Goal: Task Accomplishment & Management: Manage account settings

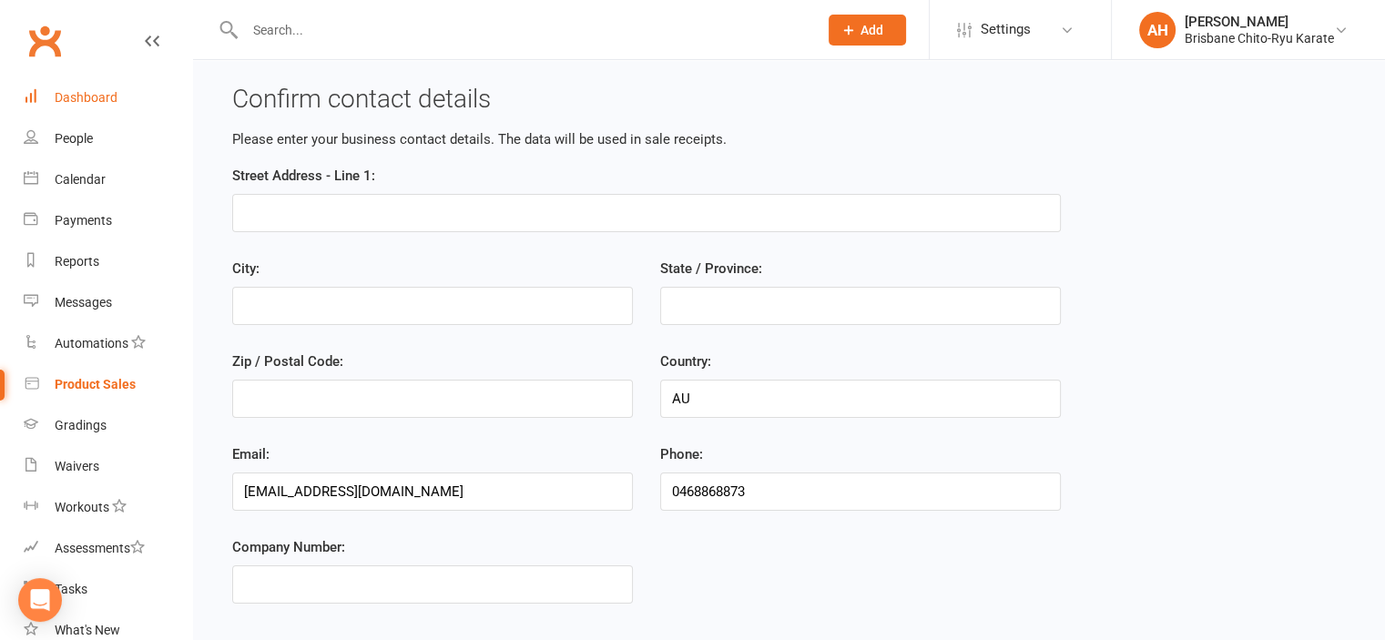
click at [96, 94] on div "Dashboard" at bounding box center [86, 97] width 63 height 15
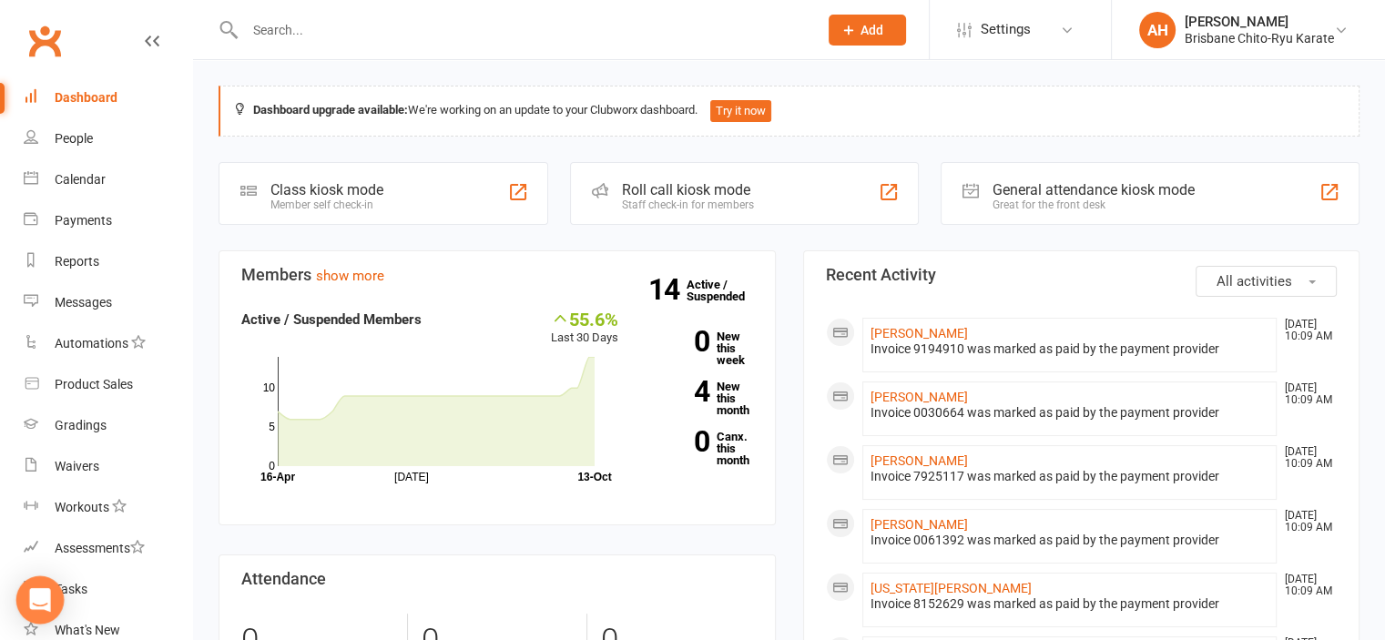
click at [49, 594] on icon "Open Intercom Messenger" at bounding box center [40, 600] width 24 height 24
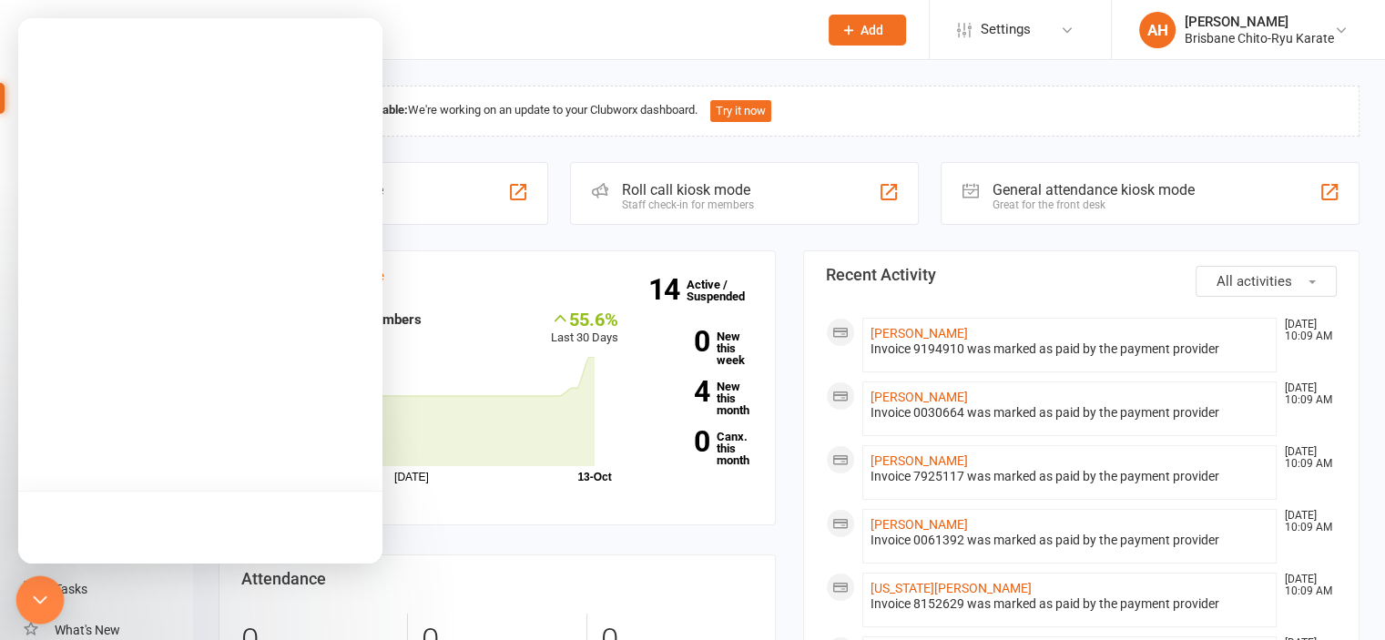
click at [49, 594] on div "Open Intercom Messenger" at bounding box center [40, 600] width 48 height 48
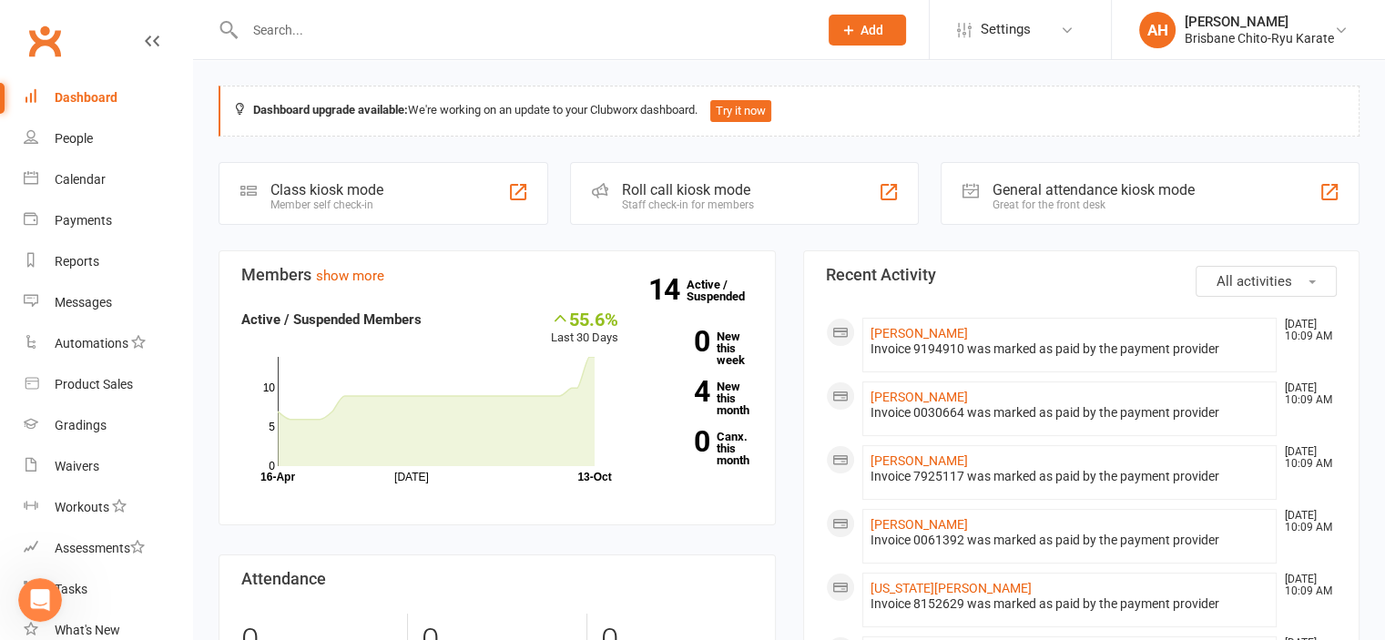
click at [50, 592] on div "Open Intercom Messenger" at bounding box center [40, 600] width 60 height 60
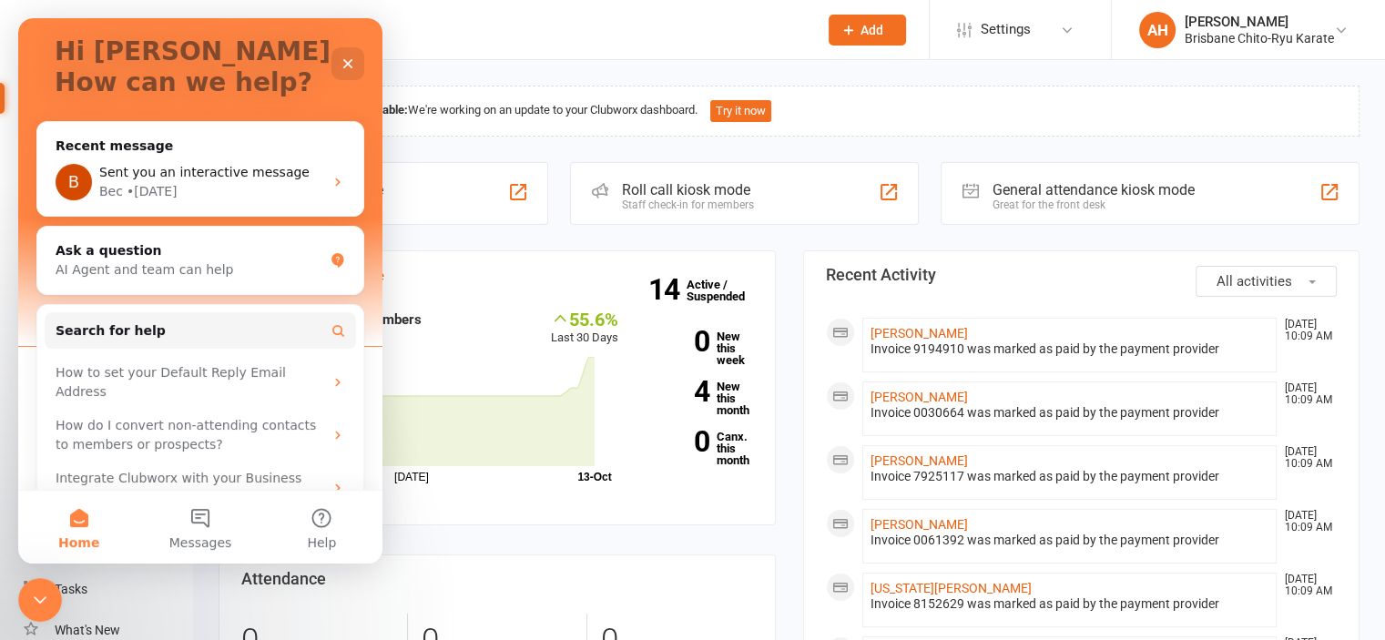
scroll to position [112, 0]
click at [209, 255] on div "Ask a question" at bounding box center [190, 249] width 268 height 19
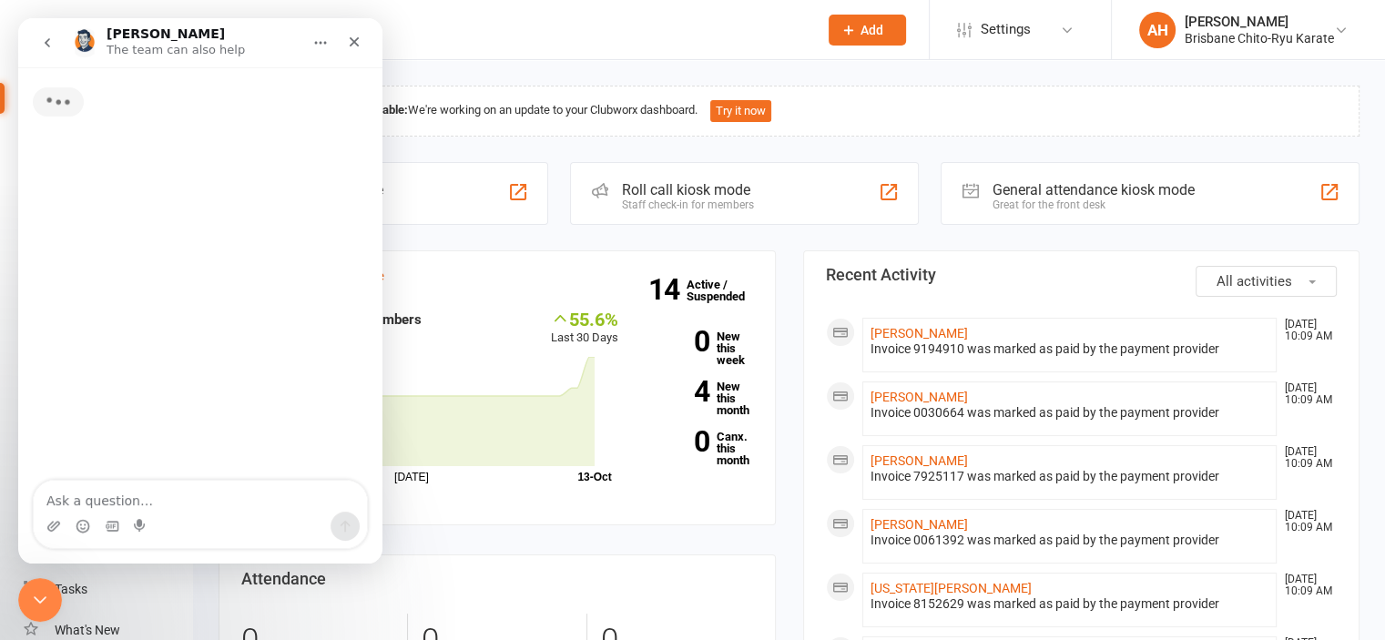
scroll to position [0, 0]
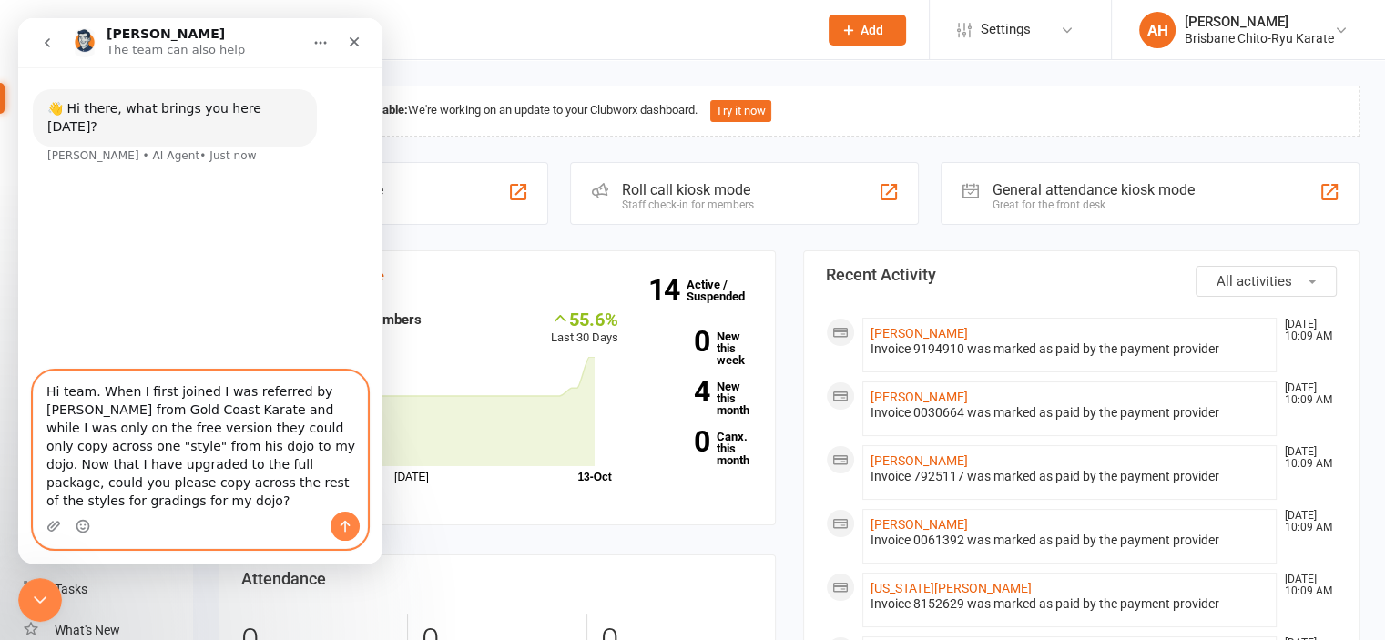
type textarea "Hi team. When I first joined I was referred by [PERSON_NAME] from Gold Coast Ka…"
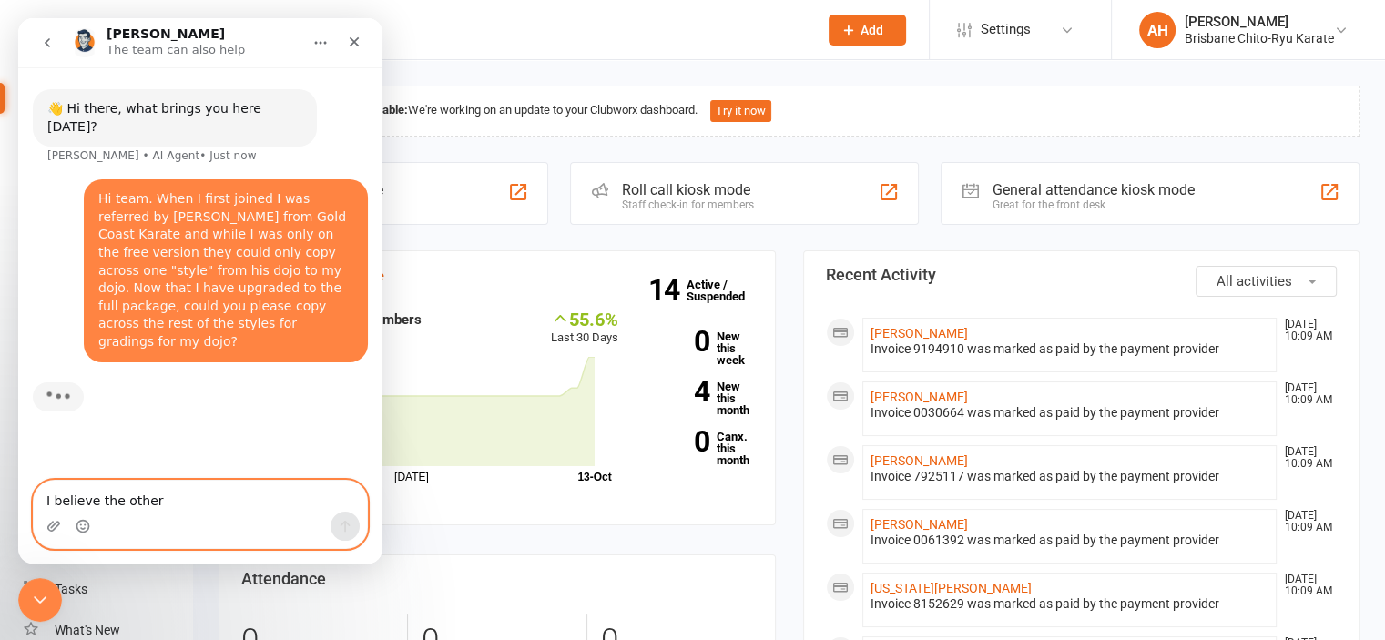
type textarea "I believe the other 3"
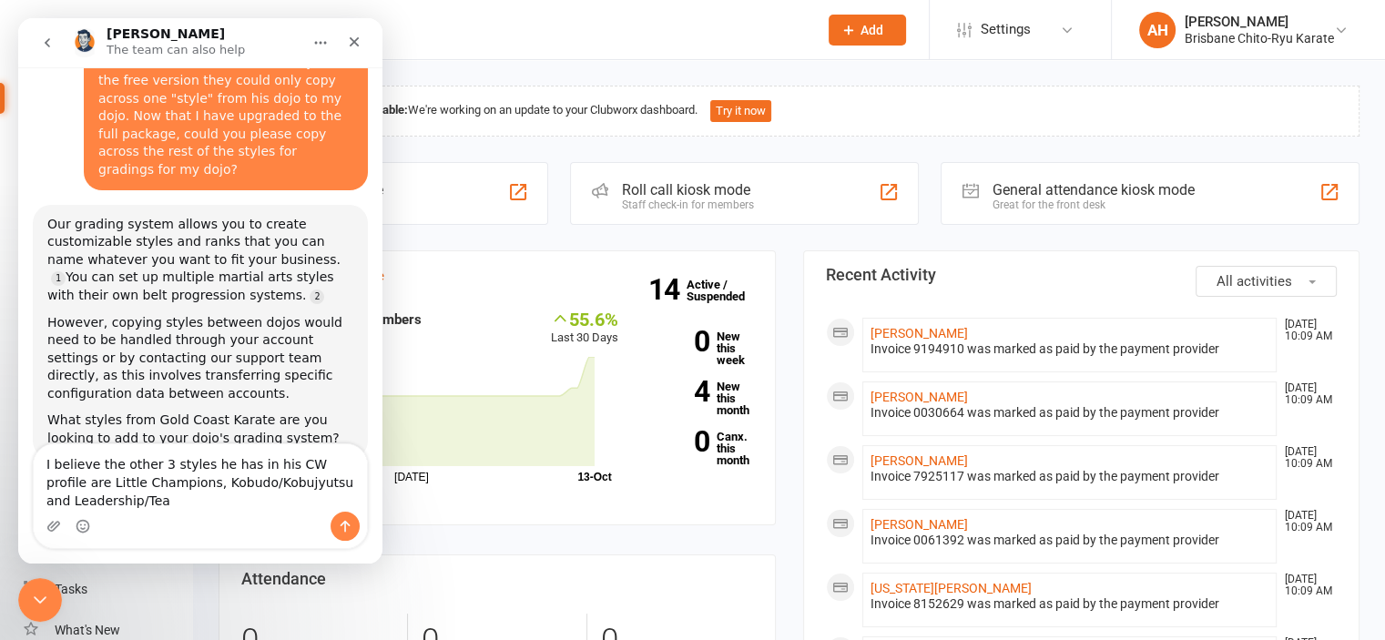
scroll to position [170, 0]
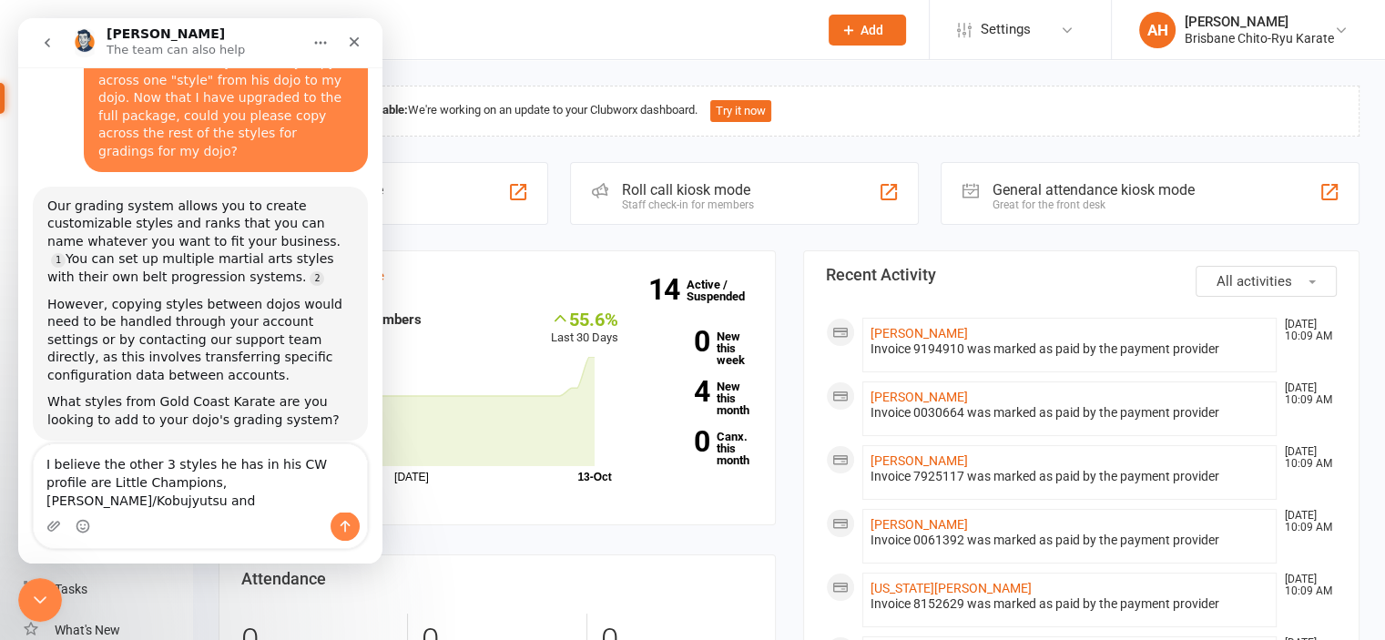
type textarea "I believe the other 3 styles he has in his CW profile are Little Champions, Kob…"
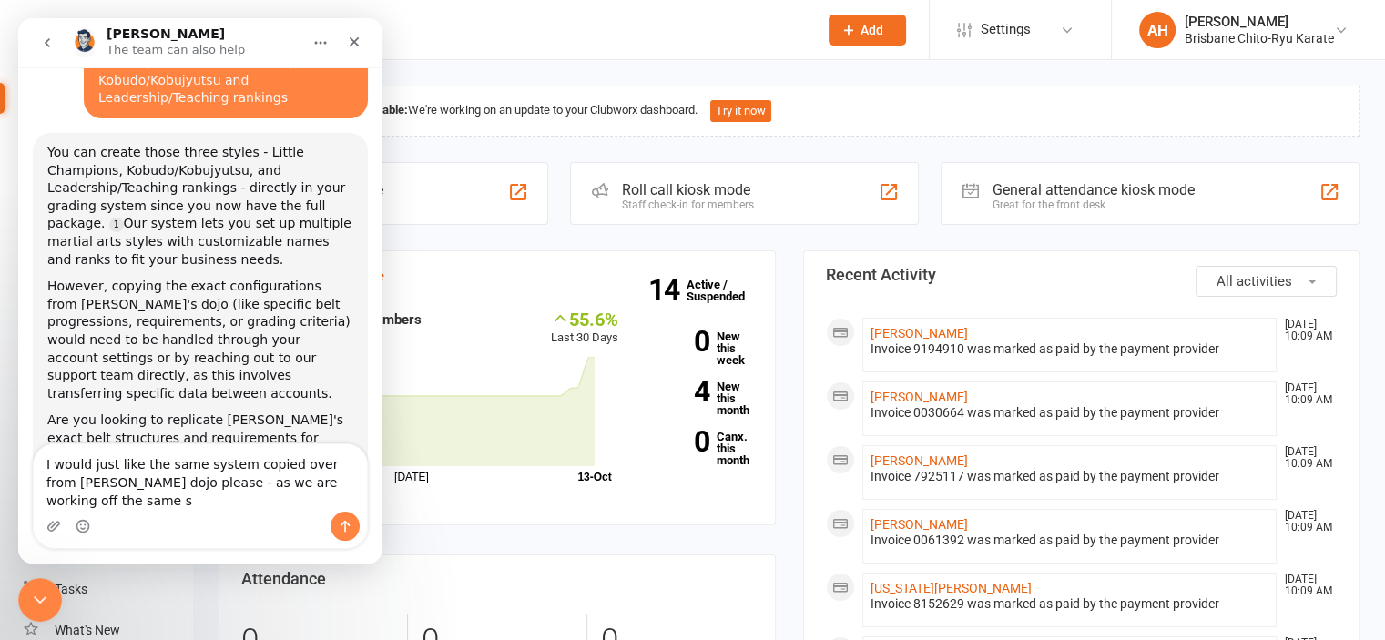
scroll to position [620, 0]
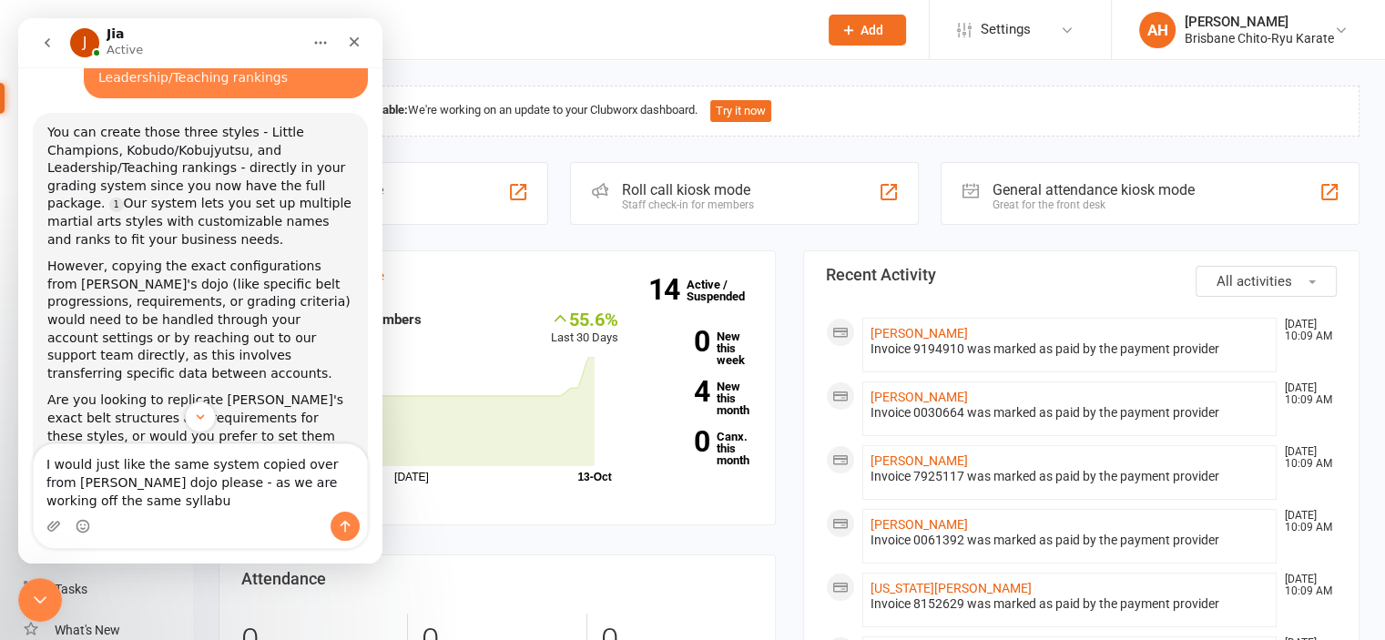
type textarea "I would just like the same system copied over from [PERSON_NAME] dojo please - …"
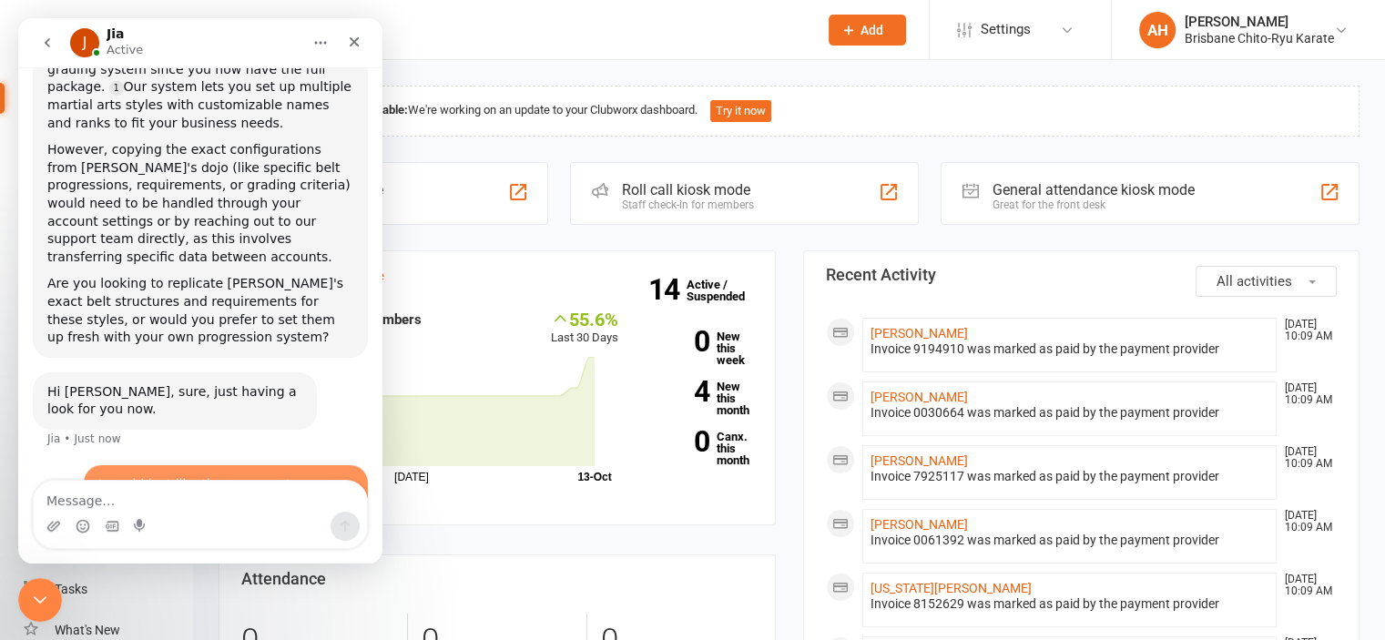
scroll to position [744, 0]
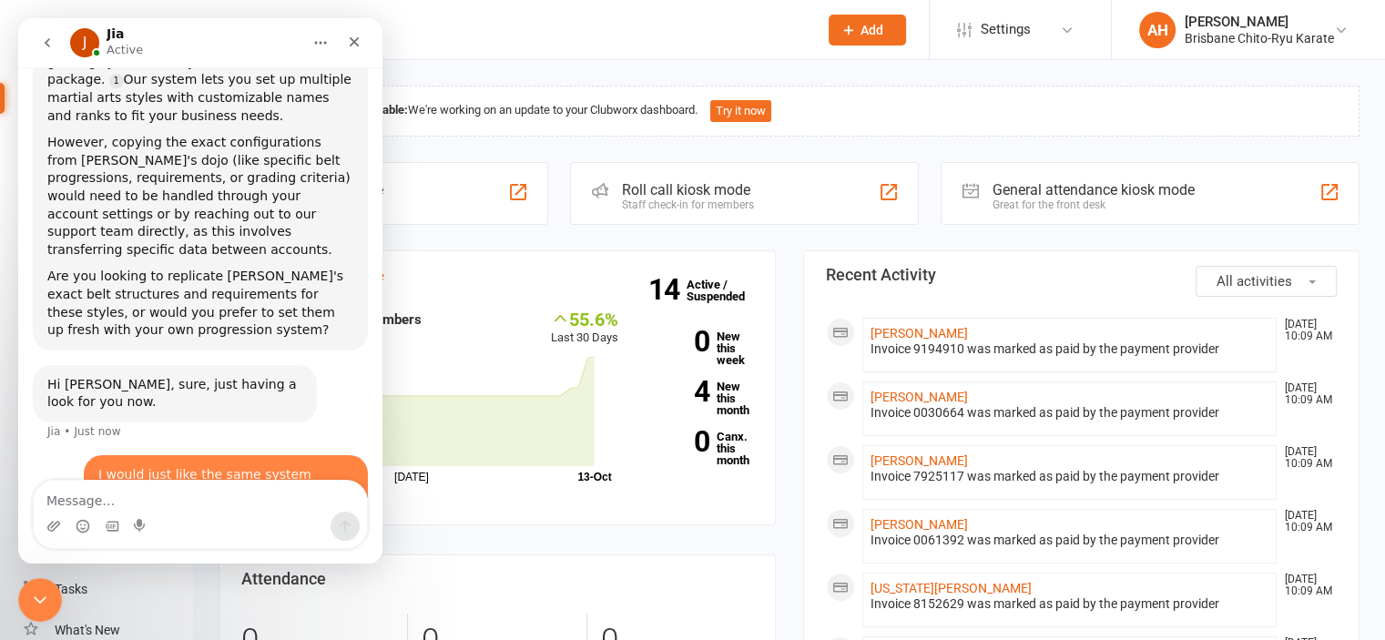
click at [160, 376] on div "Hi [PERSON_NAME], sure, just having a look for you now." at bounding box center [174, 394] width 255 height 36
click at [104, 489] on textarea "Message…" at bounding box center [200, 496] width 333 height 31
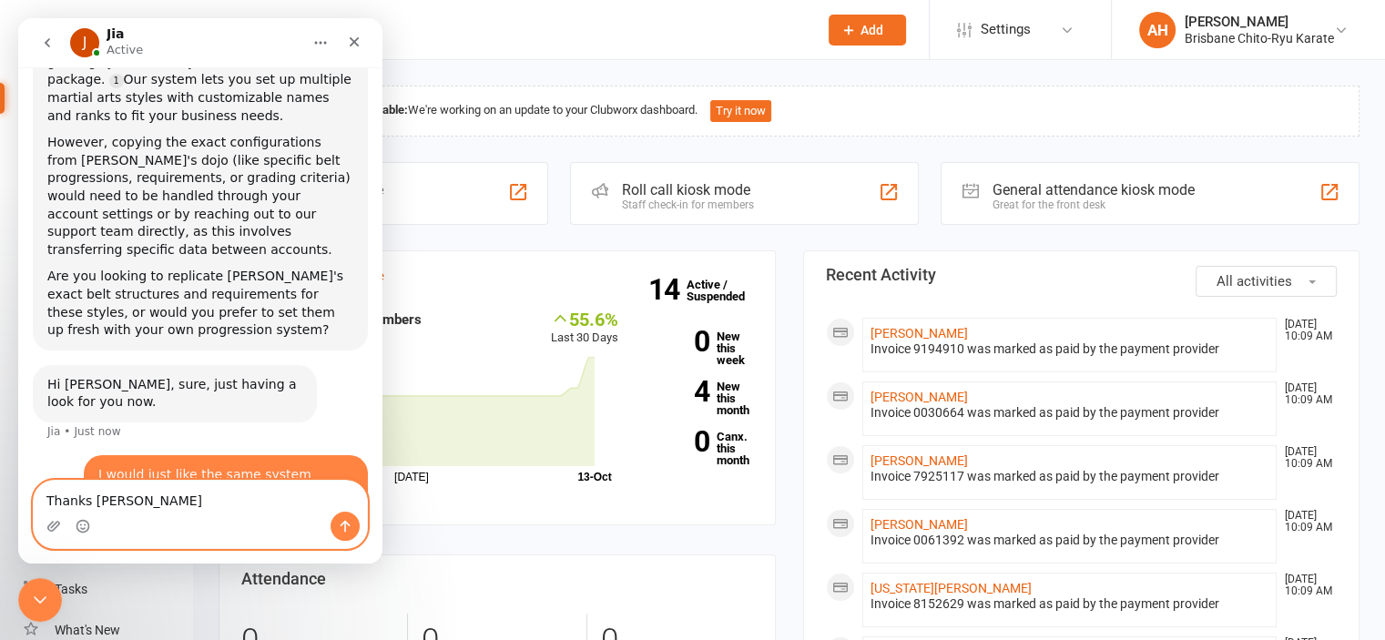
type textarea "Thanks Jia"
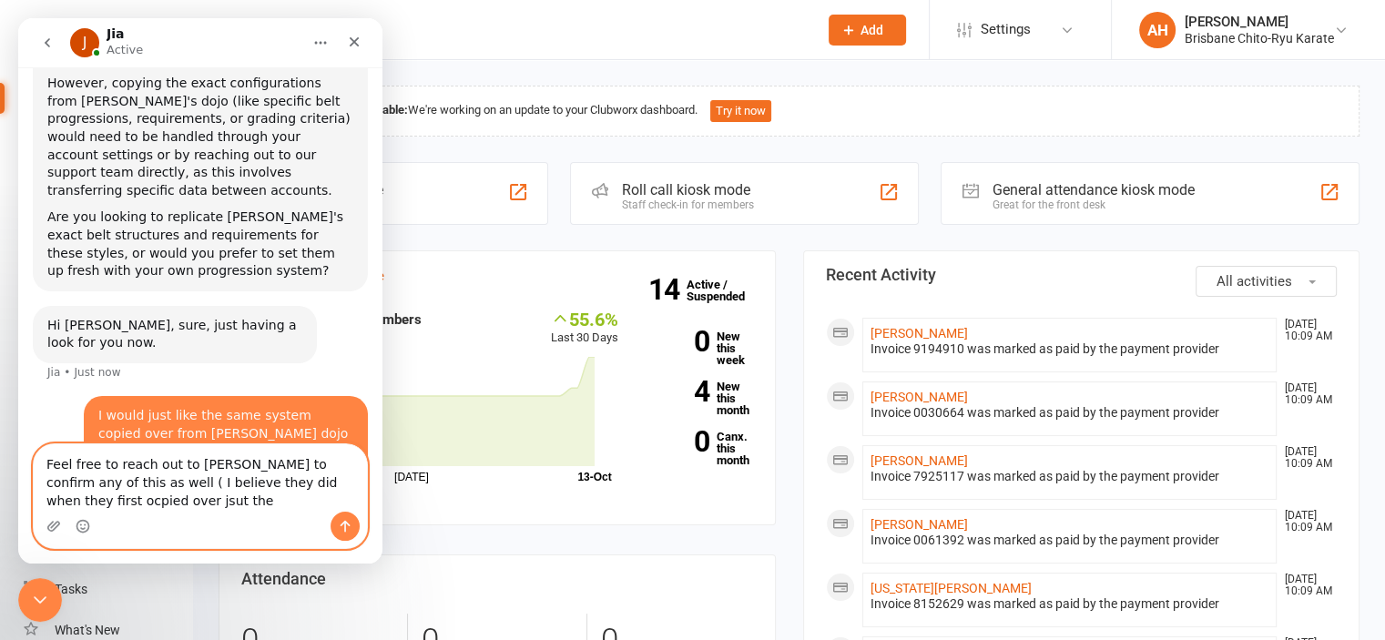
scroll to position [821, 0]
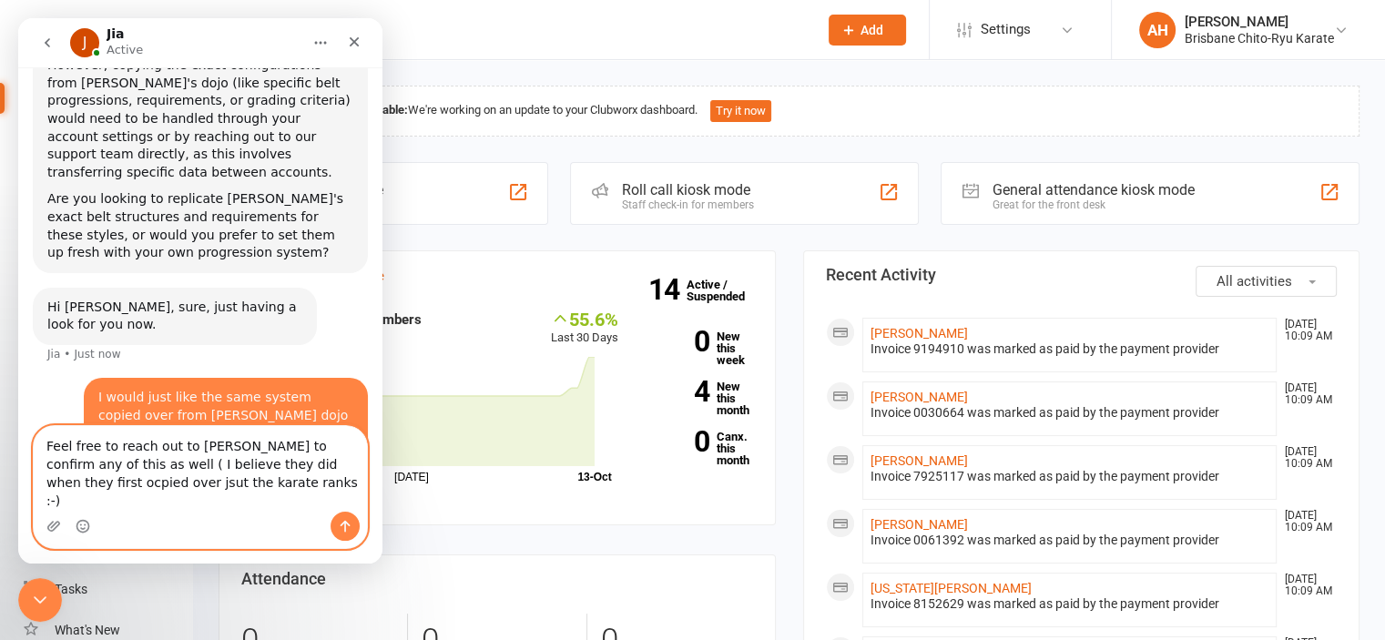
type textarea "Feel free to reach out to Adam to confirm any of this as well ( I believe they …"
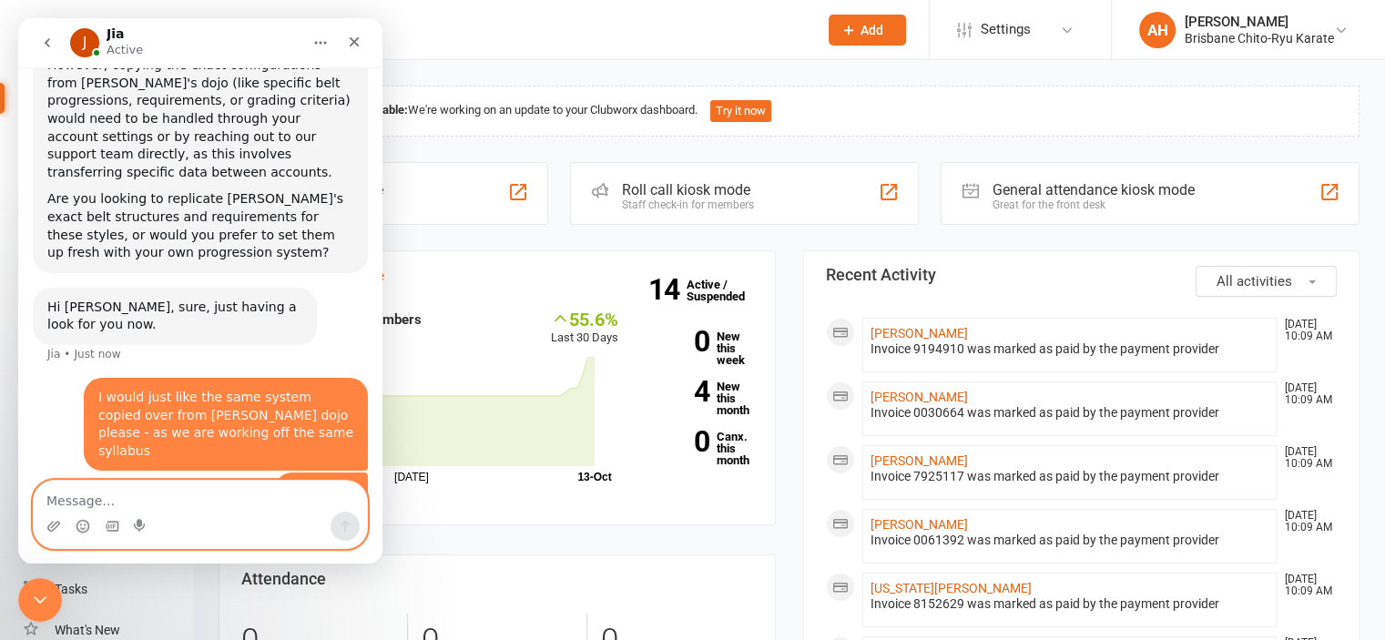
scroll to position [881, 0]
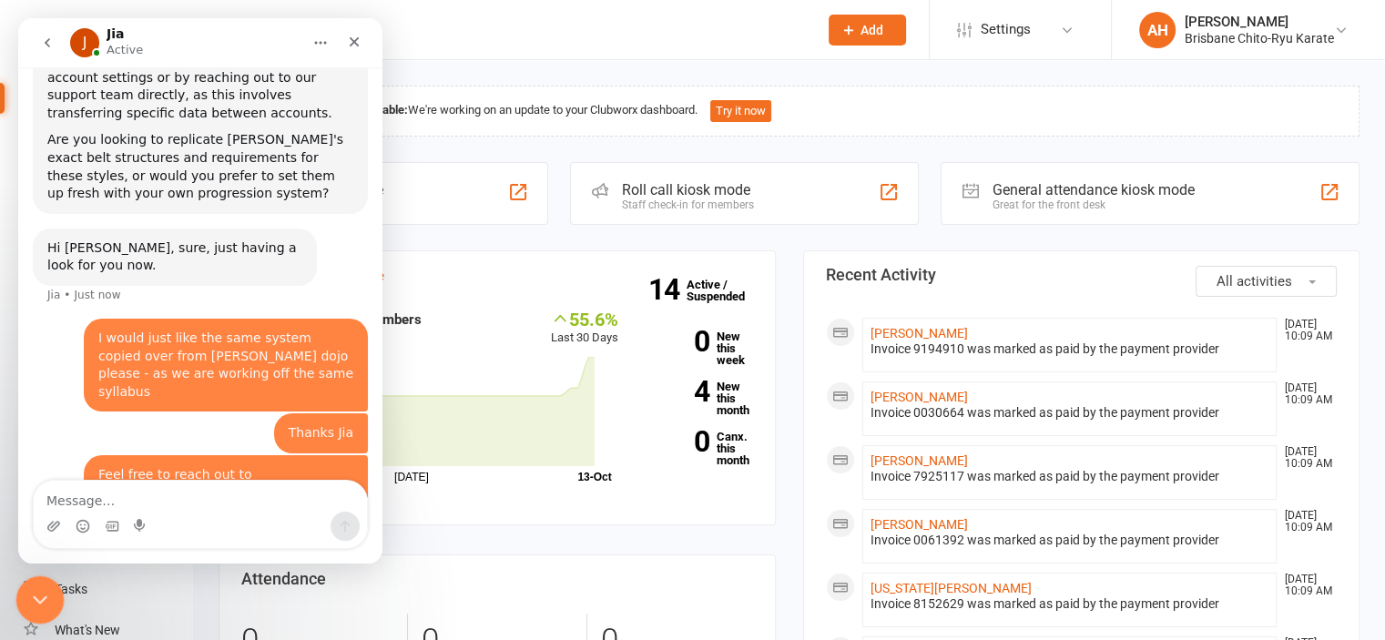
click at [43, 607] on icon "Close Intercom Messenger" at bounding box center [37, 597] width 22 height 22
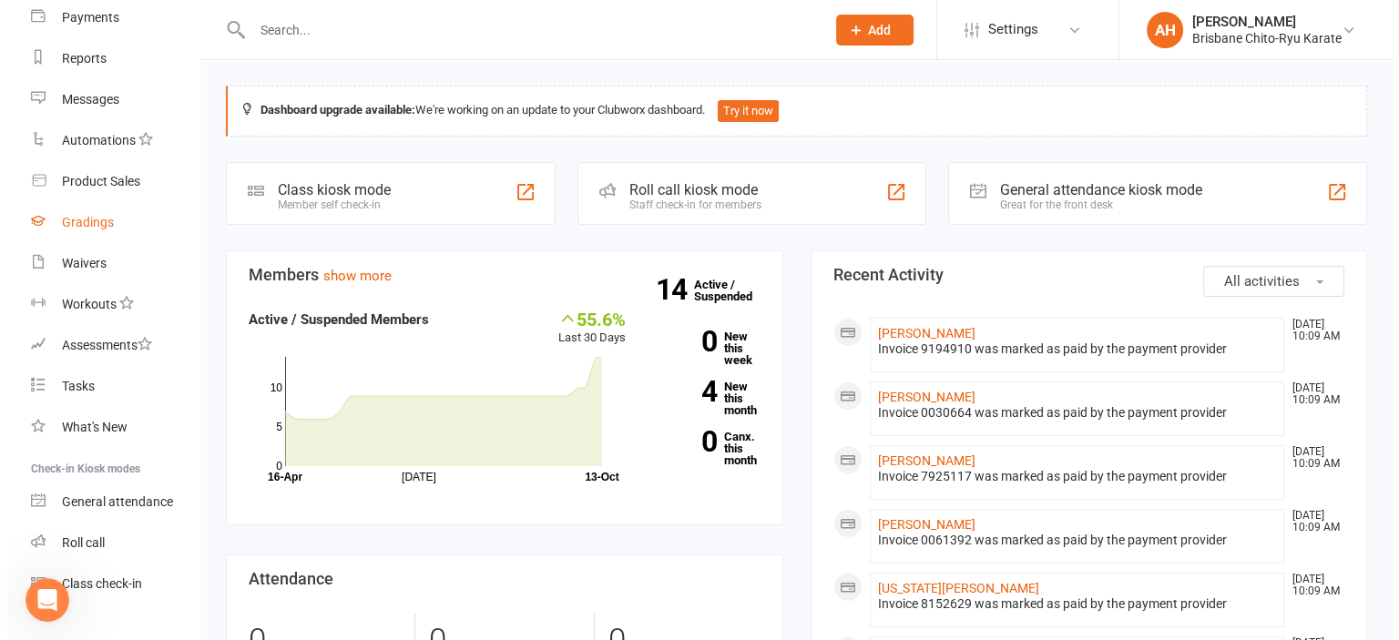
scroll to position [204, 0]
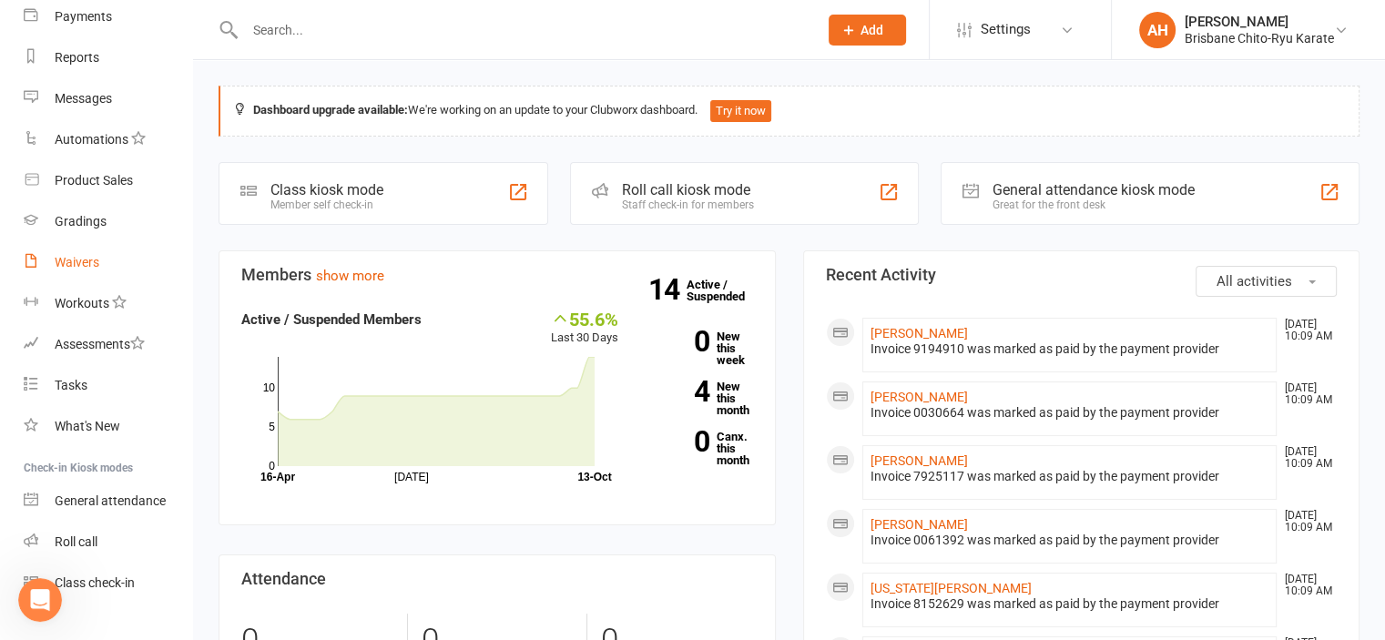
click at [59, 269] on div "Waivers" at bounding box center [77, 262] width 45 height 15
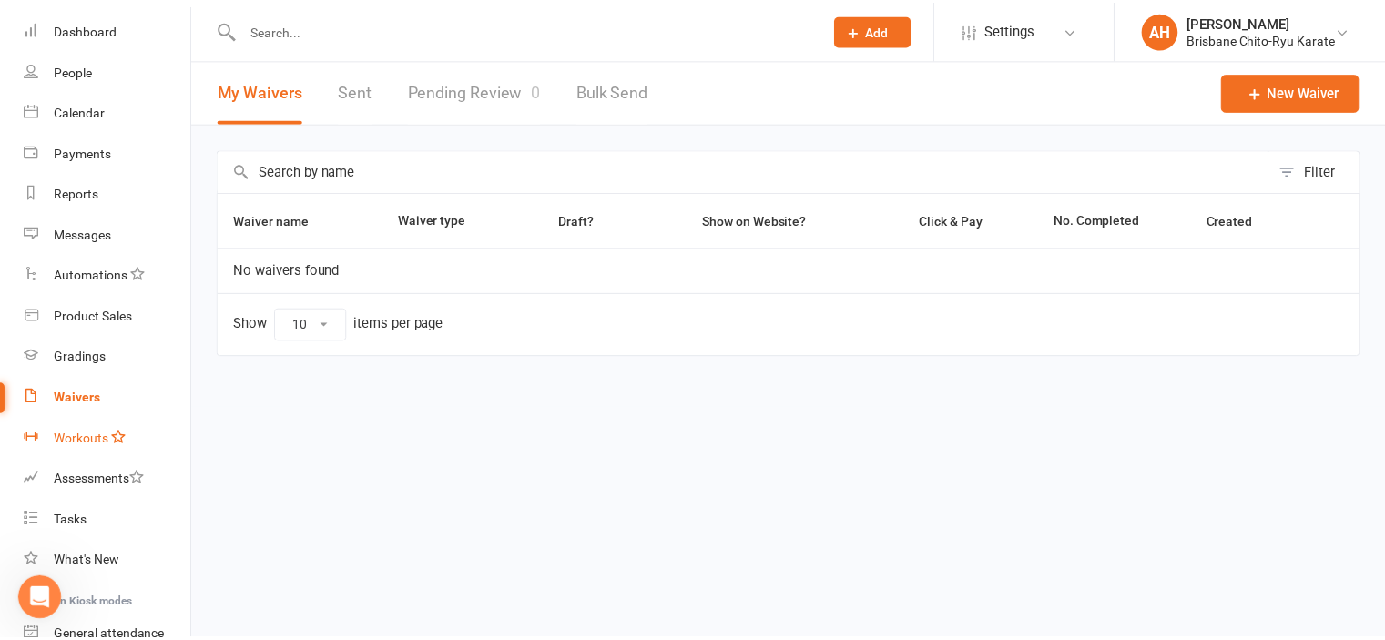
scroll to position [67, 0]
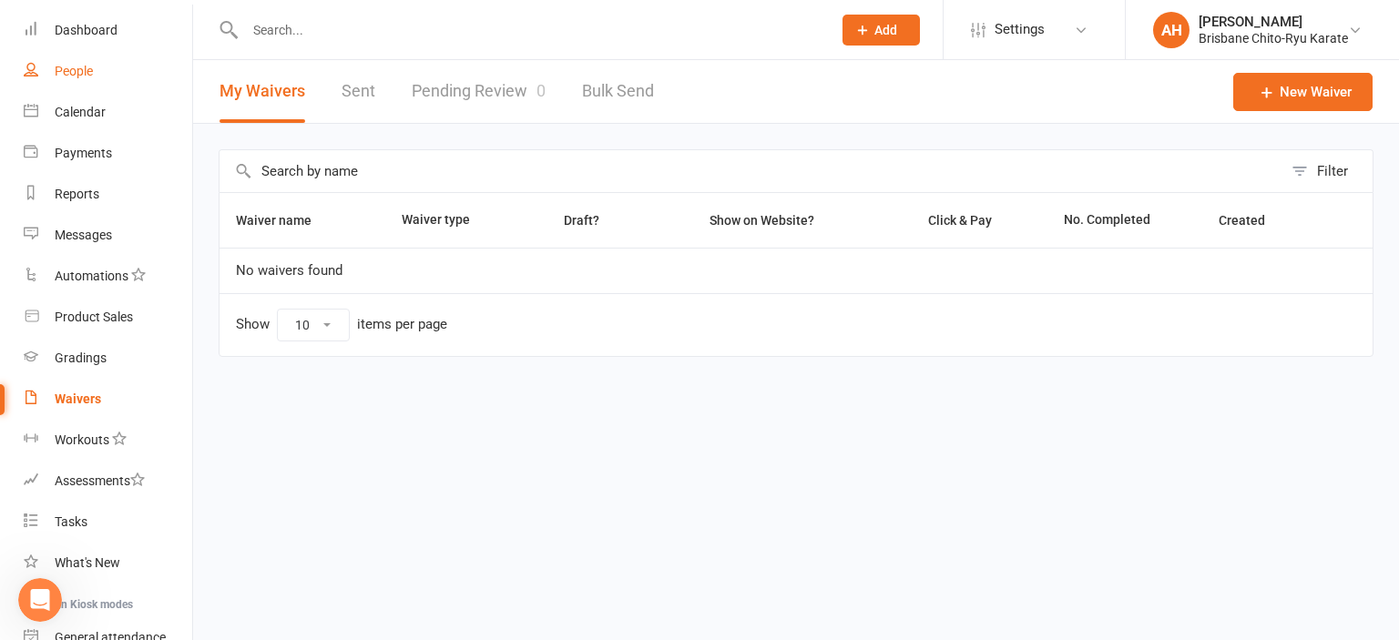
click at [86, 81] on link "People" at bounding box center [108, 71] width 168 height 41
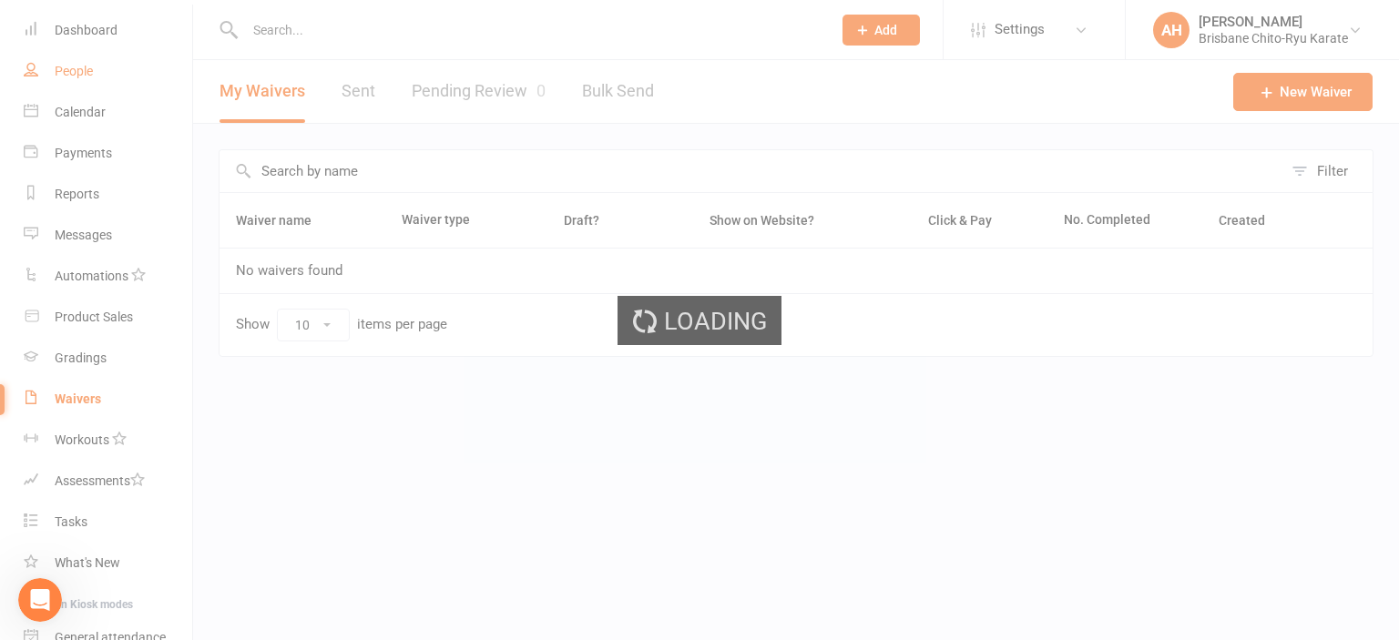
select select "50"
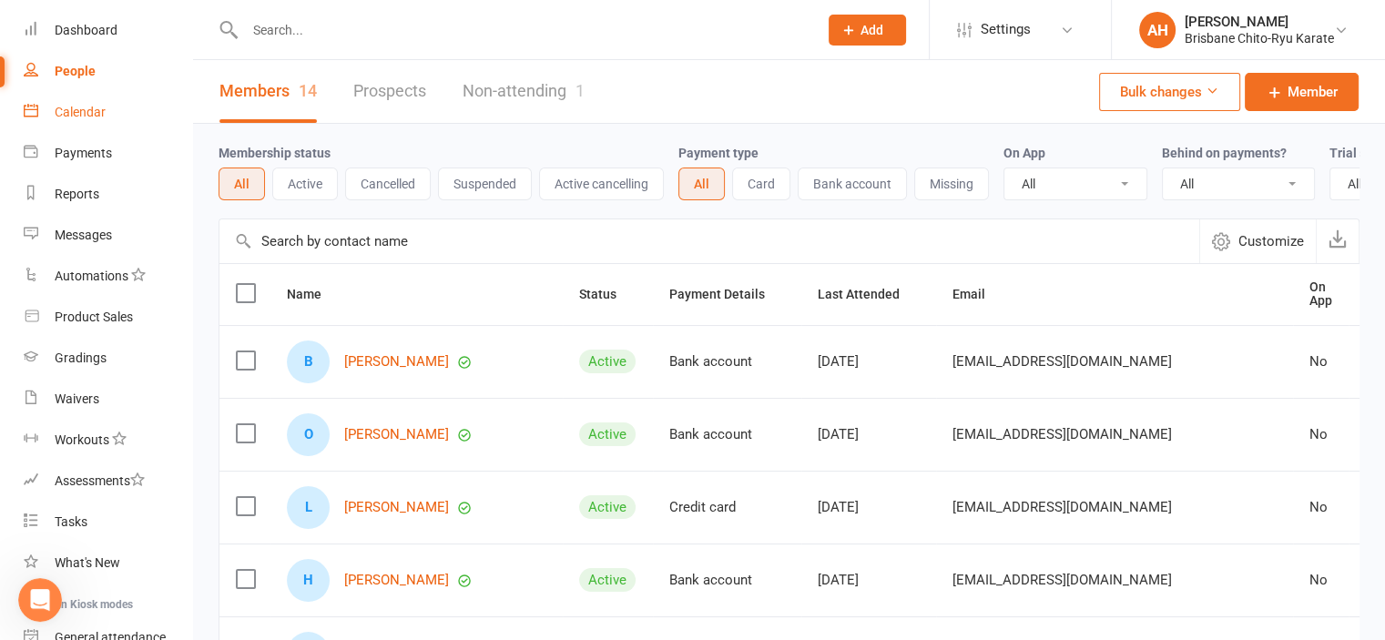
click at [82, 121] on link "Calendar" at bounding box center [108, 112] width 168 height 41
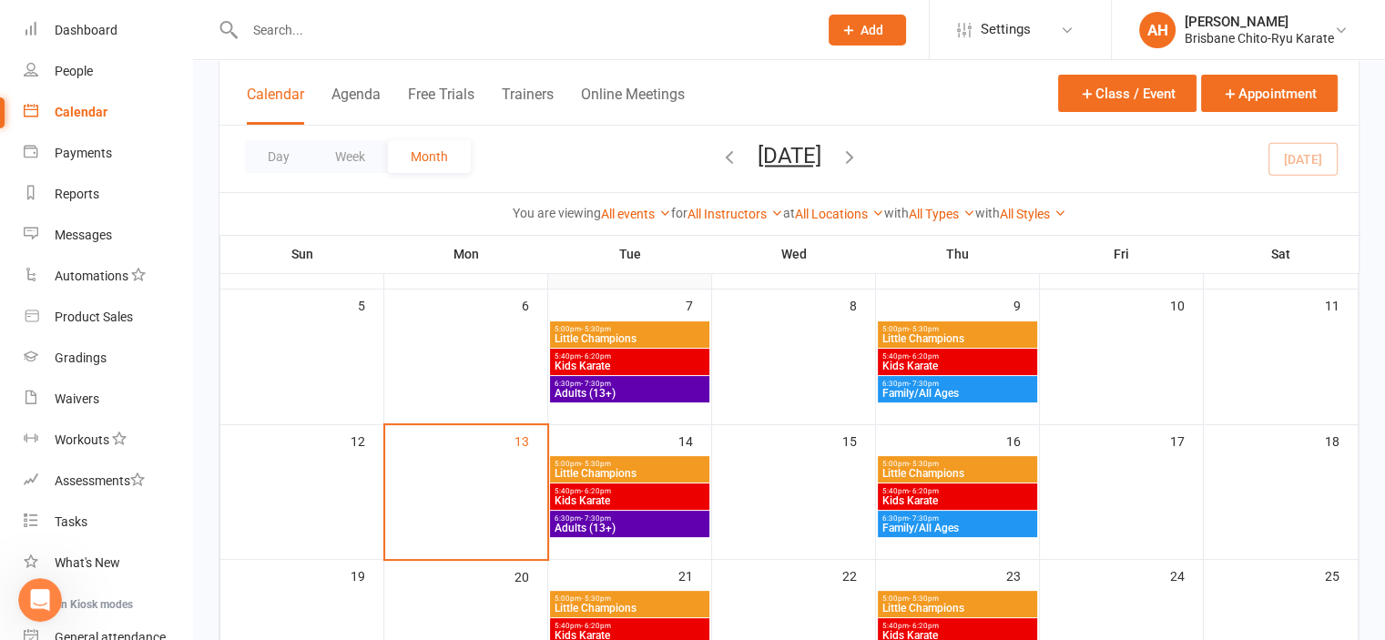
scroll to position [208, 0]
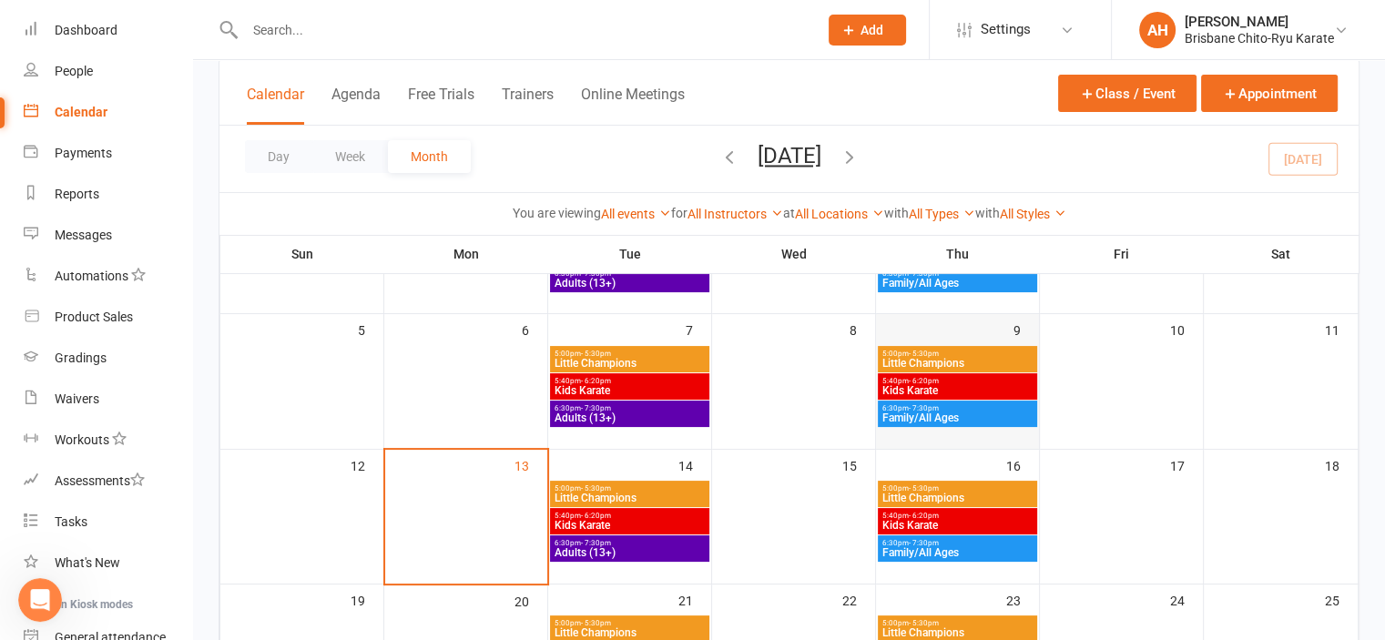
click at [909, 430] on td "9" at bounding box center [958, 381] width 164 height 135
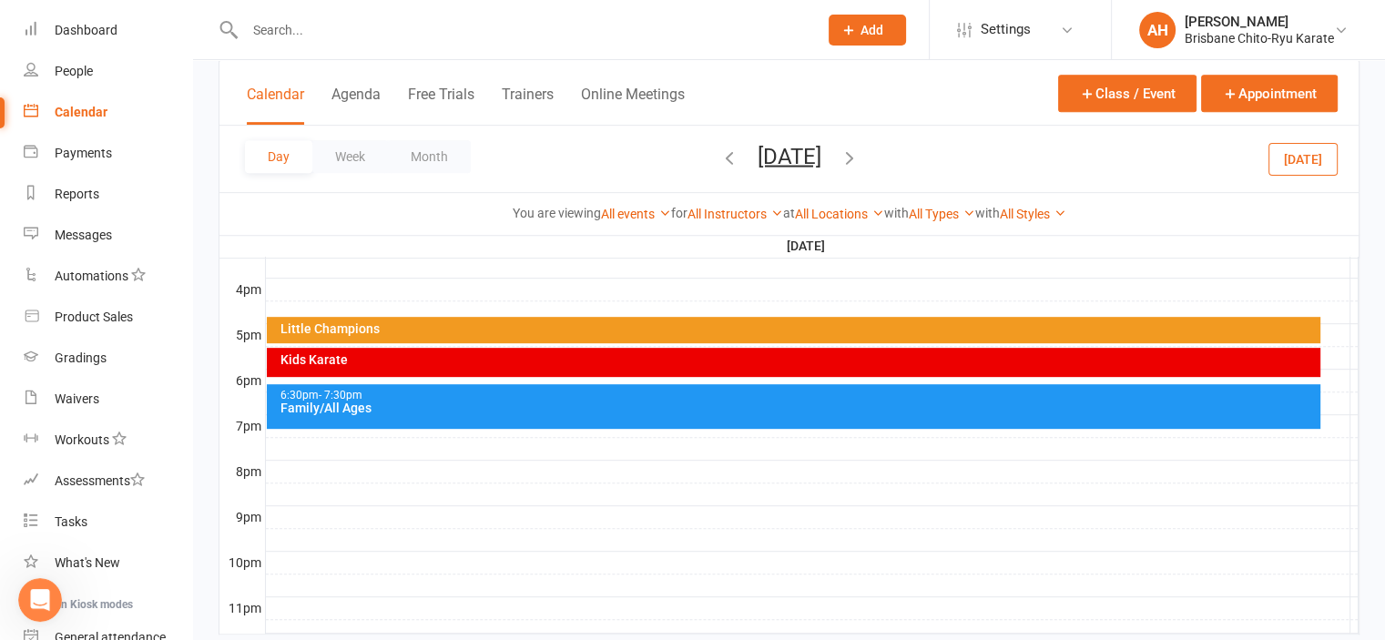
scroll to position [831, 0]
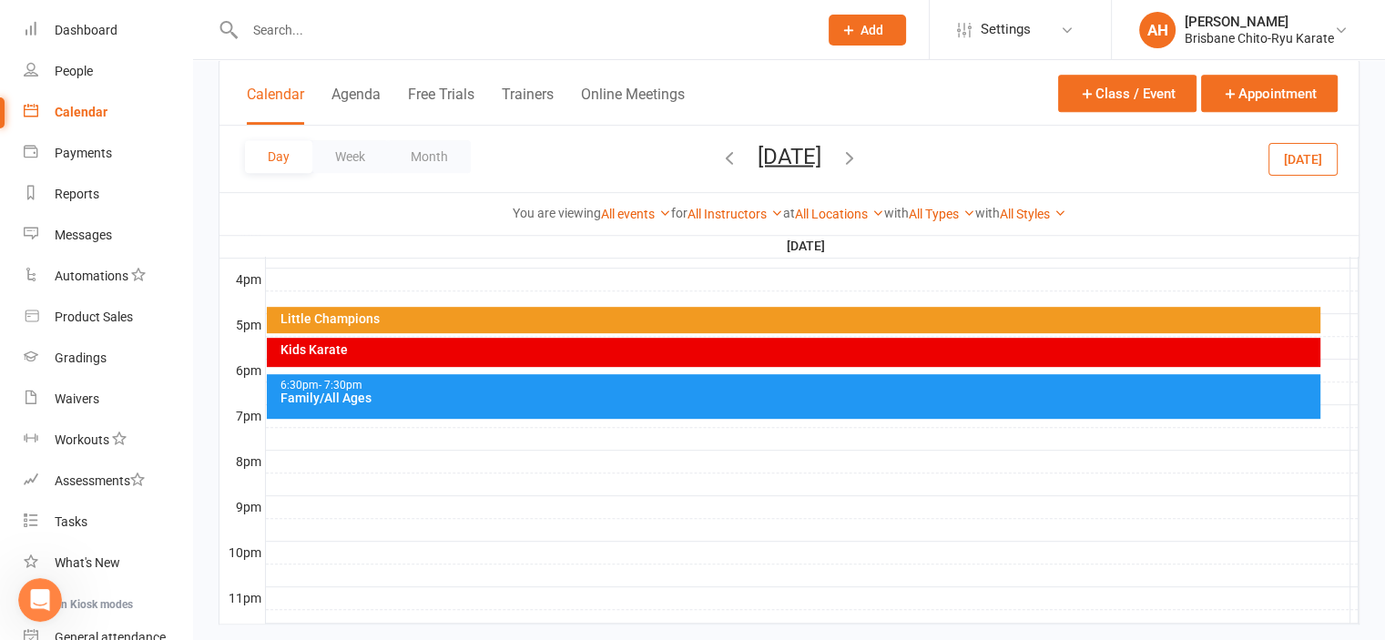
click at [337, 325] on div "Little Champions" at bounding box center [798, 318] width 1037 height 13
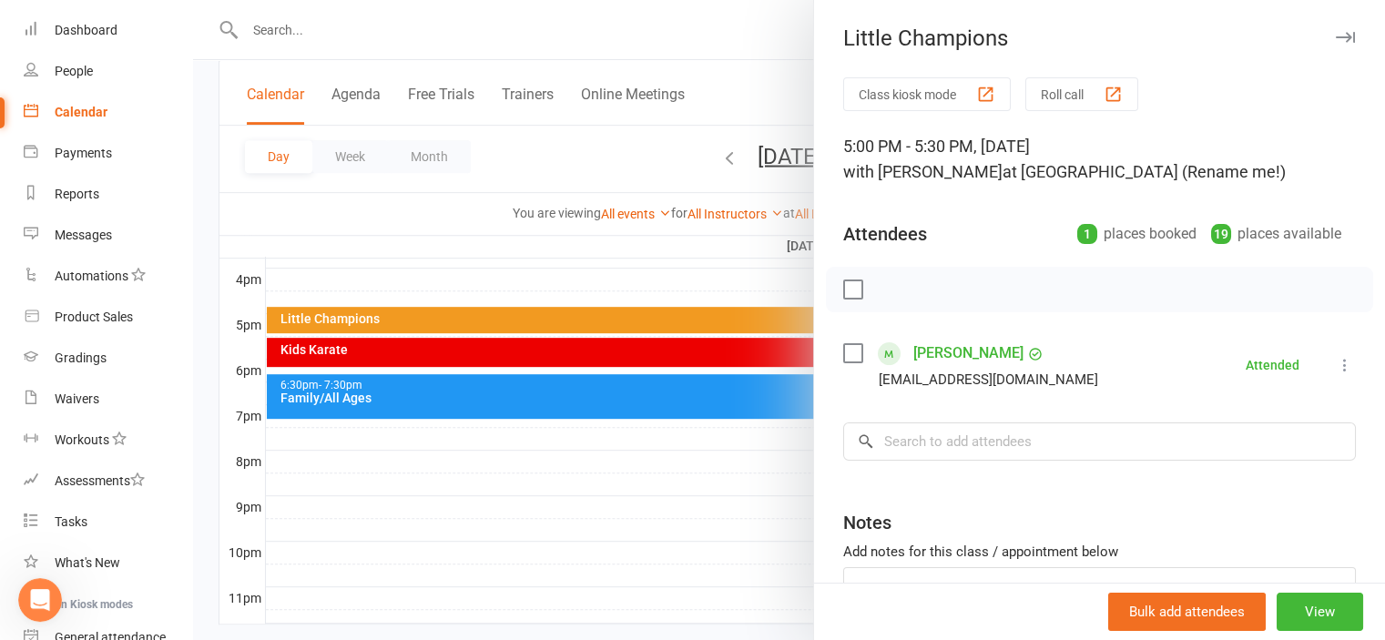
click at [326, 354] on div at bounding box center [789, 320] width 1192 height 640
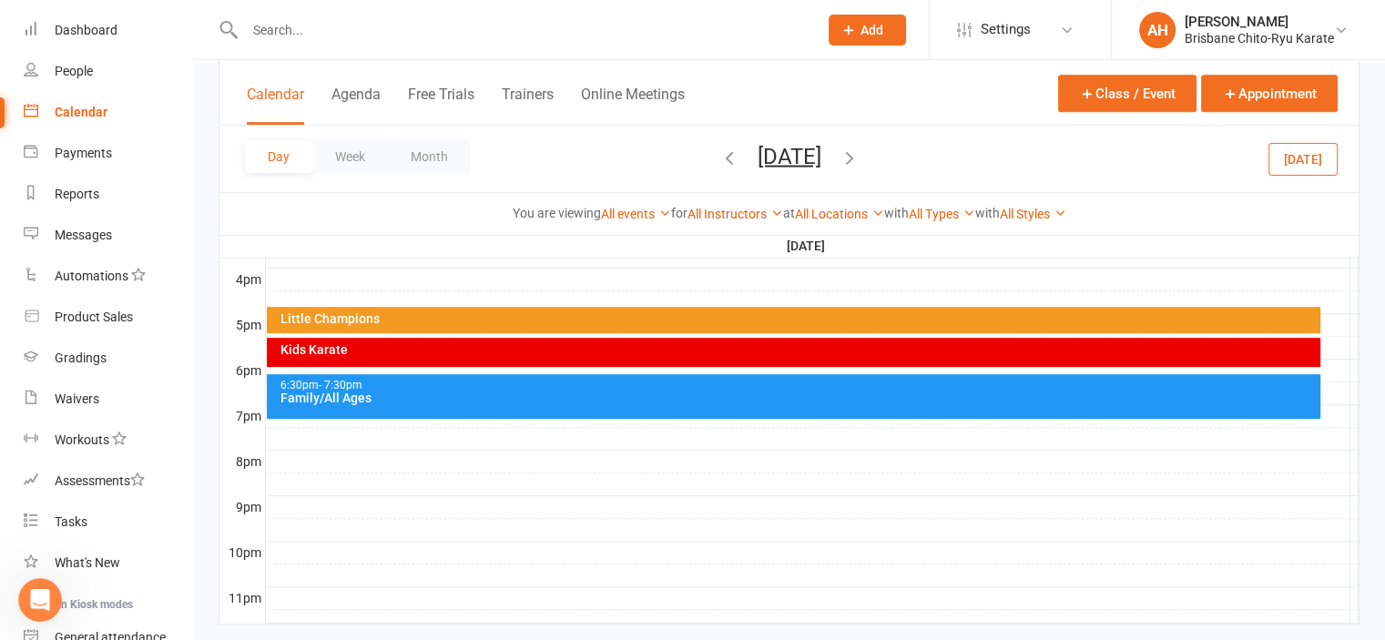
click at [326, 354] on div "Kids Karate" at bounding box center [798, 349] width 1037 height 13
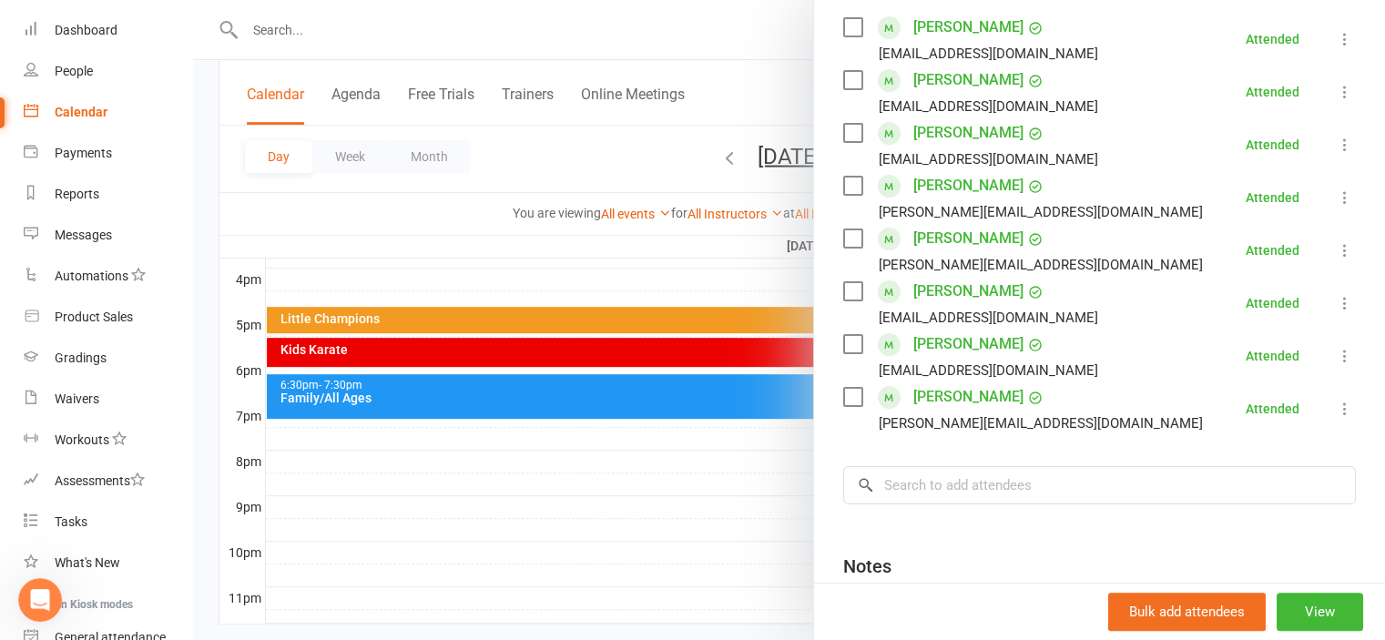
scroll to position [346, 0]
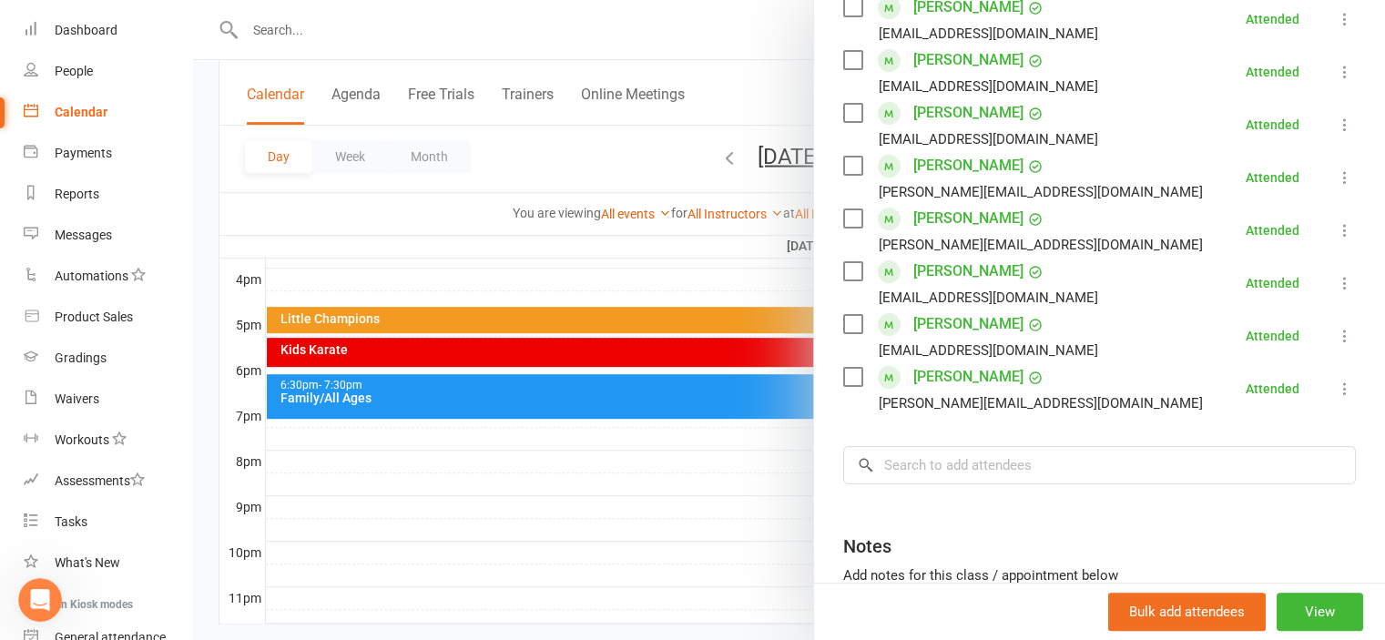
click at [540, 391] on div at bounding box center [789, 320] width 1192 height 640
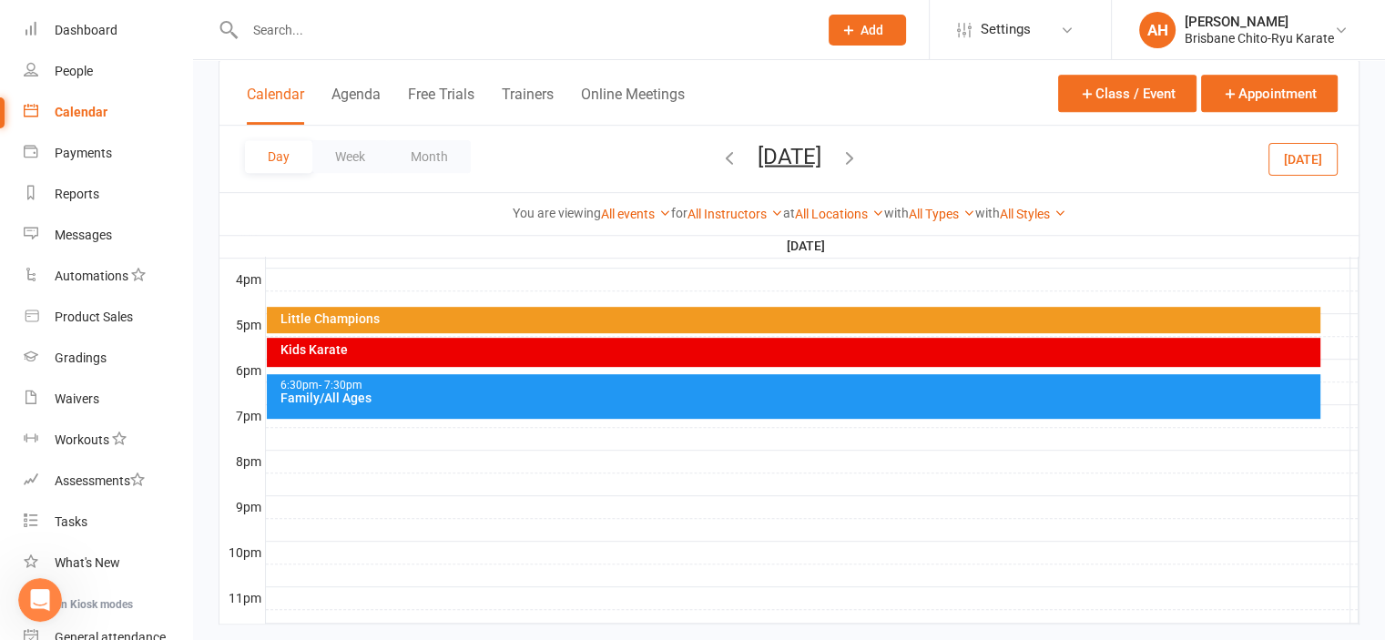
click at [360, 403] on div "Family/All Ages" at bounding box center [798, 398] width 1037 height 13
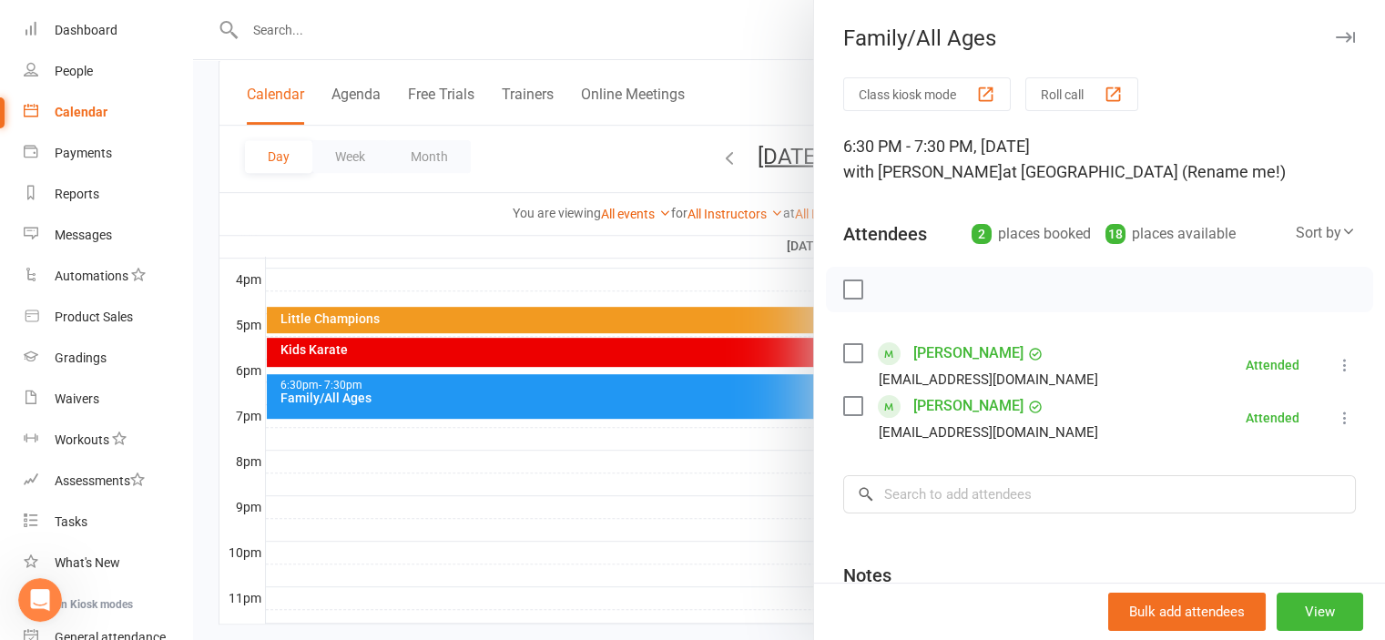
click at [673, 533] on div at bounding box center [789, 320] width 1192 height 640
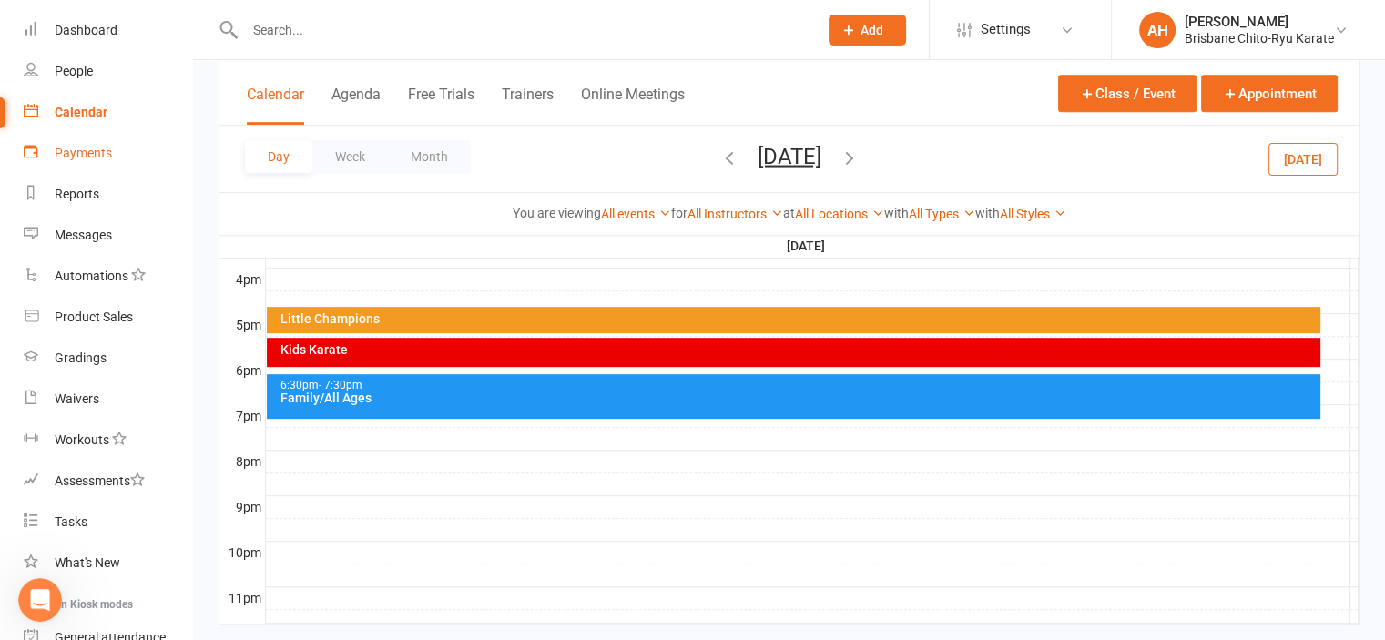
click at [86, 158] on div "Payments" at bounding box center [83, 153] width 57 height 15
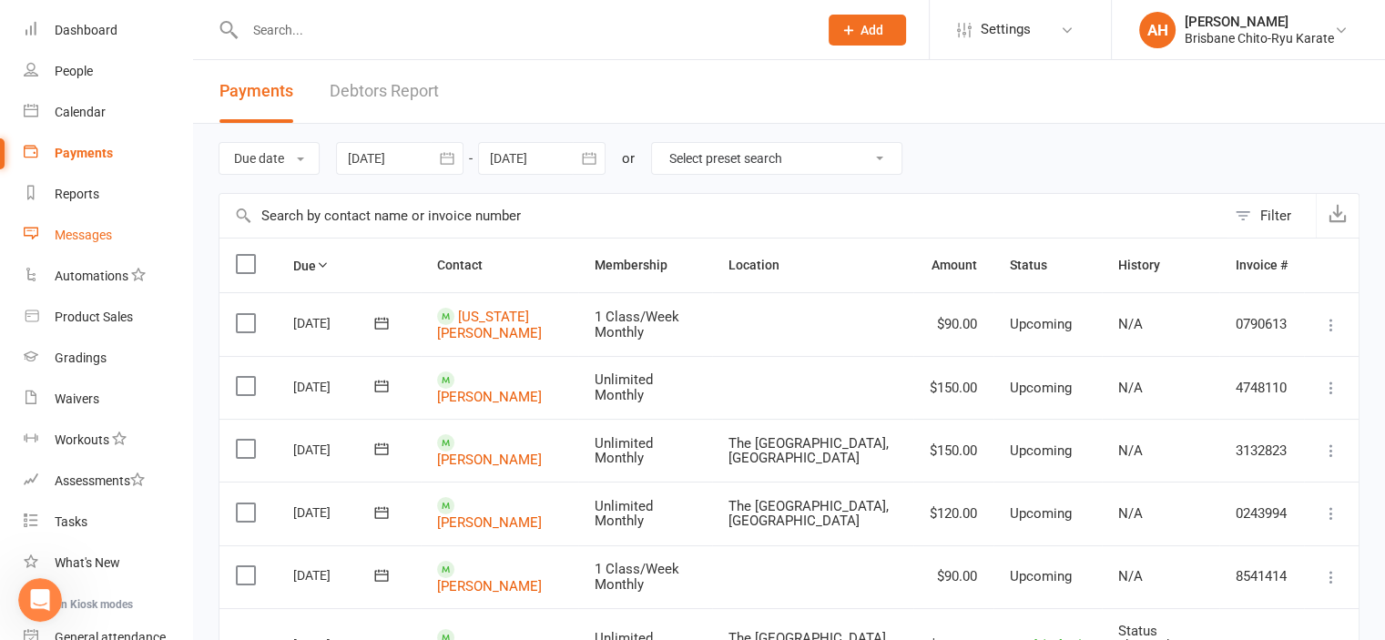
click at [84, 241] on div "Messages" at bounding box center [83, 235] width 57 height 15
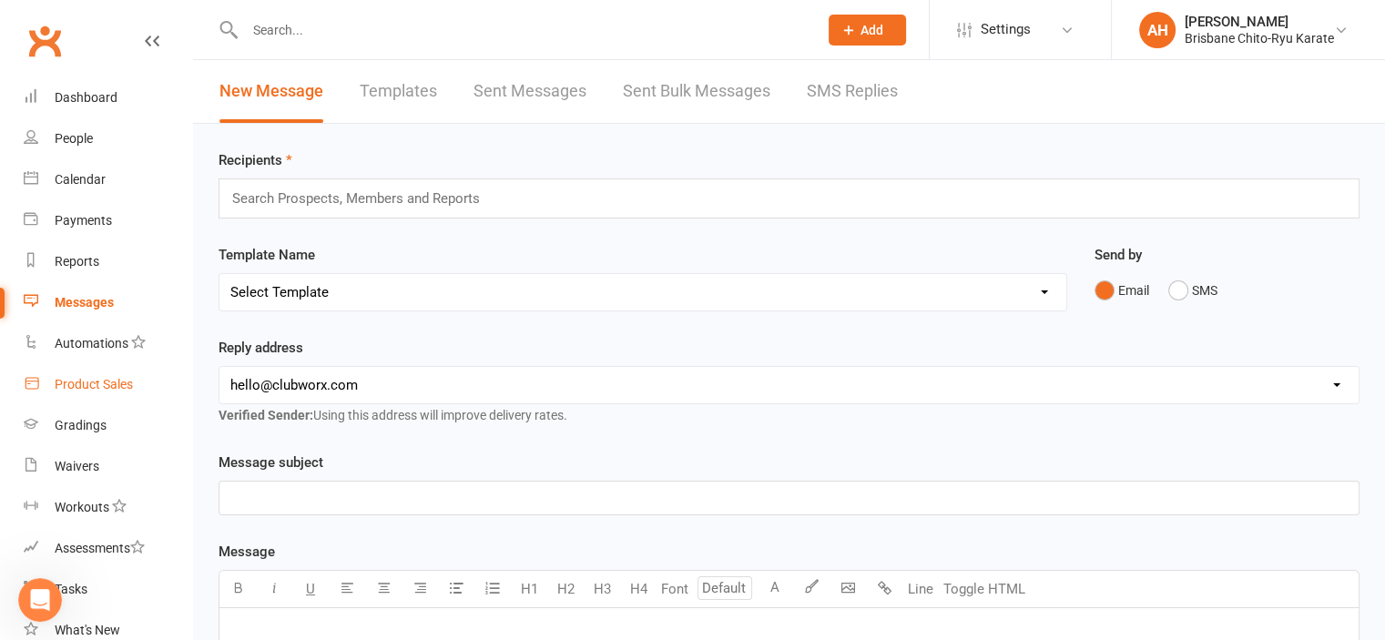
click at [106, 389] on div "Product Sales" at bounding box center [94, 384] width 78 height 15
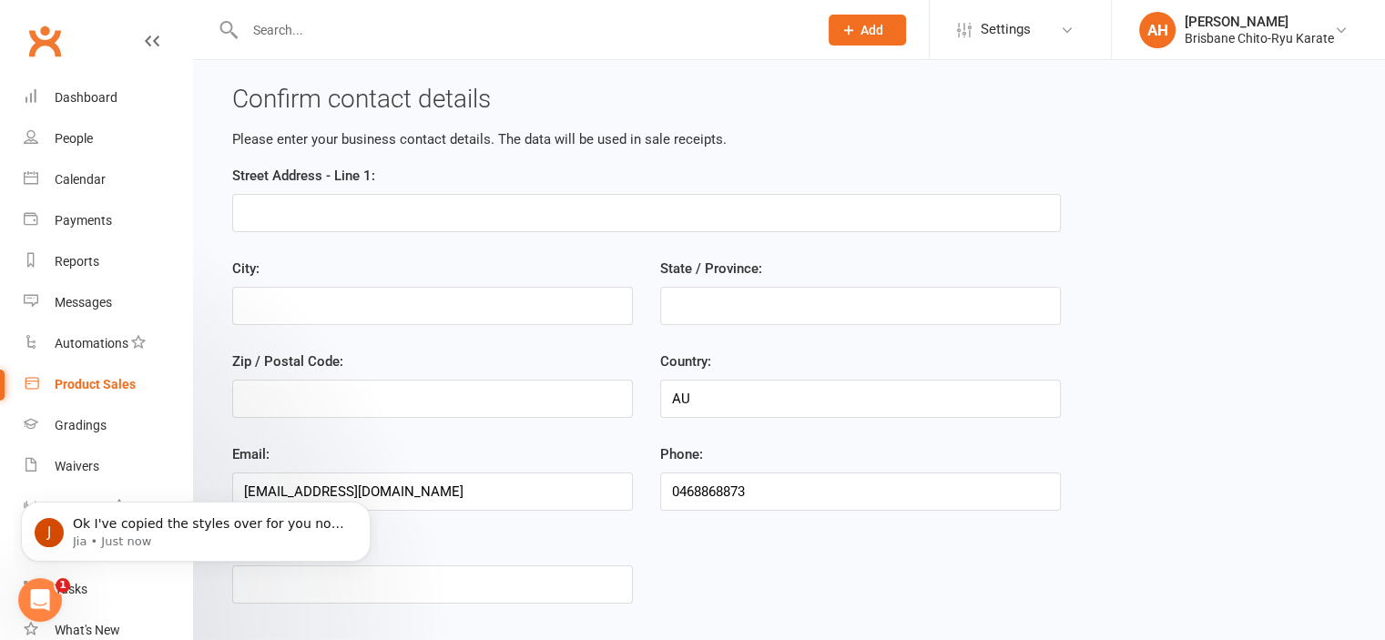
scroll to position [953, 0]
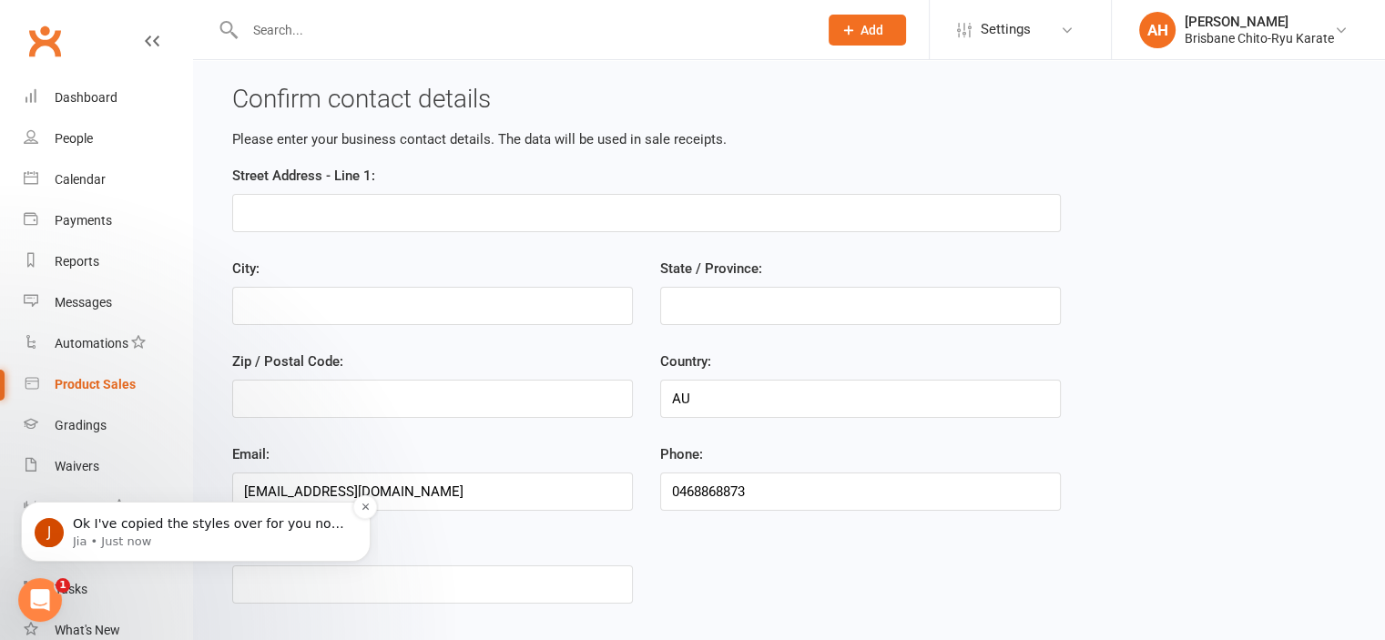
click at [232, 535] on p "Jia • Just now" at bounding box center [210, 542] width 275 height 16
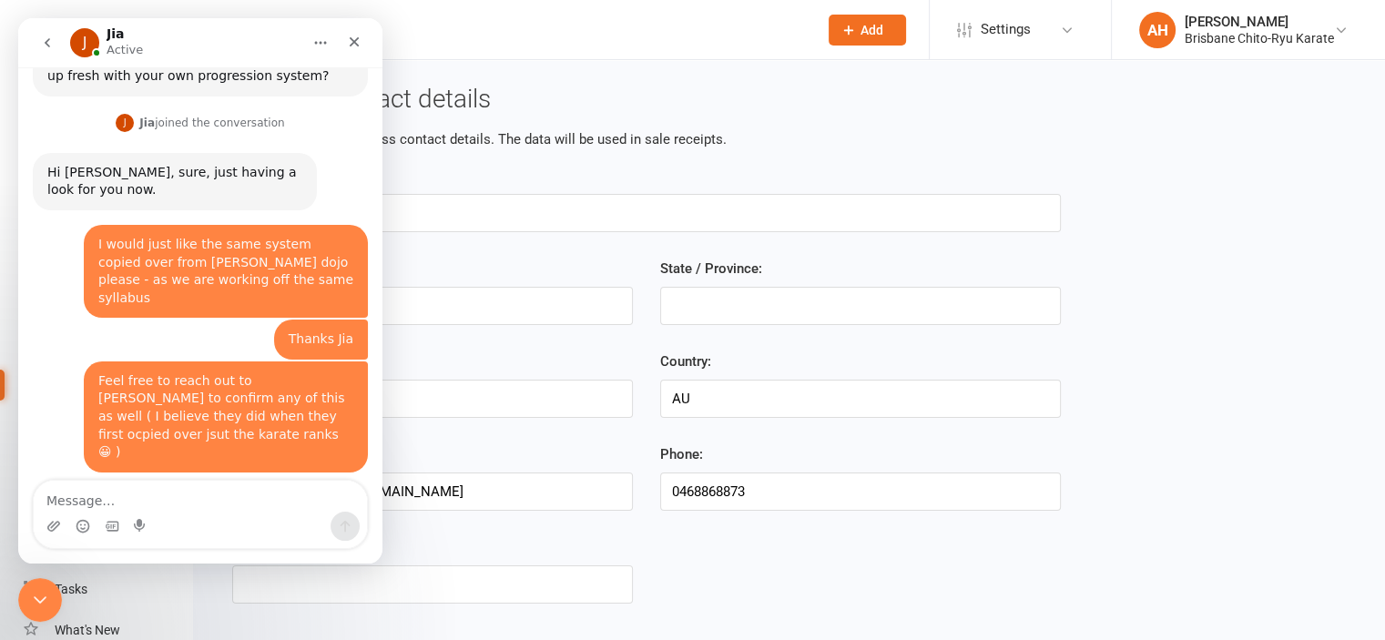
scroll to position [1025, 0]
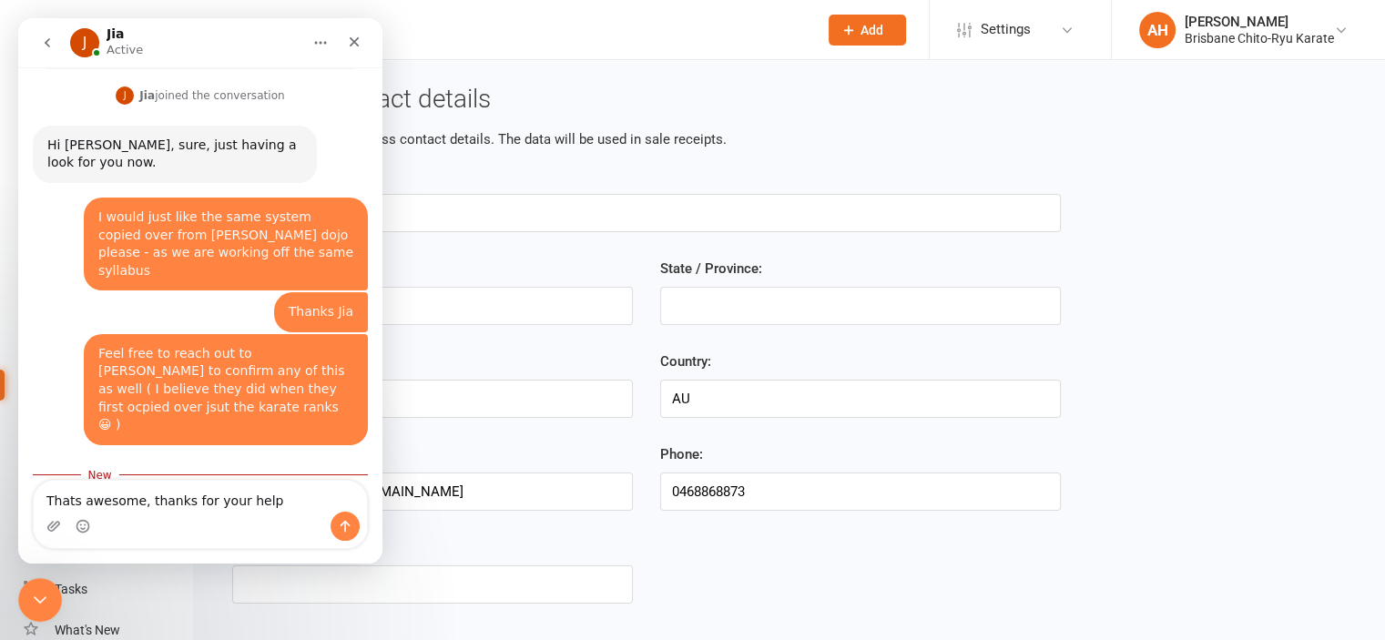
type textarea "Thats awesome, thanks for your help!"
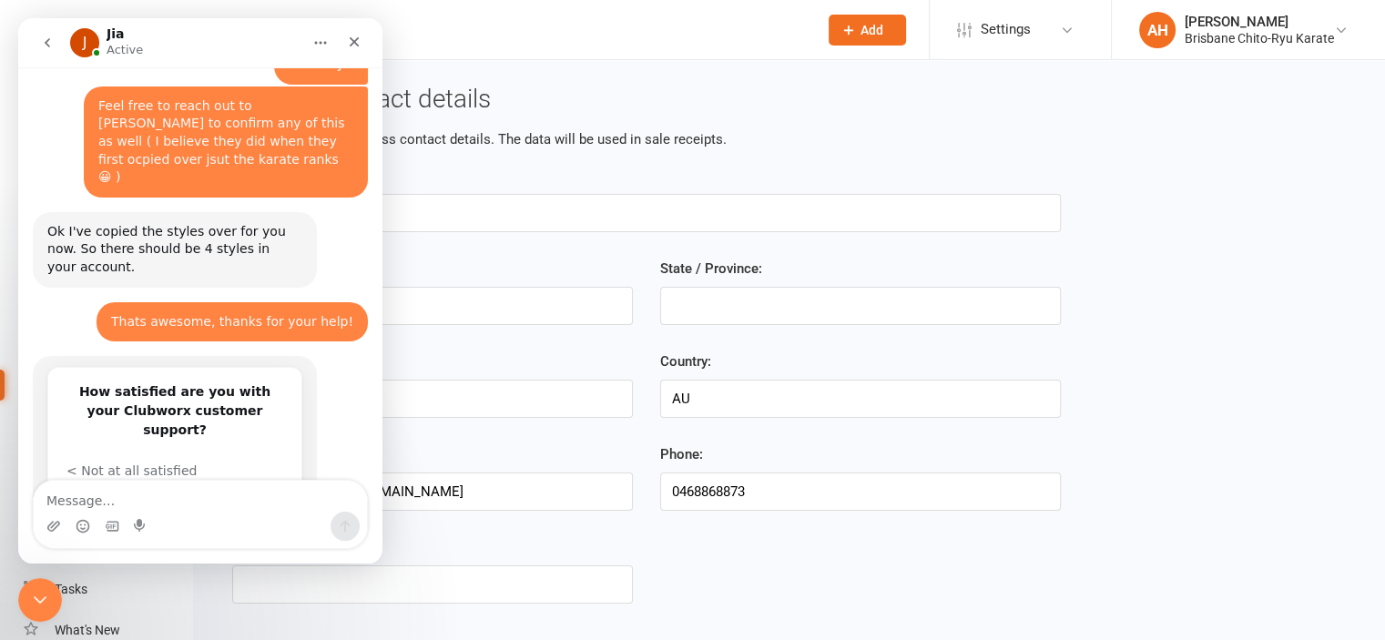
scroll to position [1303, 0]
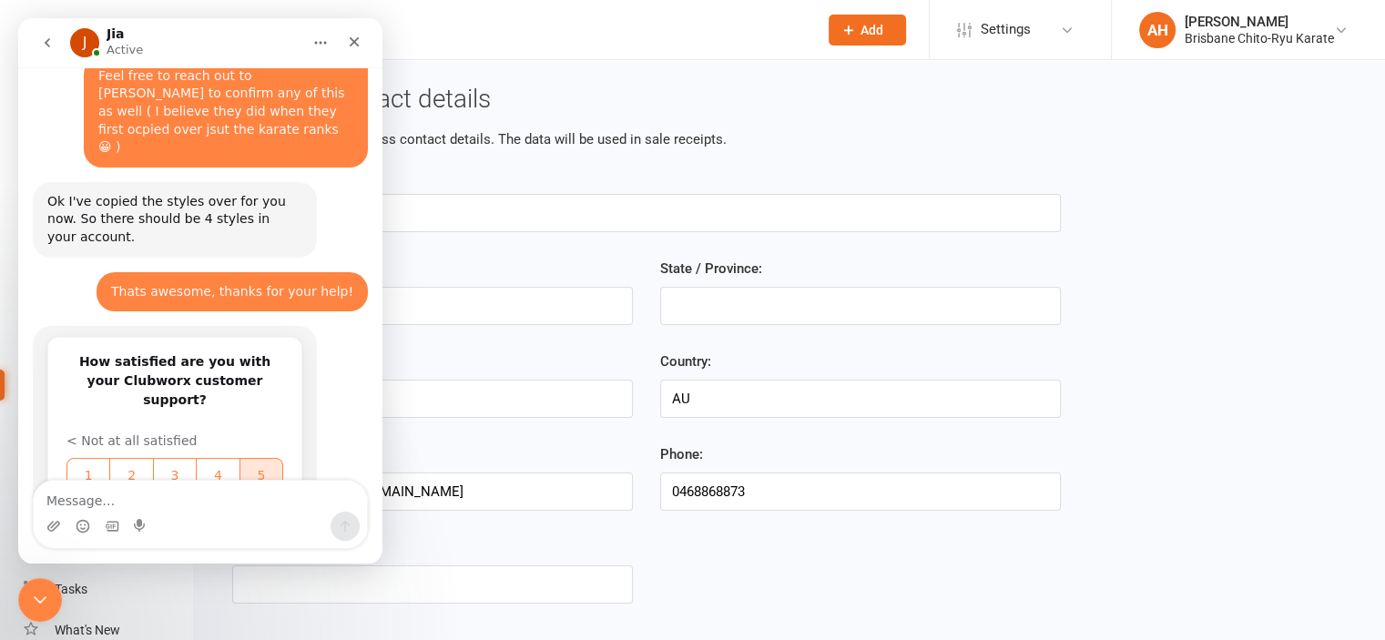
click at [266, 466] on span "5" at bounding box center [261, 475] width 38 height 19
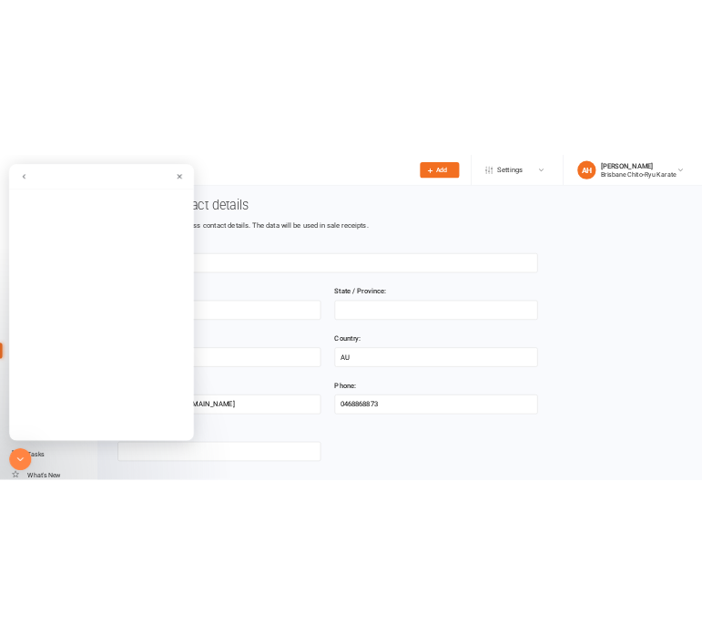
scroll to position [0, 0]
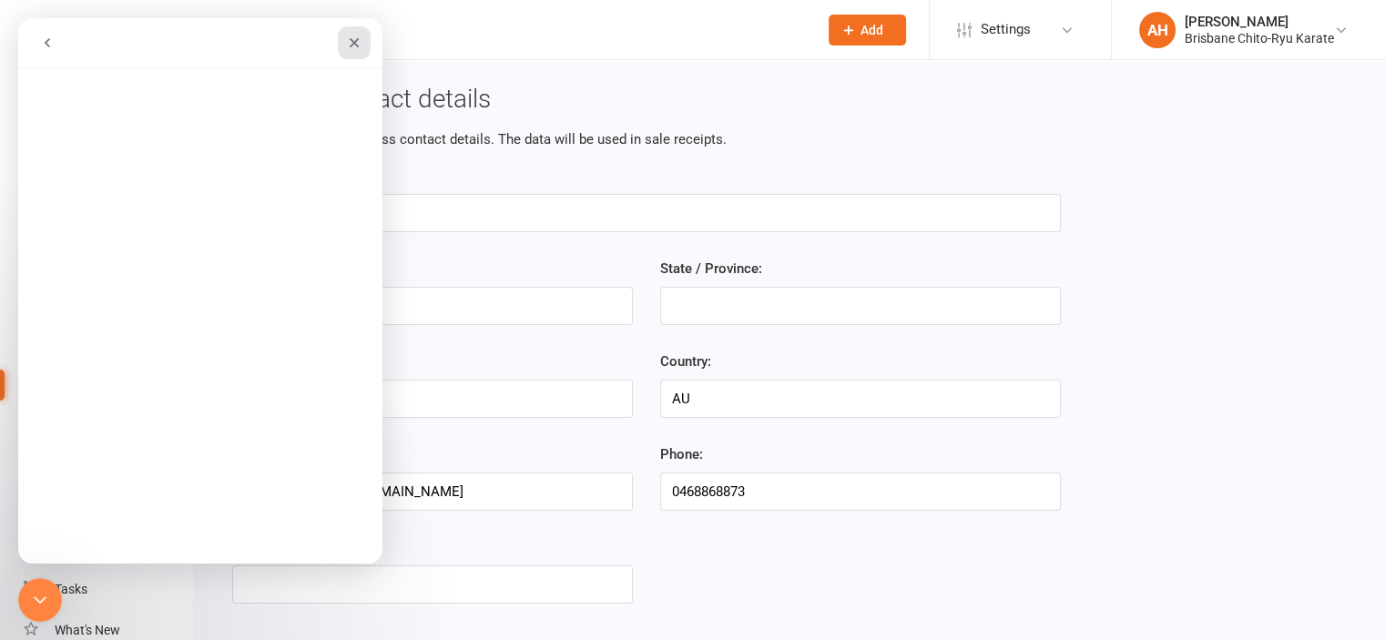
click at [362, 40] on div "Close" at bounding box center [354, 42] width 33 height 33
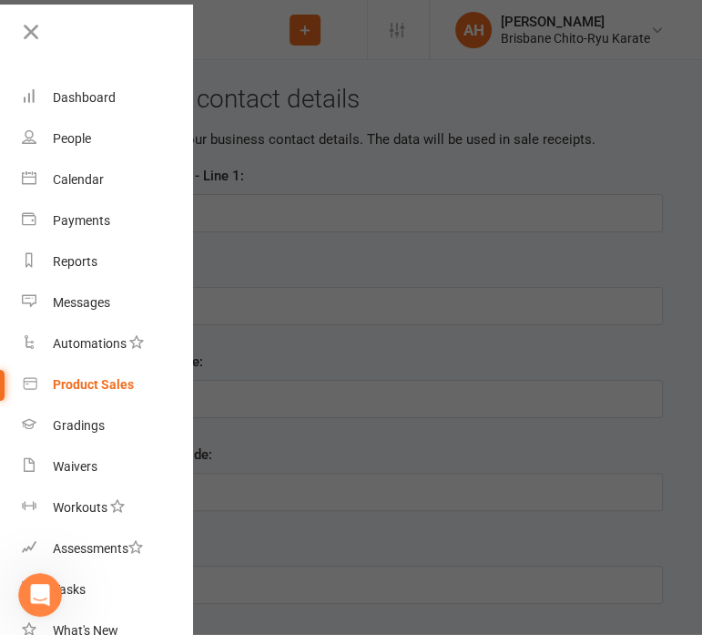
click at [373, 460] on div at bounding box center [351, 317] width 702 height 635
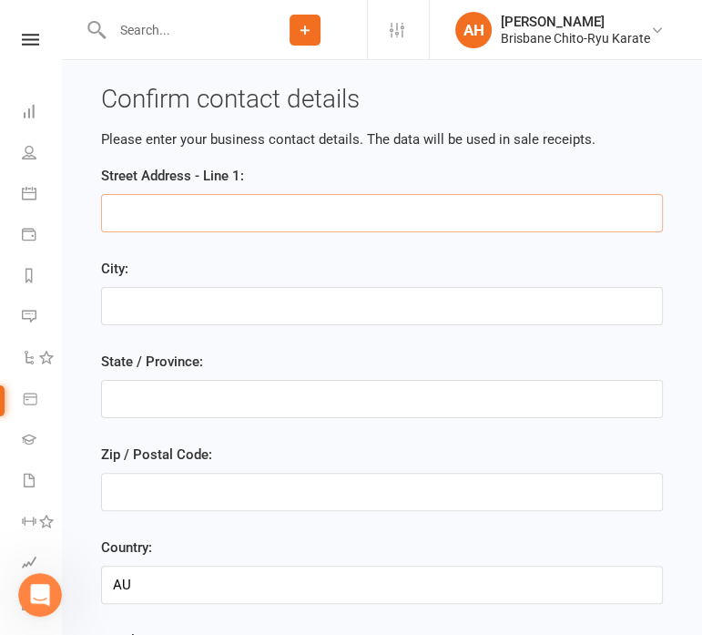
click at [346, 219] on input "Street Address - Line 1:" at bounding box center [382, 213] width 562 height 38
type input "24 Teevan Street"
type input "24 Teevan St"
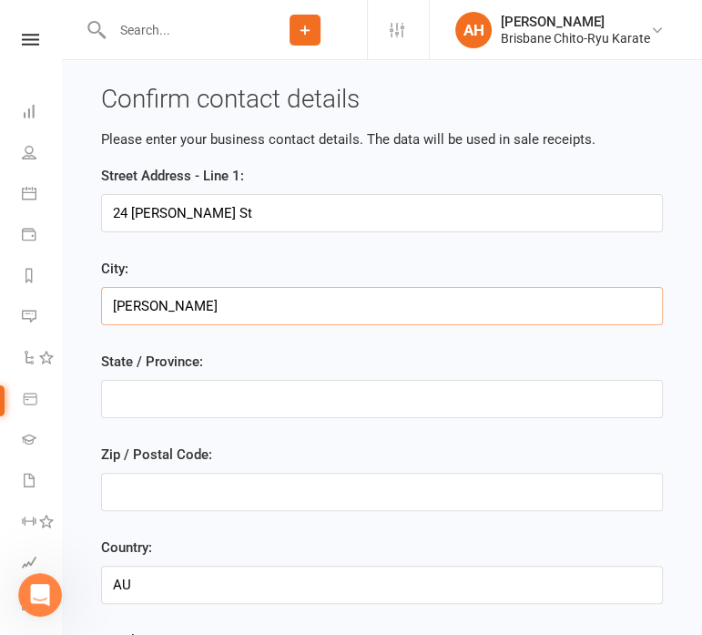
type input "Stafford"
type input "QLD"
type input "4053"
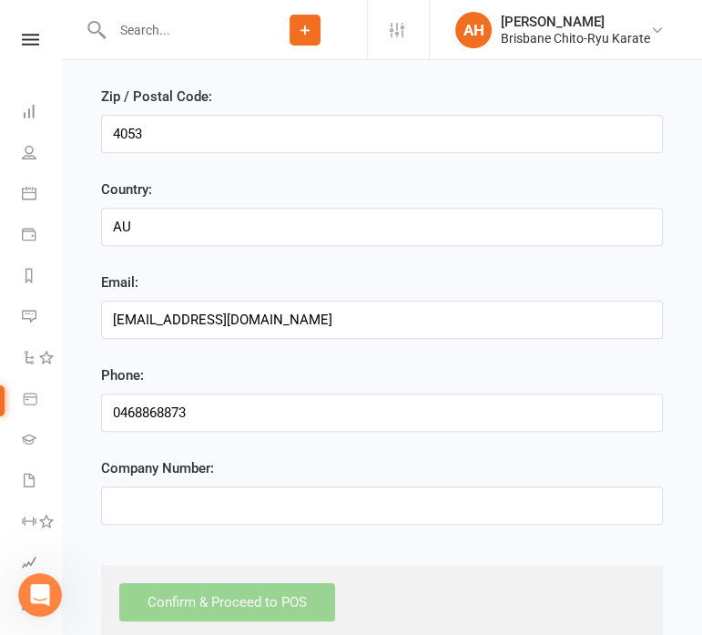
click at [350, 387] on div "Phone: 0468868873" at bounding box center [381, 397] width 589 height 67
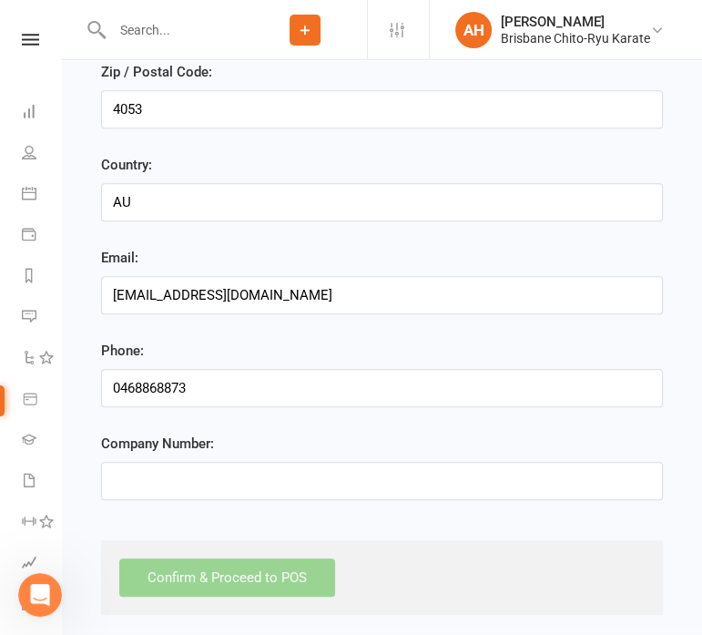
scroll to position [400, 0]
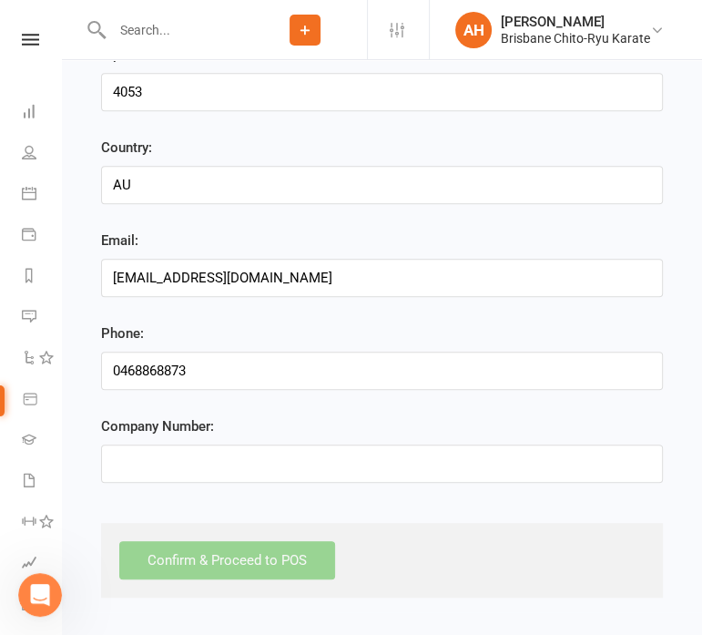
click at [277, 560] on div "Confirm & Proceed to POS" at bounding box center [382, 560] width 562 height 75
click at [303, 474] on input "Company Number:" at bounding box center [382, 463] width 562 height 38
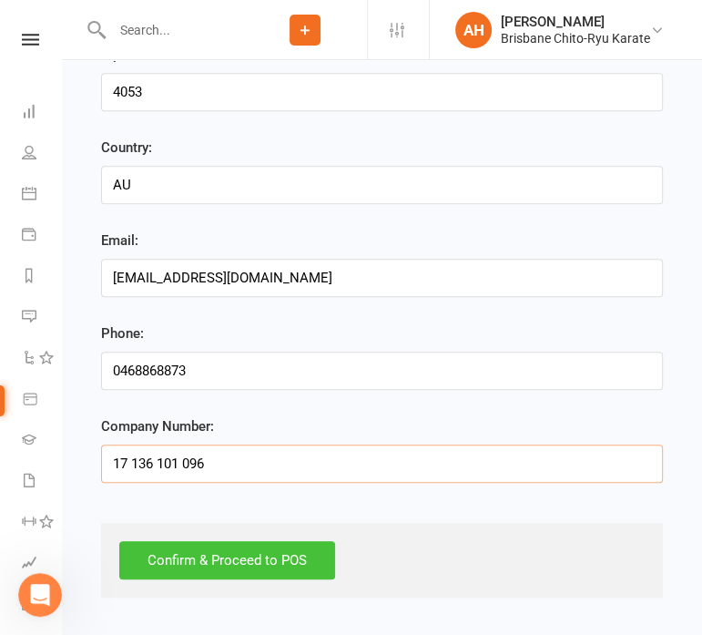
type input "17 136 101 096"
click at [289, 553] on div "Confirm & Proceed to POS" at bounding box center [227, 560] width 216 height 38
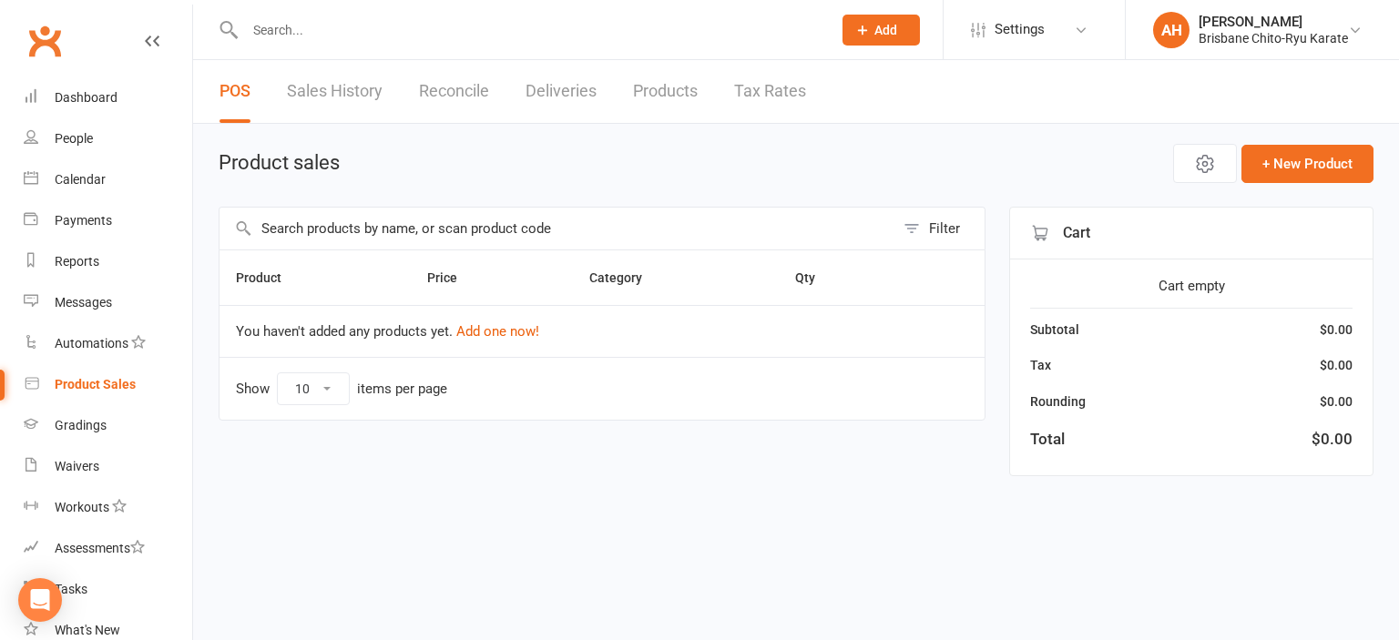
click at [715, 89] on link "Tax Rates" at bounding box center [770, 91] width 72 height 63
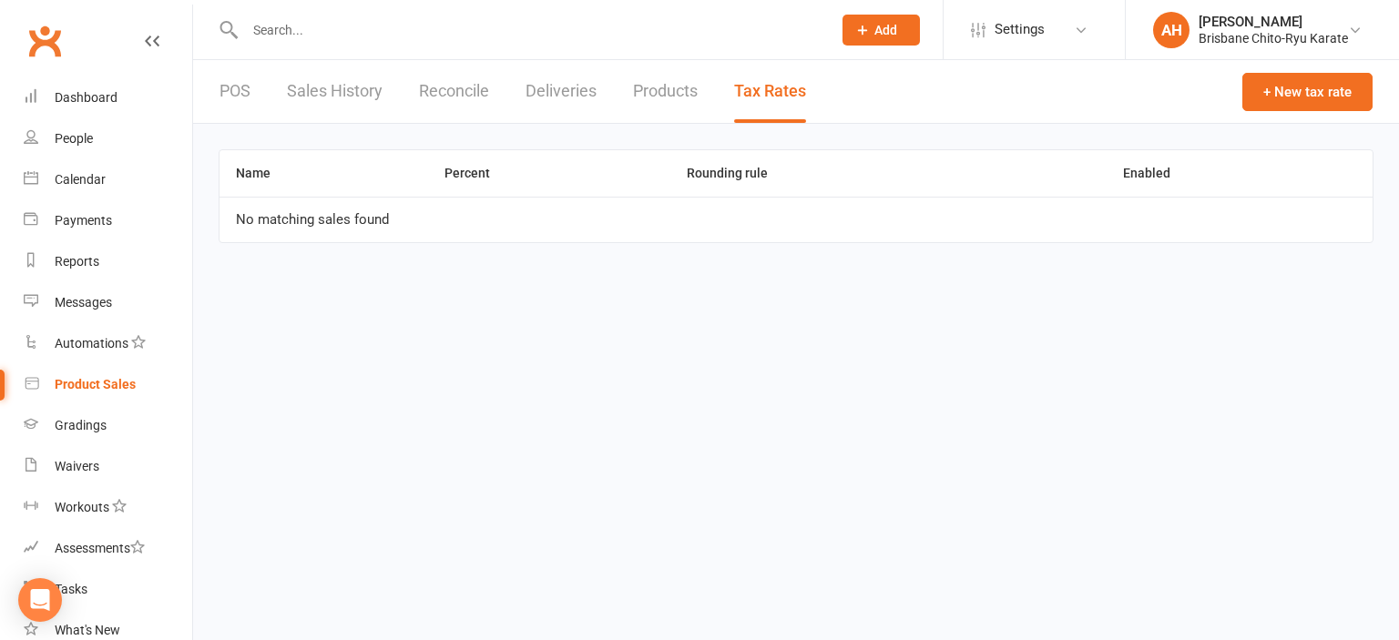
click at [665, 97] on link "Products" at bounding box center [665, 91] width 65 height 63
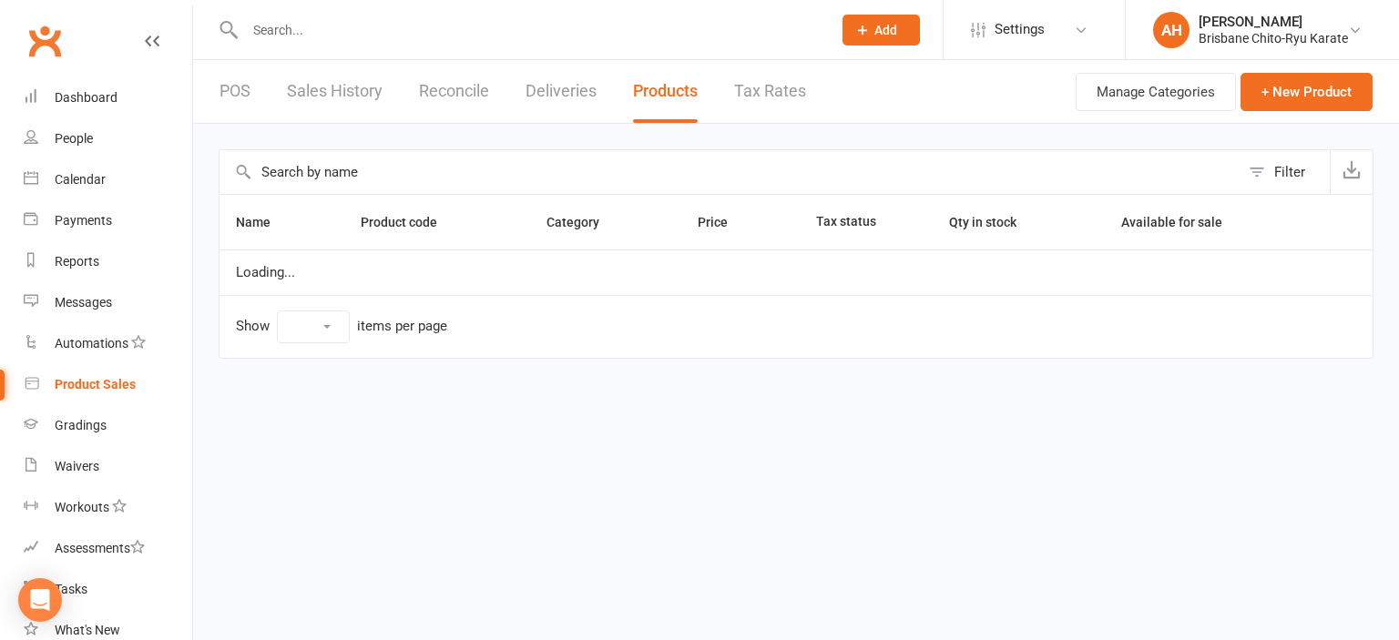
select select "10"
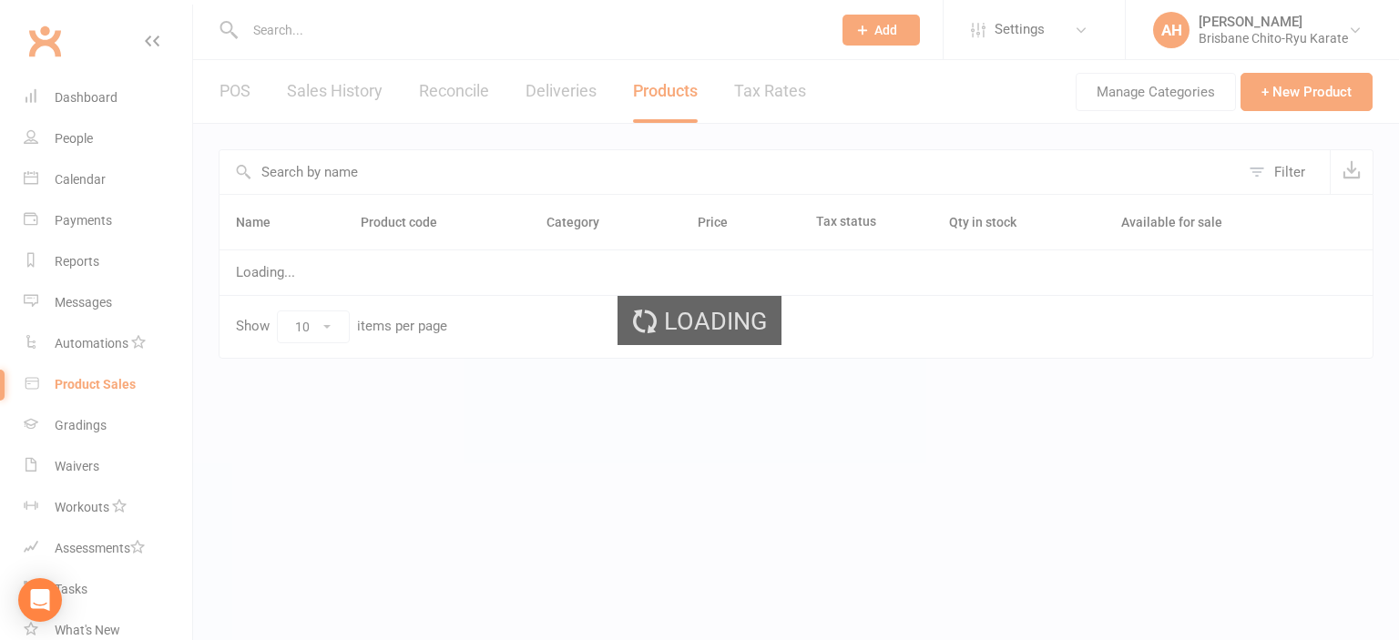
click at [570, 84] on ui-view "Prospect Member Non-attending contact Class / event Appointment Grading event T…" at bounding box center [699, 195] width 1399 height 380
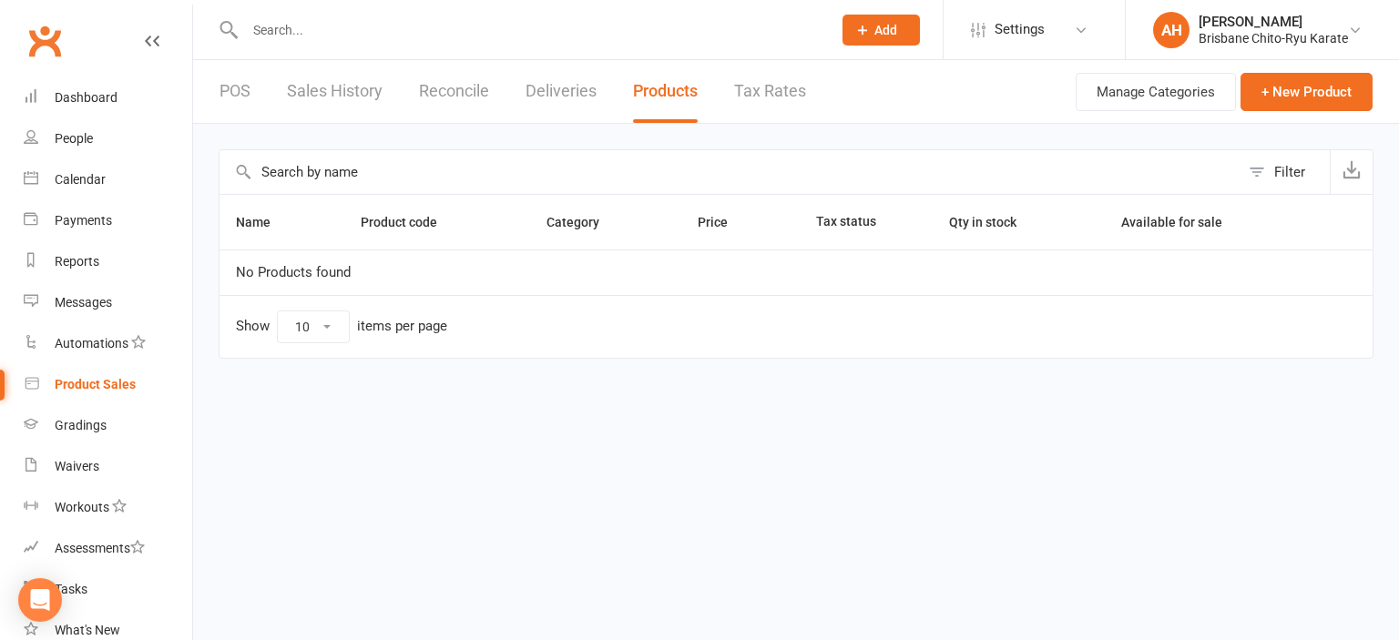
click at [570, 84] on link "Deliveries" at bounding box center [560, 91] width 71 height 63
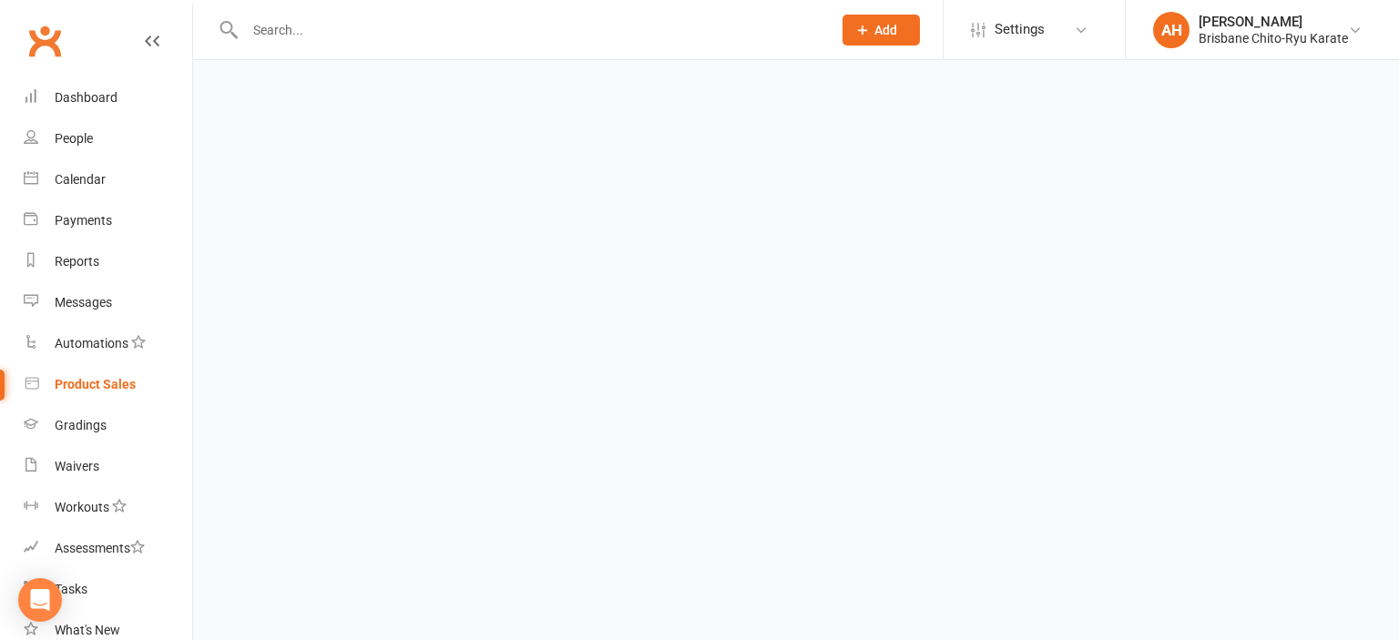
select select "any"
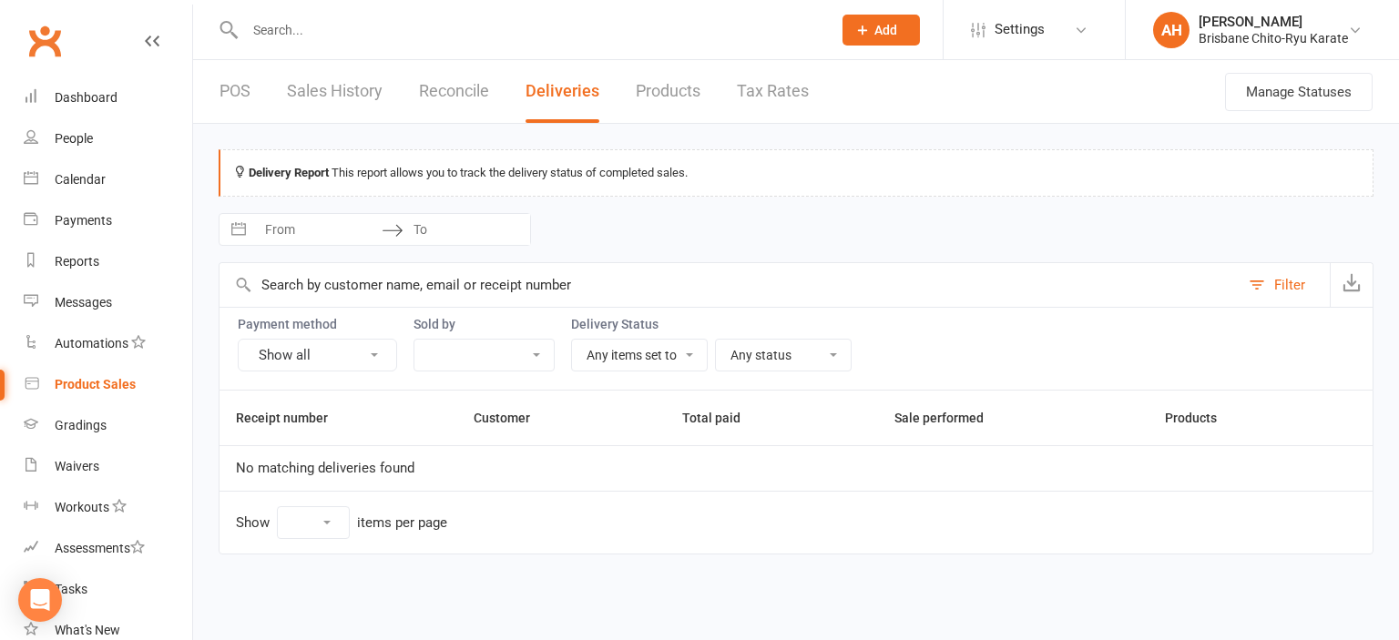
select select "25"
click at [484, 89] on link "Reconcile" at bounding box center [454, 91] width 70 height 63
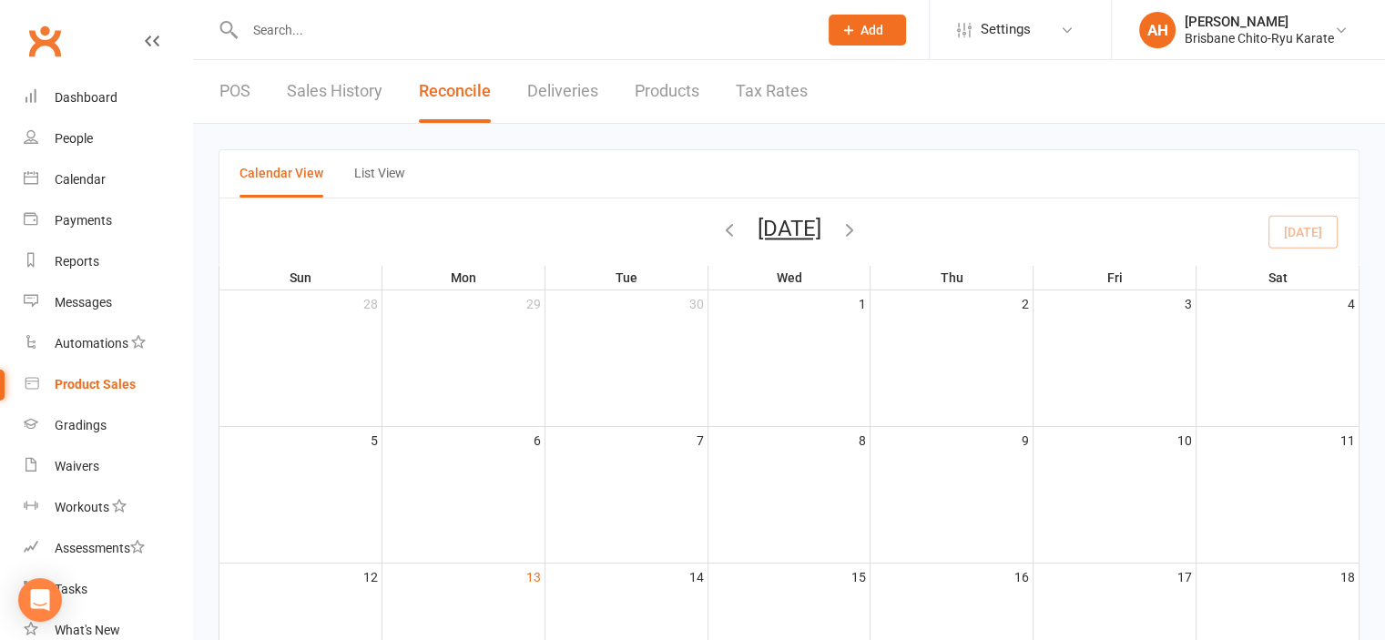
click at [396, 94] on div "POS Sales History Reconcile Deliveries Products Tax Rates" at bounding box center [513, 91] width 641 height 63
click at [356, 85] on link "Sales History" at bounding box center [335, 91] width 96 height 63
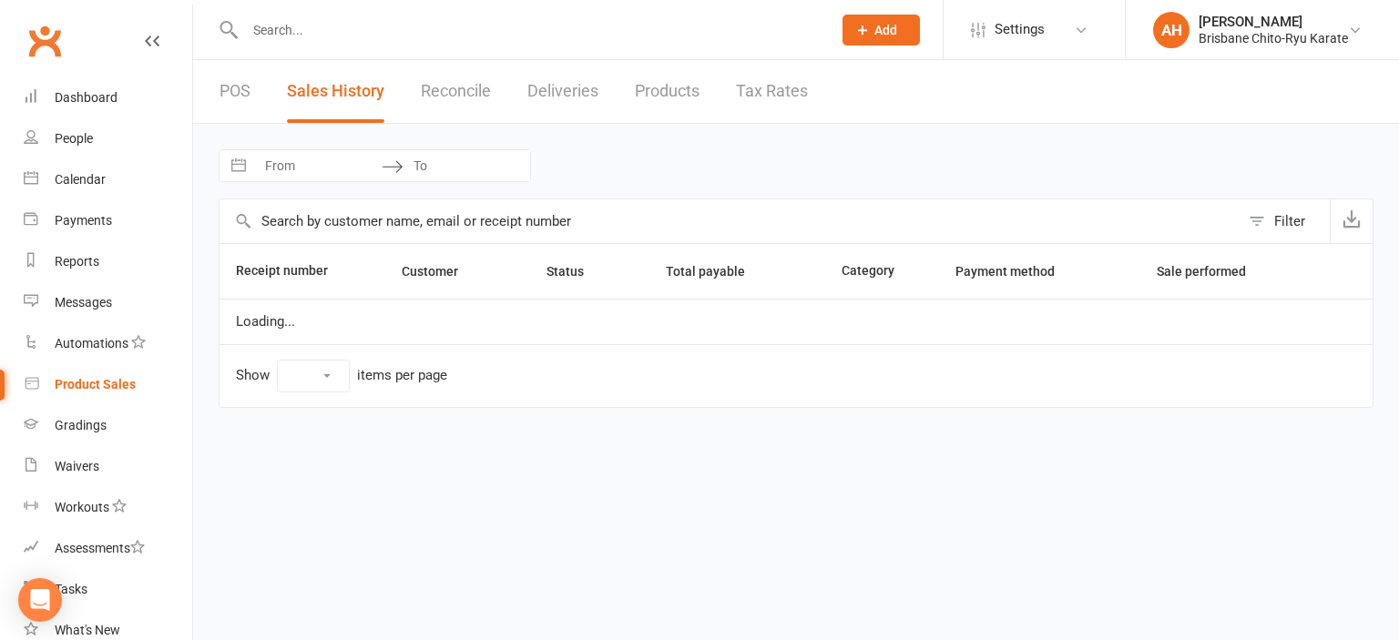
select select "25"
click at [219, 88] on link "POS" at bounding box center [234, 91] width 31 height 63
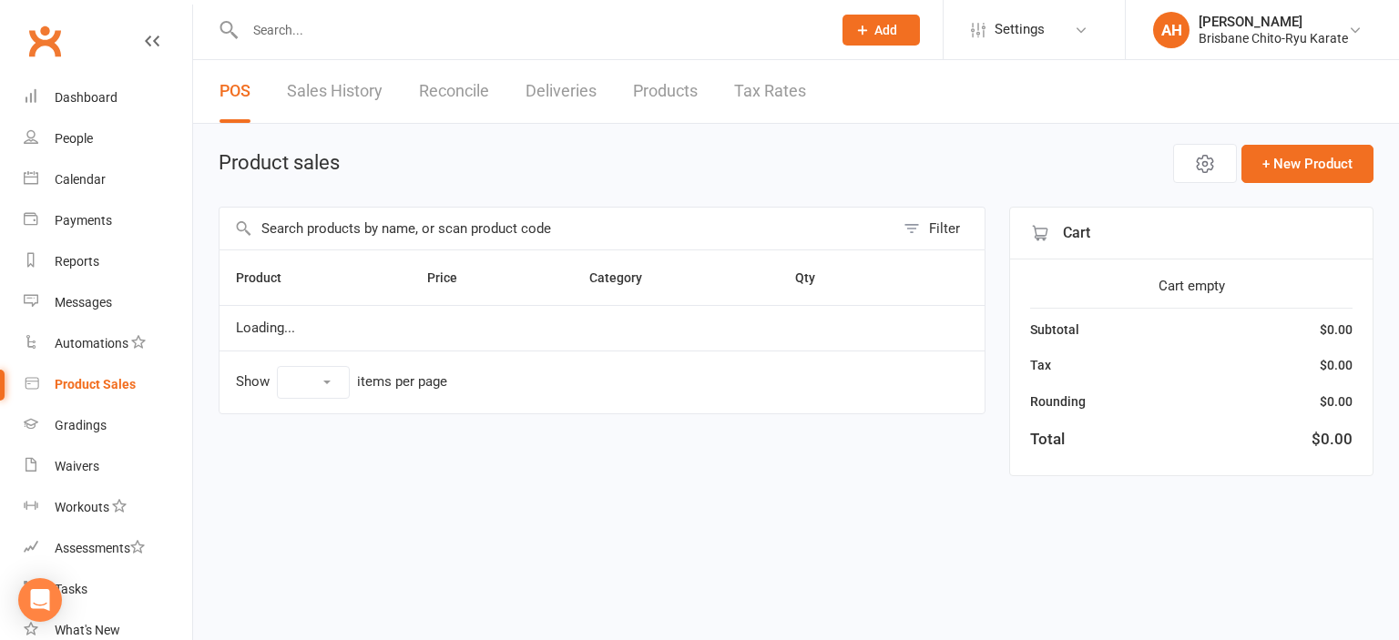
select select "10"
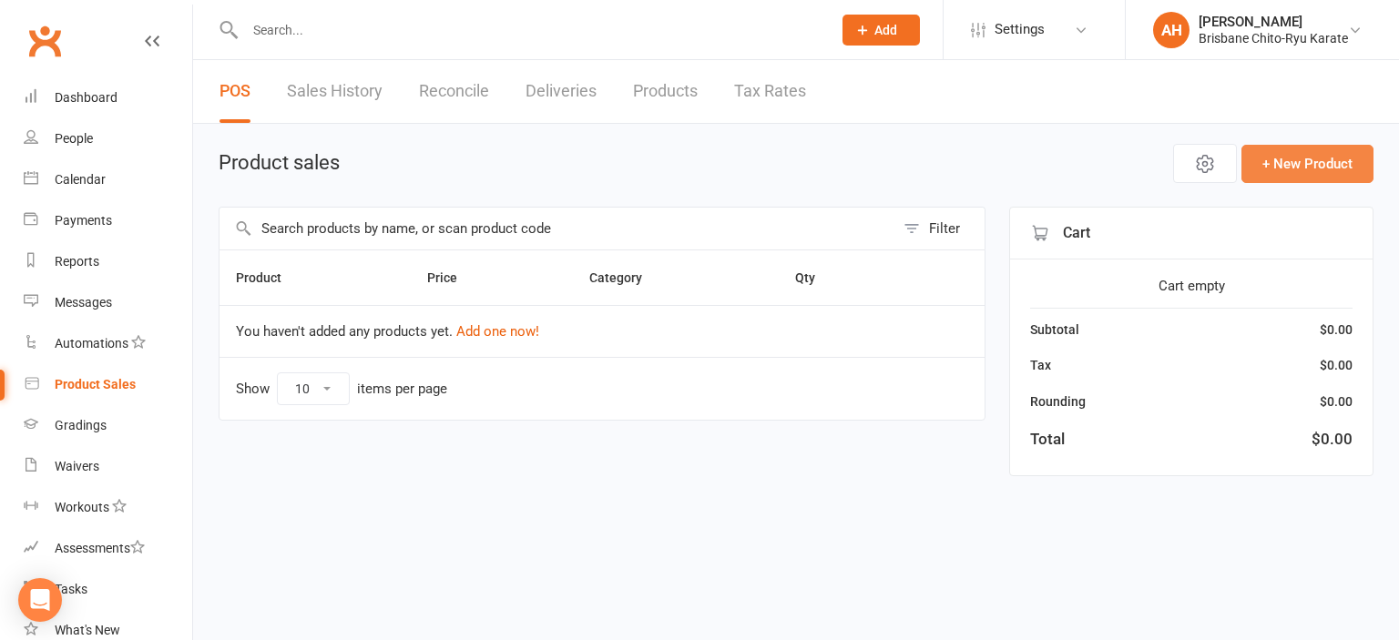
click at [715, 164] on button "+ New Product" at bounding box center [1307, 164] width 132 height 38
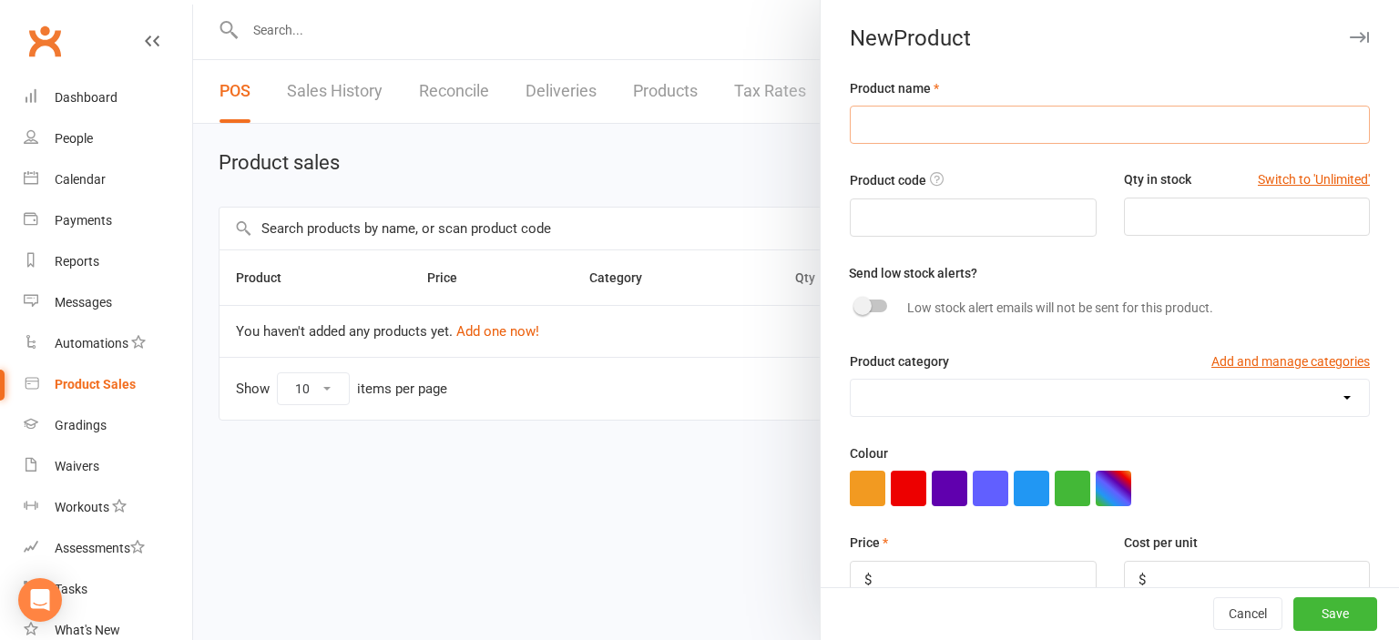
click at [715, 128] on input "text" at bounding box center [1110, 125] width 520 height 38
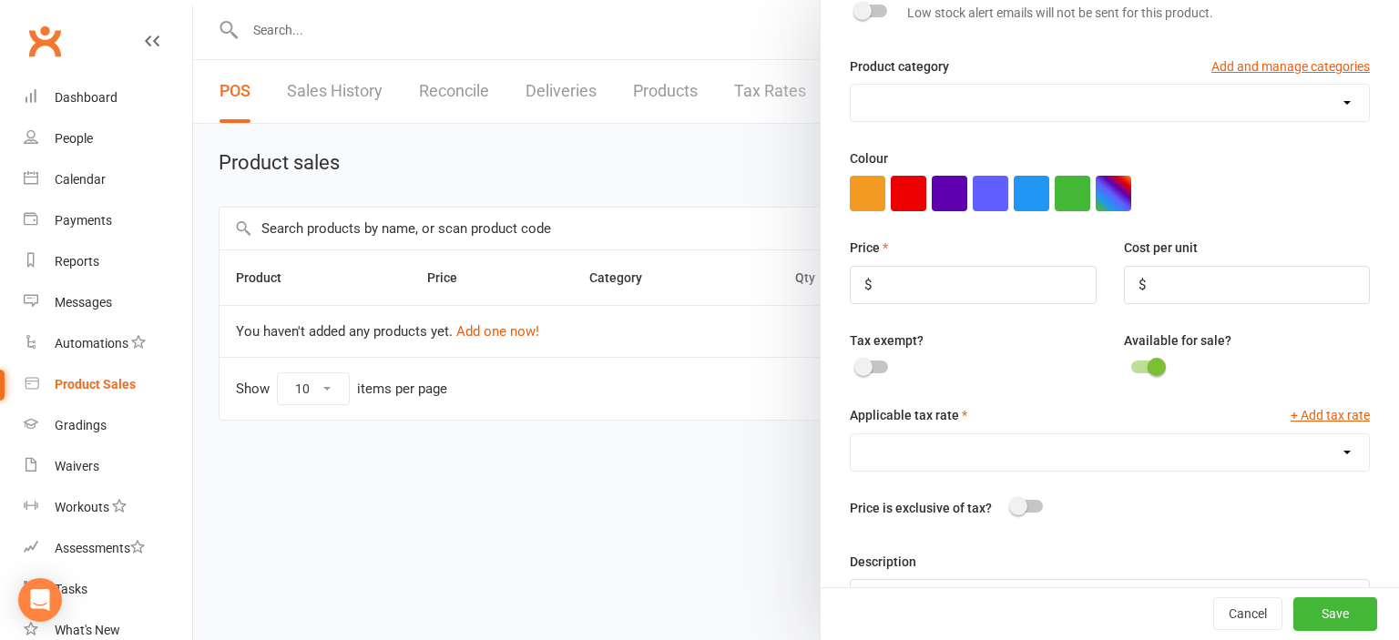
scroll to position [371, 0]
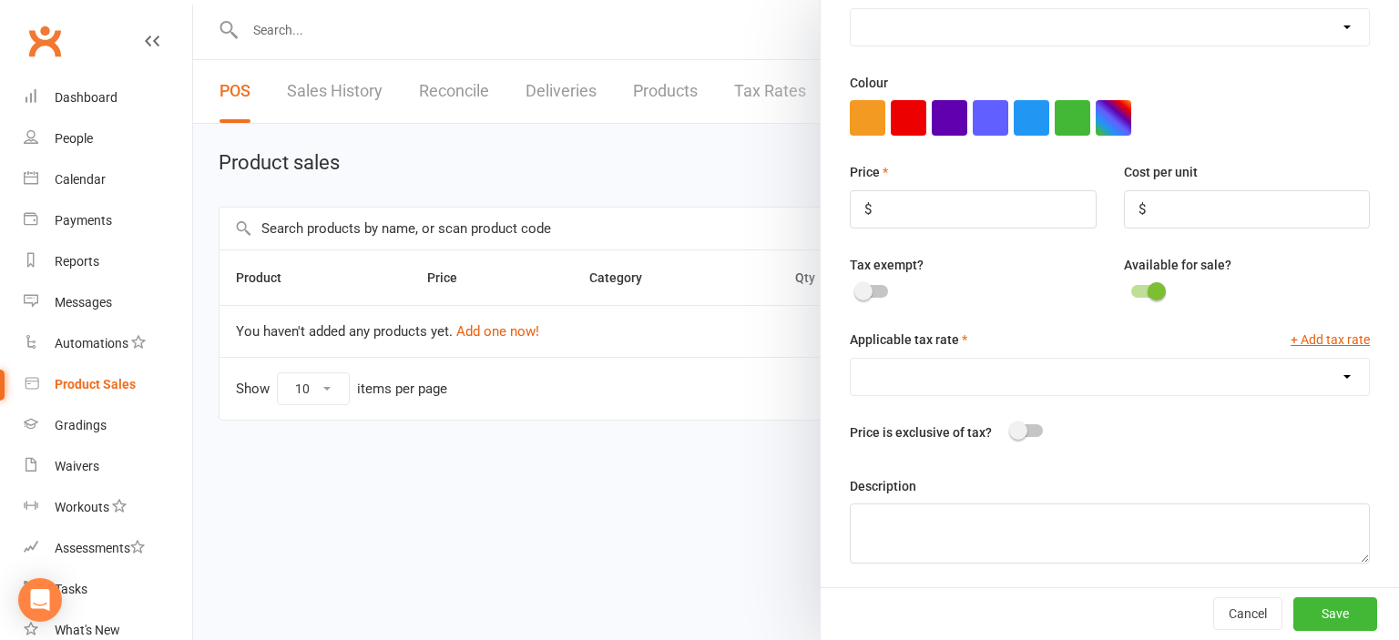
click at [715, 376] on select at bounding box center [1110, 377] width 518 height 36
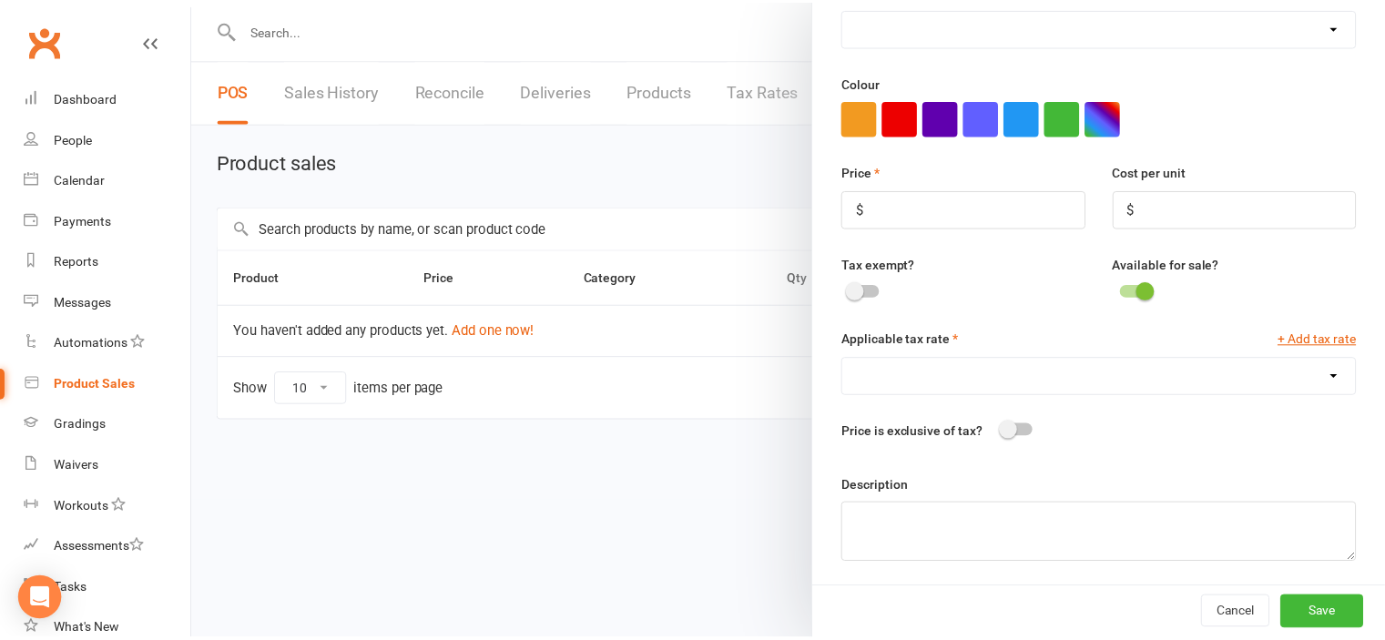
scroll to position [0, 0]
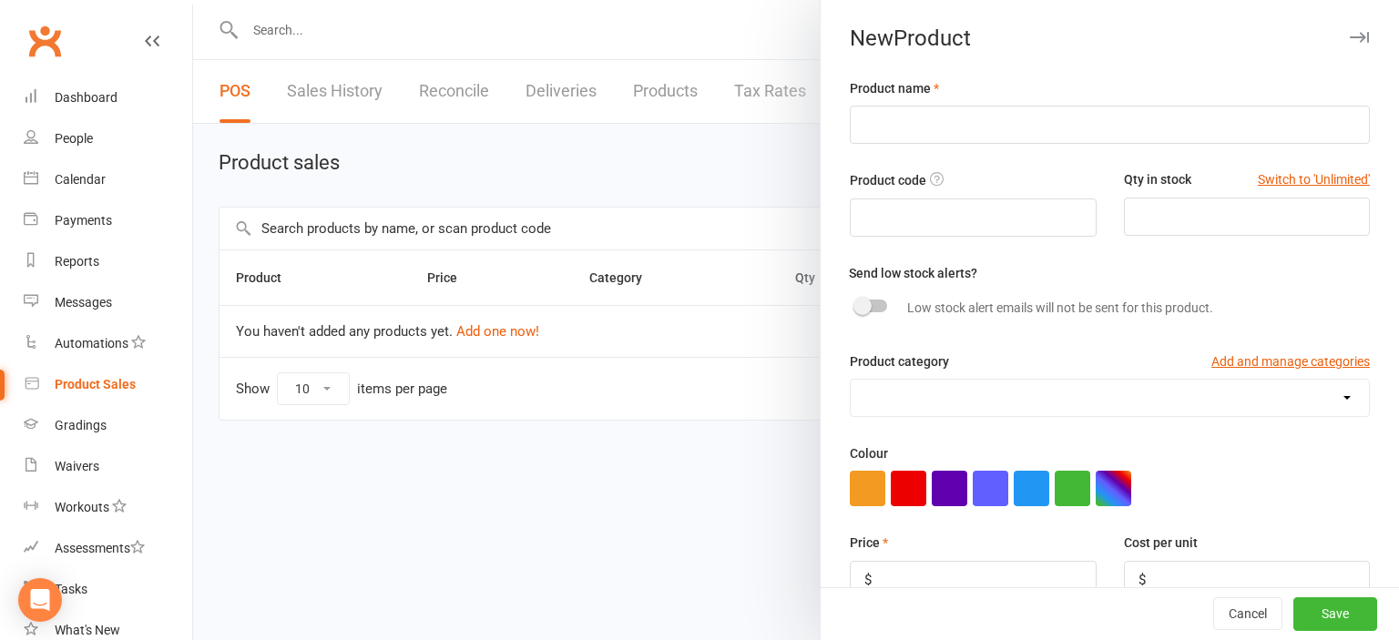
click at [504, 540] on div at bounding box center [796, 320] width 1206 height 640
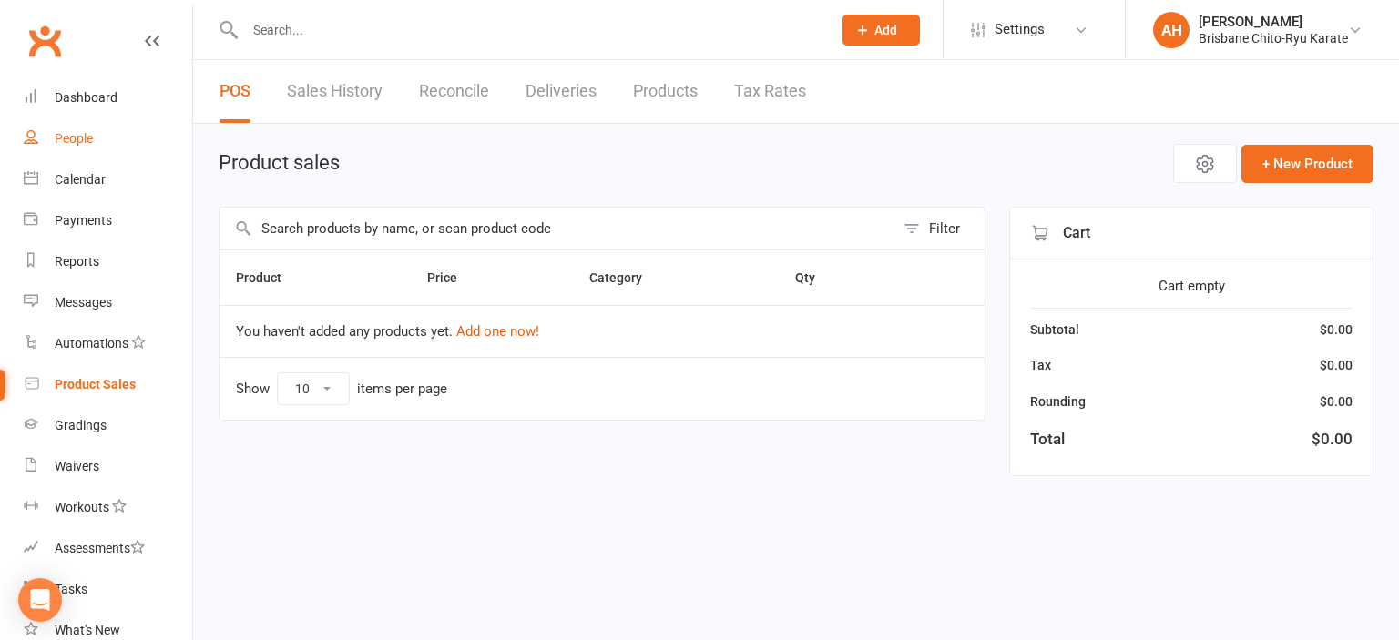
click at [75, 139] on div "People" at bounding box center [74, 138] width 38 height 15
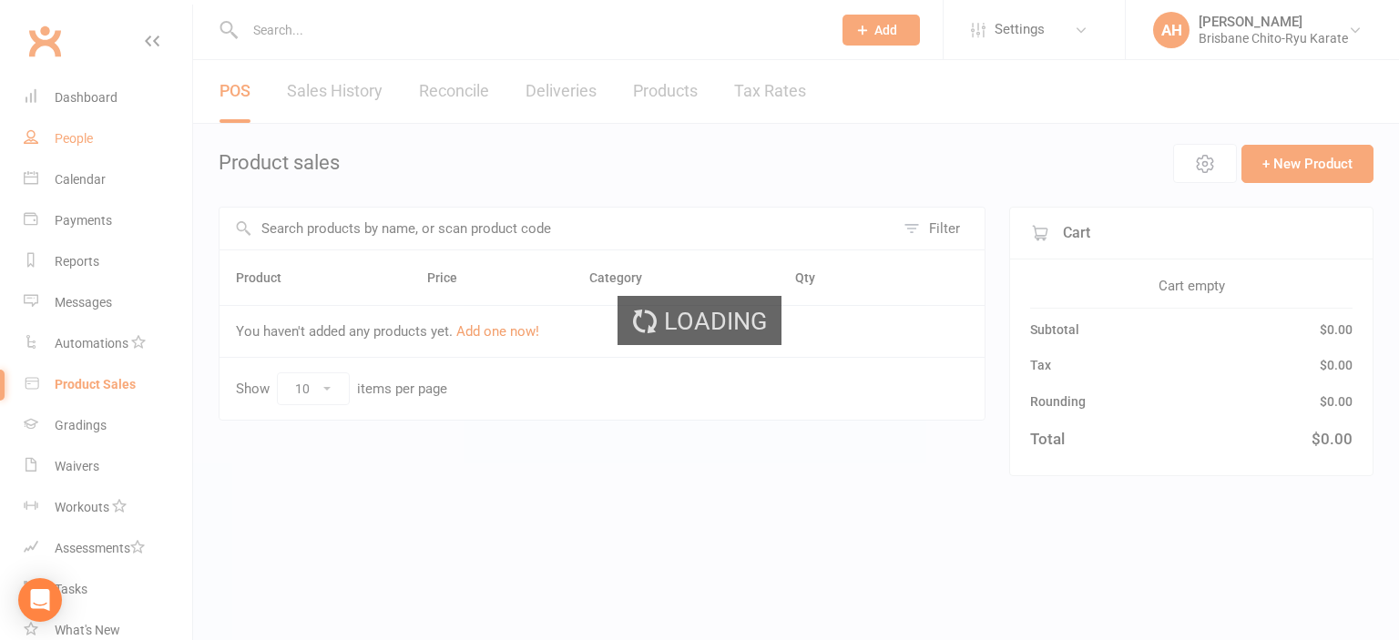
select select "50"
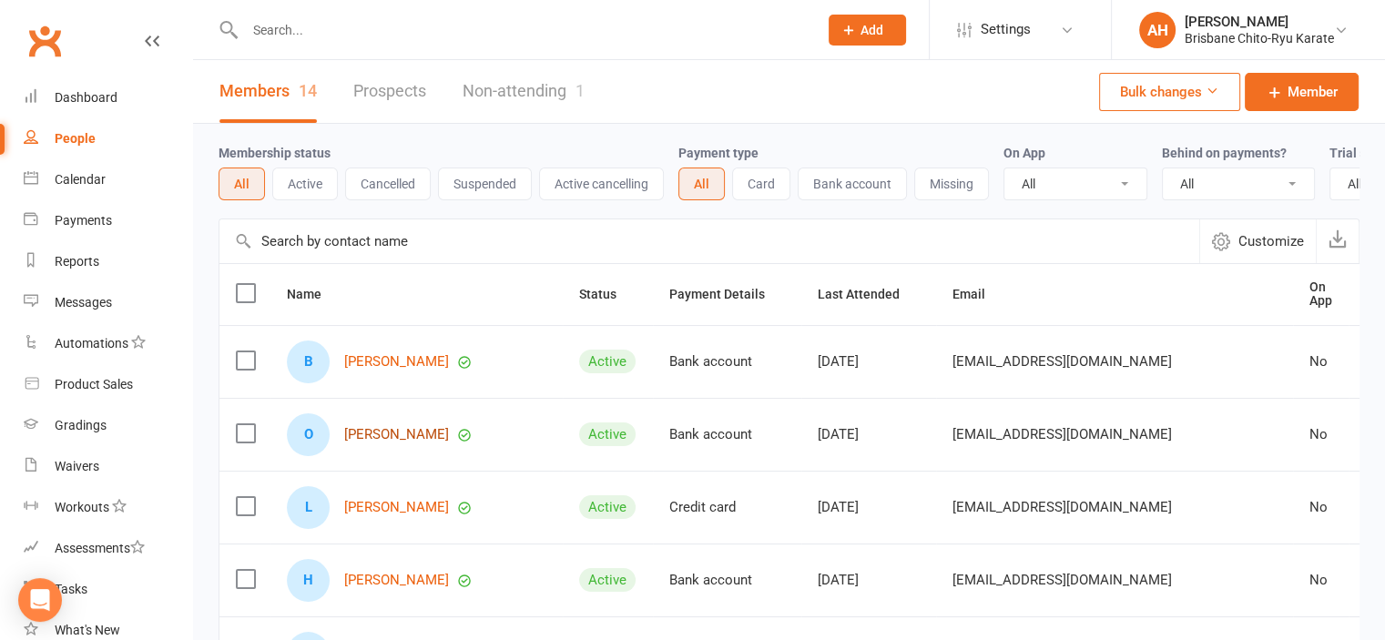
click at [398, 443] on link "[PERSON_NAME]" at bounding box center [396, 434] width 105 height 15
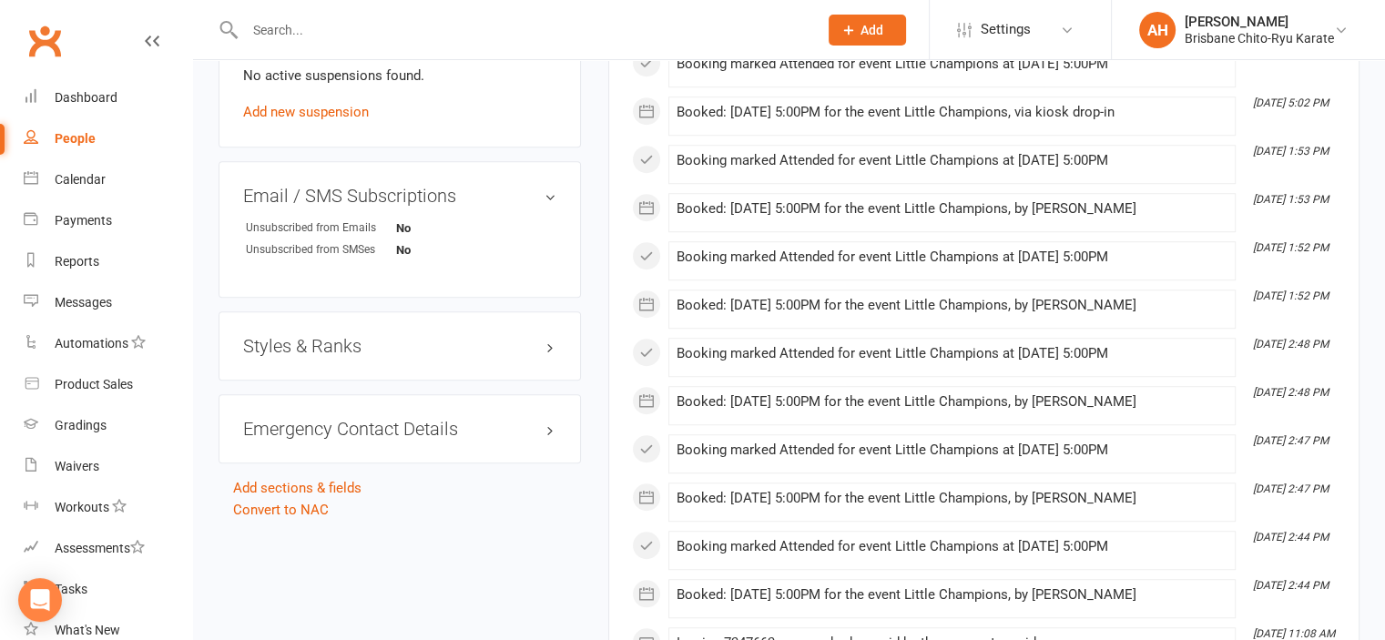
scroll to position [1304, 0]
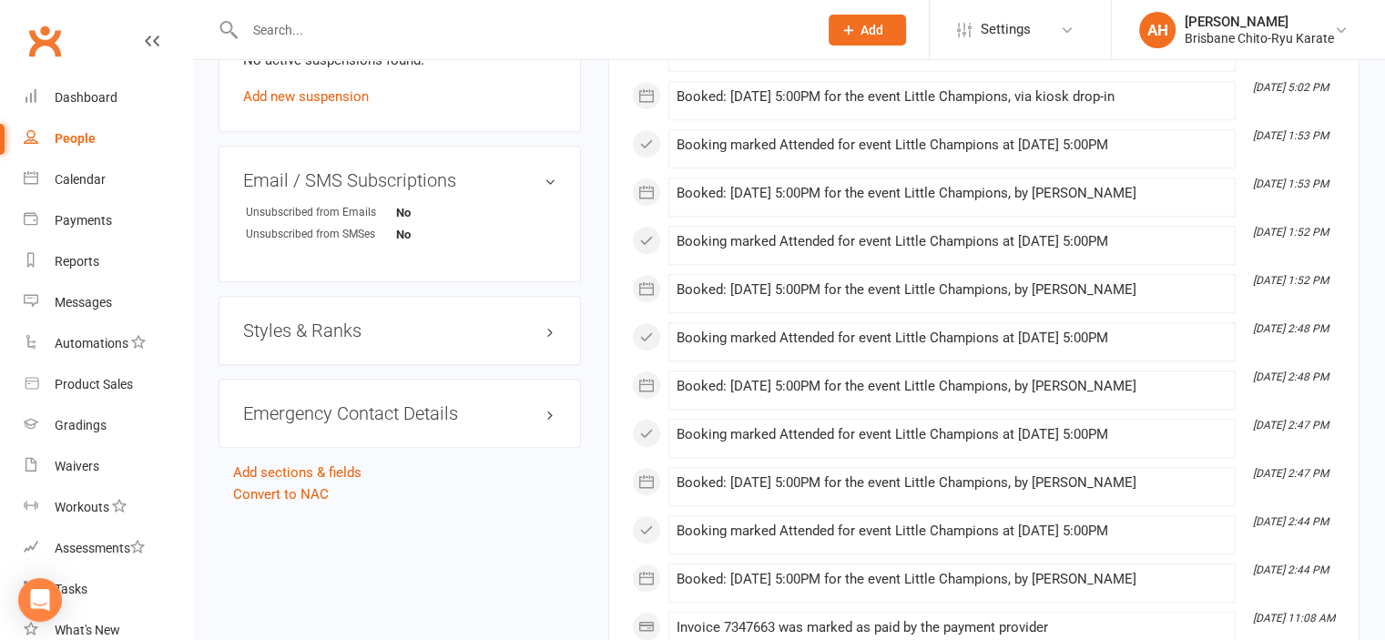
click at [356, 343] on div "Styles & Ranks" at bounding box center [400, 330] width 362 height 69
click at [356, 333] on h3 "Styles & Ranks" at bounding box center [399, 331] width 313 height 20
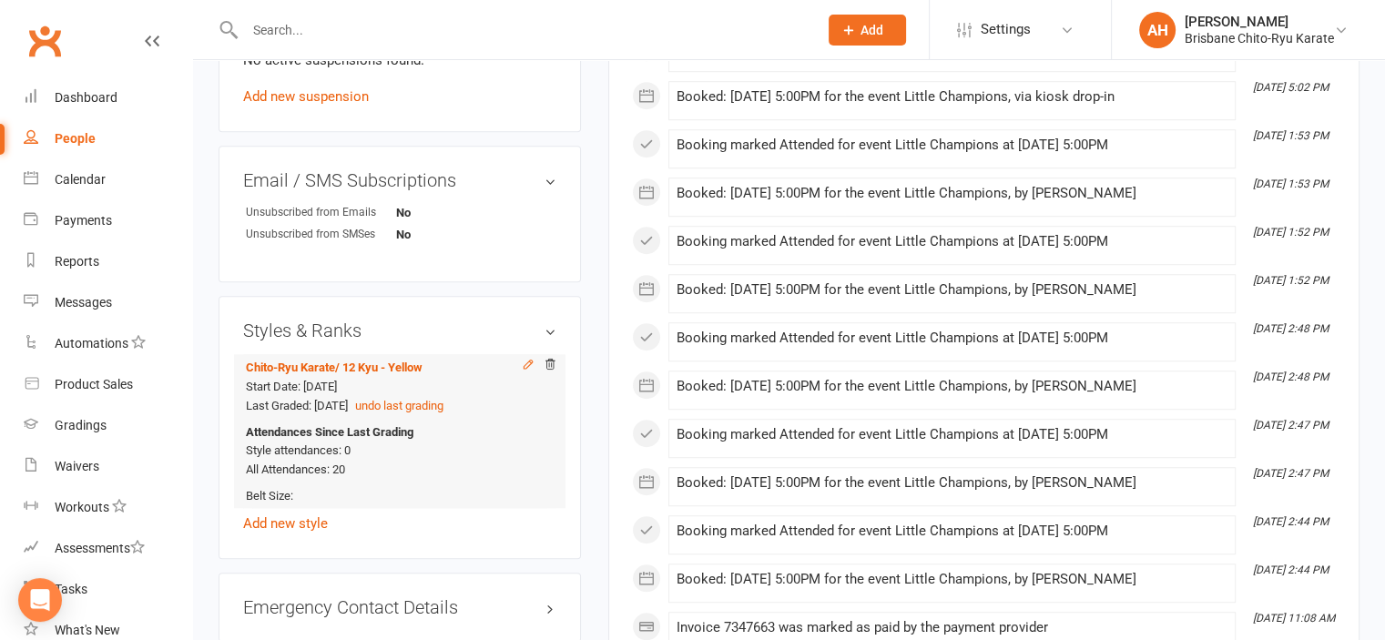
click at [528, 365] on icon at bounding box center [528, 364] width 13 height 13
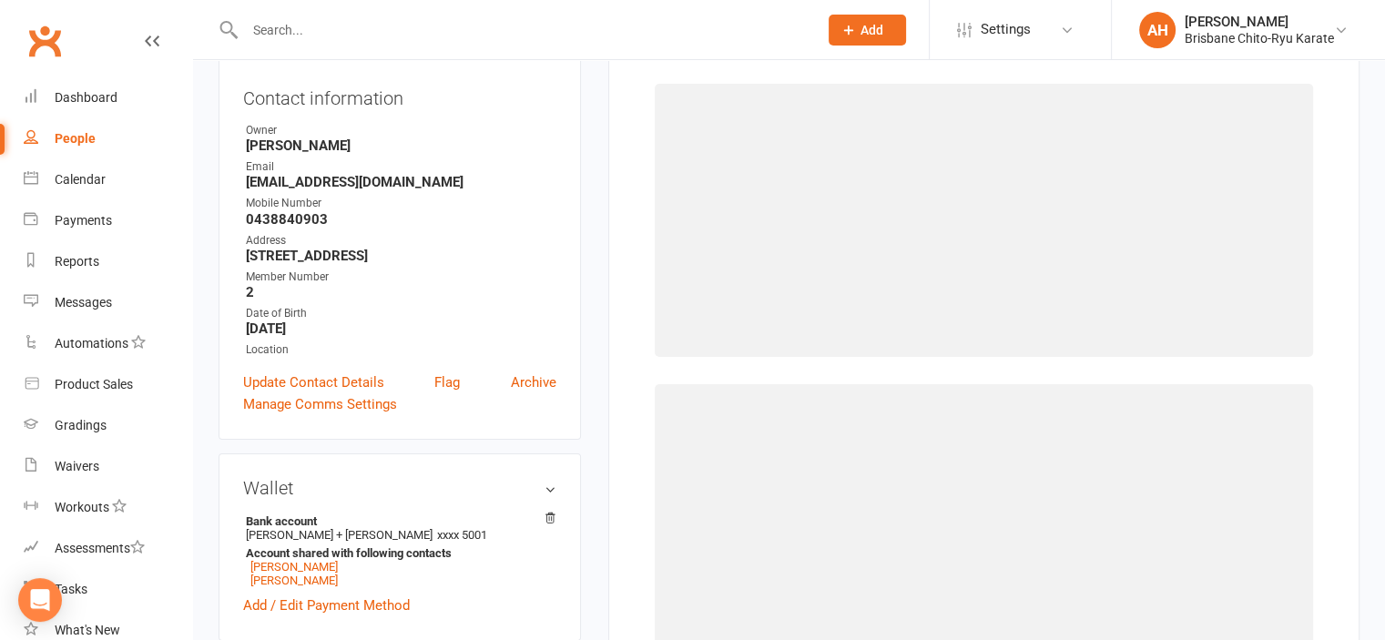
select select "42398"
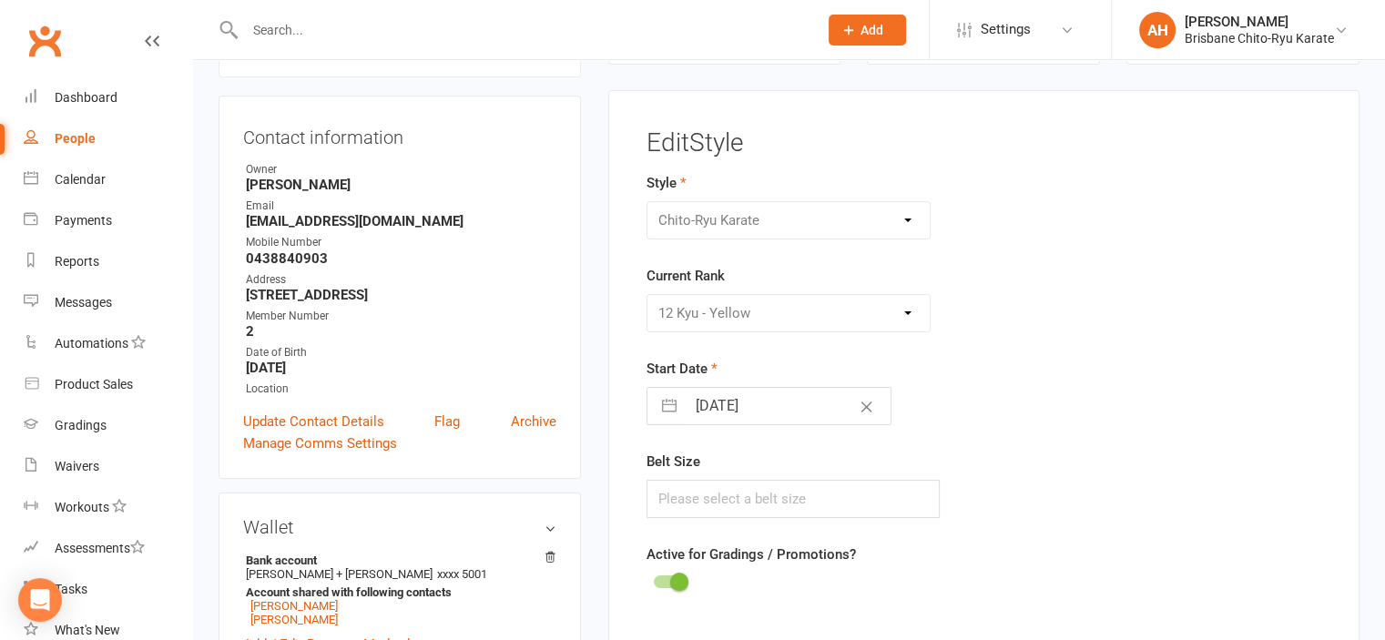
scroll to position [156, 0]
click at [715, 228] on div "Chito-Ryu Karate Chito-Ryu Karate Little Champions Chito-Ryu Kobujyutsu Chito-R…" at bounding box center [789, 221] width 285 height 38
click at [715, 225] on div "Chito-Ryu Karate Chito-Ryu Karate Little Champions Chito-Ryu Kobujyutsu Chito-R…" at bounding box center [789, 221] width 285 height 38
click at [715, 286] on div "Current Rank Please Select Starting Rank White Belt 12 Kyu - Yellow 11 Kyu - Or…" at bounding box center [867, 299] width 441 height 67
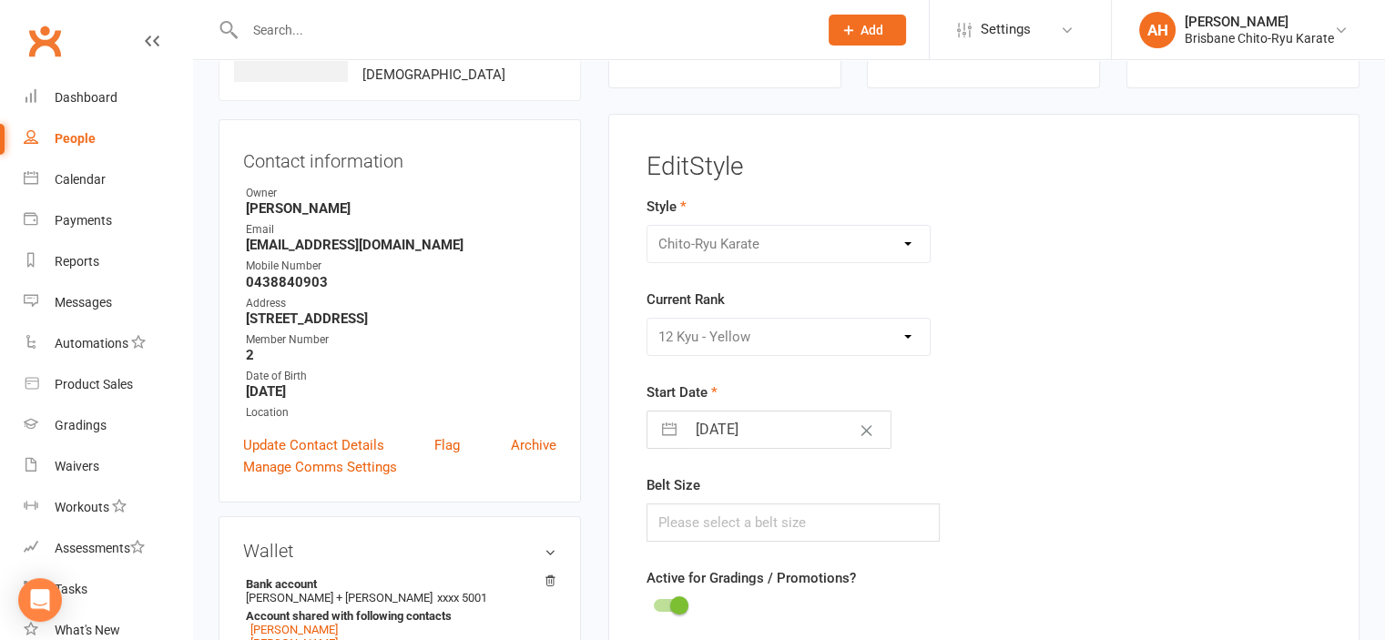
scroll to position [130, 0]
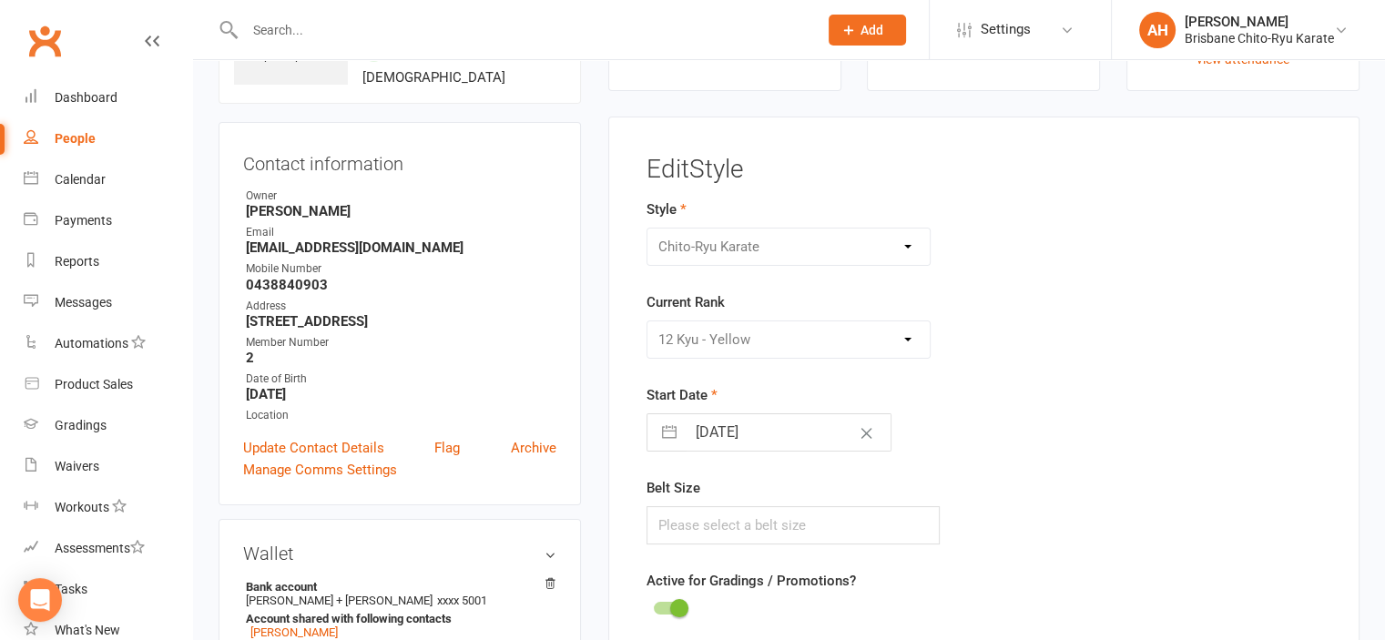
click at [715, 249] on div "Chito-Ryu Karate Chito-Ryu Karate Little Champions Chito-Ryu Kobujyutsu Chito-R…" at bounding box center [789, 247] width 285 height 38
click at [715, 247] on div "Chito-Ryu Karate Chito-Ryu Karate Little Champions Chito-Ryu Kobujyutsu Chito-R…" at bounding box center [789, 247] width 285 height 38
click at [715, 327] on div "Please Select Starting Rank White Belt 12 Kyu - Yellow 11 Kyu - Orange & White …" at bounding box center [789, 340] width 285 height 38
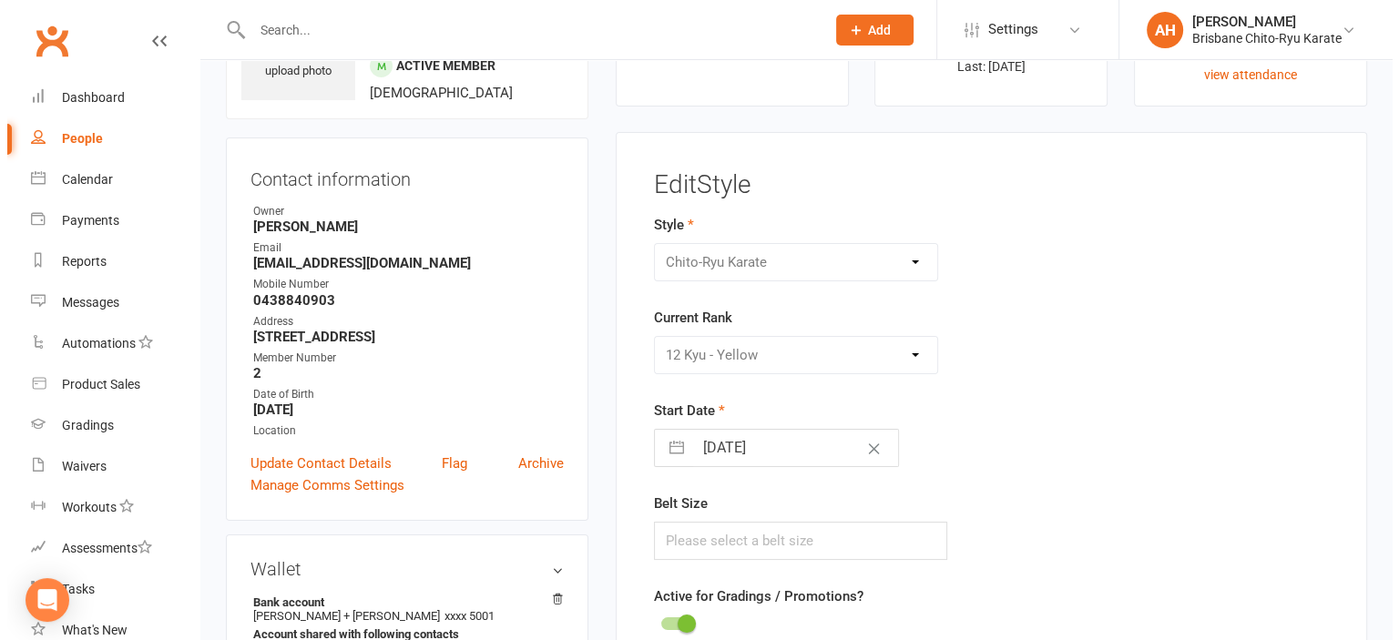
scroll to position [0, 0]
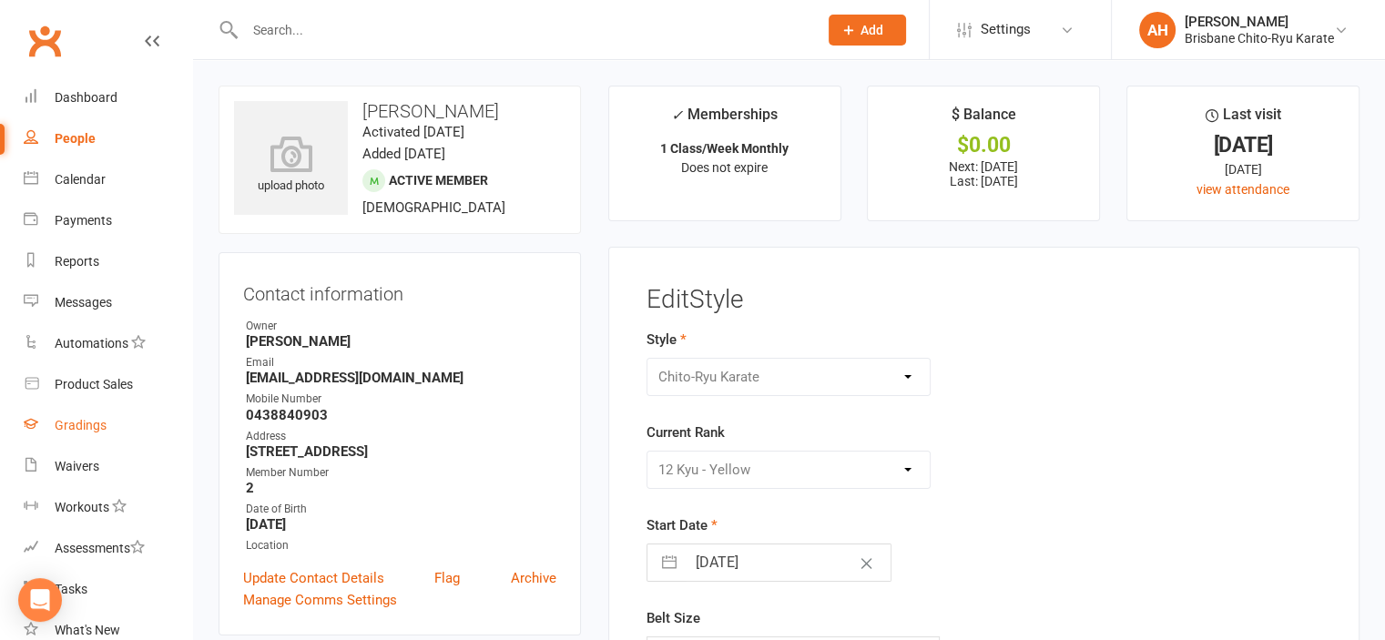
click at [86, 409] on link "Gradings" at bounding box center [108, 425] width 168 height 41
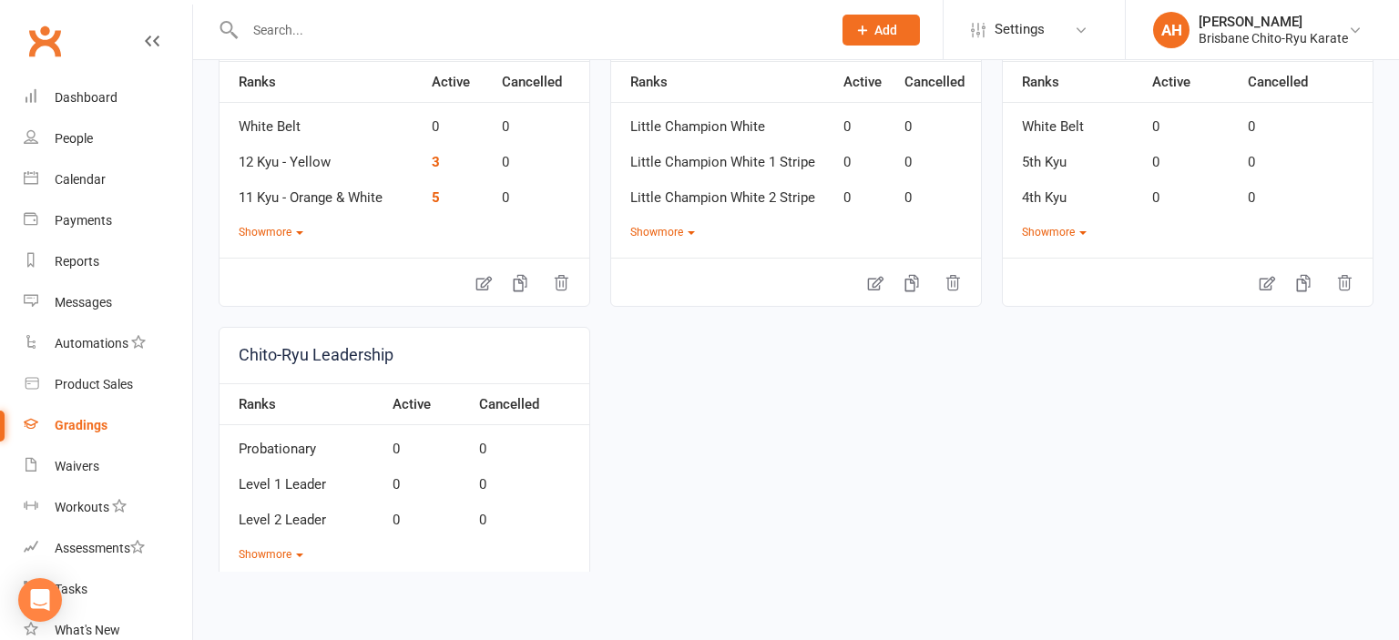
scroll to position [226, 0]
click at [271, 549] on button "Show more" at bounding box center [271, 554] width 65 height 17
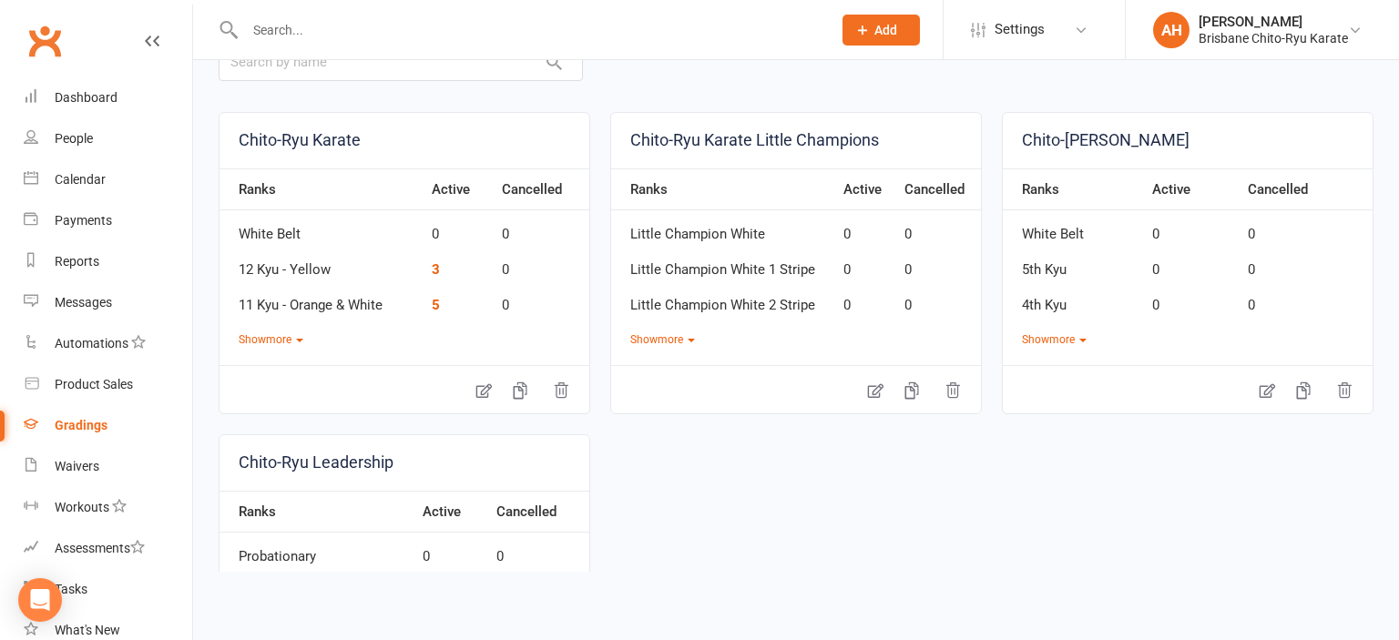
scroll to position [117, 0]
click at [291, 344] on button "Show more" at bounding box center [271, 340] width 65 height 17
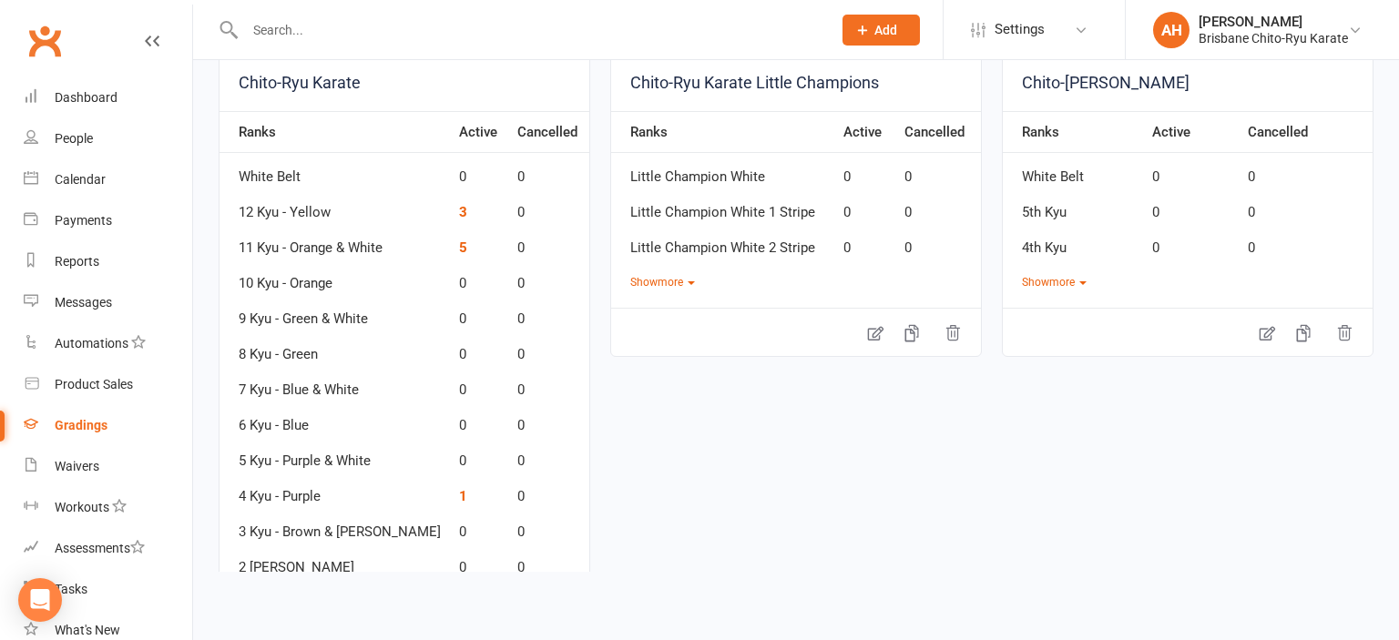
scroll to position [174, 0]
click at [653, 283] on button "Show more" at bounding box center [662, 283] width 65 height 17
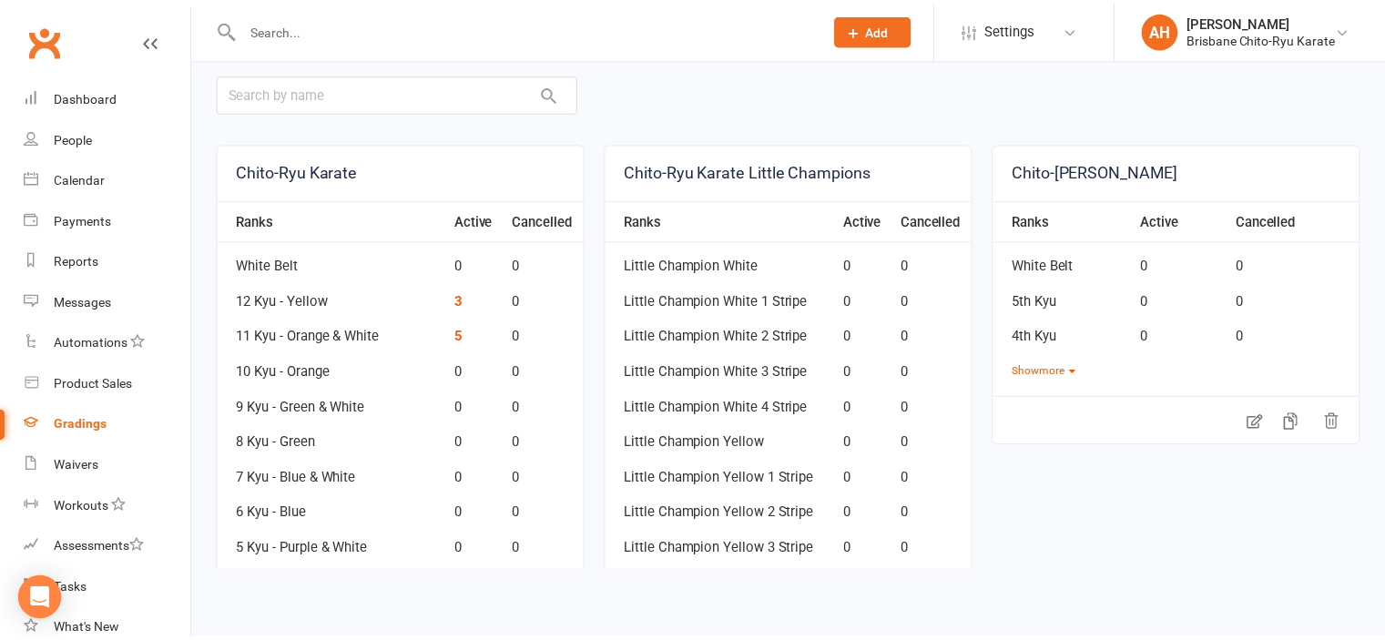
scroll to position [85, 0]
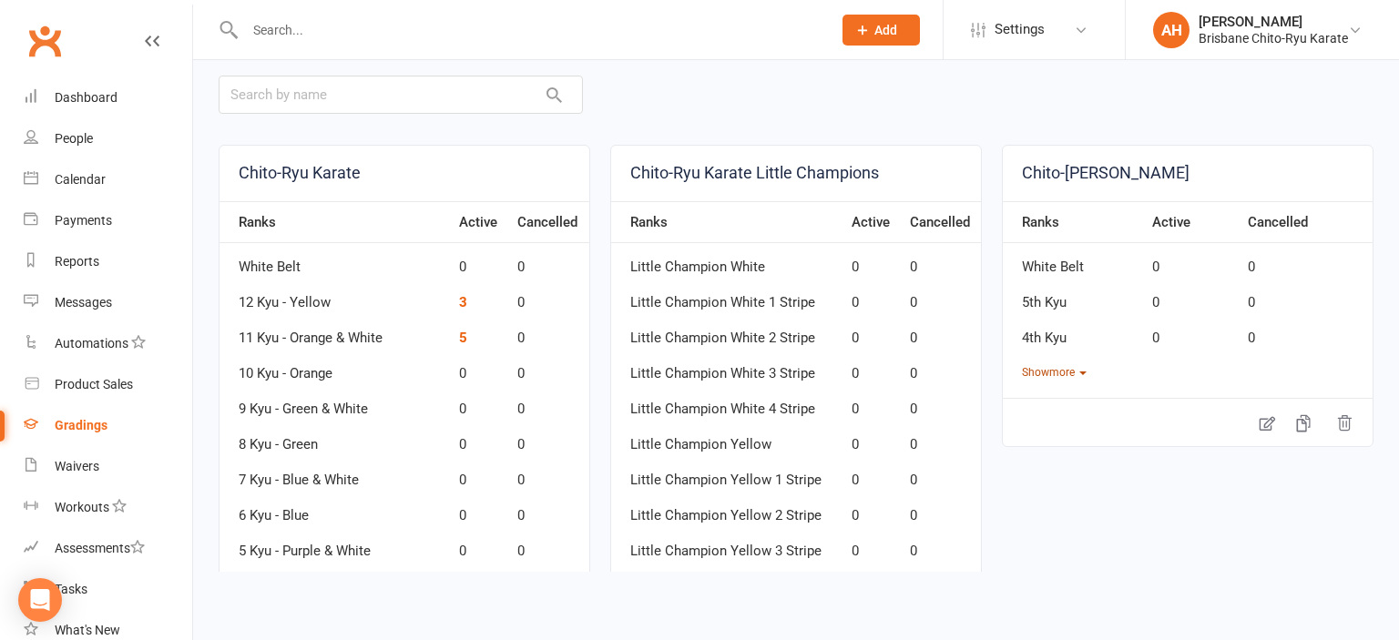
click at [715, 369] on button "Show more" at bounding box center [1054, 372] width 65 height 17
click at [66, 145] on div "People" at bounding box center [74, 138] width 38 height 15
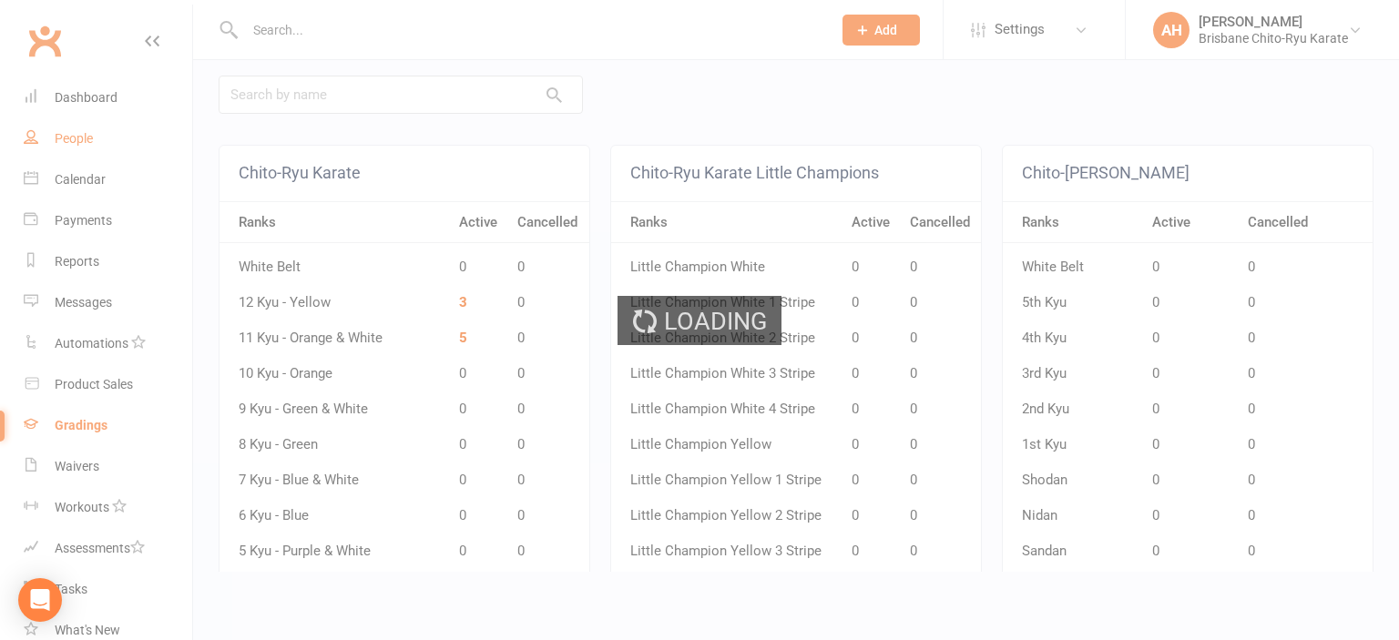
select select "50"
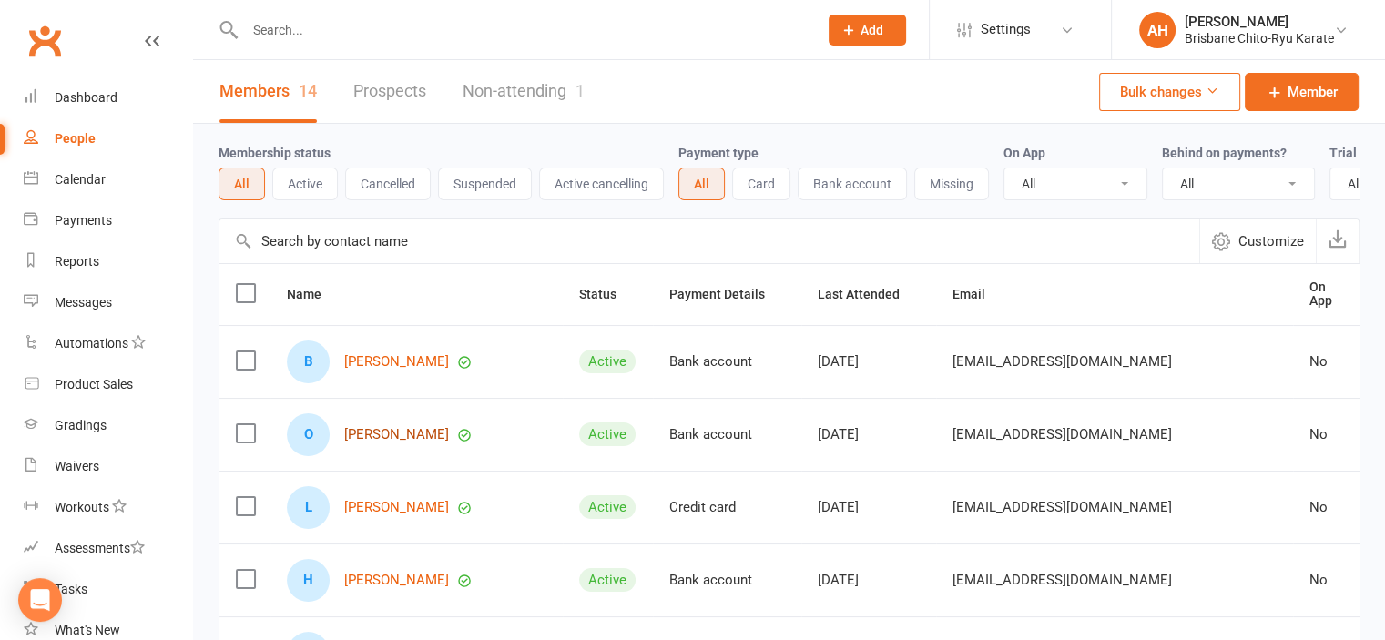
click at [350, 443] on link "[PERSON_NAME]" at bounding box center [396, 434] width 105 height 15
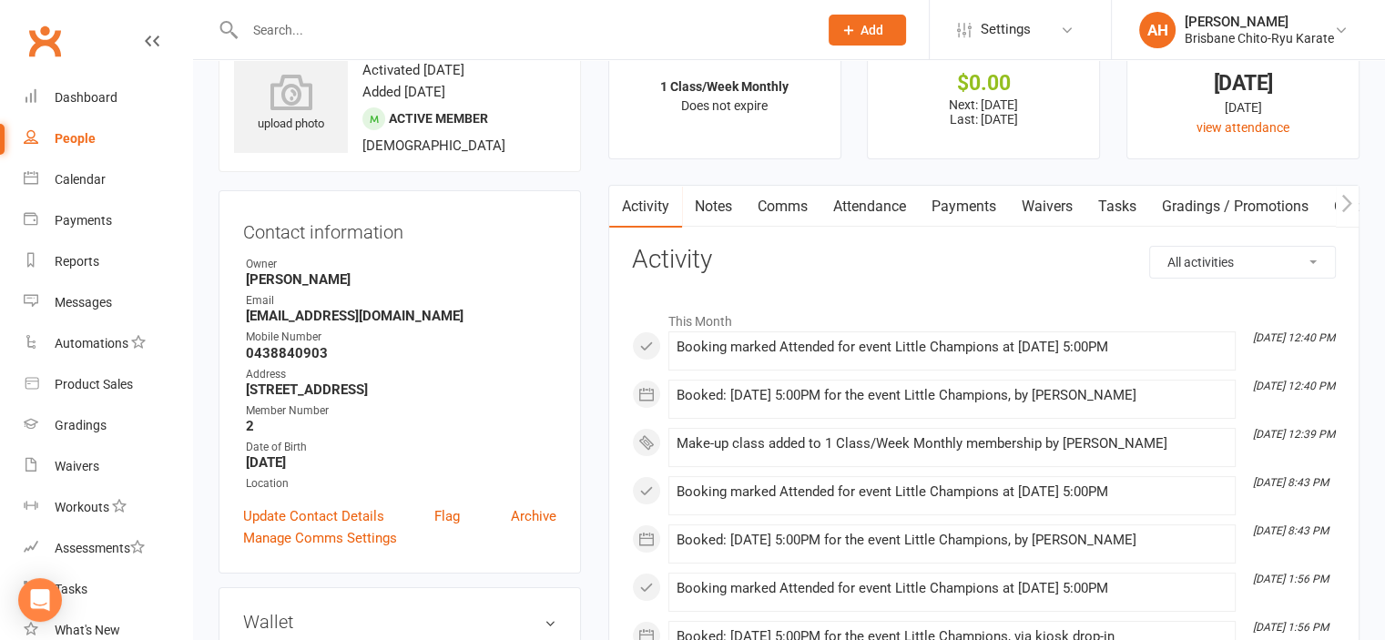
scroll to position [64, 0]
click at [715, 209] on link "Gradings / Promotions" at bounding box center [1235, 205] width 172 height 42
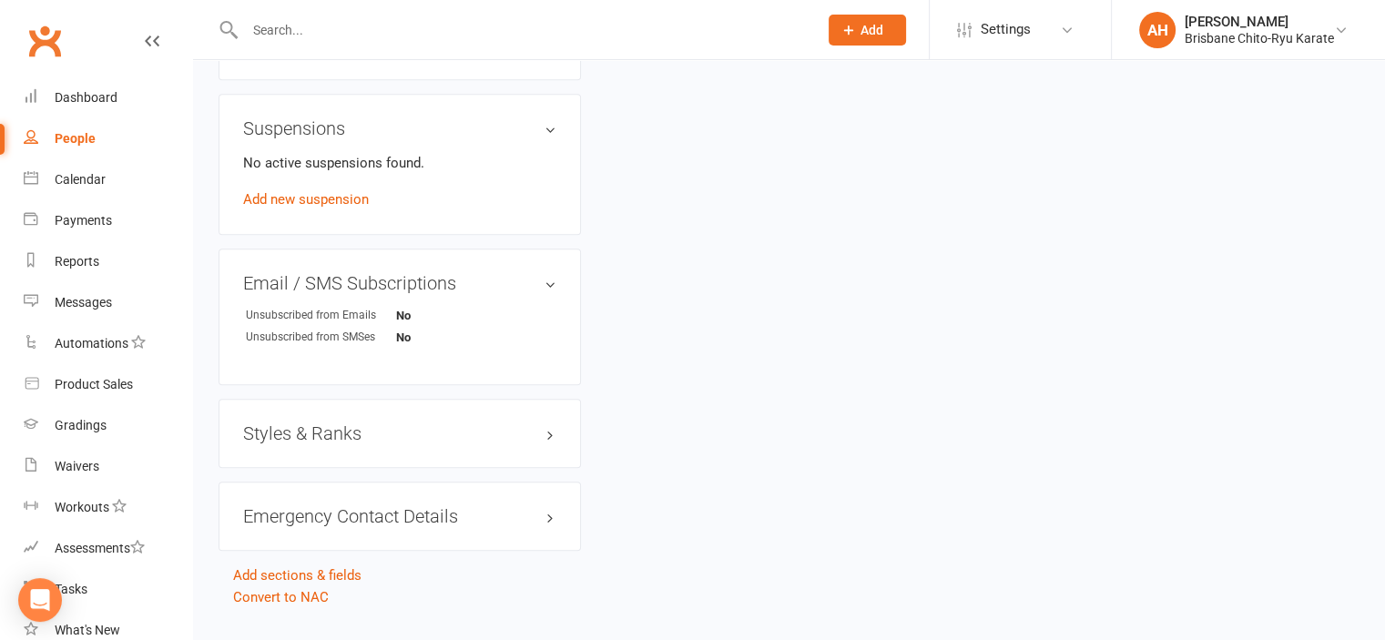
scroll to position [1202, 0]
click at [320, 432] on h3 "Styles & Ranks" at bounding box center [399, 433] width 313 height 20
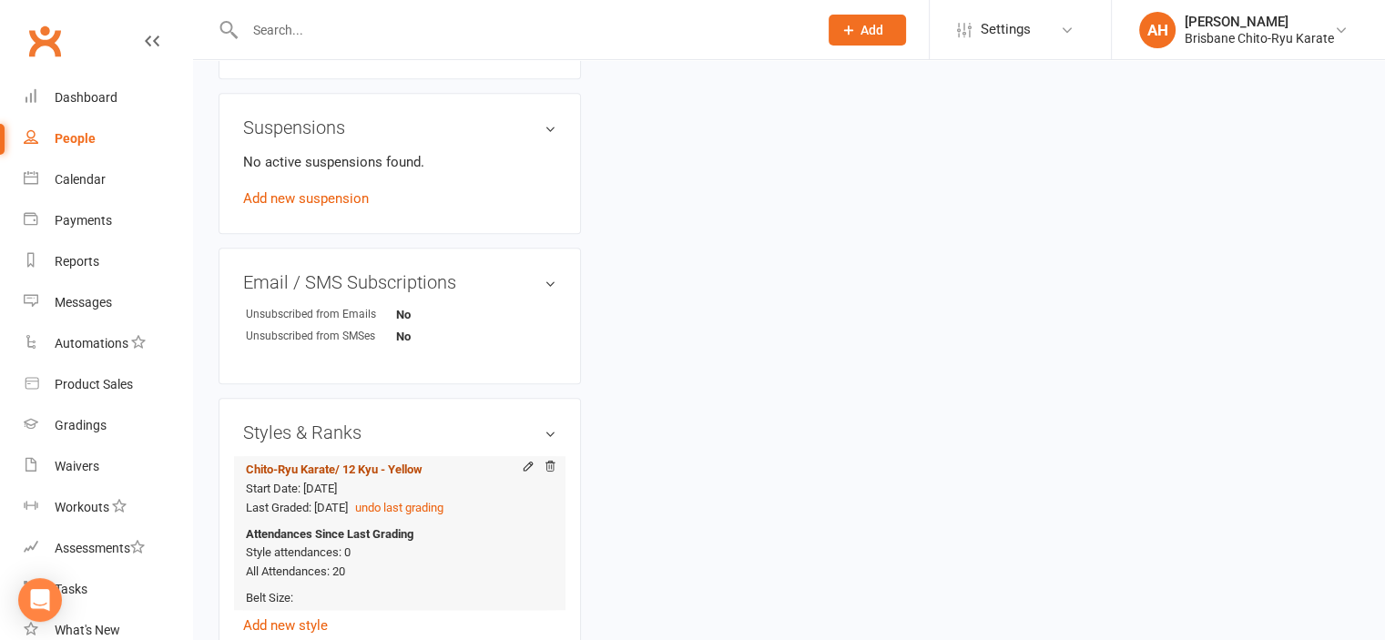
click at [312, 469] on link "Chito-Ryu Karate / 12 Kyu - Yellow" at bounding box center [334, 470] width 177 height 14
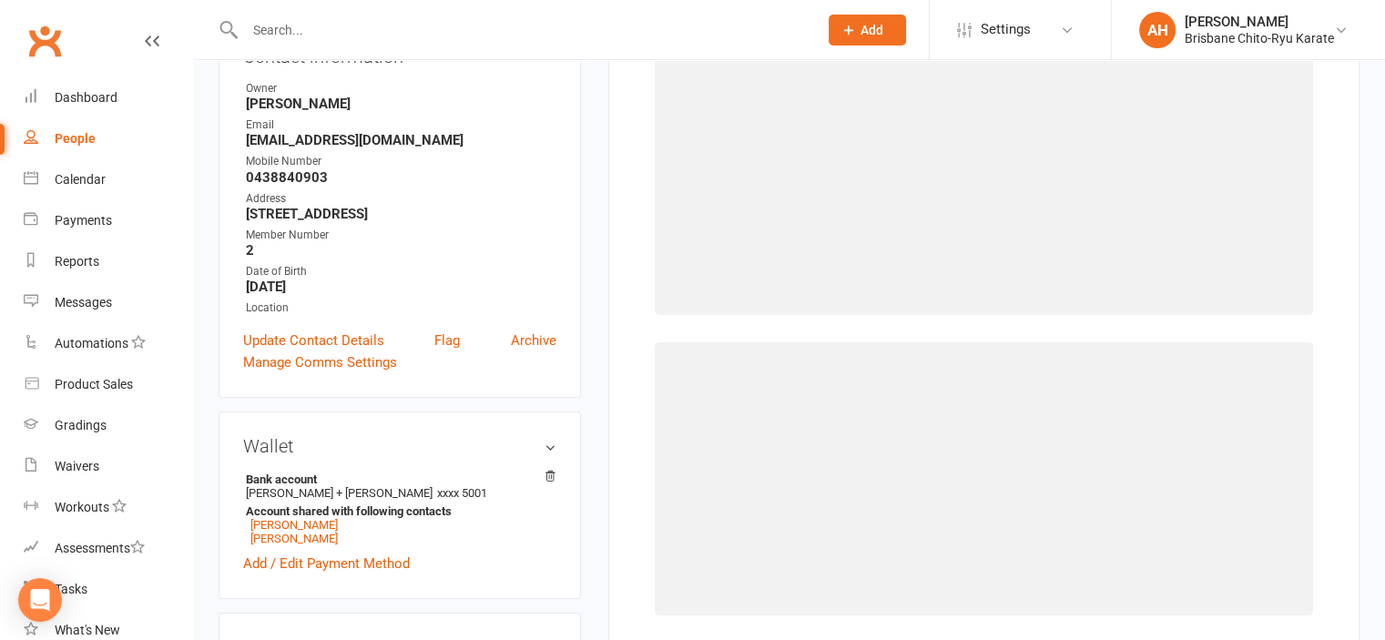
select select "42398"
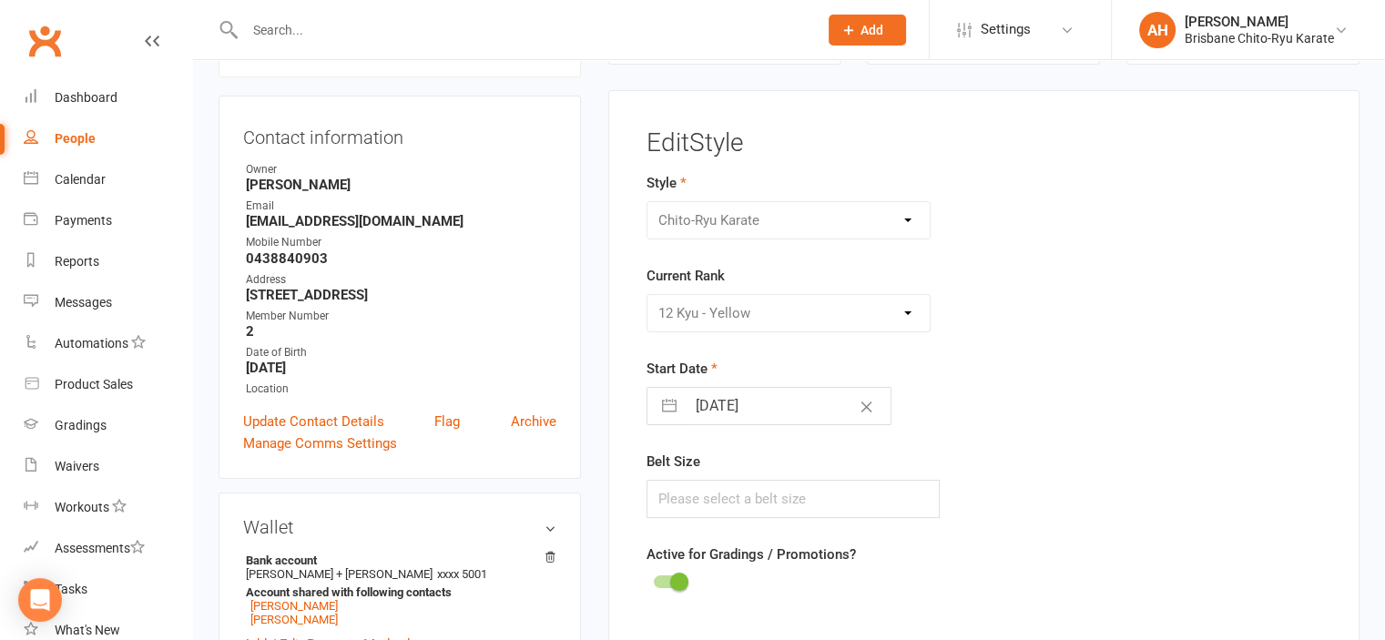
scroll to position [156, 0]
click at [715, 232] on div "Chito-Ryu Karate Chito-Ryu Karate Little Champions Chito-Ryu Kobujyutsu Chito-R…" at bounding box center [789, 221] width 285 height 38
click at [715, 216] on div "Chito-Ryu Karate Chito-Ryu Karate Little Champions Chito-Ryu Kobujyutsu Chito-R…" at bounding box center [789, 221] width 285 height 38
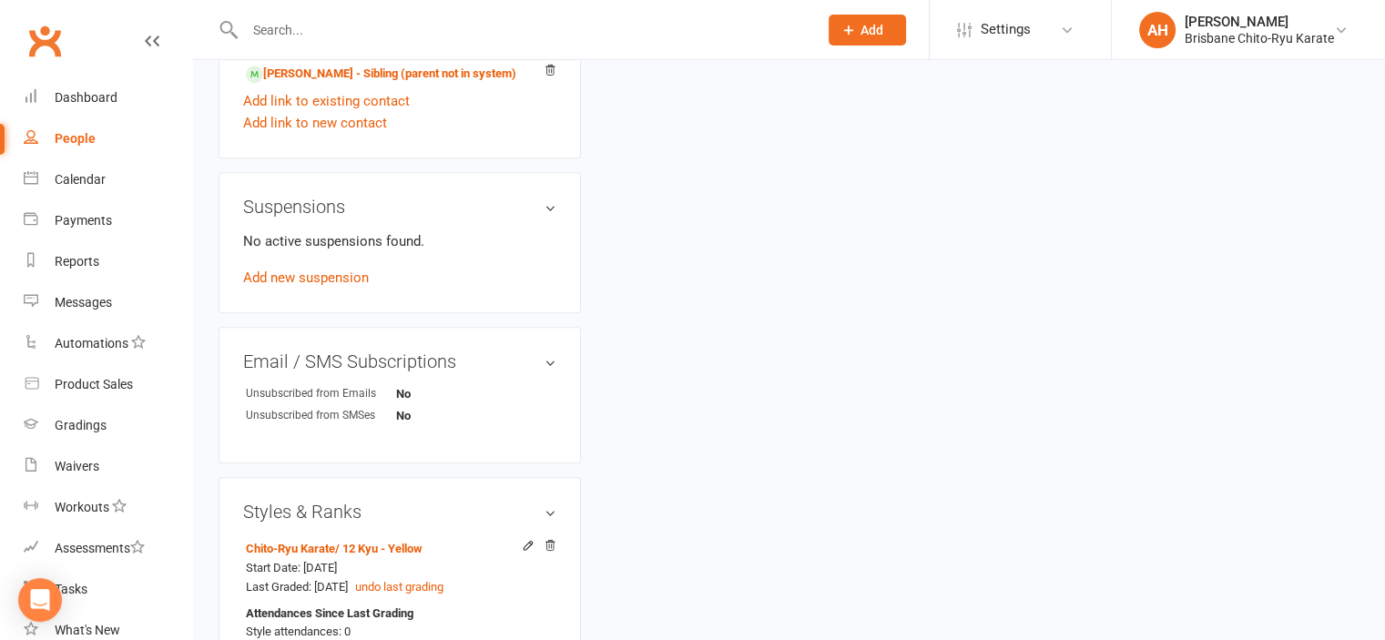
scroll to position [1250, 0]
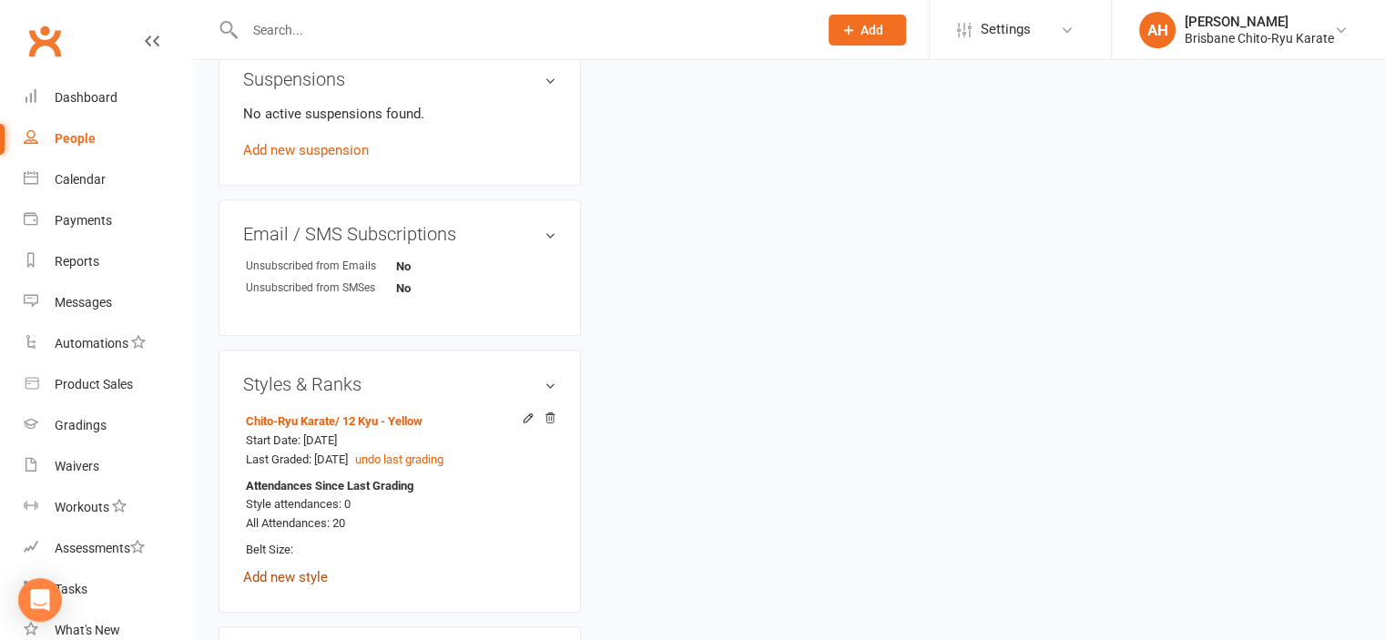
click at [278, 575] on link "Add new style" at bounding box center [285, 577] width 85 height 16
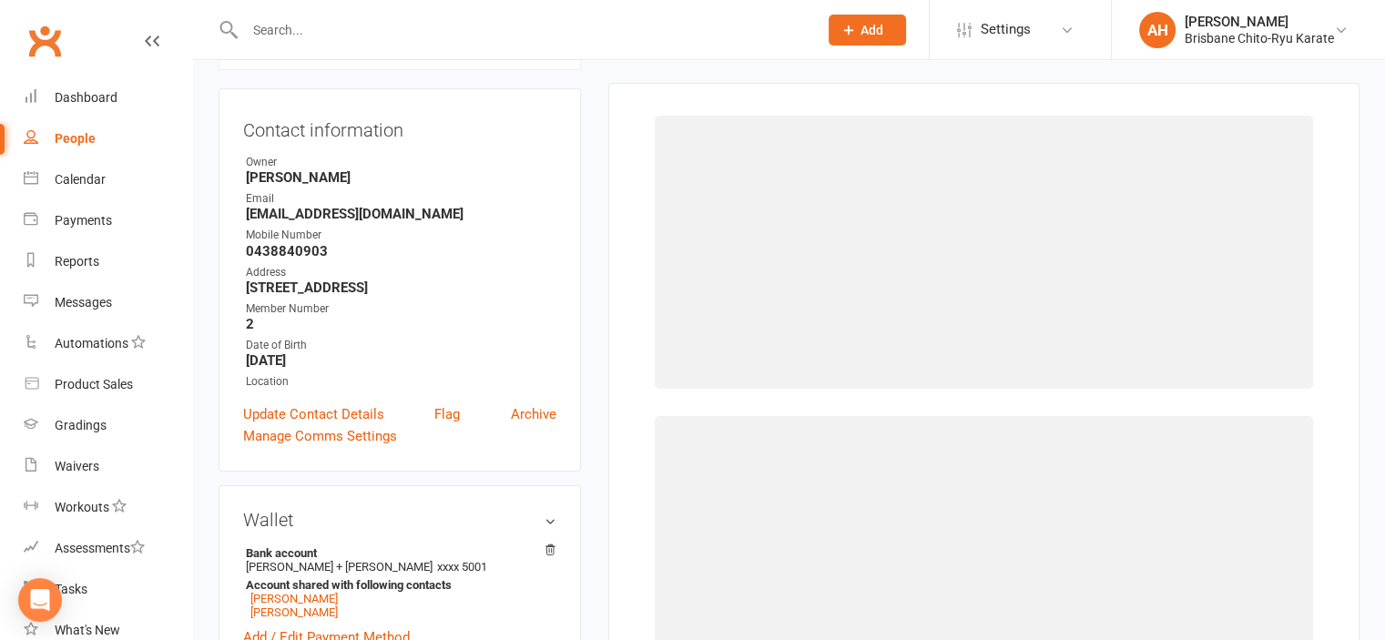
scroll to position [155, 0]
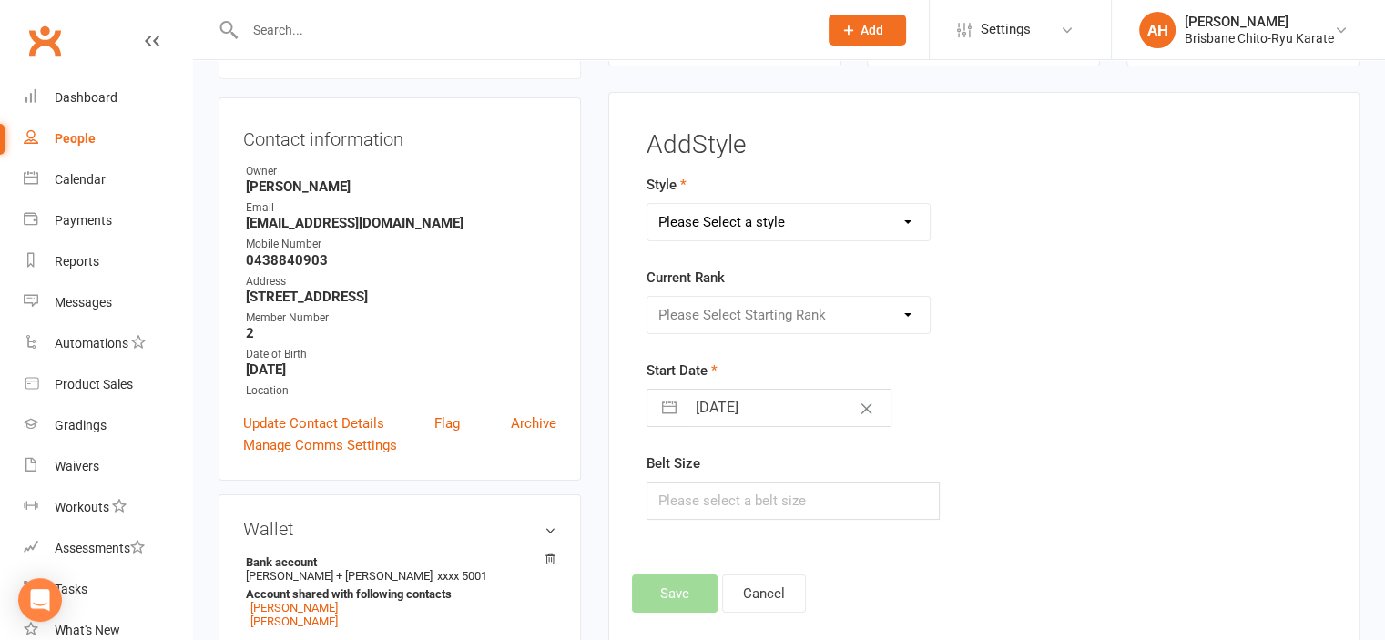
click at [715, 219] on select "Please Select a style Chito-Ryu Karate Chito-Ryu Karate Little Champions Chito-…" at bounding box center [788, 222] width 283 height 36
select select "3814"
click at [647, 204] on select "Please Select a style Chito-Ryu Karate Chito-Ryu Karate Little Champions Chito-…" at bounding box center [788, 222] width 283 height 36
click at [715, 316] on select "Please Select Starting Rank Little Champion White Little Champion White 1 Strip…" at bounding box center [788, 315] width 283 height 36
select select "45461"
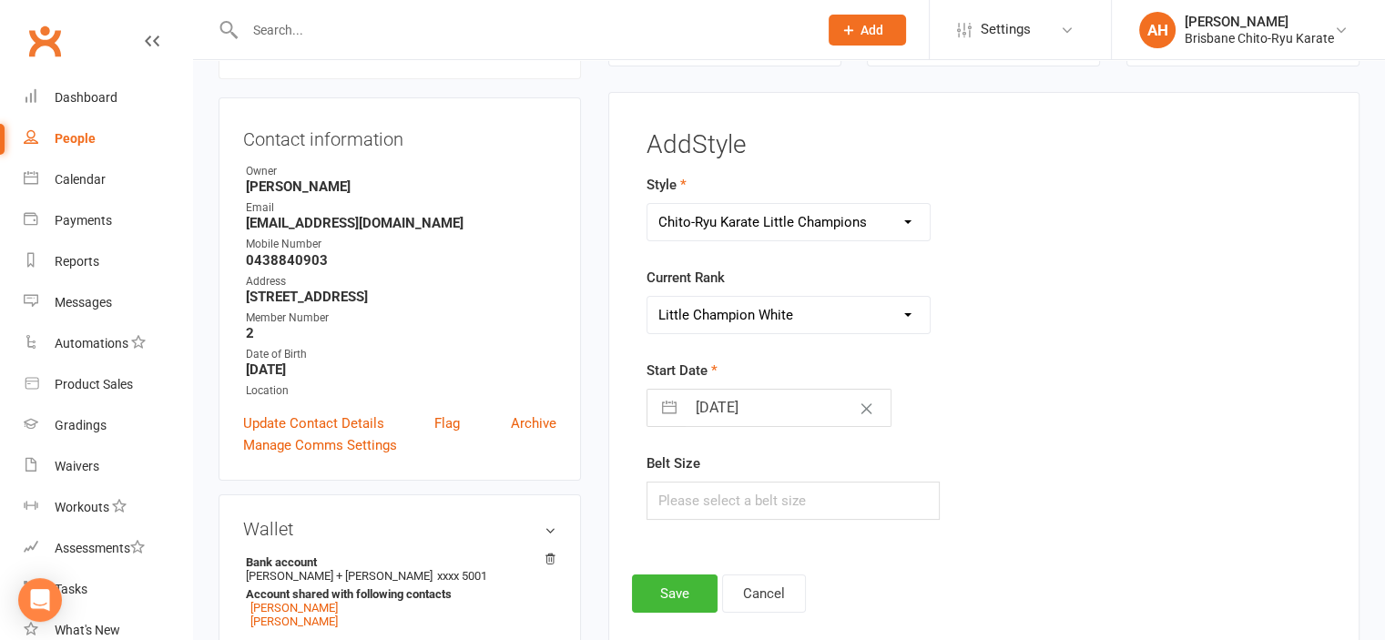
click at [647, 297] on select "Please Select Starting Rank Little Champion White Little Champion White 1 Strip…" at bounding box center [788, 315] width 283 height 36
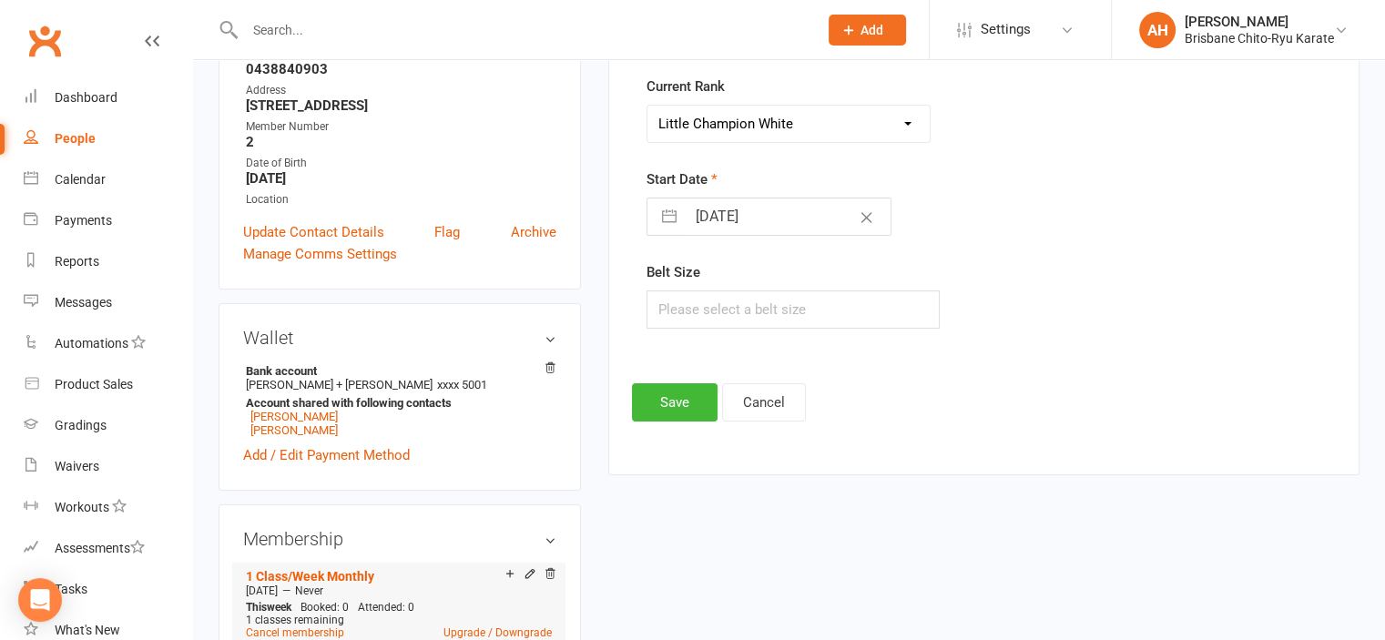
scroll to position [344, 0]
click at [715, 227] on input "13 Oct 2025" at bounding box center [788, 218] width 205 height 36
select select "8"
select select "2025"
select select "9"
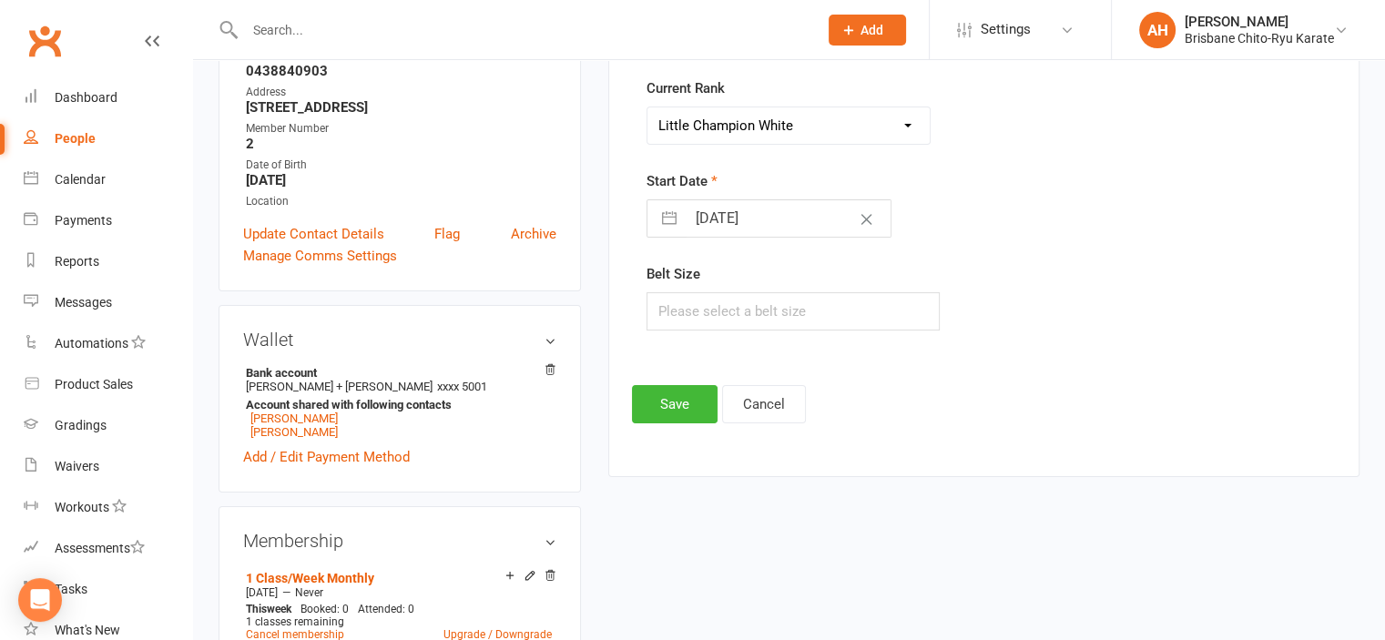
select select "2025"
select select "10"
select select "2025"
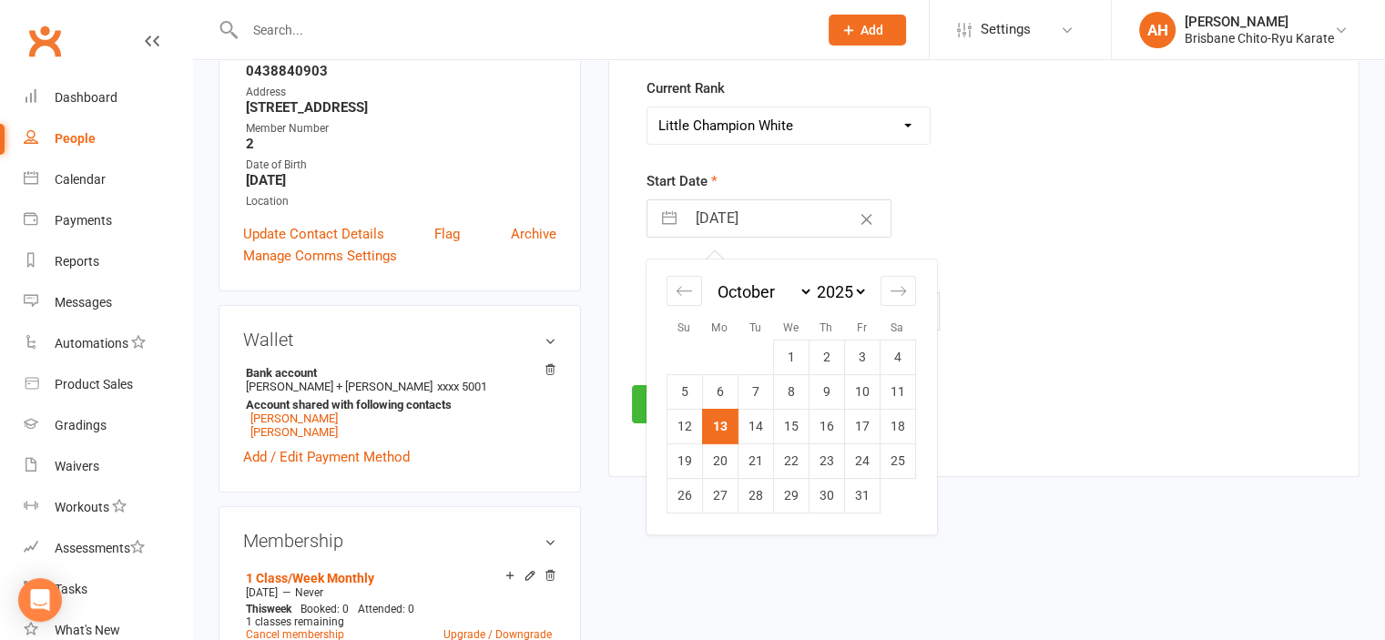
click at [715, 295] on select "2035 2034 2033 2032 2031 2030 2029 2028 2027 2026 2025 2024 2023 2022 2021 2020…" at bounding box center [840, 291] width 55 height 21
select select "8"
select select "2024"
select select "9"
select select "2024"
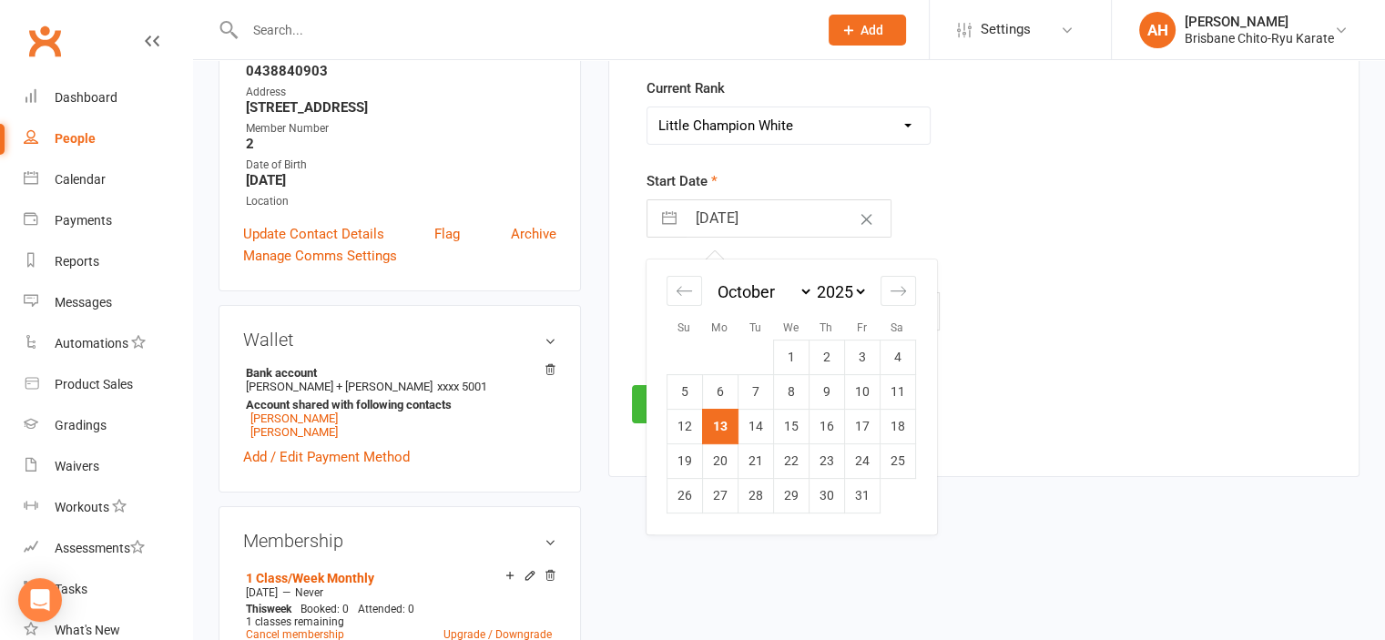
select select "10"
select select "2024"
click at [715, 286] on select "January February March April May June July August September October November De…" at bounding box center [763, 291] width 99 height 21
select select "11"
select select "2024"
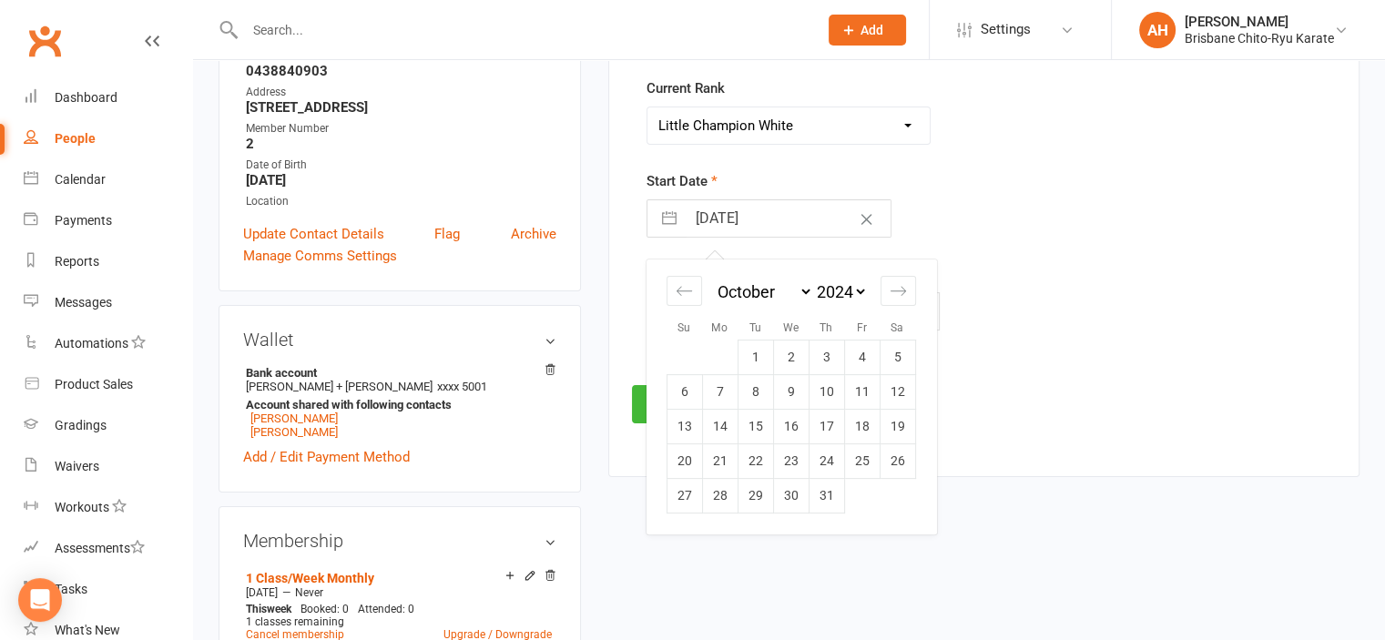
select select "2025"
click at [715, 395] on td "12" at bounding box center [827, 391] width 36 height 35
type input "[DATE]"
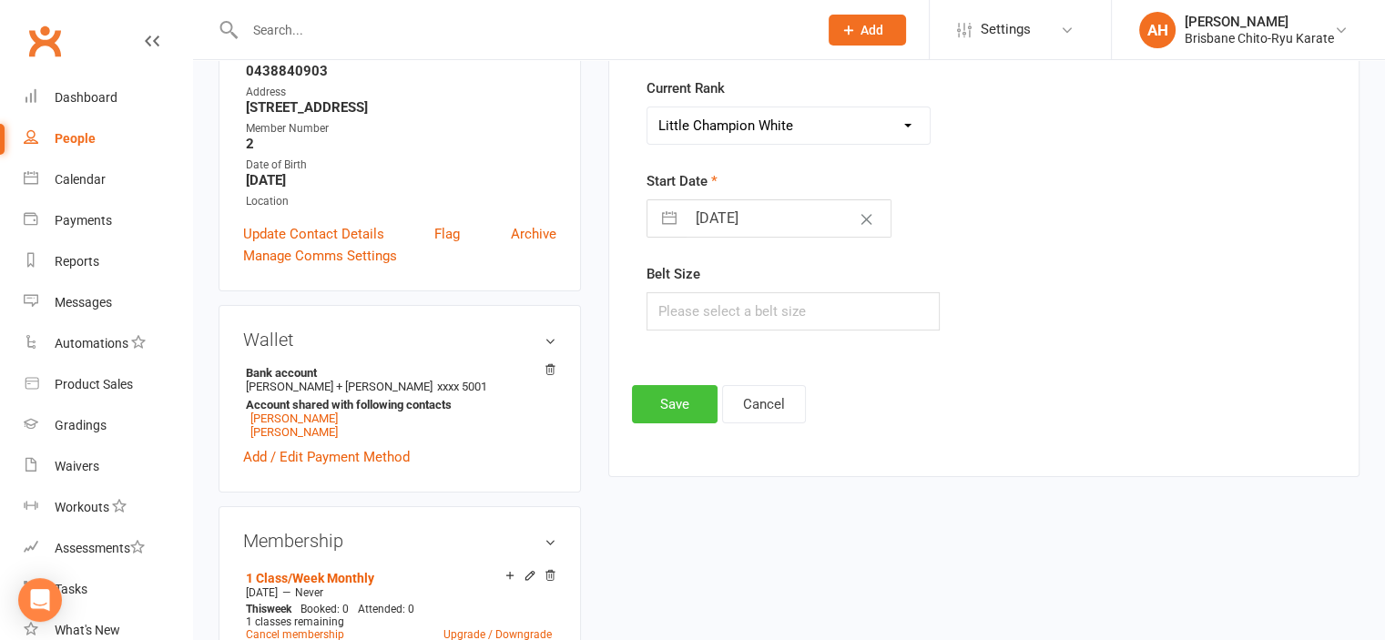
click at [673, 413] on button "Save" at bounding box center [675, 404] width 86 height 38
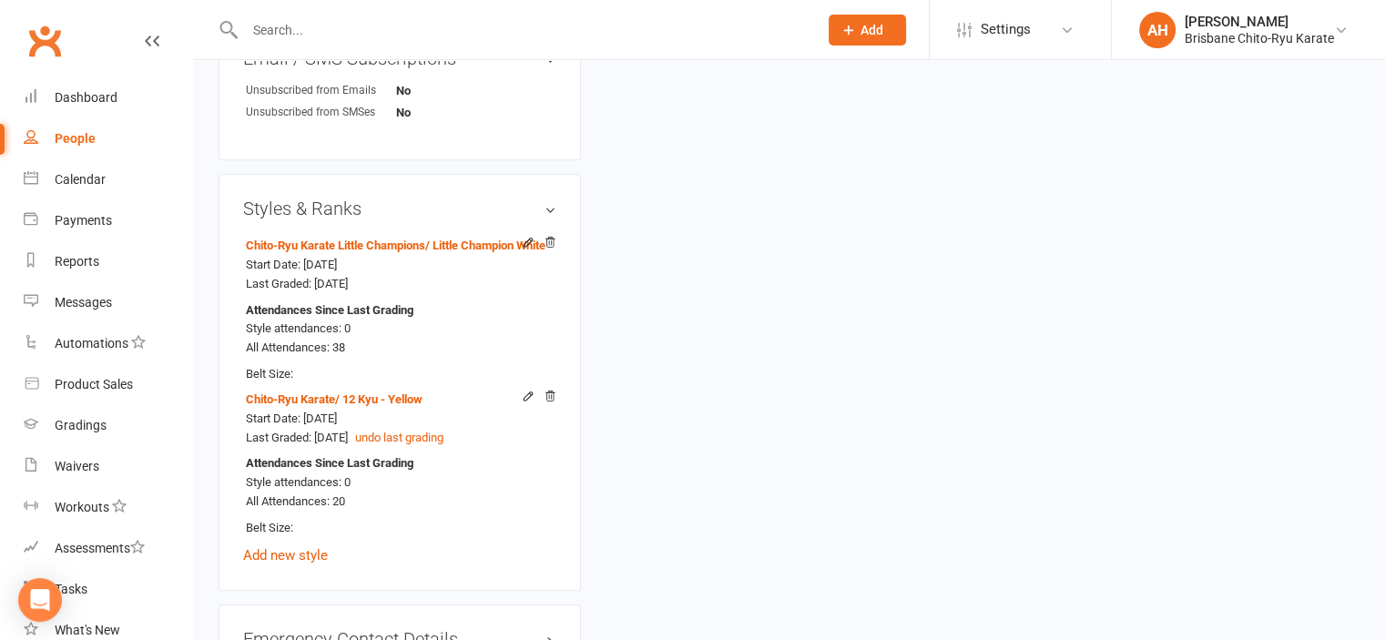
scroll to position [1430, 0]
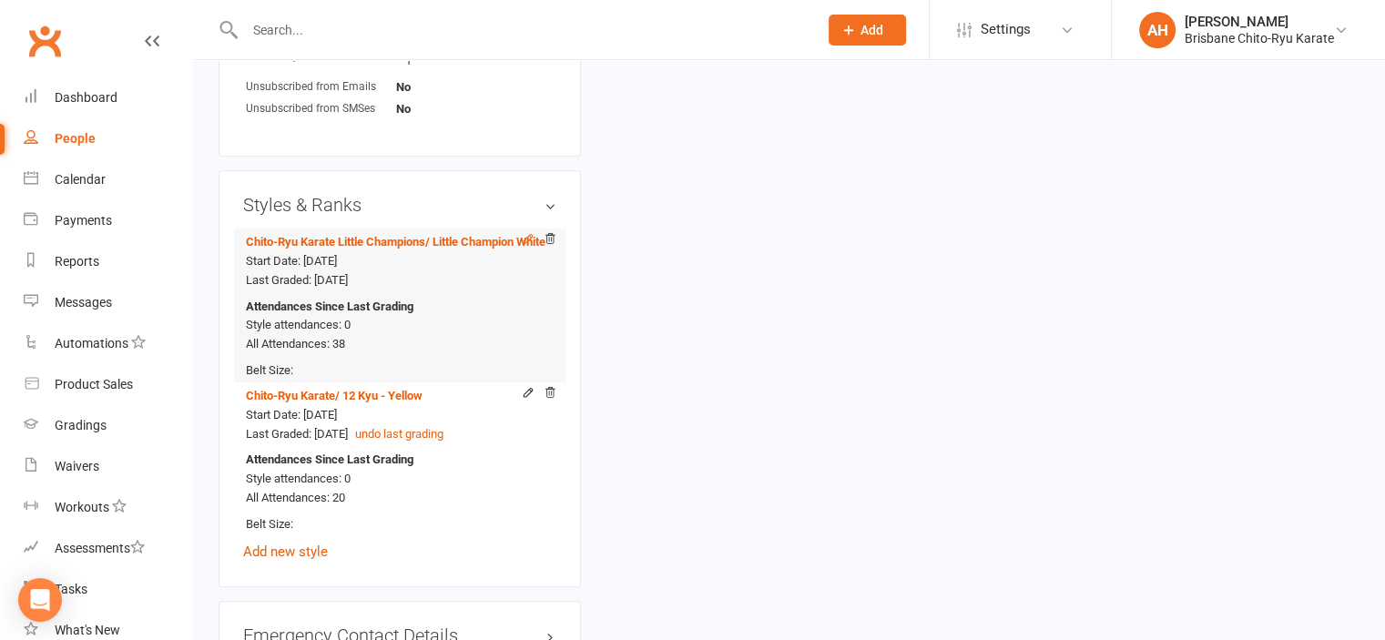
click at [526, 239] on icon at bounding box center [528, 238] width 8 height 8
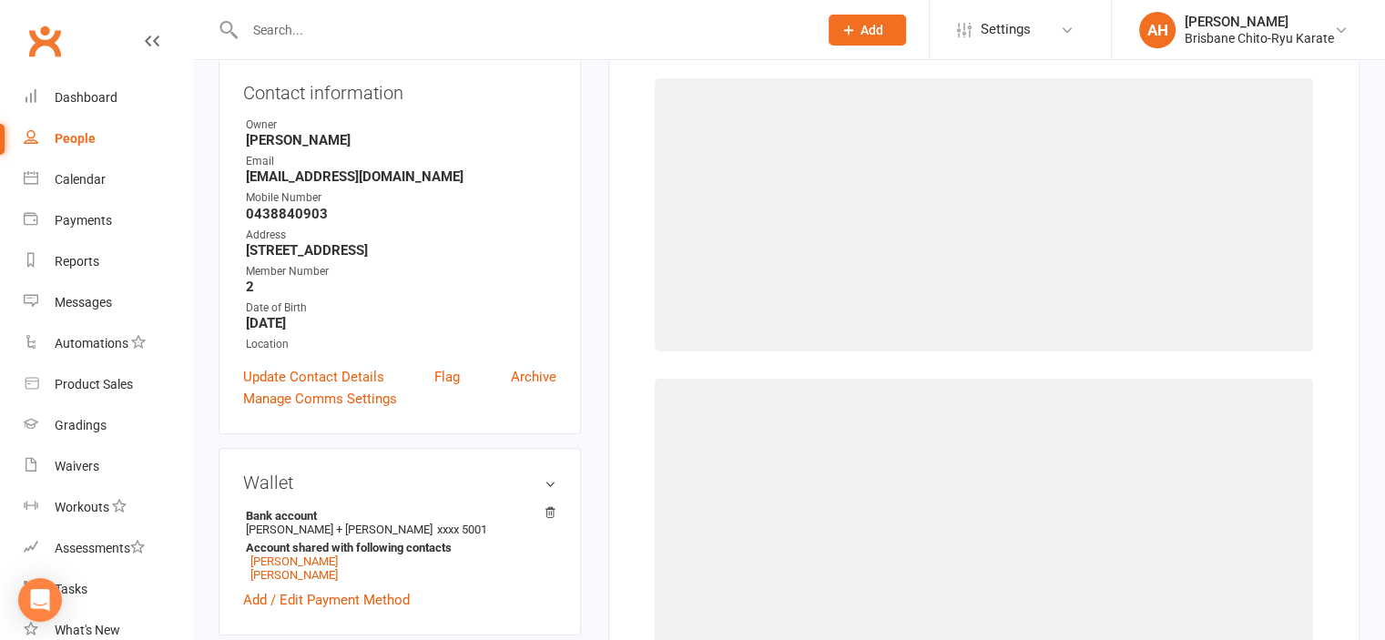
select select "3814"
select select "45461"
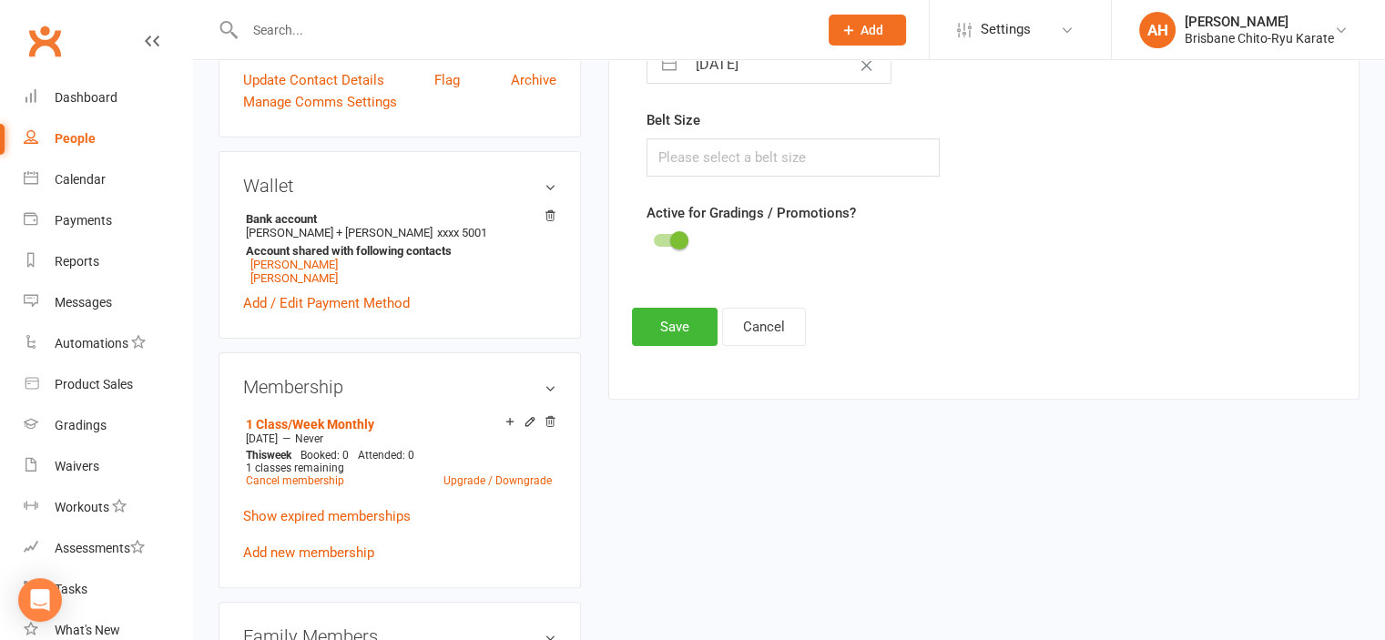
scroll to position [499, 0]
click at [715, 326] on button "Cancel" at bounding box center [764, 326] width 84 height 38
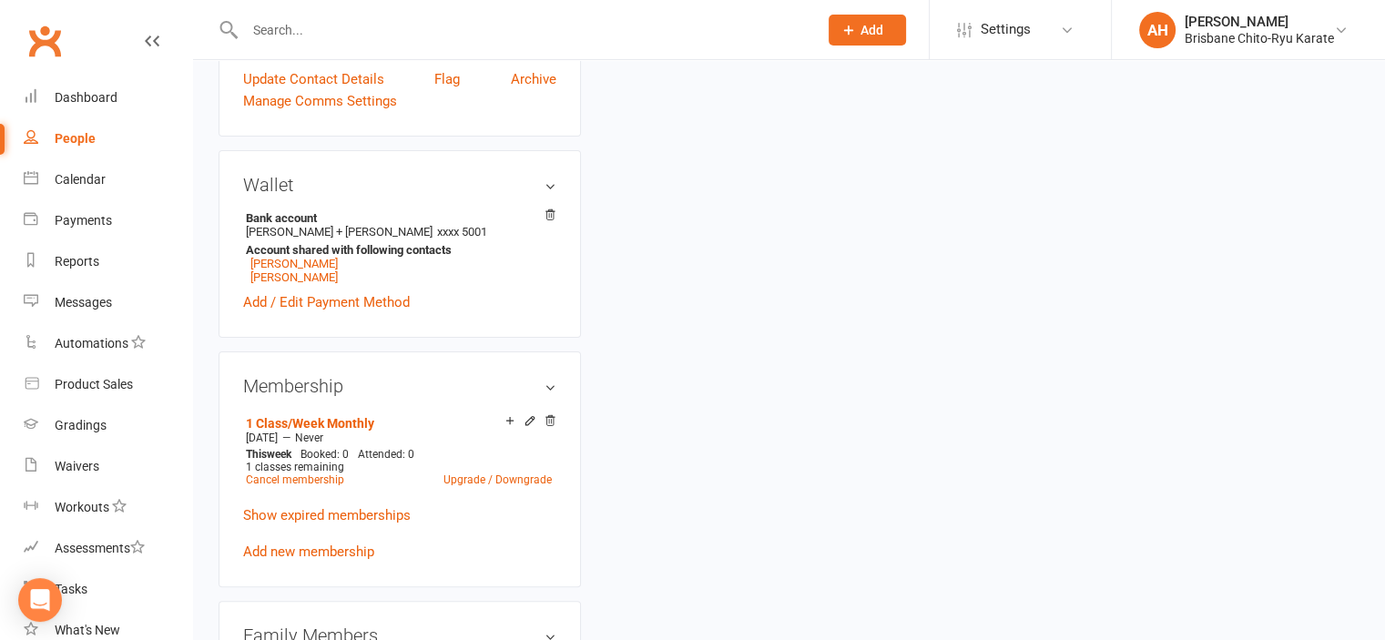
scroll to position [0, 0]
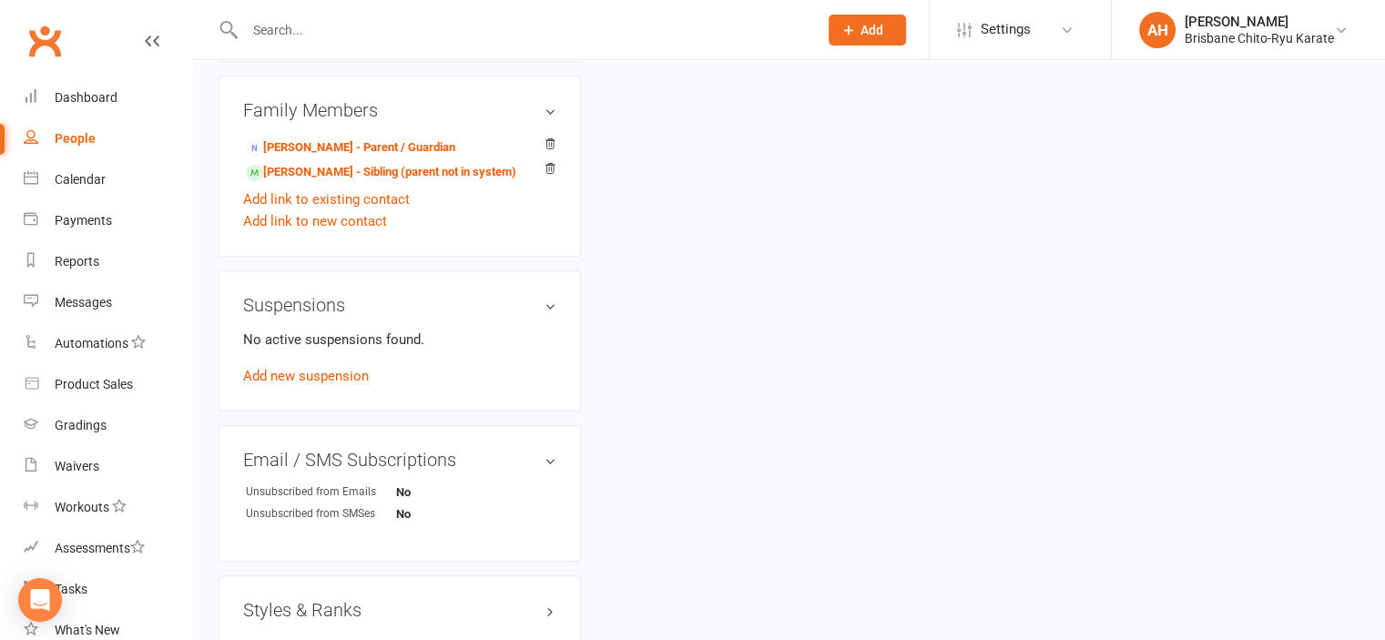
scroll to position [1241, 0]
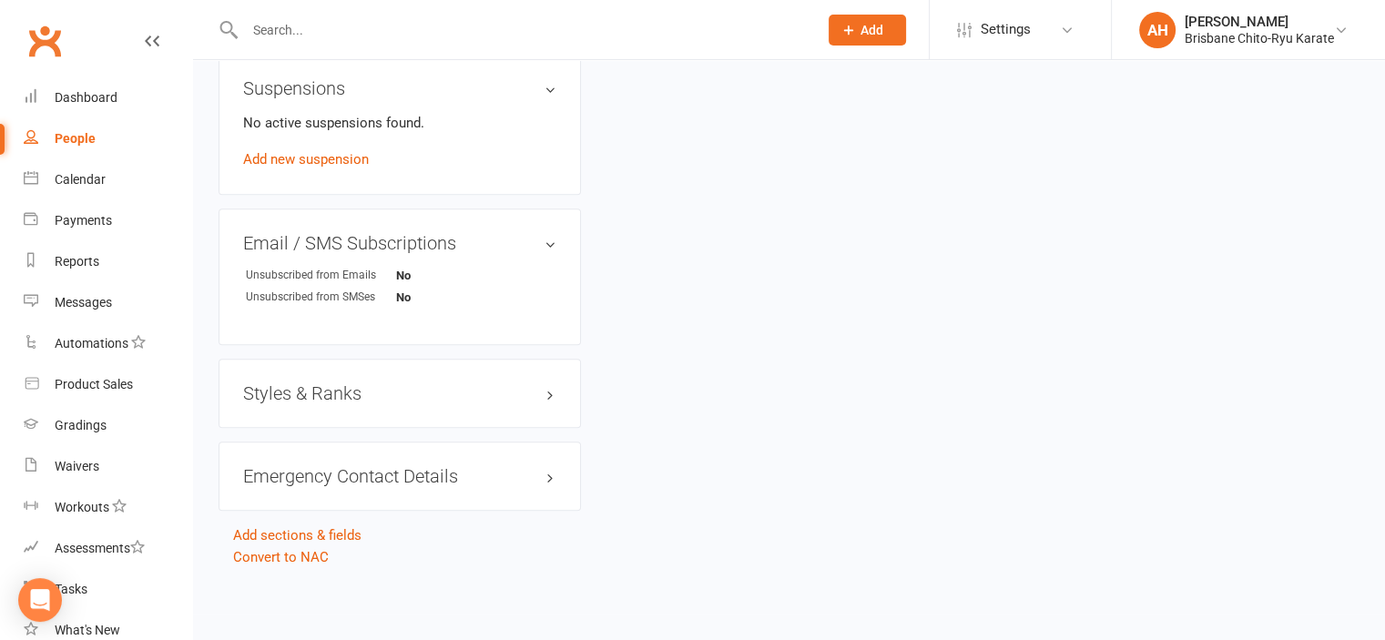
click at [473, 390] on h3 "Styles & Ranks" at bounding box center [399, 393] width 313 height 20
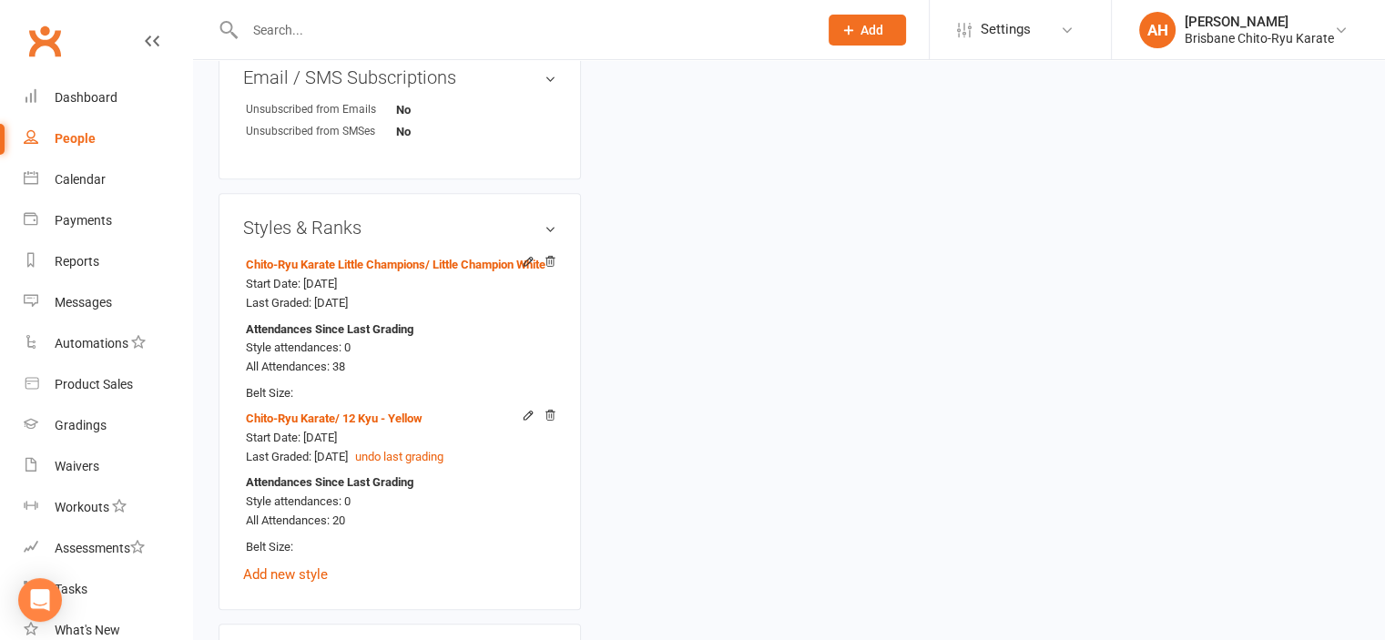
scroll to position [1476, 0]
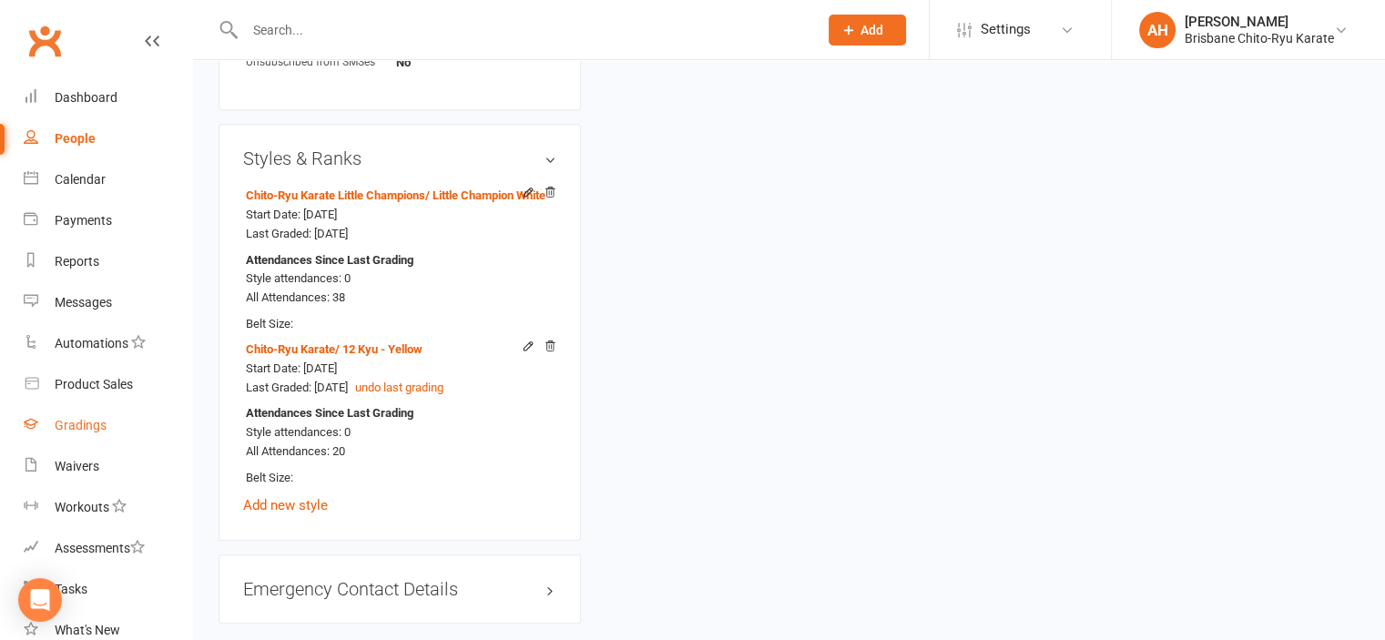
click at [86, 429] on div "Gradings" at bounding box center [81, 425] width 52 height 15
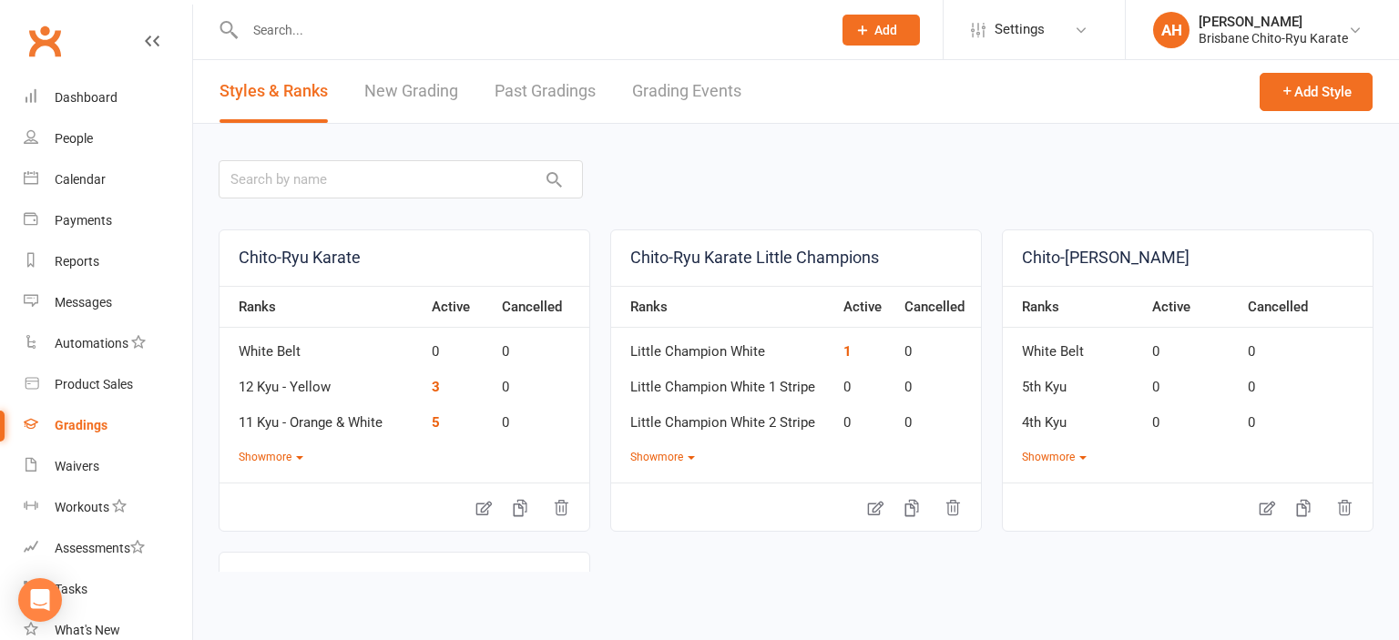
click at [423, 82] on link "New Grading" at bounding box center [411, 91] width 94 height 63
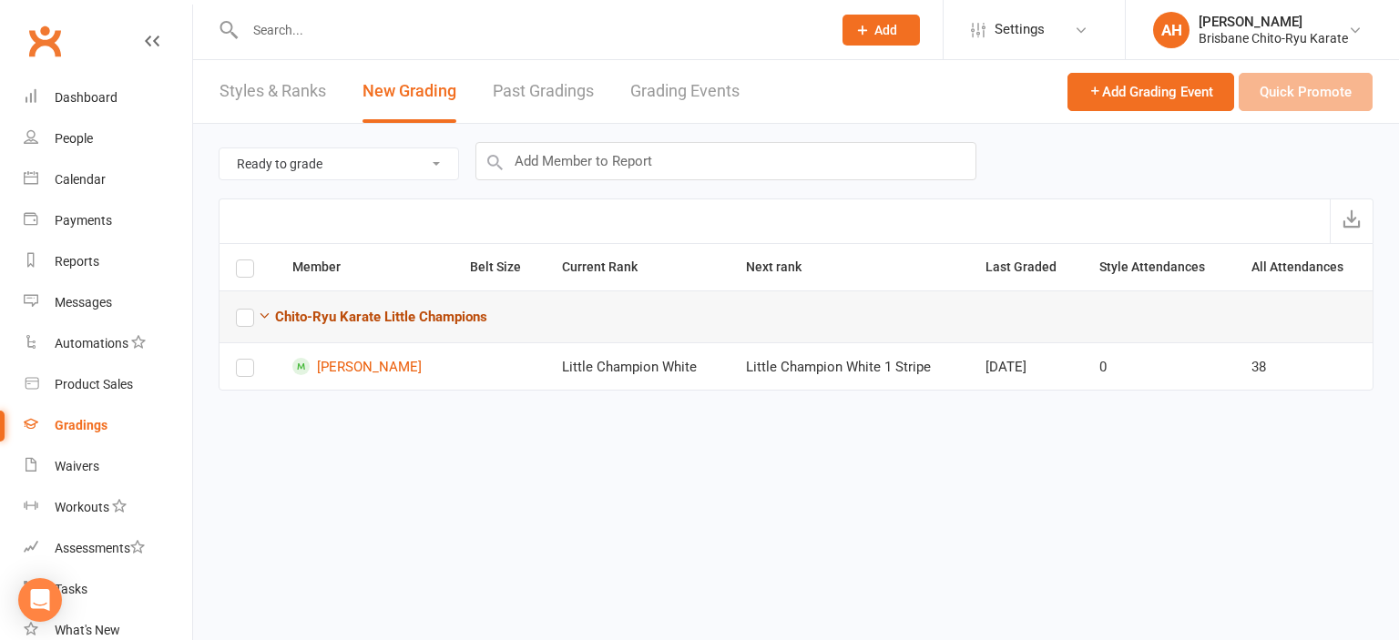
click at [285, 315] on strong "Chito-Ryu Karate Little Champions" at bounding box center [381, 317] width 212 height 16
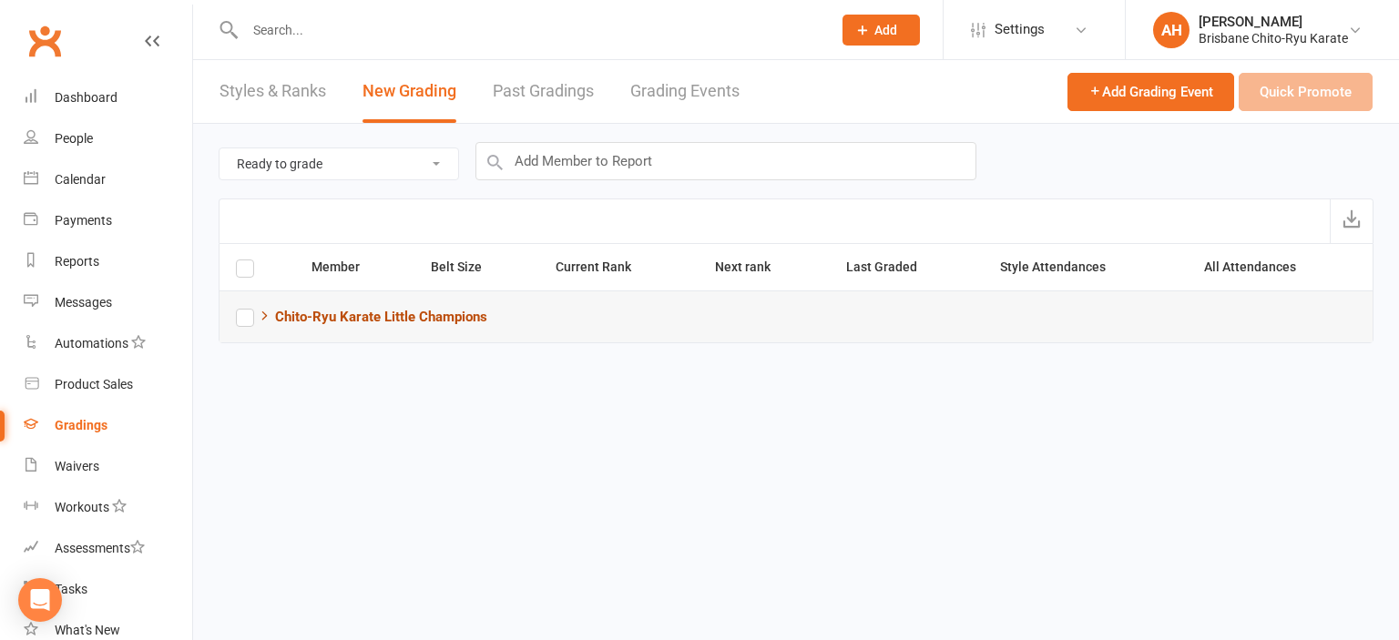
click at [285, 315] on strong "Chito-Ryu Karate Little Champions" at bounding box center [381, 317] width 212 height 16
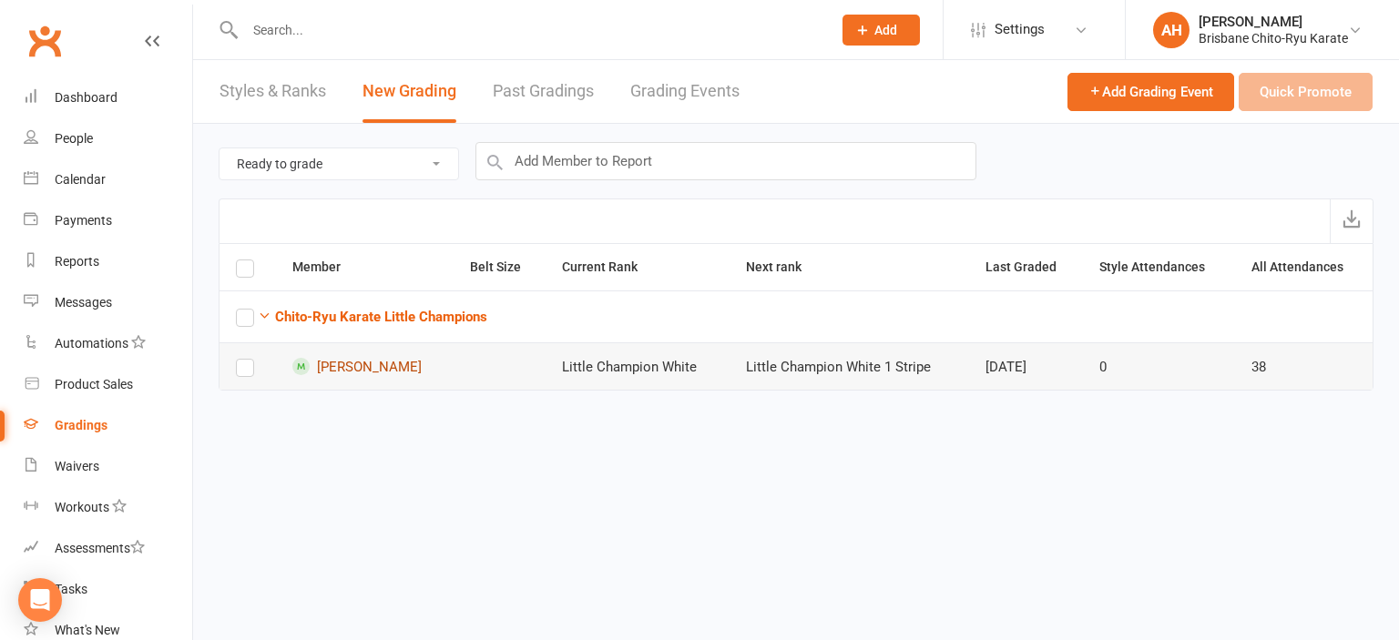
click at [372, 366] on link "[PERSON_NAME]" at bounding box center [365, 366] width 146 height 17
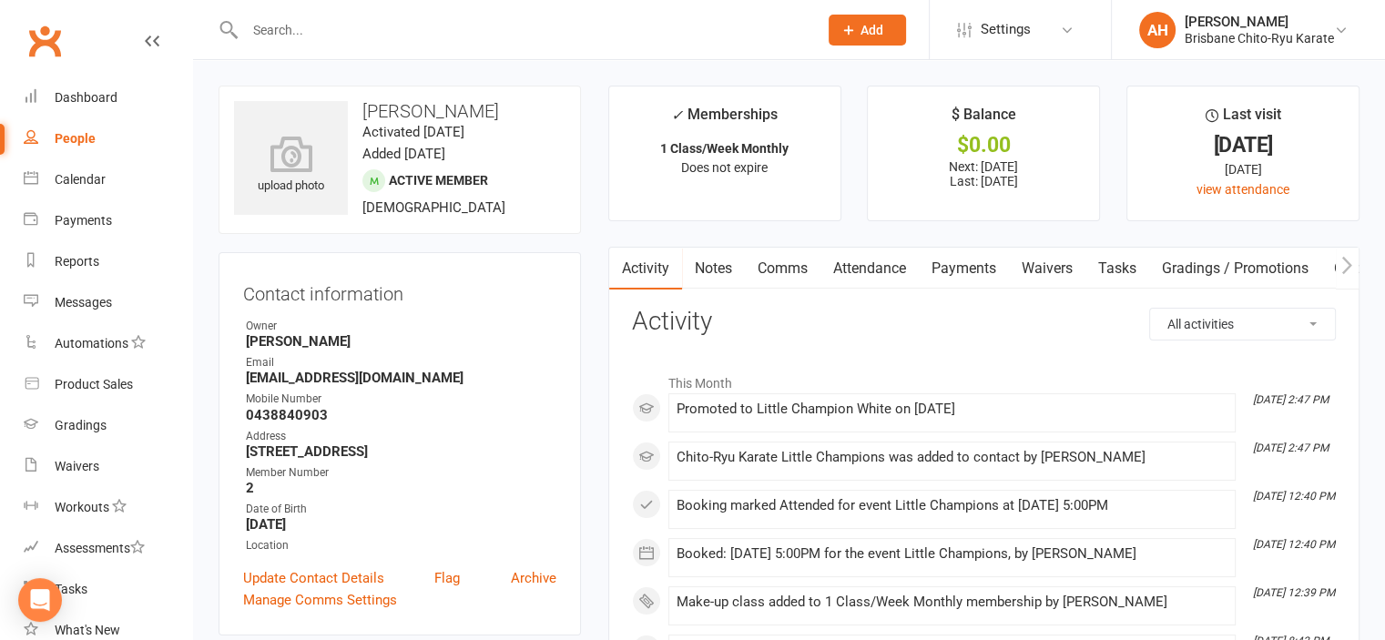
click at [1288, 259] on link "Gradings / Promotions" at bounding box center [1235, 269] width 172 height 42
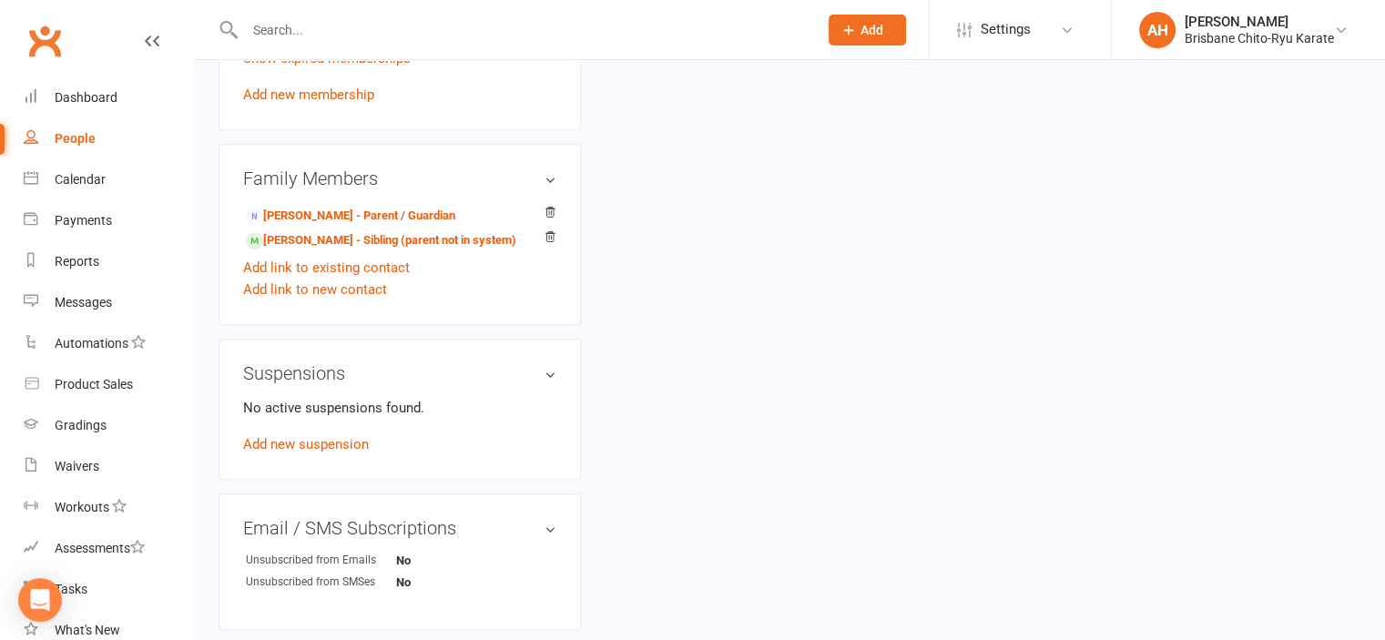
scroll to position [1241, 0]
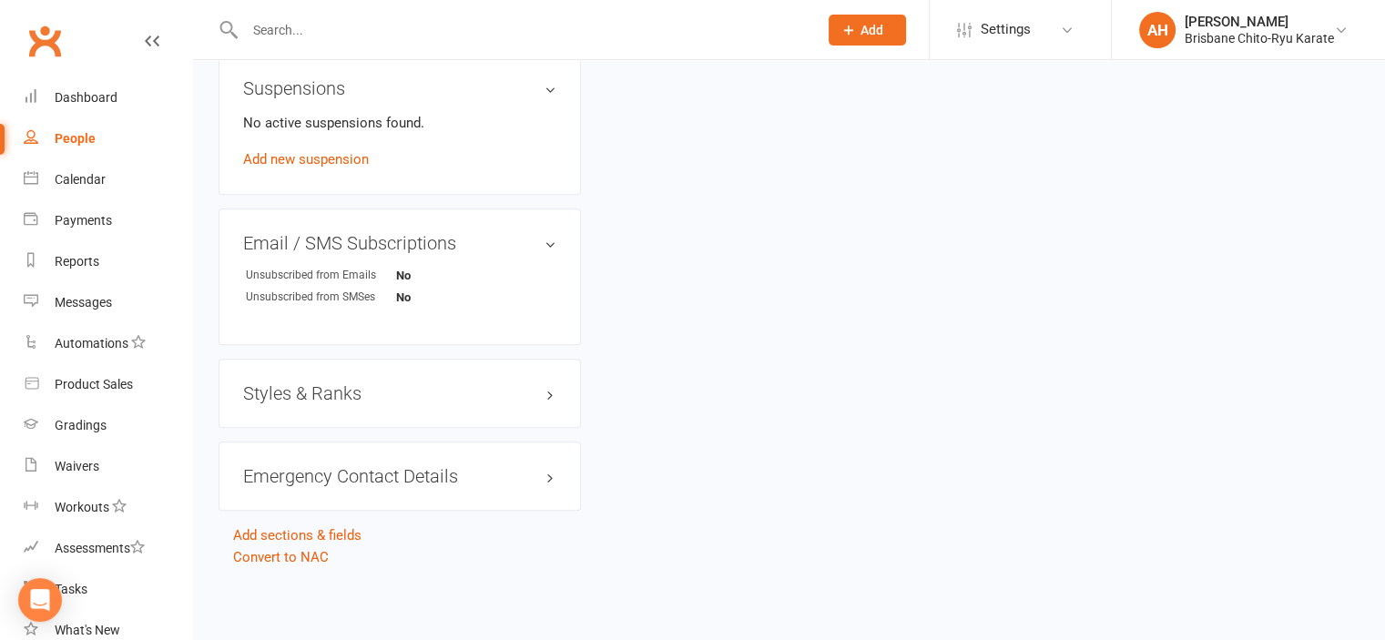
click at [421, 397] on h3 "Styles & Ranks" at bounding box center [399, 393] width 313 height 20
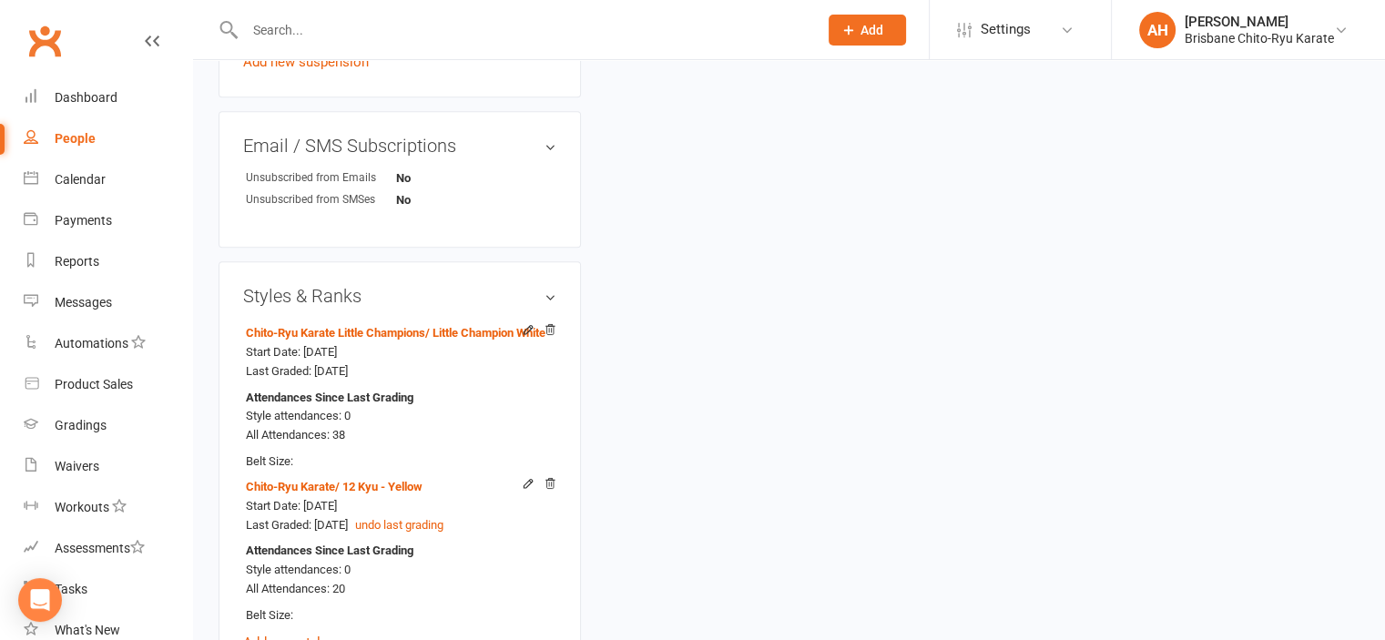
scroll to position [1356, 0]
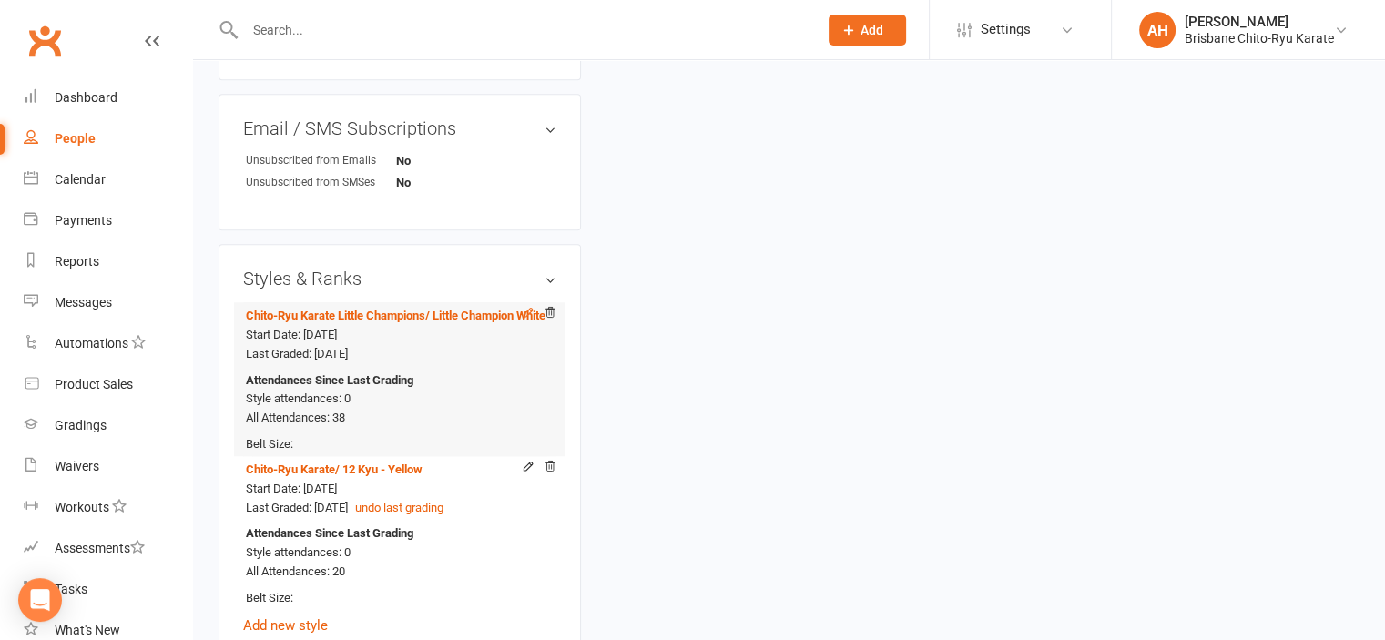
click at [531, 312] on icon at bounding box center [528, 312] width 13 height 13
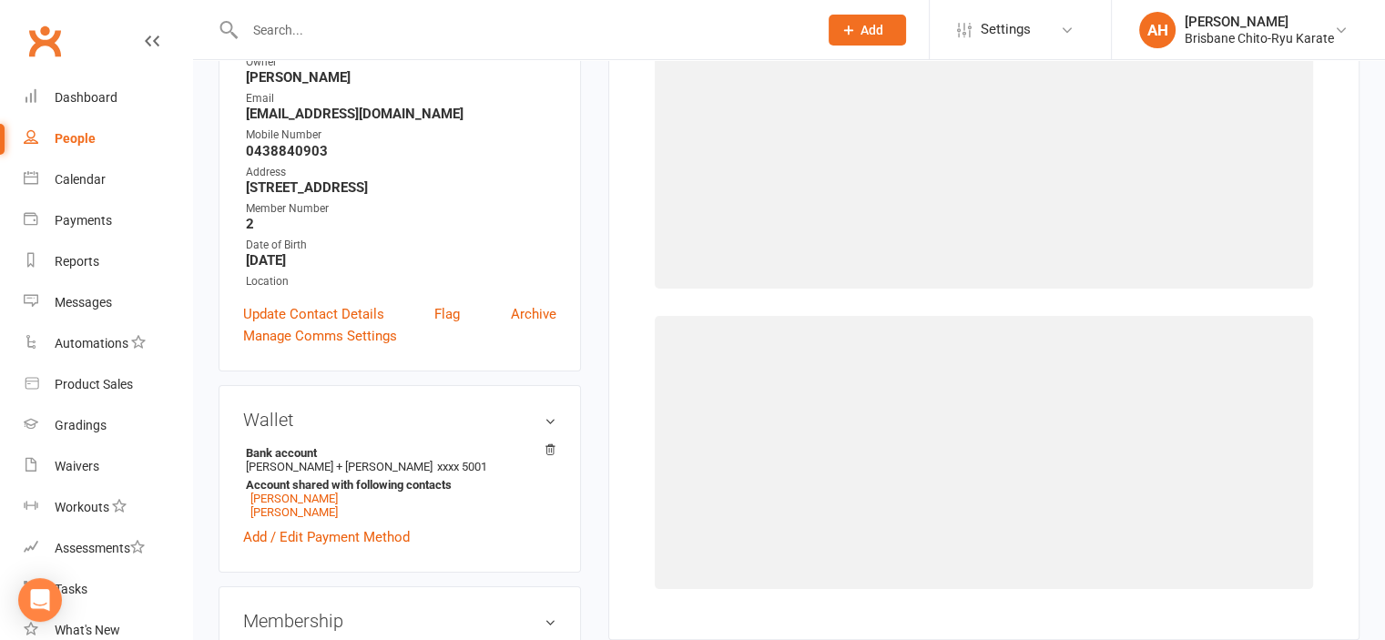
select select "3814"
select select "45461"
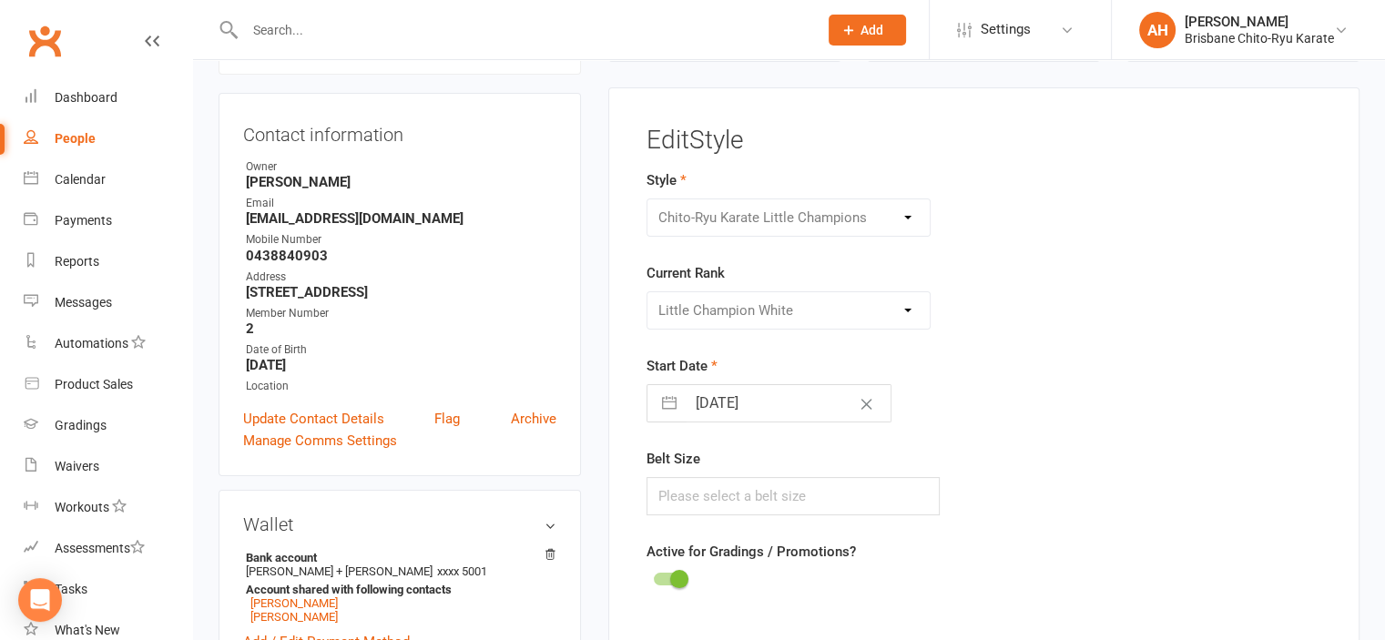
scroll to position [156, 0]
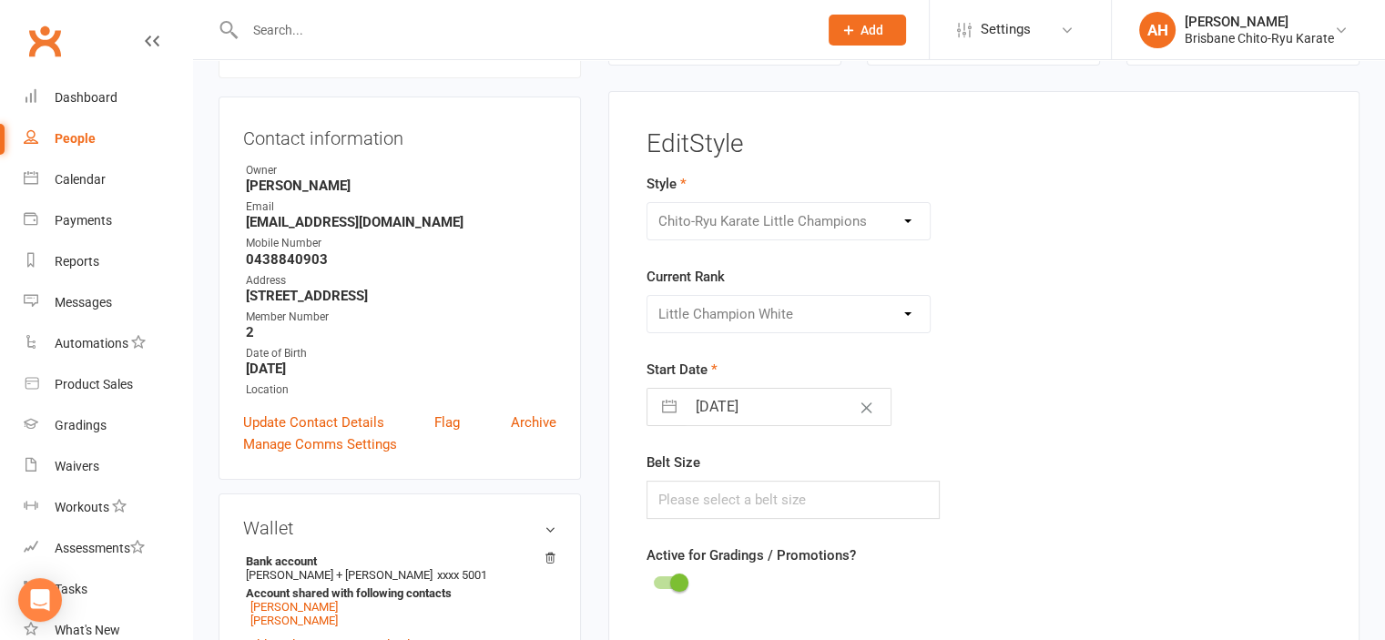
click at [862, 301] on div "Please Select Starting Rank Little Champion White Little Champion White 1 Strip…" at bounding box center [789, 314] width 285 height 38
click at [909, 316] on div "Please Select Starting Rank Little Champion White Little Champion White 1 Strip…" at bounding box center [789, 314] width 285 height 38
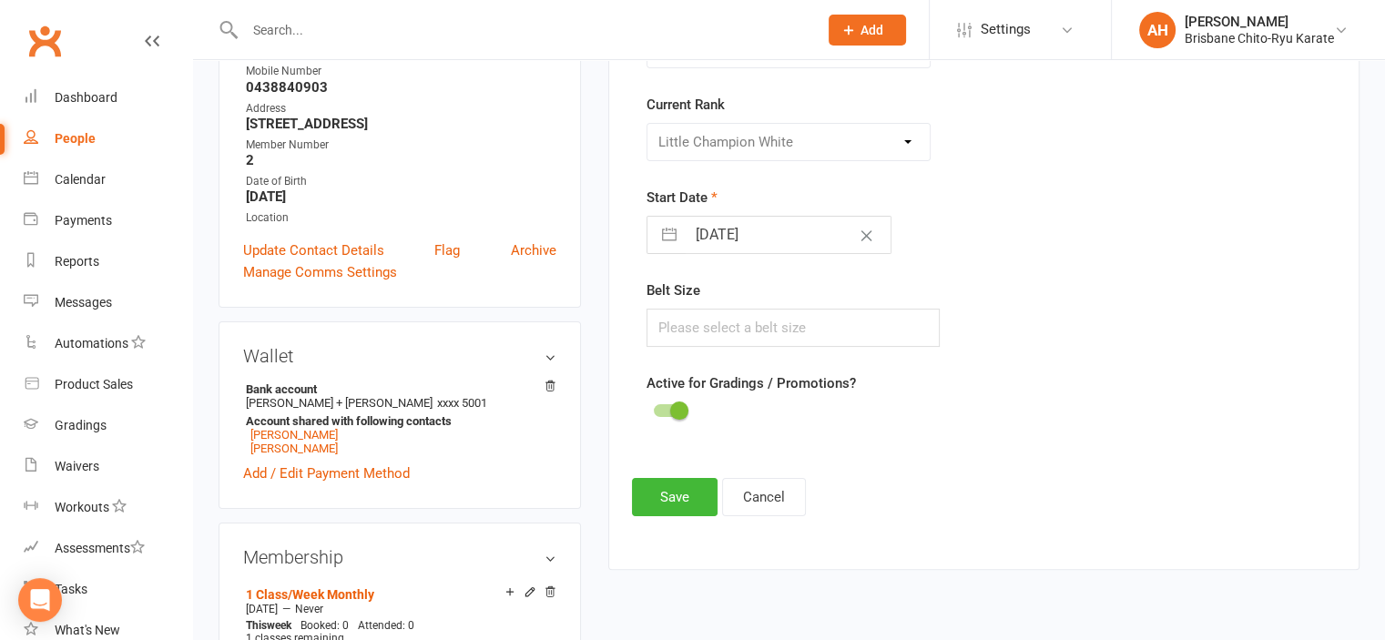
scroll to position [330, 0]
click at [668, 500] on button "Save" at bounding box center [675, 495] width 86 height 38
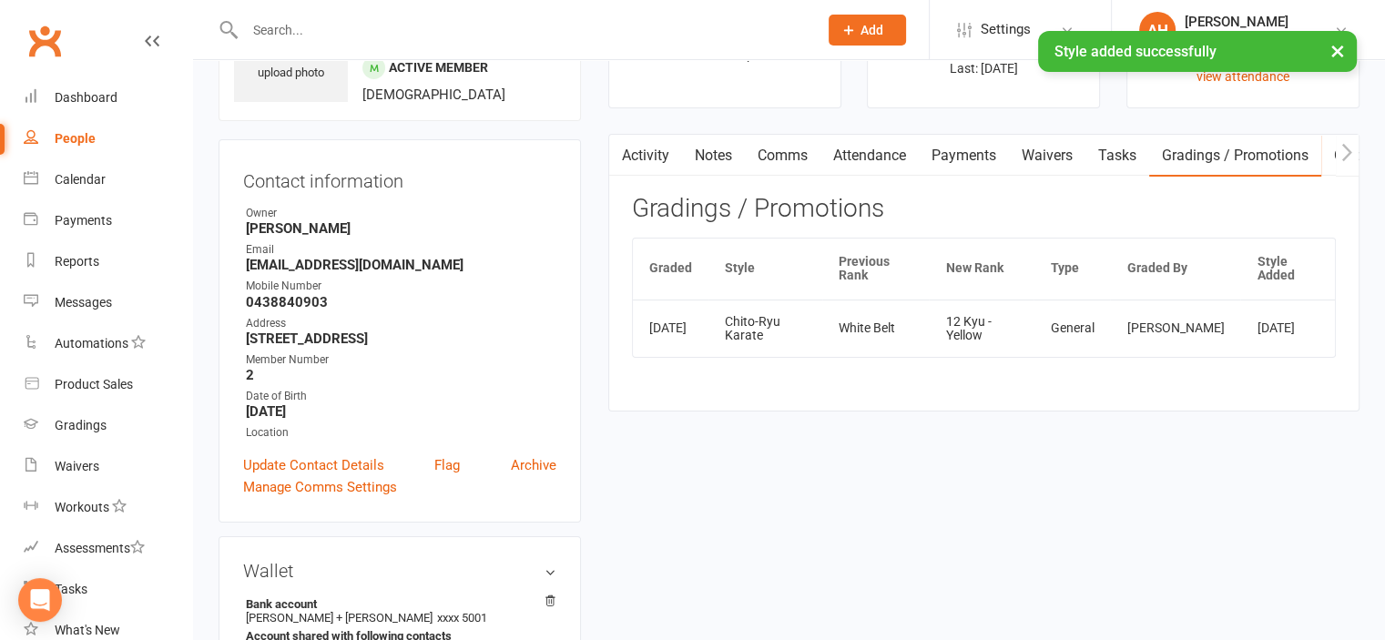
scroll to position [0, 0]
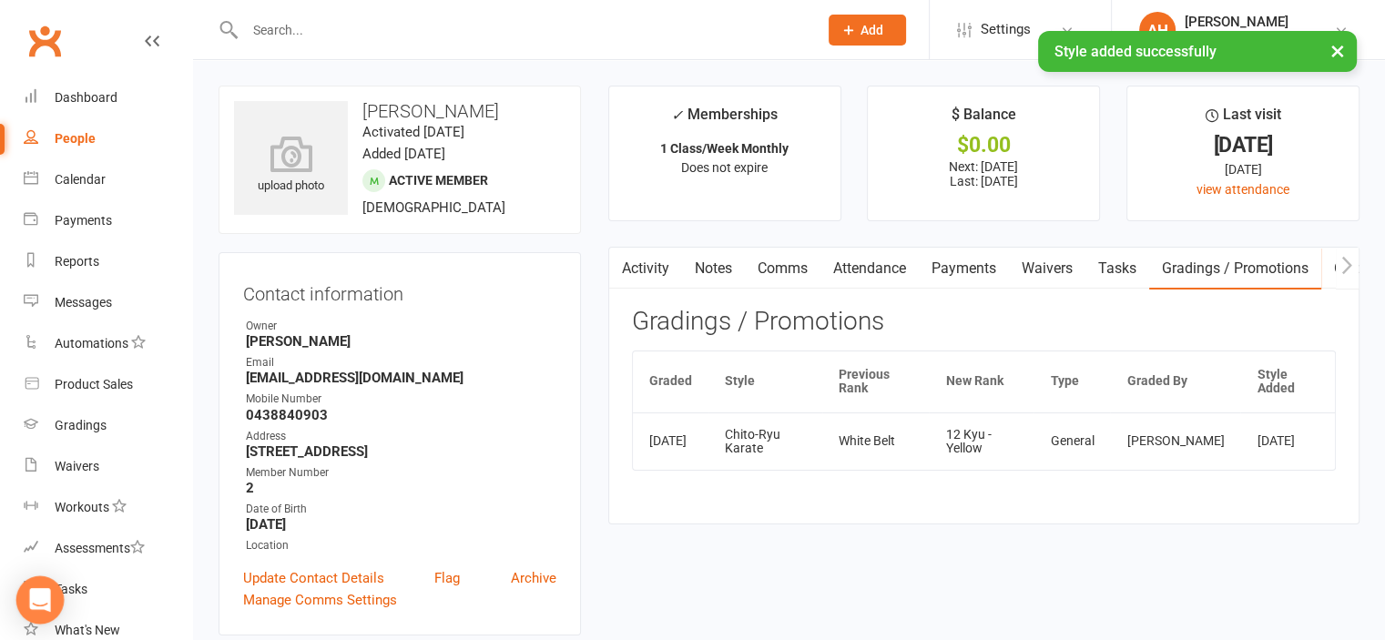
click at [36, 605] on icon "Open Intercom Messenger" at bounding box center [40, 600] width 24 height 24
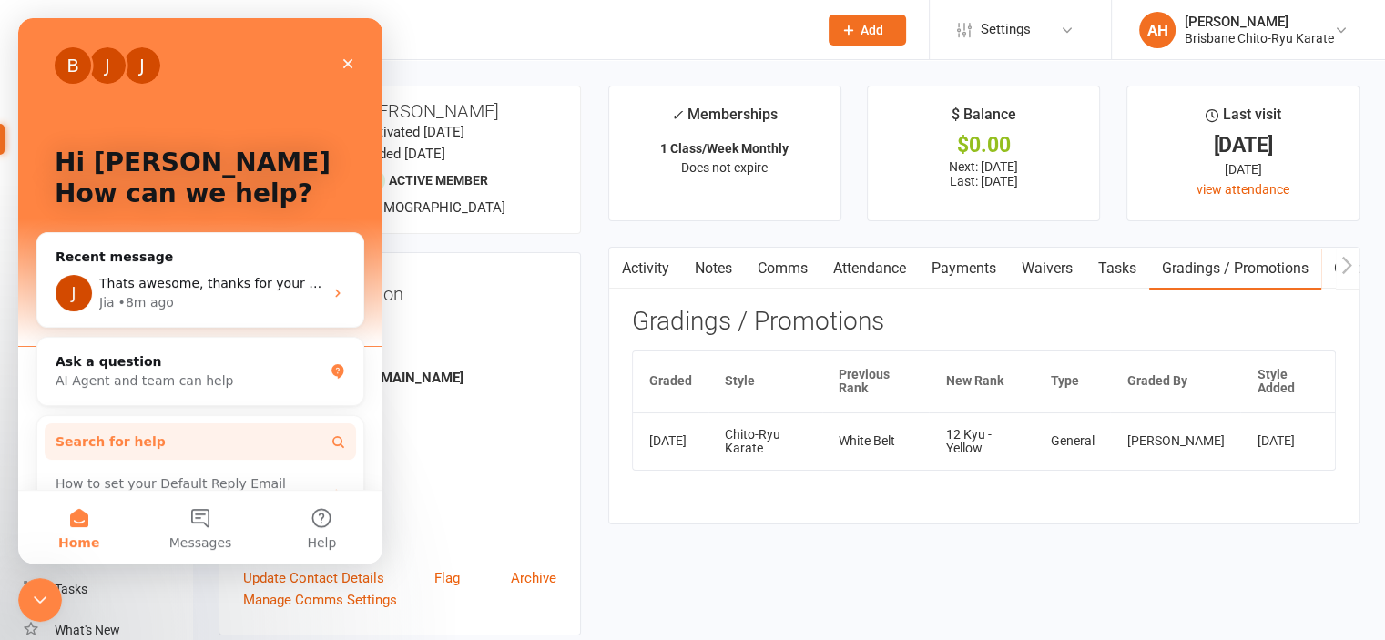
click at [146, 435] on button "Search for help" at bounding box center [200, 441] width 311 height 36
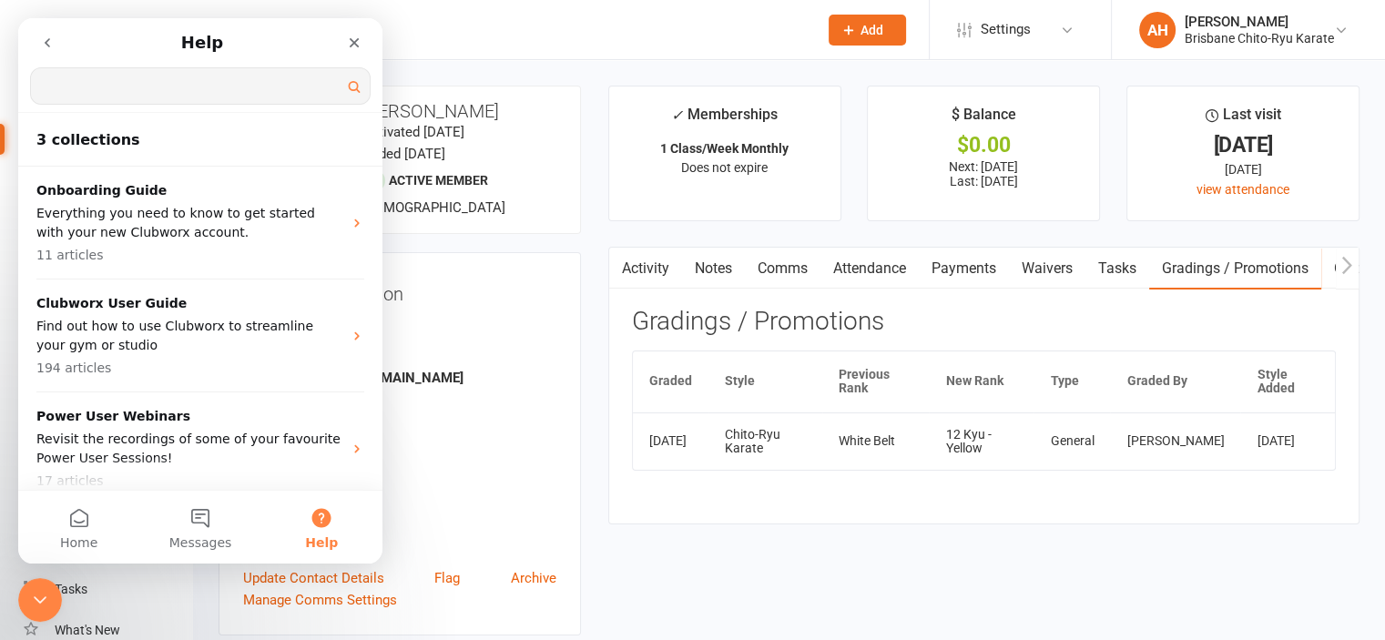
click at [58, 40] on button "go back" at bounding box center [47, 42] width 35 height 35
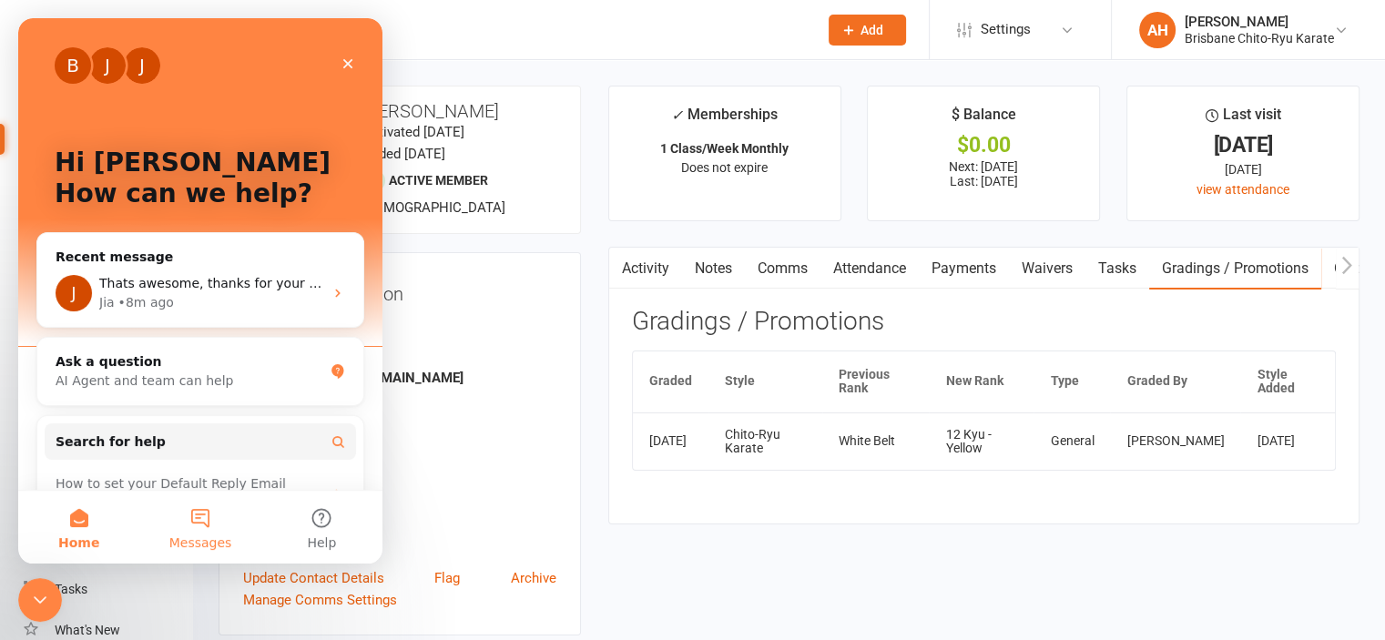
click at [210, 515] on button "Messages" at bounding box center [199, 527] width 121 height 73
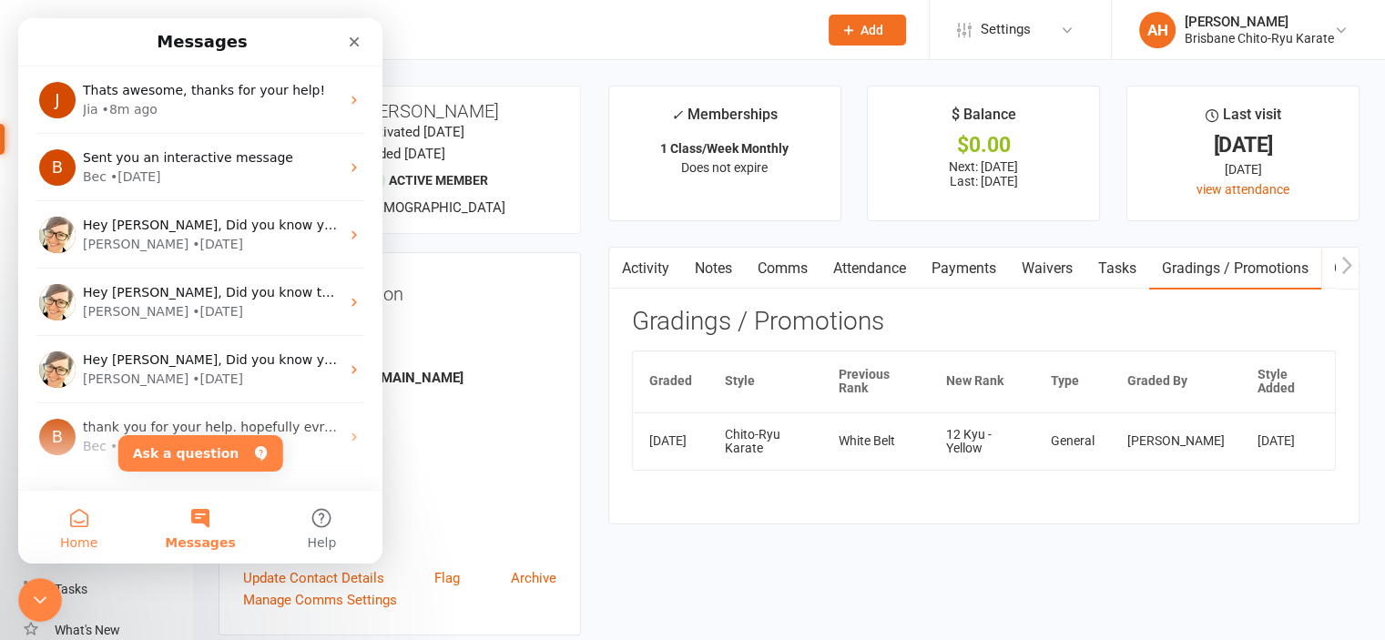
click at [62, 536] on span "Home" at bounding box center [78, 542] width 37 height 13
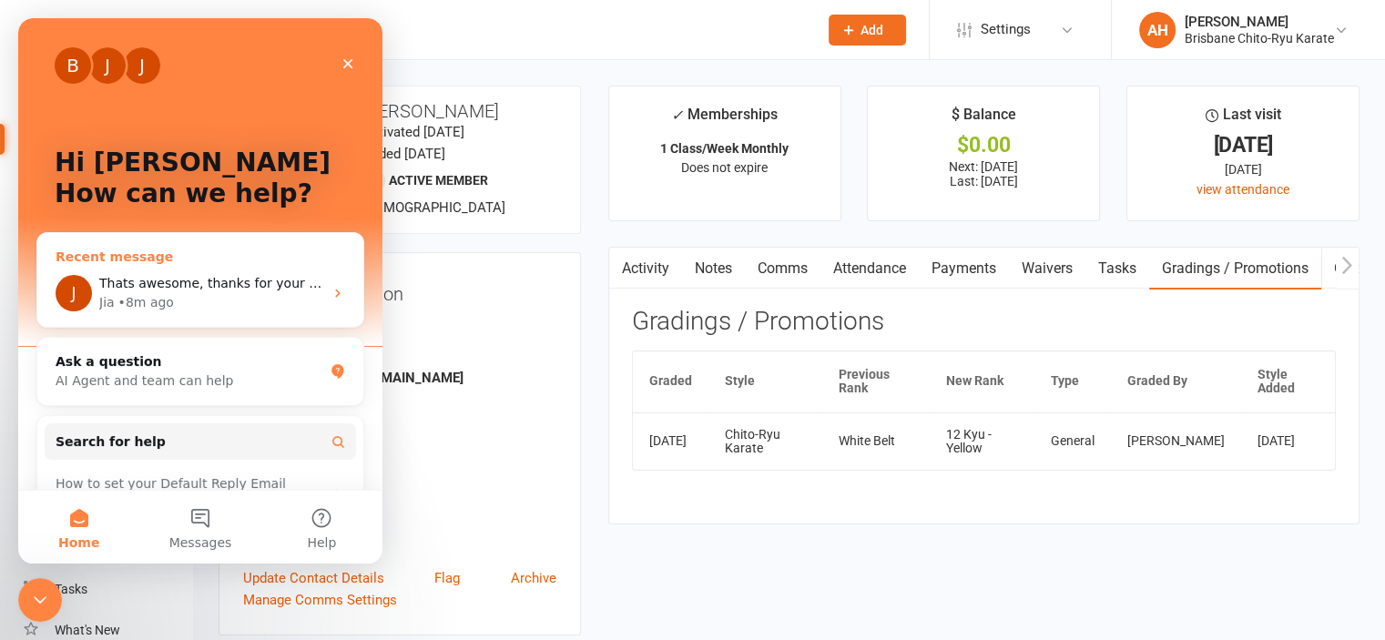
click at [253, 280] on span "Thats awesome, thanks for your help!" at bounding box center [220, 283] width 242 height 15
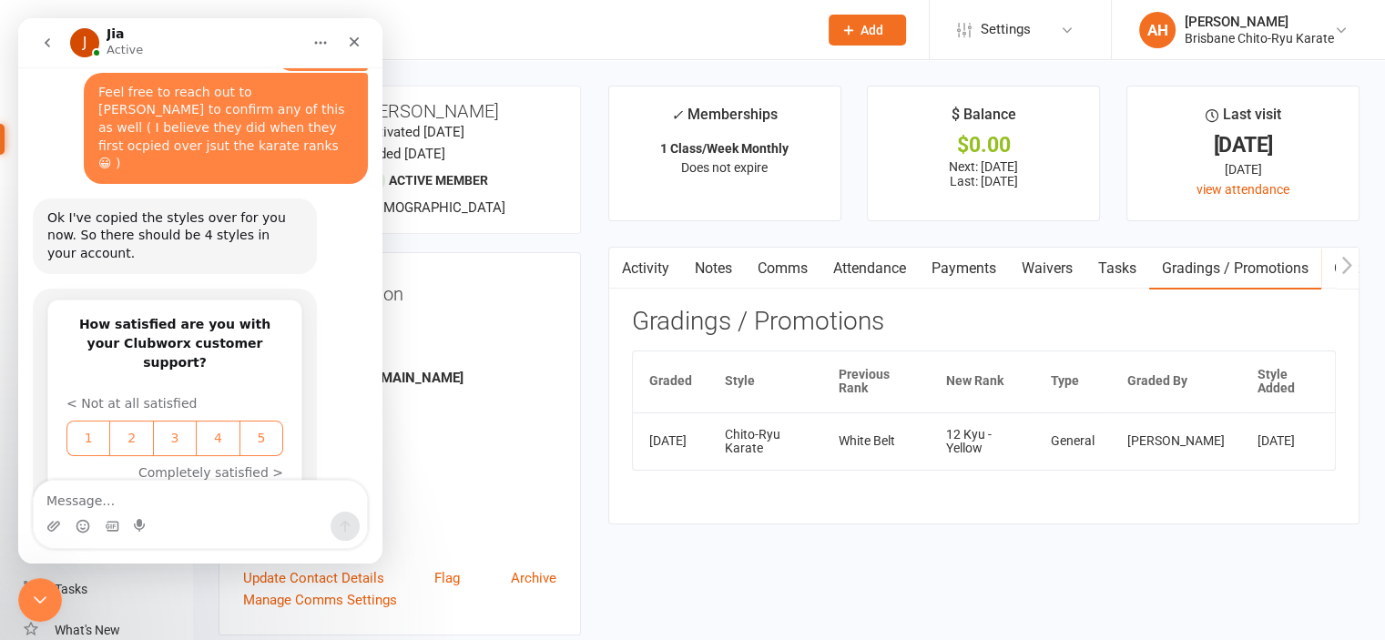
scroll to position [1303, 0]
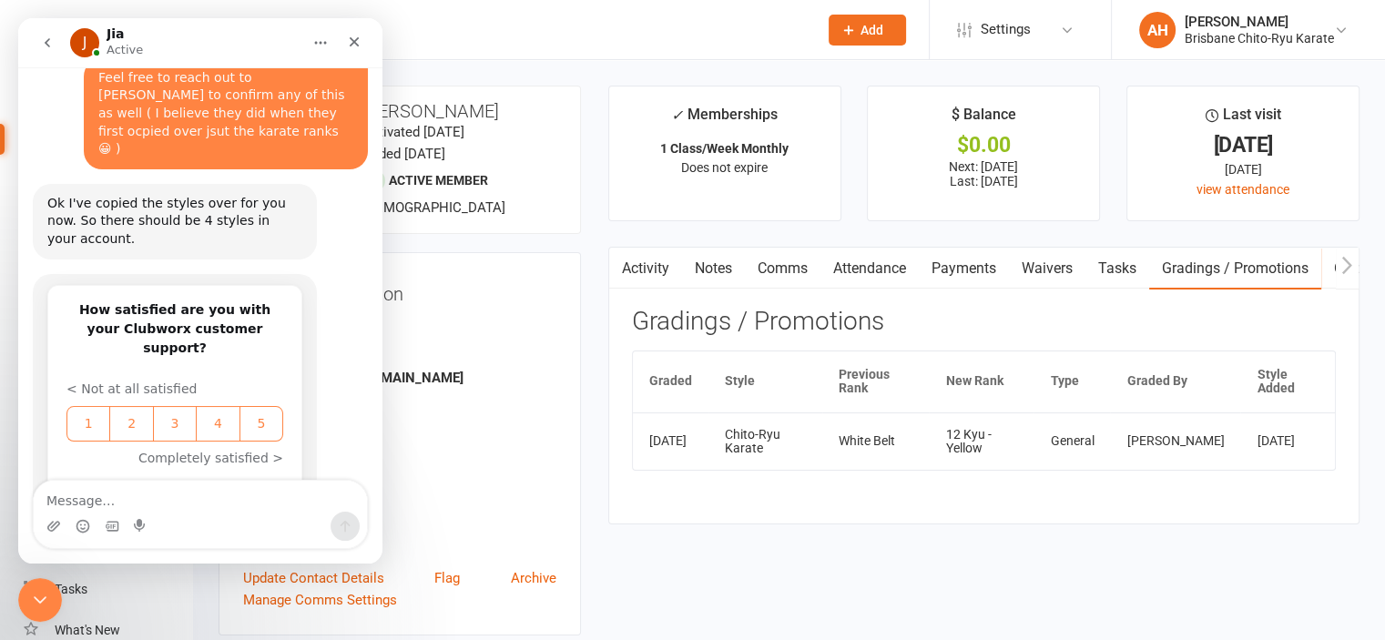
click at [236, 591] on div "Contact information Owner [PERSON_NAME] Email [EMAIL_ADDRESS][DOMAIN_NAME] Mobi…" at bounding box center [400, 443] width 362 height 383
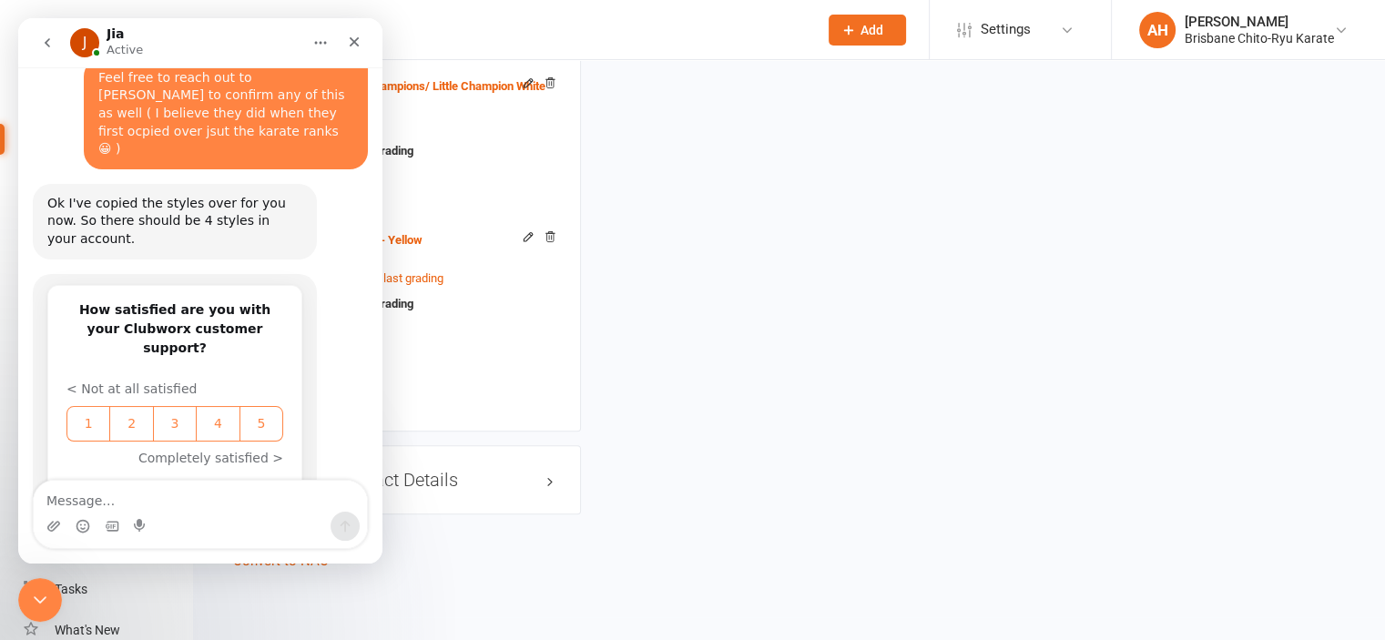
scroll to position [1610, 0]
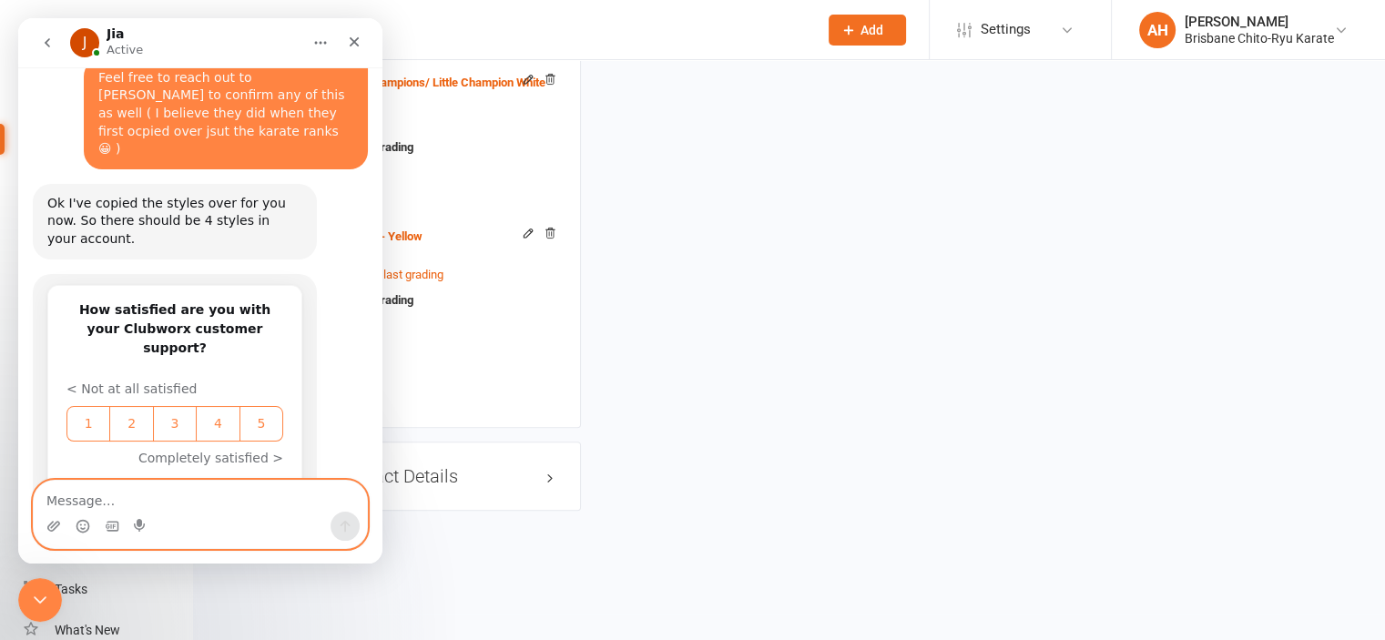
click at [215, 484] on textarea "Message…" at bounding box center [200, 496] width 333 height 31
type textarea "how do i promote/change someones grade"
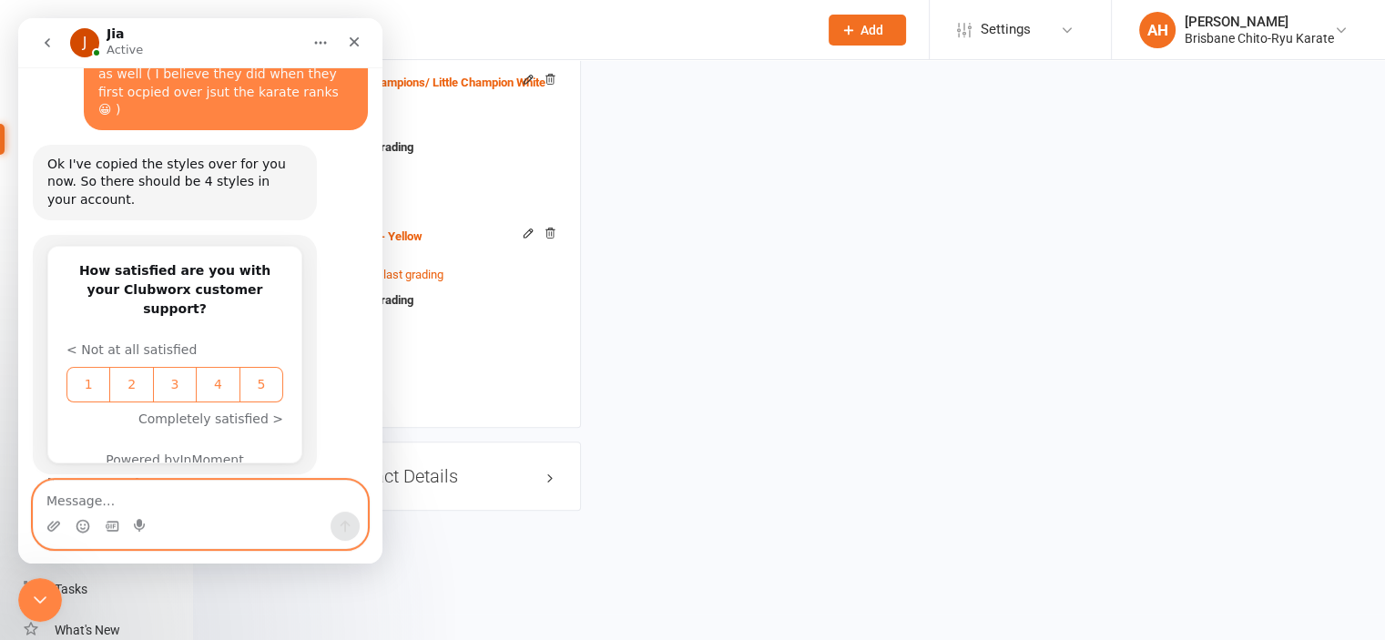
scroll to position [1345, 0]
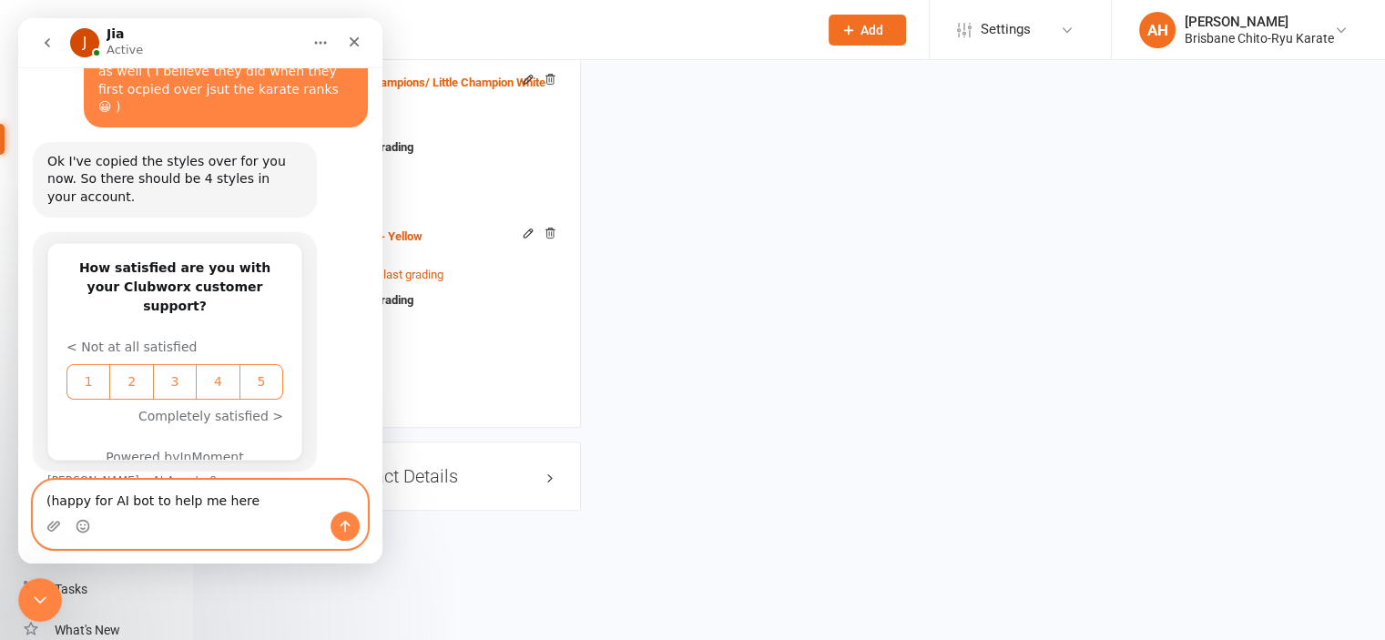
type textarea "(happy for AI bot to help me here)"
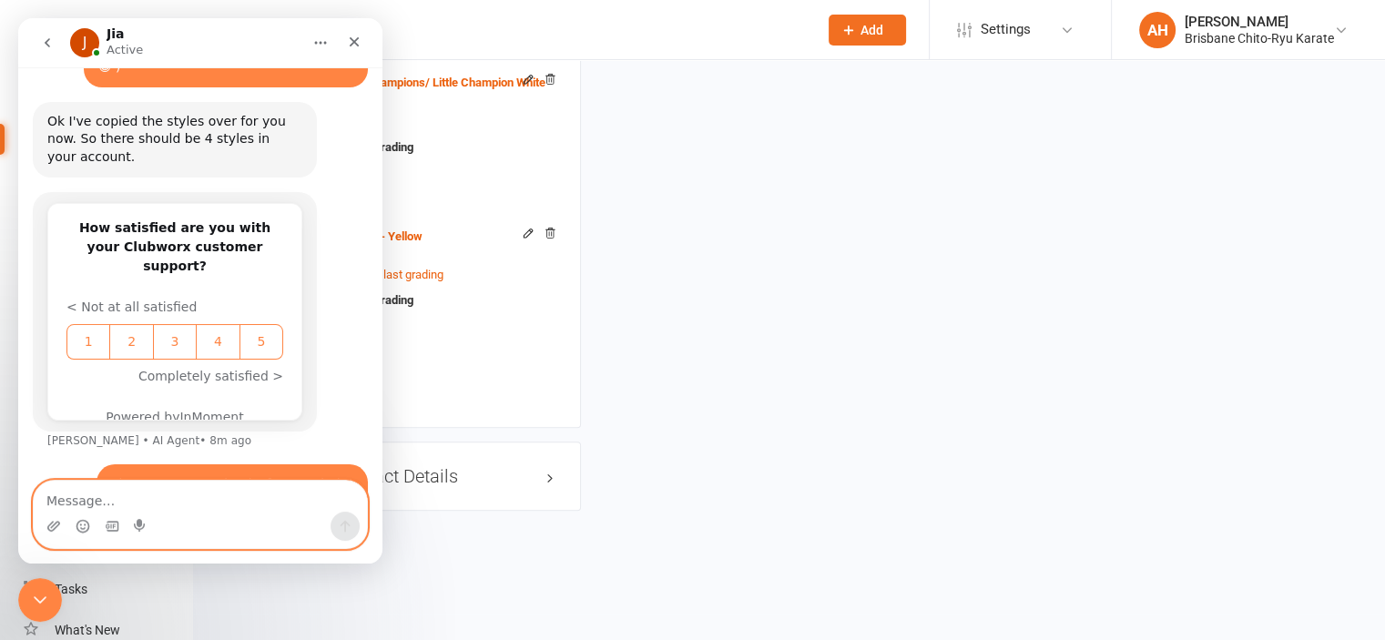
scroll to position [1386, 0]
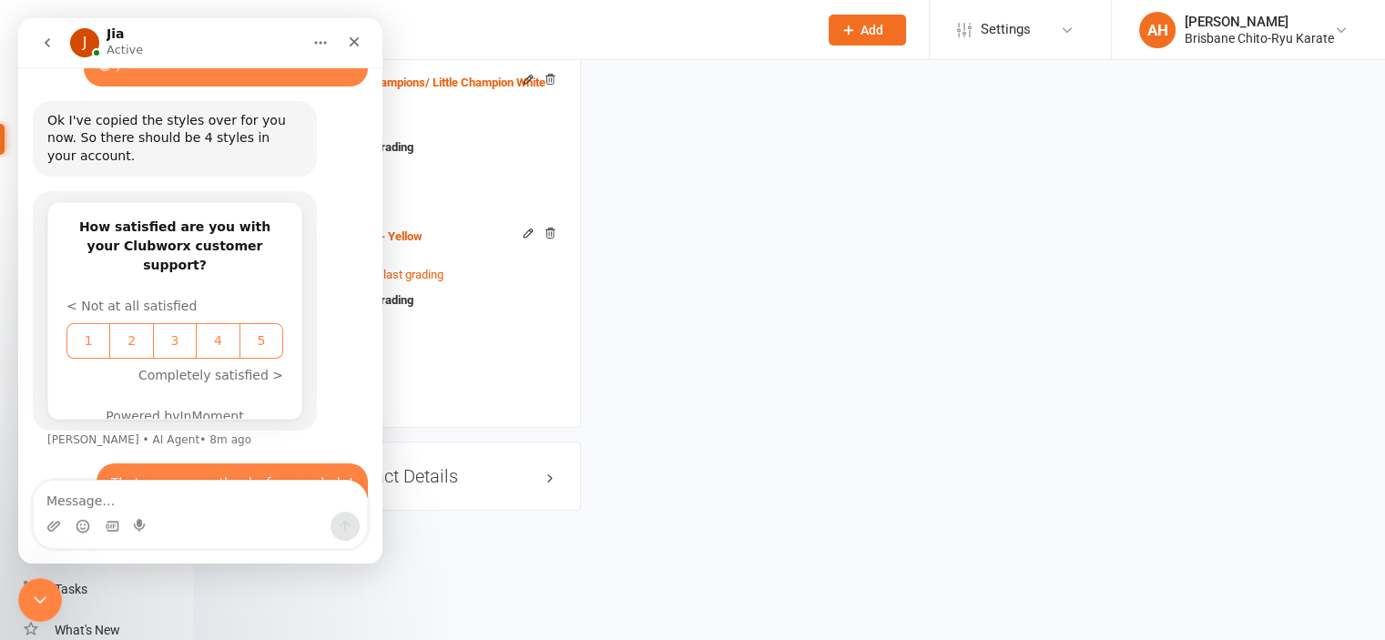
click at [536, 407] on div "Styles & Ranks Chito-Ryu Karate Little Champions / Little Champion White Start …" at bounding box center [400, 219] width 362 height 417
click at [346, 46] on div "Close" at bounding box center [354, 41] width 33 height 33
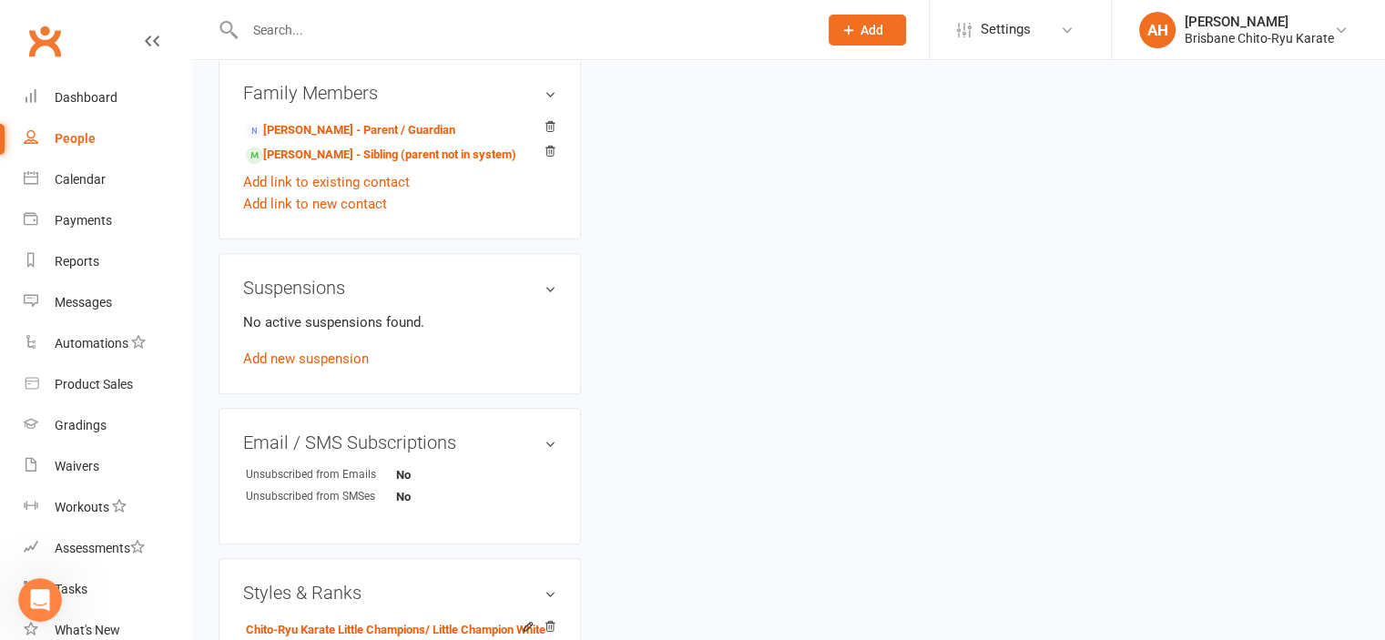
scroll to position [821, 0]
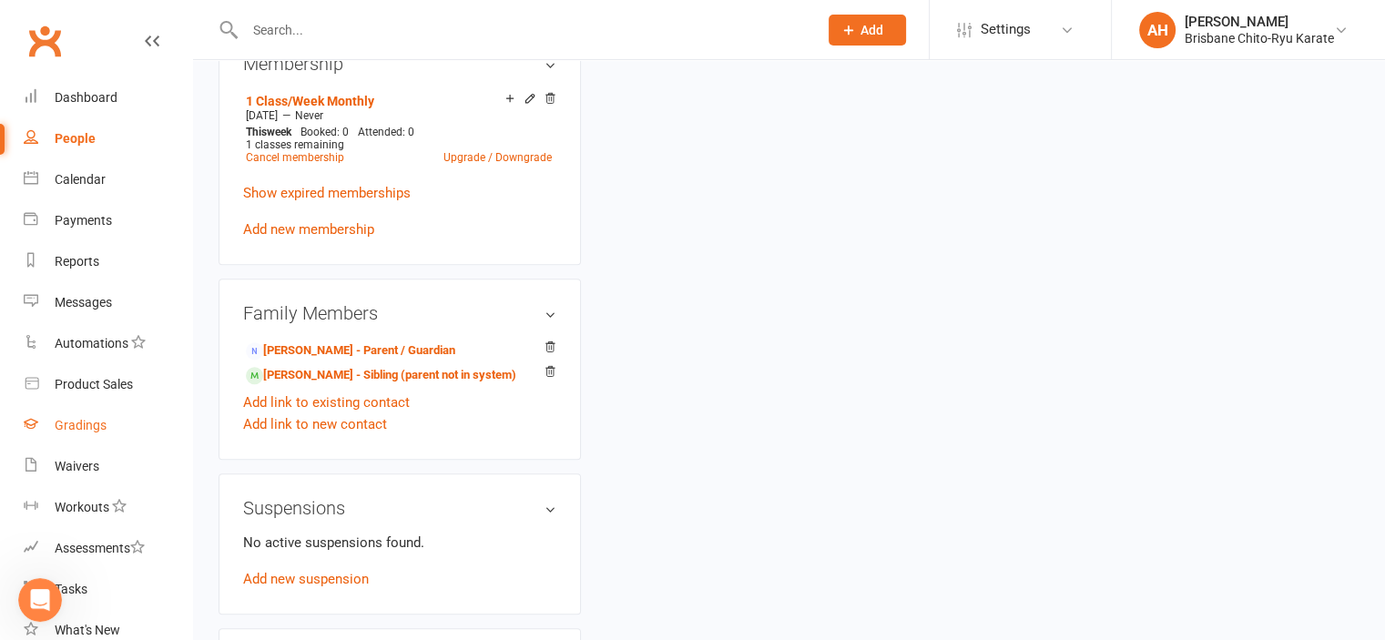
click at [67, 433] on link "Gradings" at bounding box center [108, 425] width 168 height 41
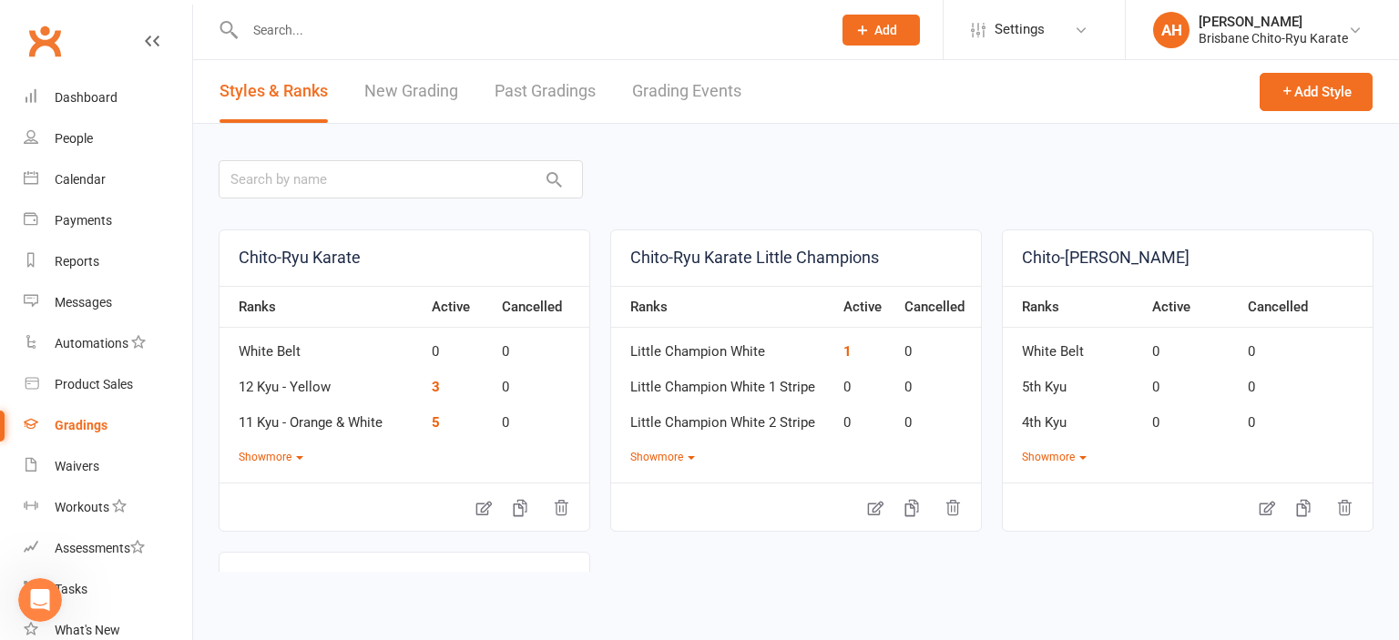
click at [421, 105] on link "New Grading" at bounding box center [411, 91] width 94 height 63
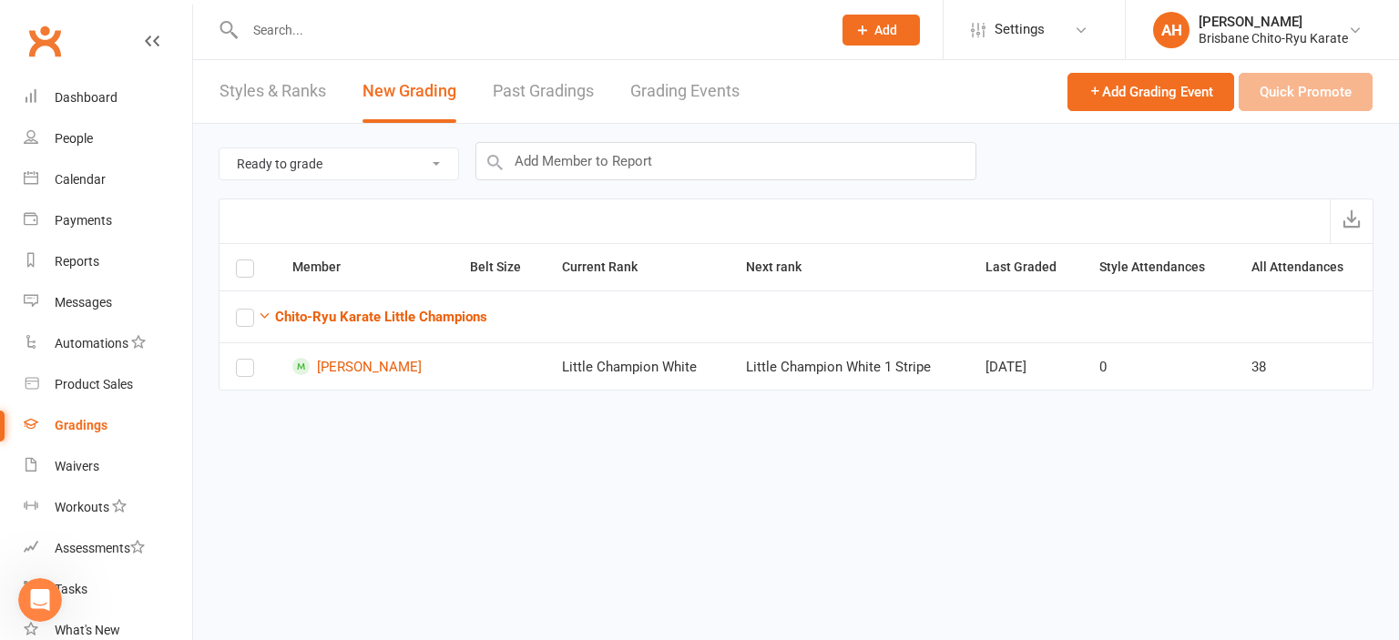
click at [1305, 90] on div "Add Grading Event Quick Promote" at bounding box center [1219, 91] width 305 height 63
click at [240, 372] on label at bounding box center [245, 372] width 18 height 0
click at [240, 360] on input "checkbox" at bounding box center [245, 360] width 18 height 0
click at [1307, 83] on button "Quick Promote" at bounding box center [1306, 92] width 134 height 38
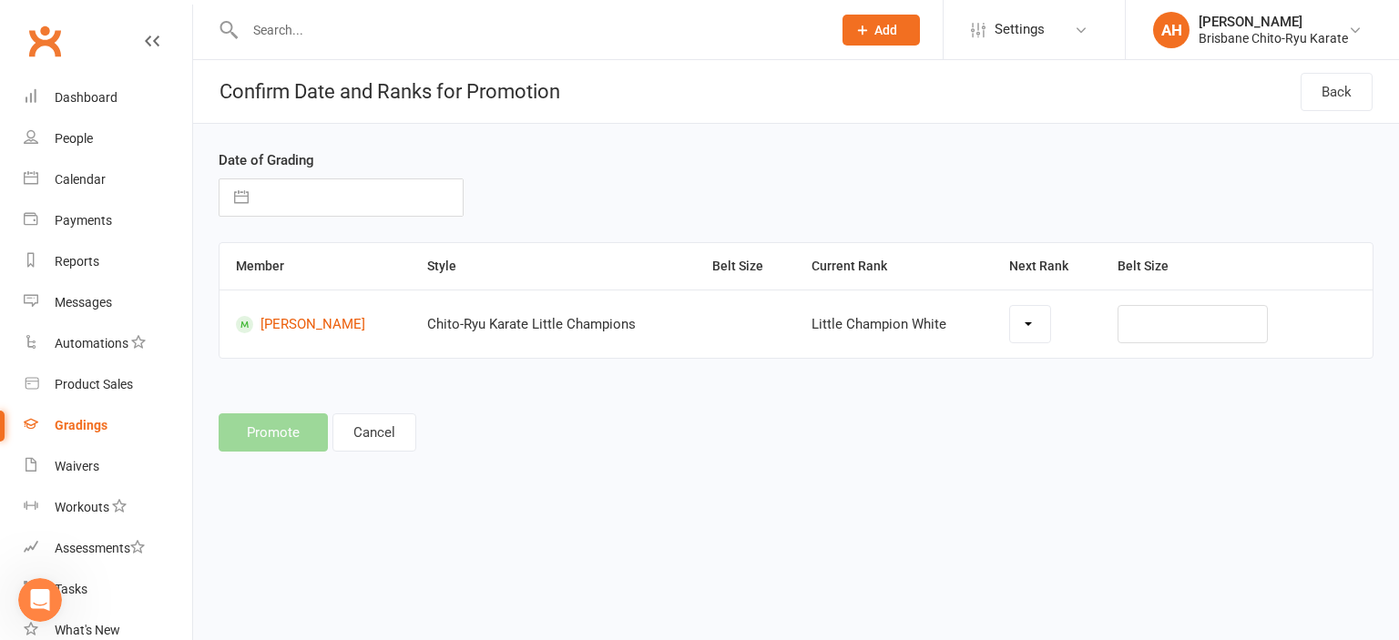
select select "45462"
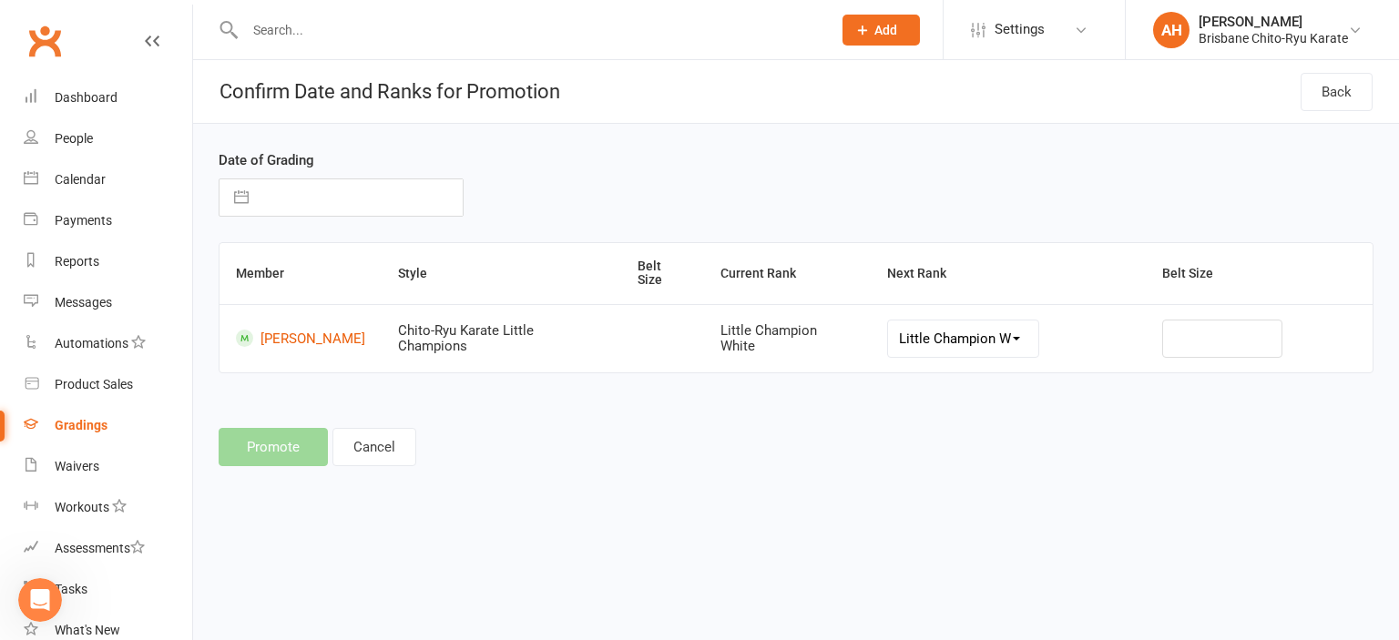
click at [994, 331] on select "Little Champion White 1 Stripe Little Champion White 2 Stripe Little Champion W…" at bounding box center [963, 339] width 150 height 36
select select "45466"
click at [267, 205] on input "text" at bounding box center [360, 197] width 205 height 36
select select "8"
select select "2025"
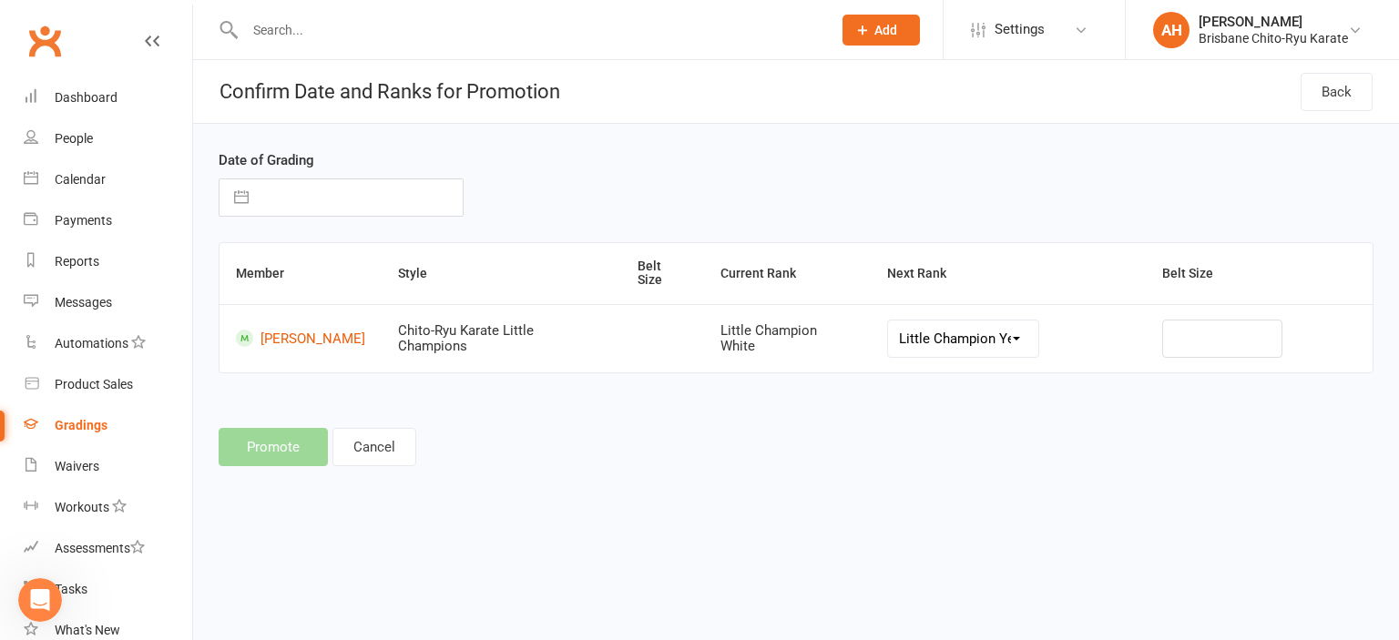
select select "9"
select select "2025"
select select "10"
select select "2025"
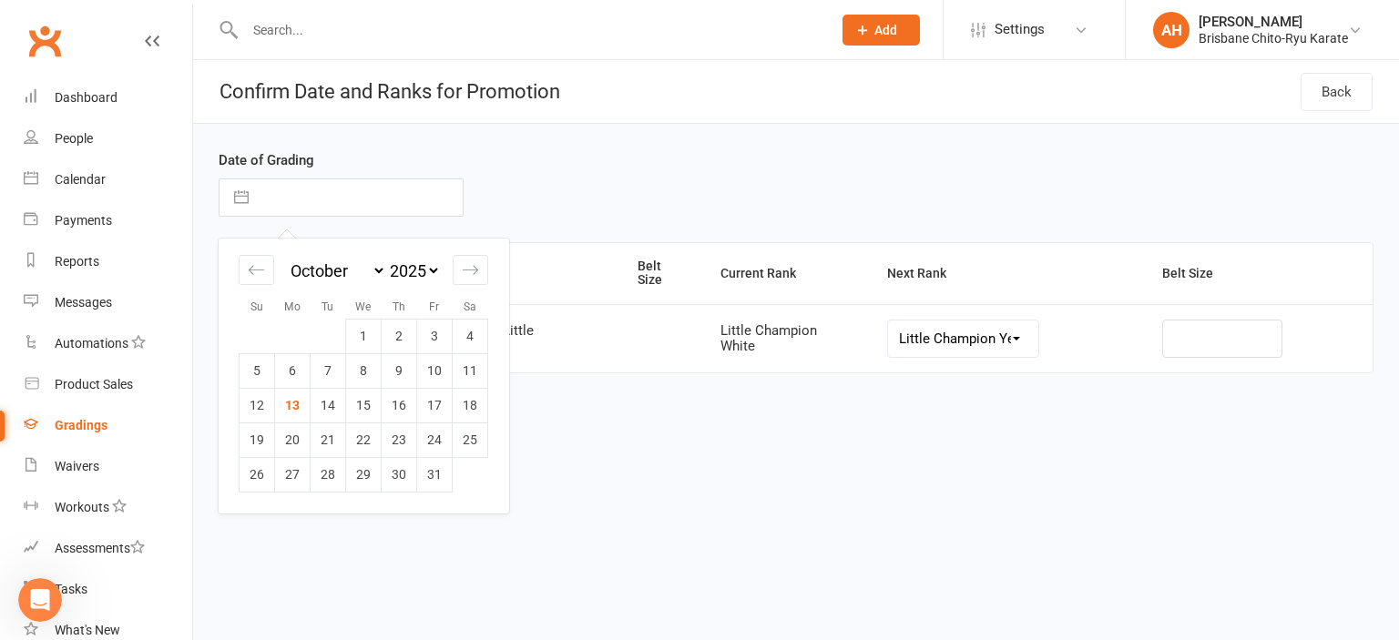
click at [311, 270] on select "January February March April May June July August September October November De…" at bounding box center [336, 270] width 99 height 21
select select "3"
select select "2025"
select select "4"
select select "2025"
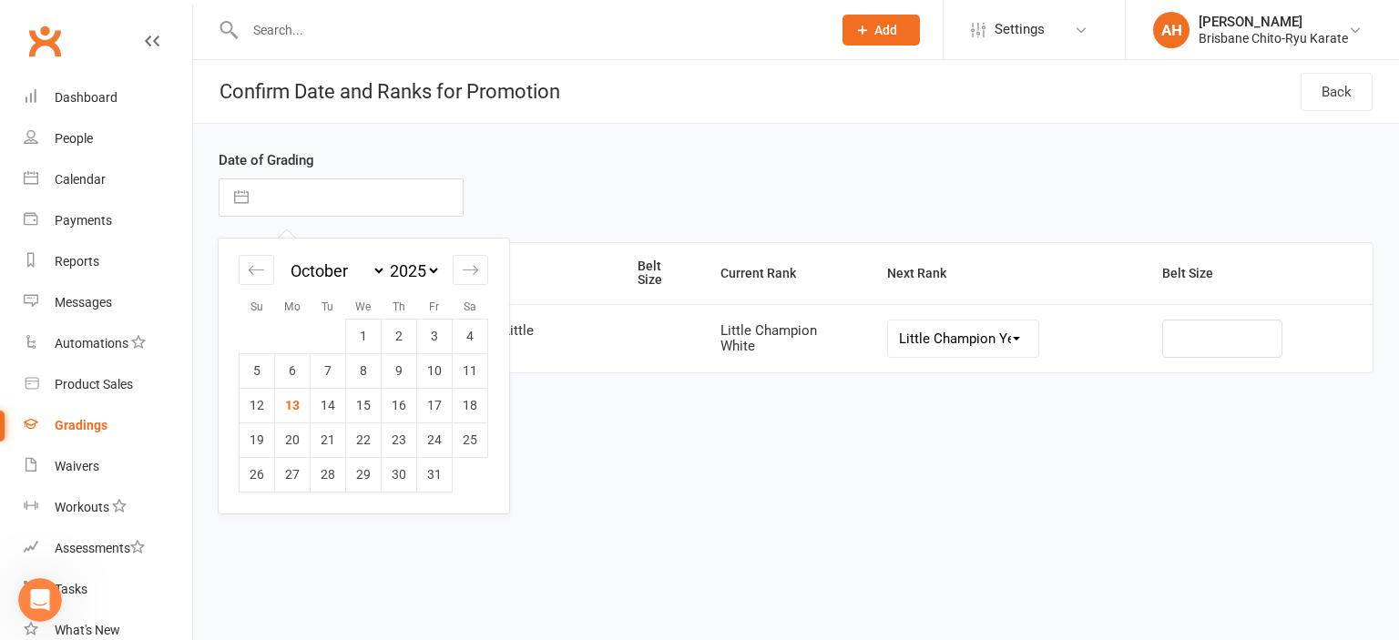
select select "5"
select select "2025"
click at [399, 476] on td "29" at bounding box center [400, 474] width 36 height 35
type input "[DATE]"
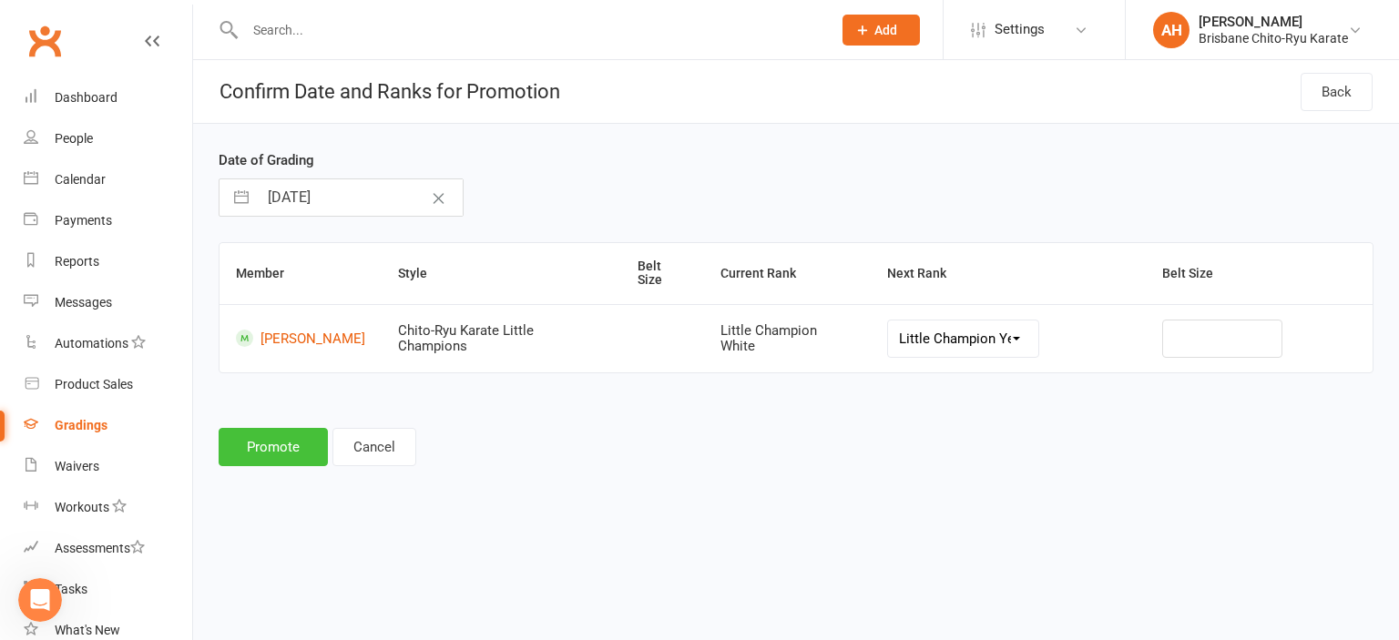
click at [258, 428] on button "Promote" at bounding box center [273, 447] width 109 height 38
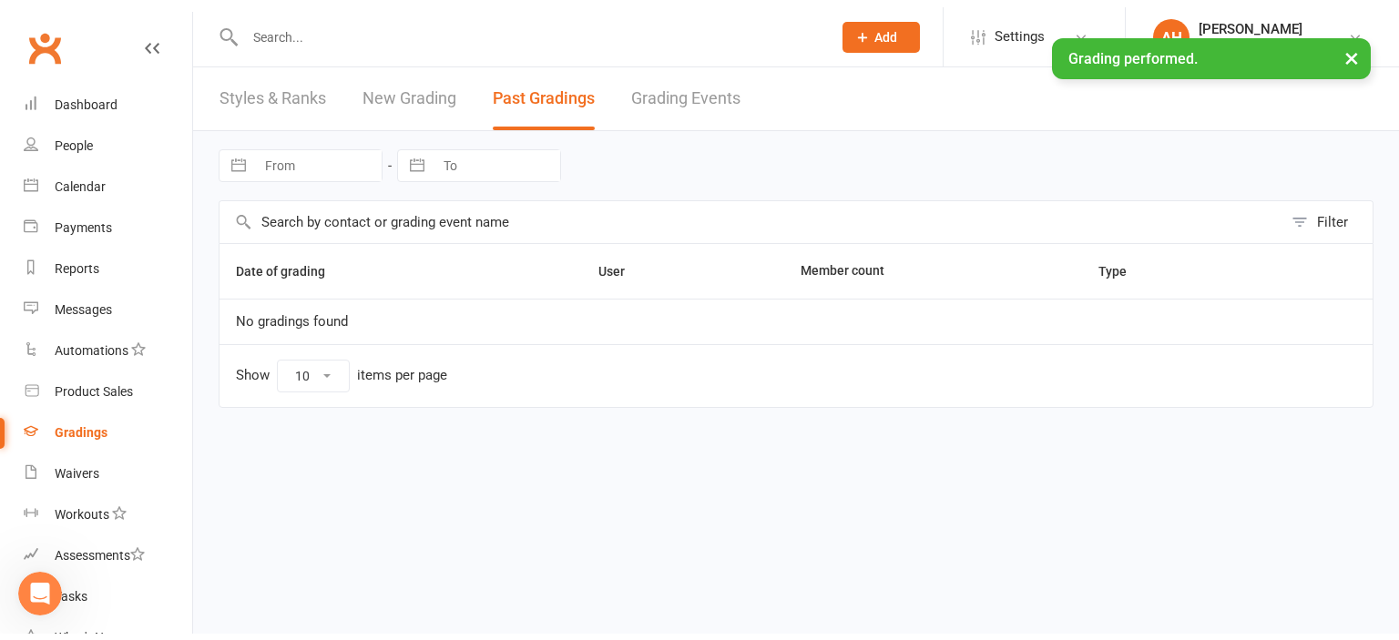
scroll to position [1386, 0]
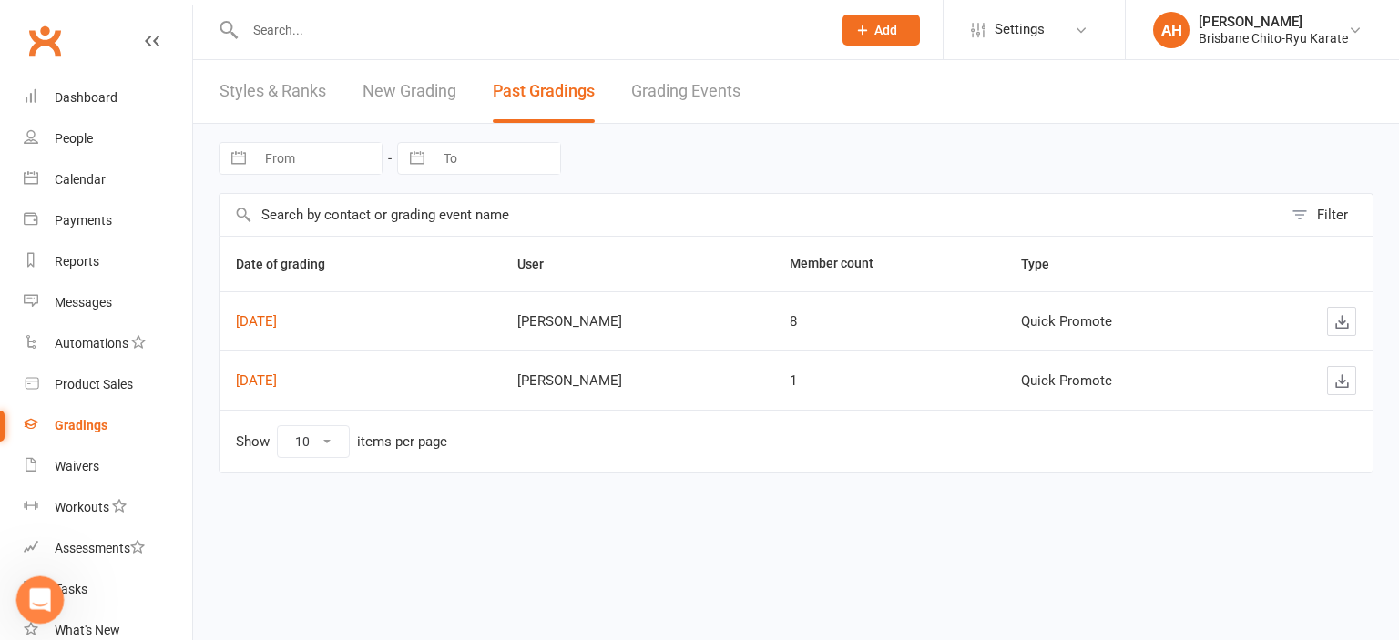
click at [59, 594] on html at bounding box center [37, 598] width 44 height 44
click at [42, 614] on div "Open Intercom Messenger" at bounding box center [37, 597] width 60 height 60
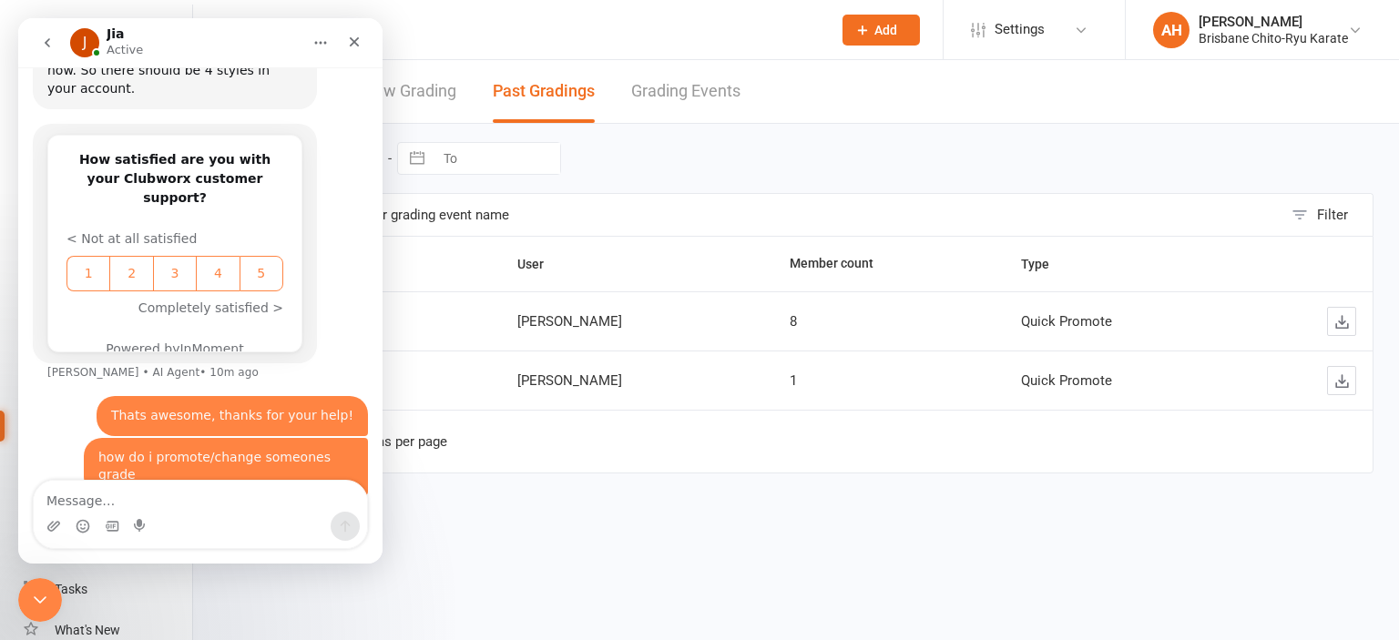
scroll to position [1456, 0]
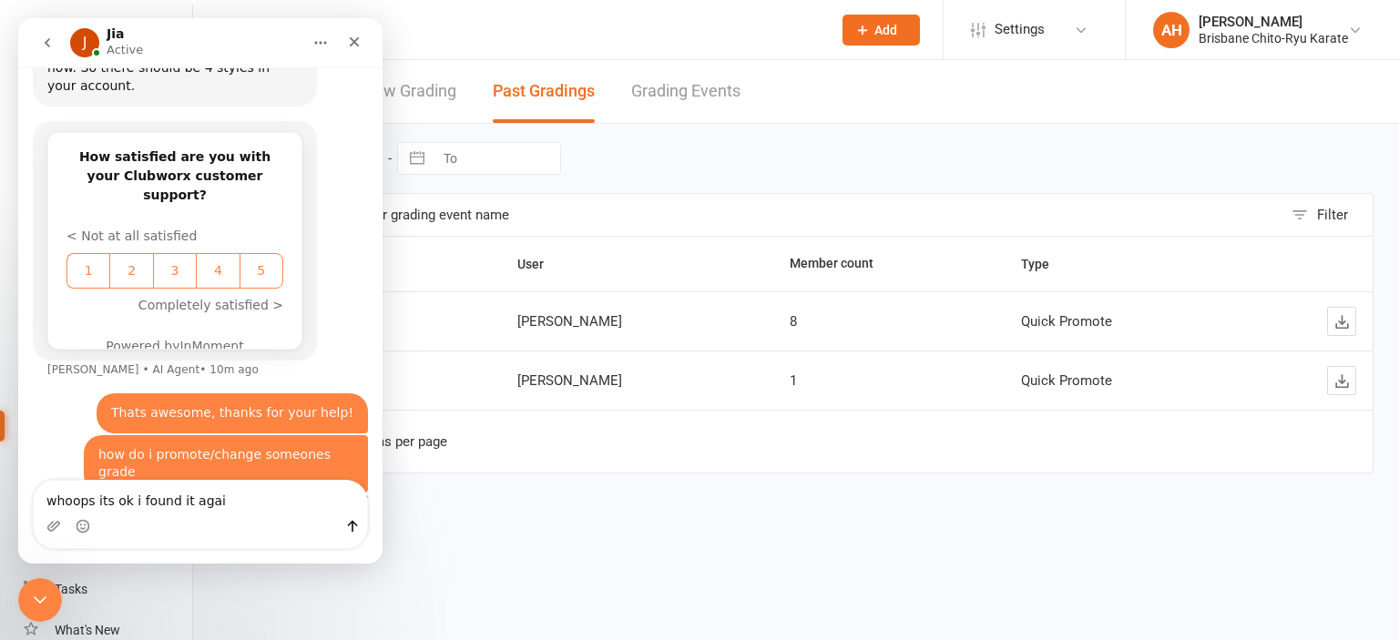
type textarea "whoops its ok i found it again"
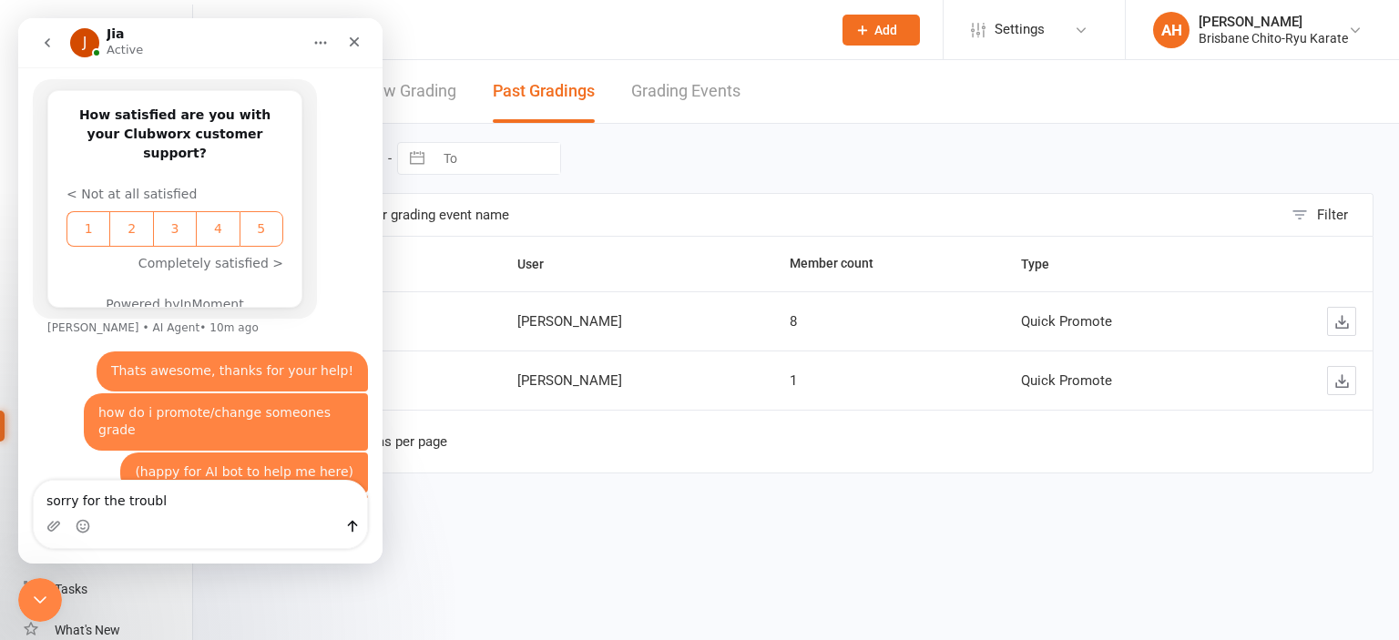
type textarea "sorry for the trouble"
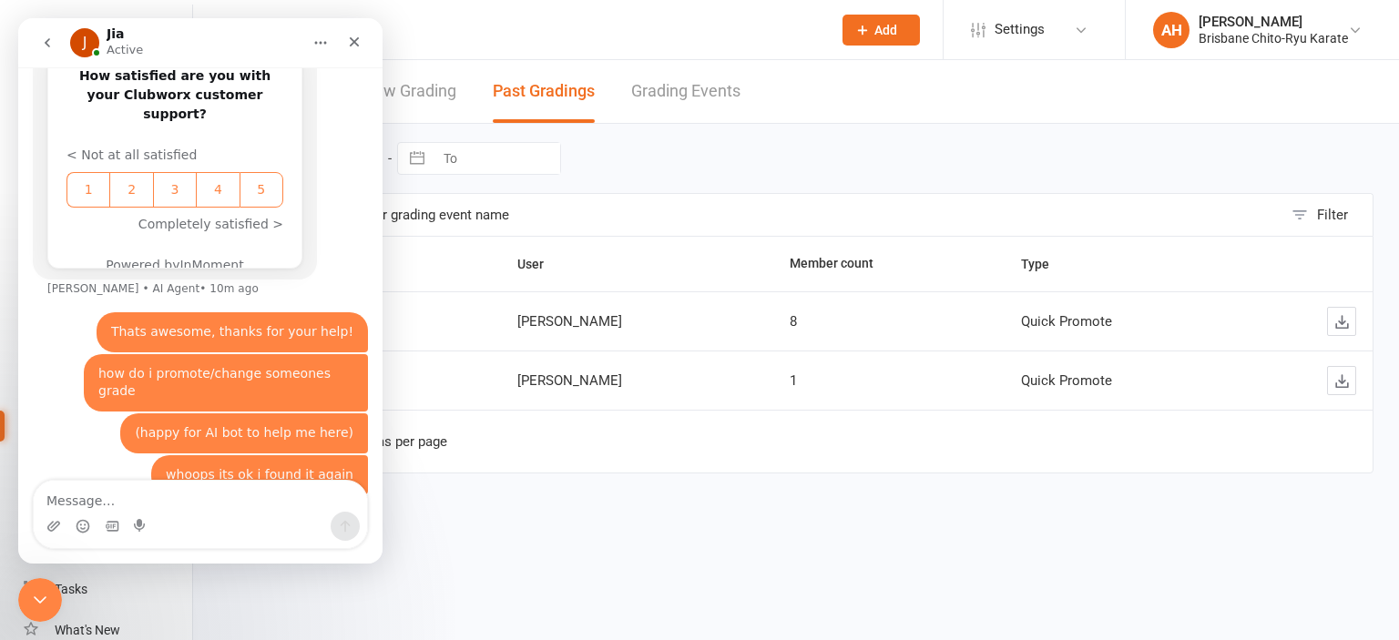
scroll to position [1539, 0]
click at [685, 525] on html "Prospect Member Non-attending contact Class / event Appointment Grading event T…" at bounding box center [699, 262] width 1399 height 525
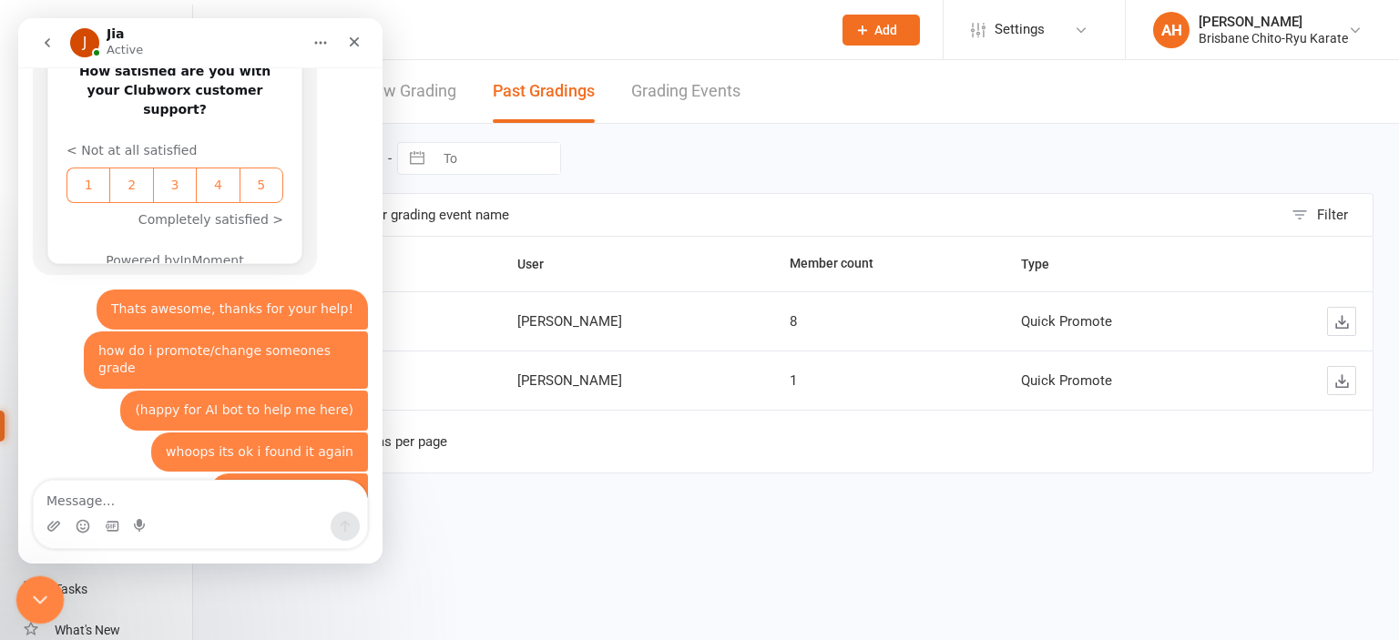
scroll to position [1612, 0]
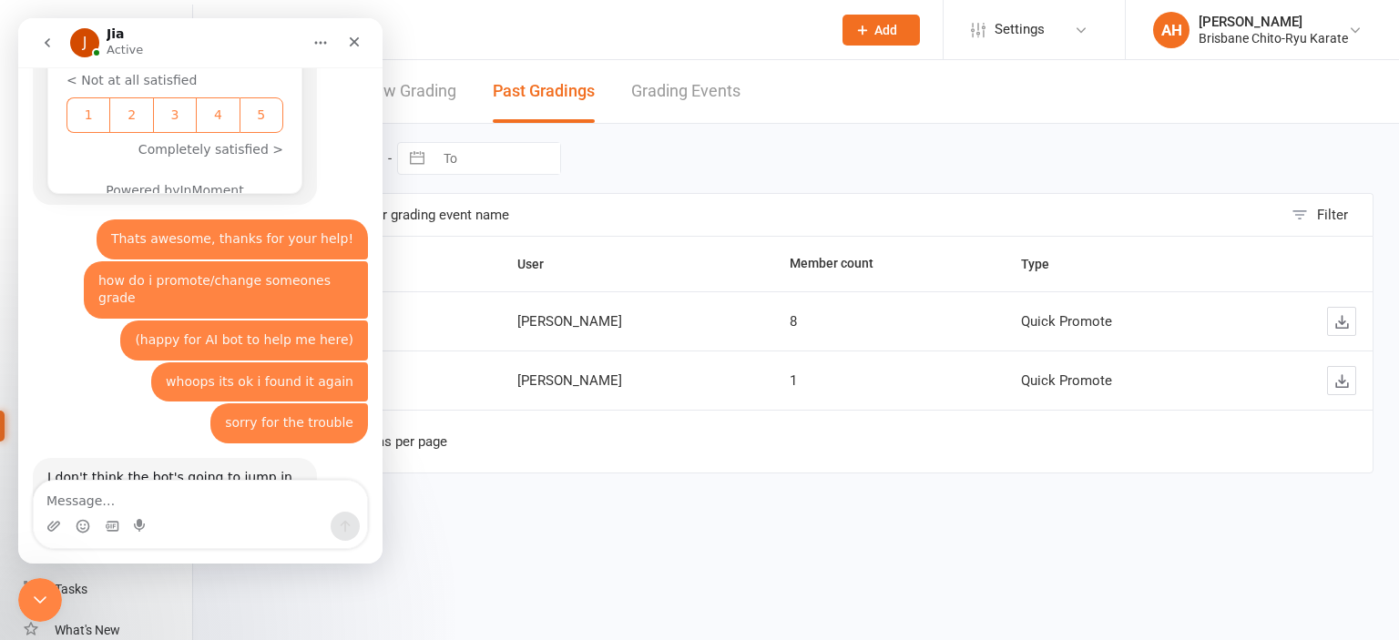
click at [169, 469] on div "I don't think the bot's going to jump in [GEOGRAPHIC_DATA] because I answered e…" at bounding box center [174, 496] width 255 height 54
click at [175, 491] on textarea "Message…" at bounding box center [200, 496] width 333 height 31
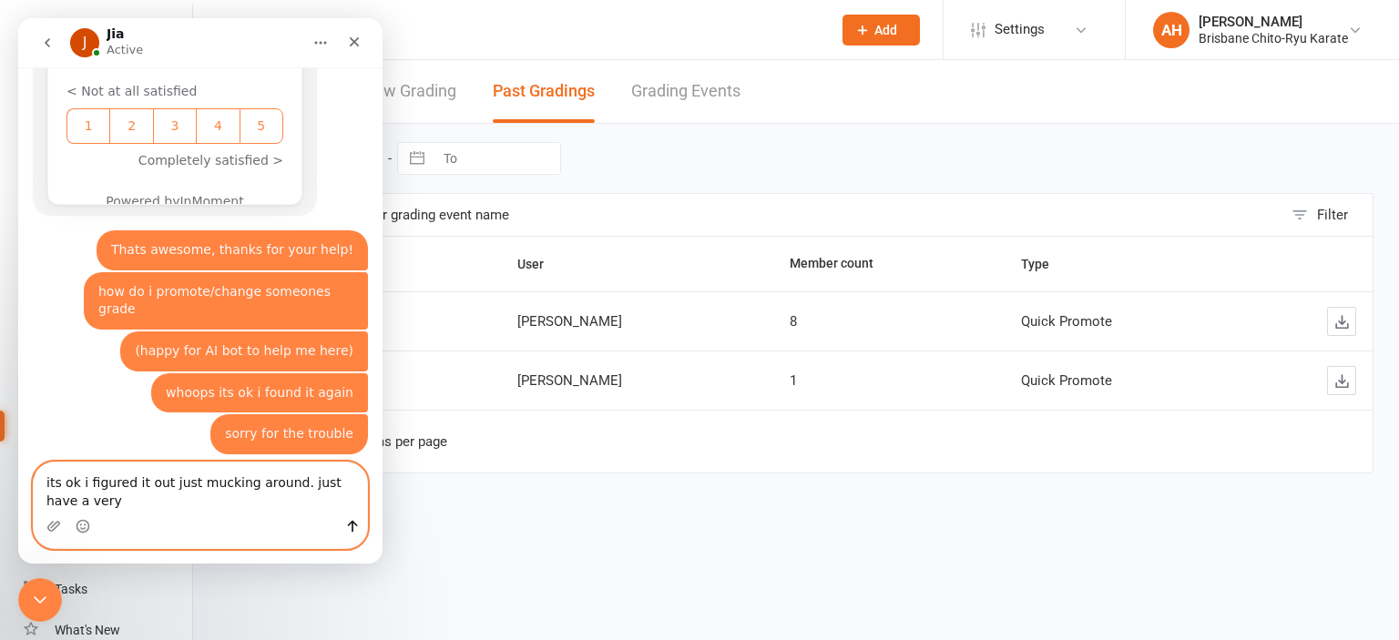
scroll to position [1619, 0]
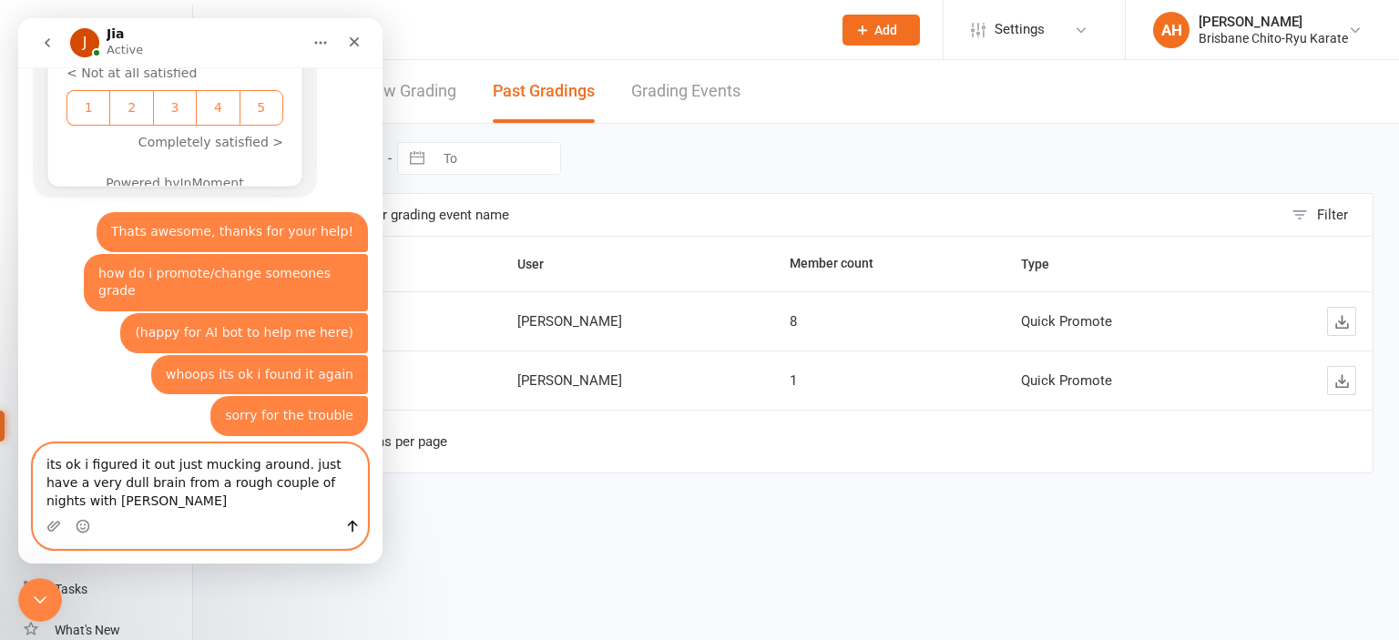
type textarea "its ok i figured it out just mucking around. just have a very dull brain from a…"
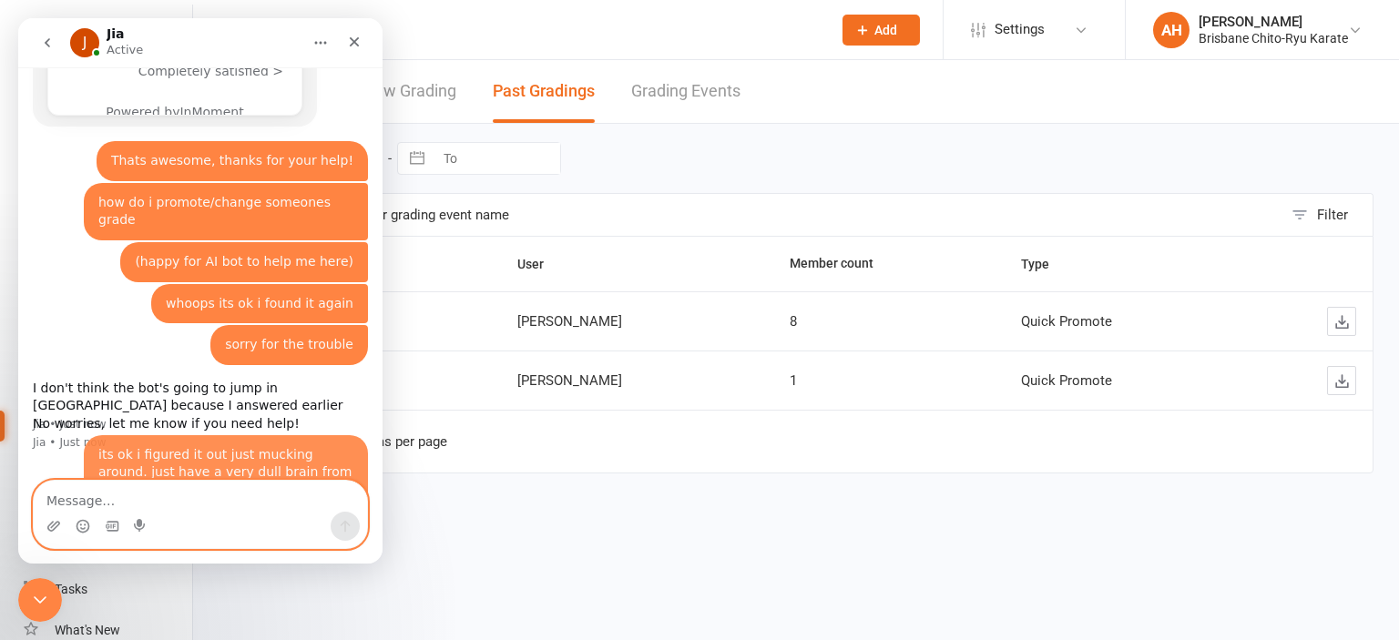
scroll to position [1691, 0]
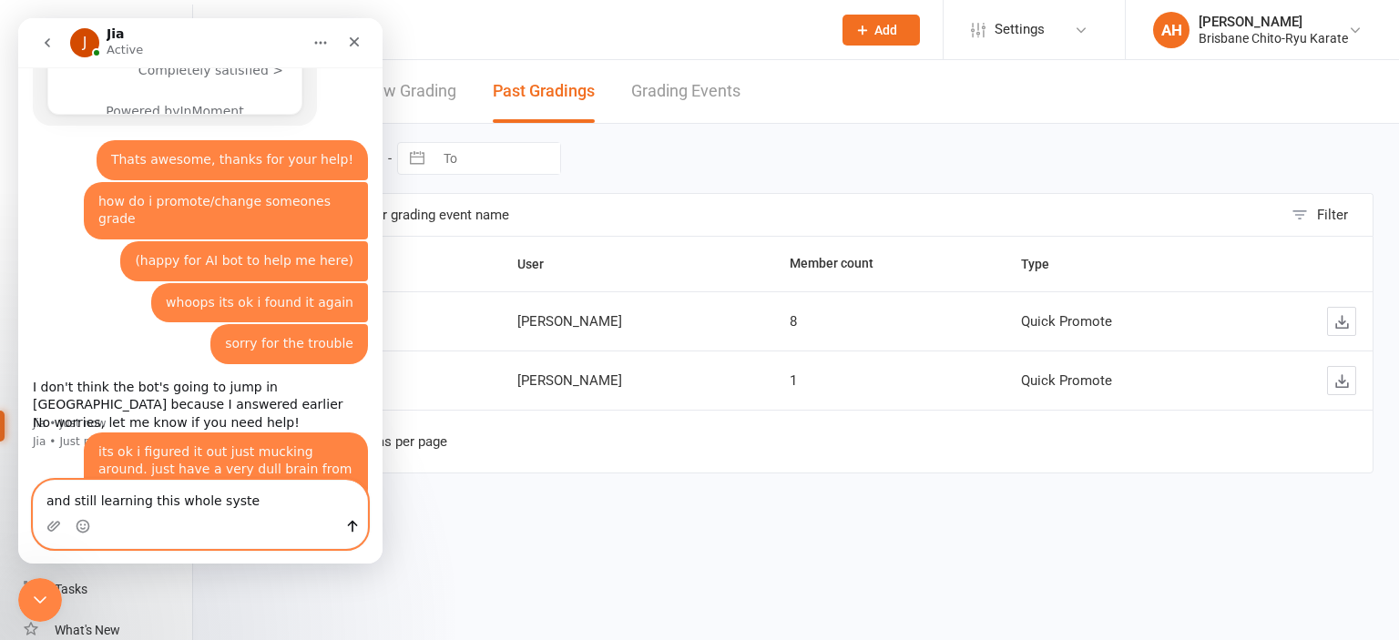
type textarea "and still learning this whole system"
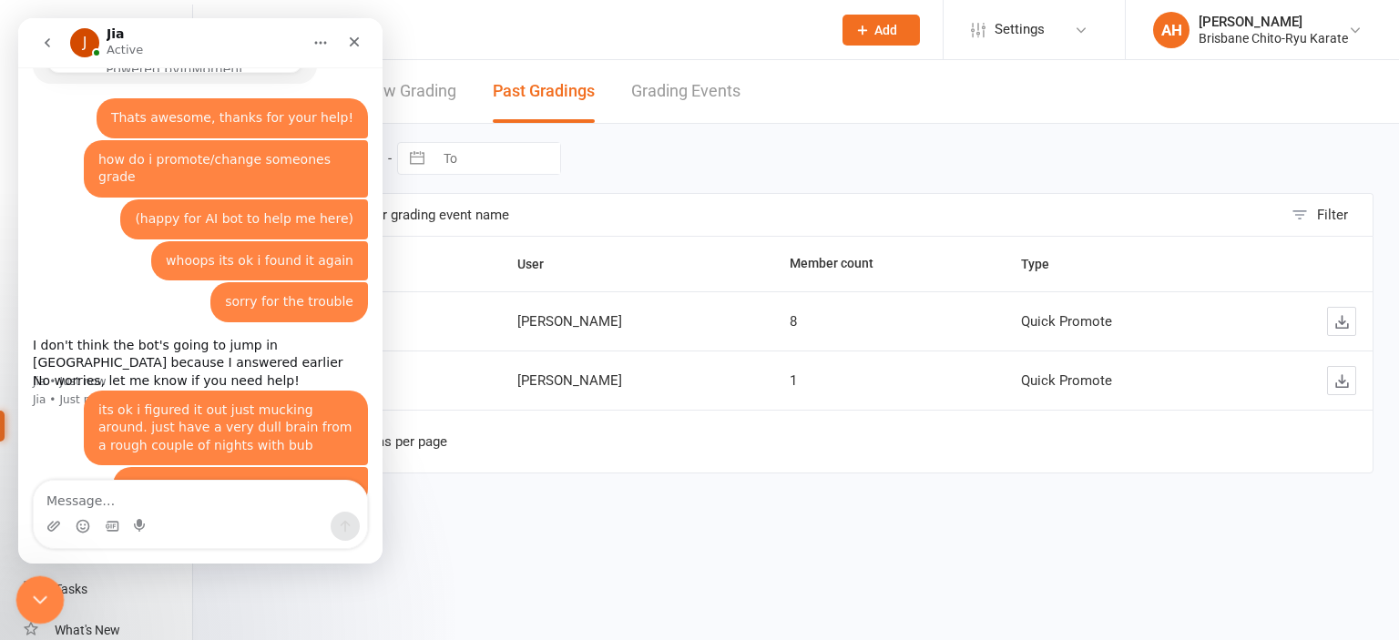
click at [48, 601] on div "Close Intercom Messenger" at bounding box center [37, 598] width 44 height 44
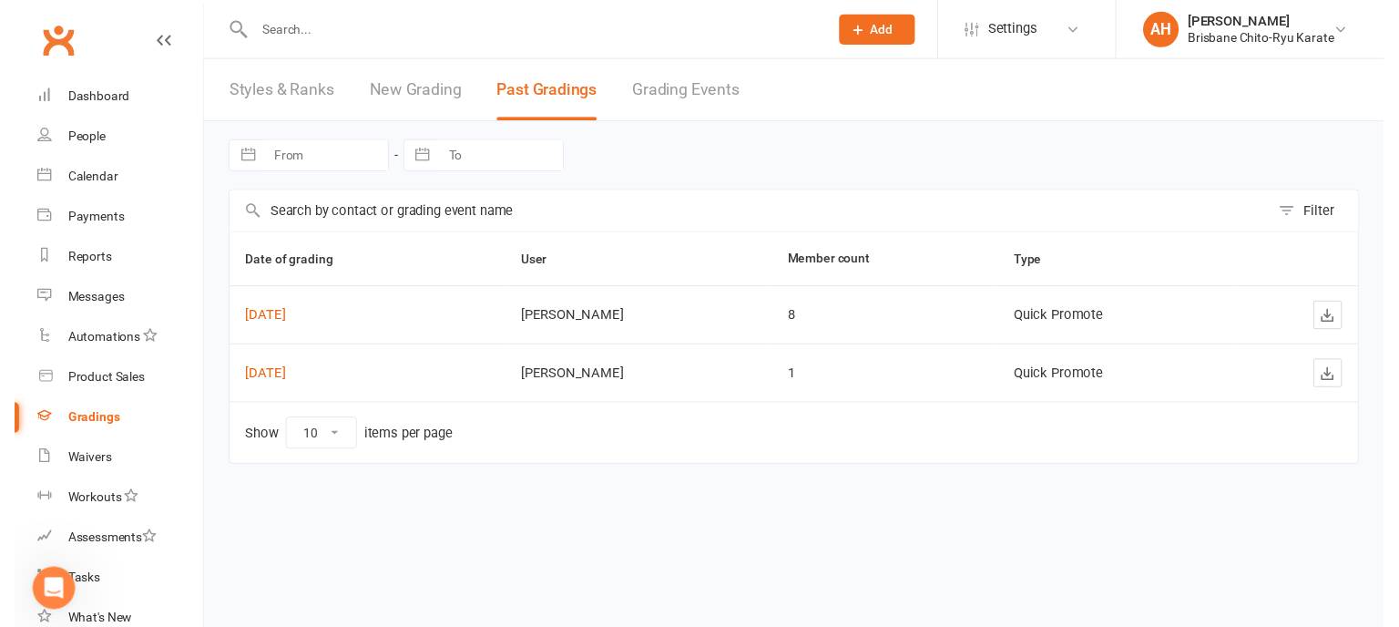
scroll to position [1803, 0]
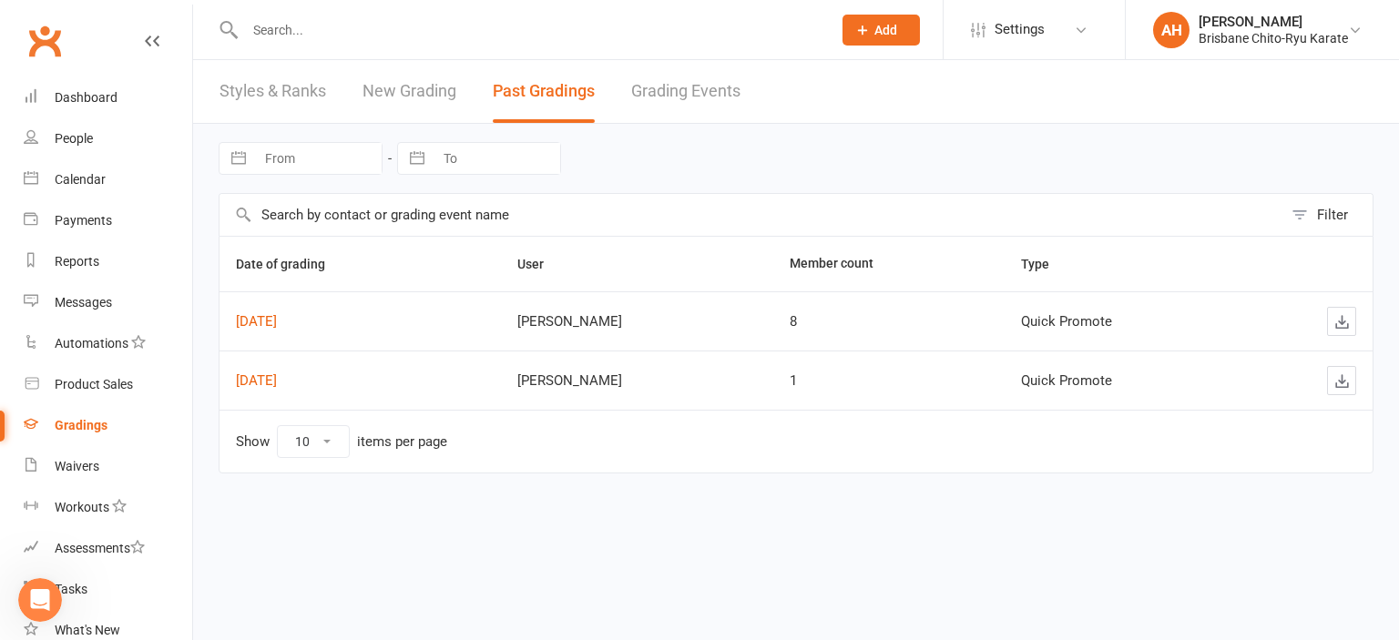
click at [405, 81] on link "New Grading" at bounding box center [409, 91] width 94 height 63
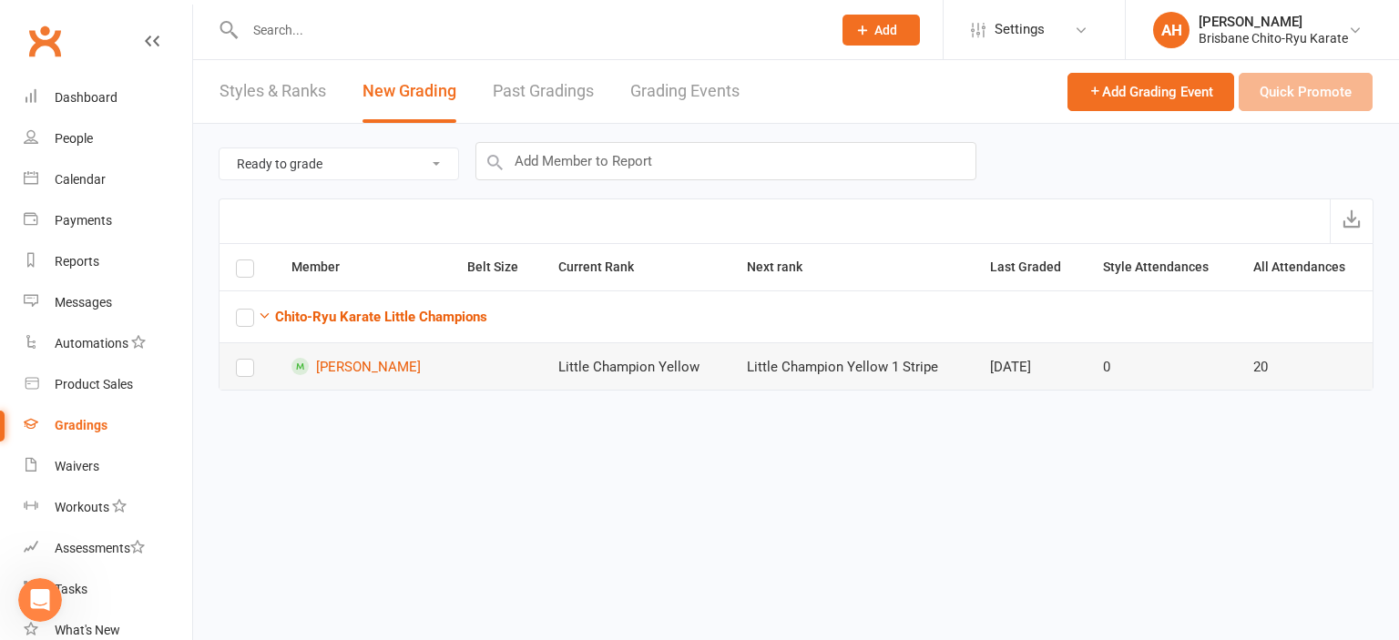
click at [247, 372] on label at bounding box center [245, 372] width 18 height 0
click at [247, 360] on input "checkbox" at bounding box center [245, 360] width 18 height 0
click at [1320, 92] on button "Quick Promote" at bounding box center [1306, 92] width 134 height 38
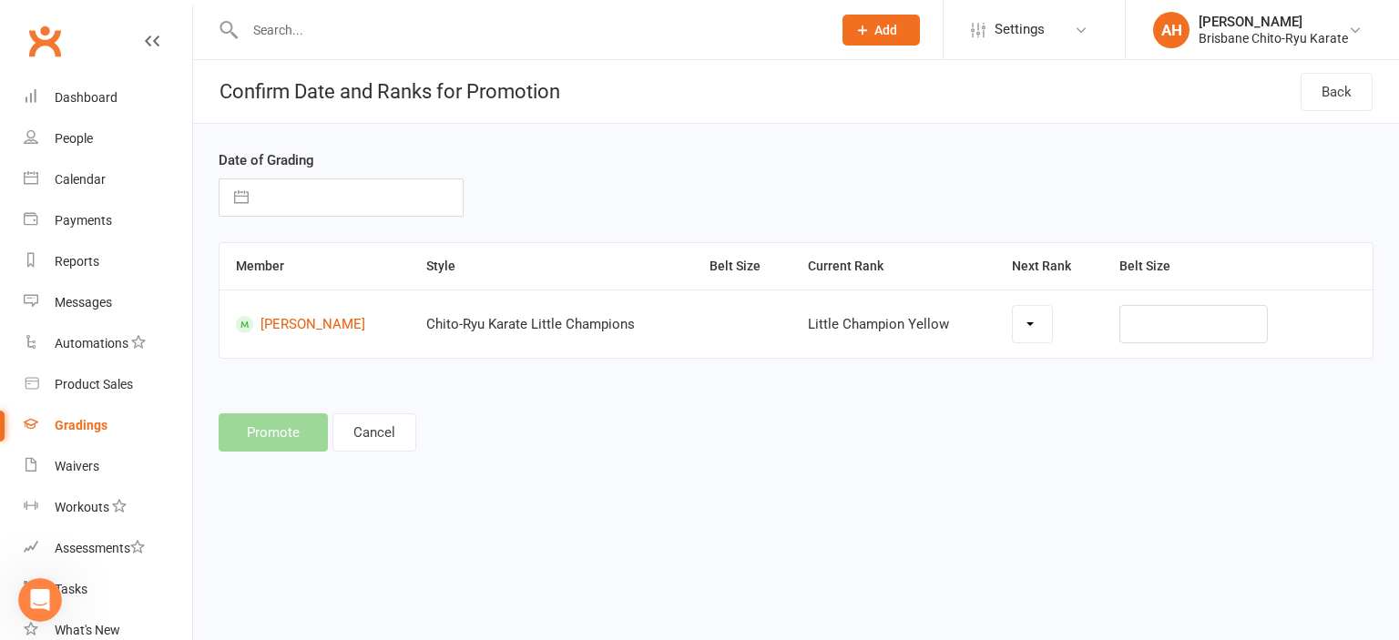
select select "45467"
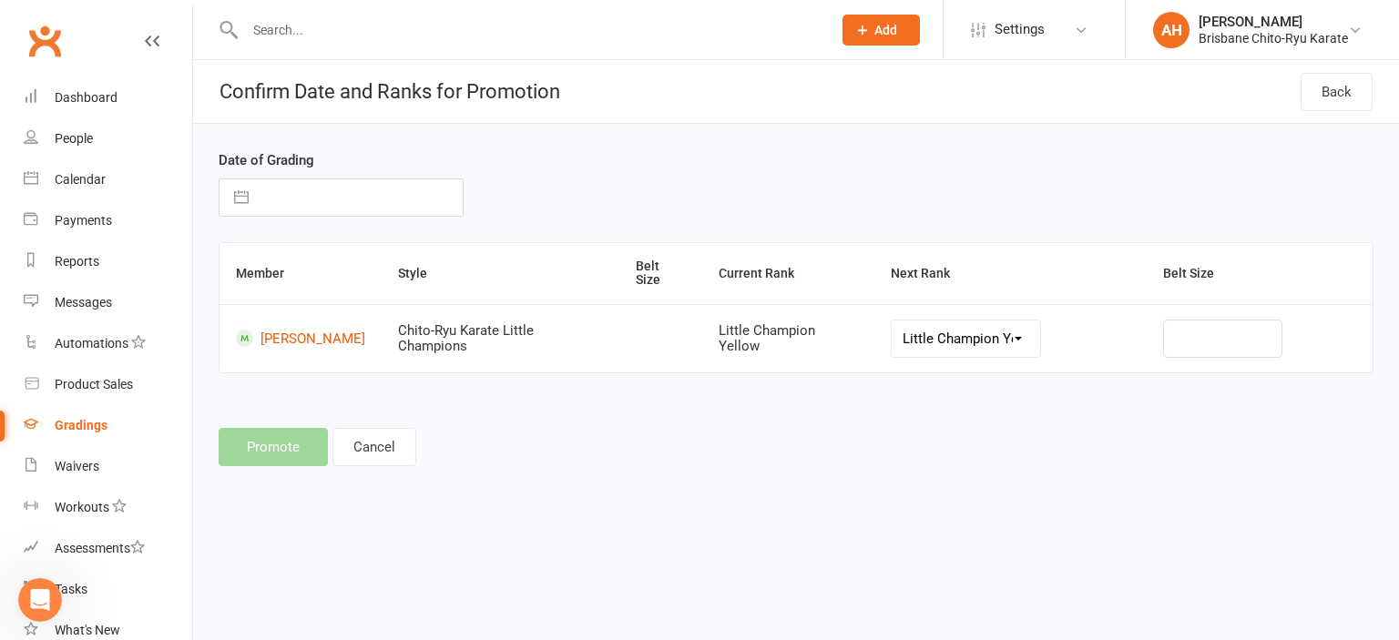
click at [957, 334] on select "Little Champion Yellow 1 Stripe Little Champion Yellow 2 Stripe Little Champion…" at bounding box center [966, 339] width 149 height 36
select select "45468"
click at [331, 227] on div "Date of Grading Navigate forward to interact with the calendar and select a dat…" at bounding box center [796, 195] width 1182 height 93
select select "8"
select select "2025"
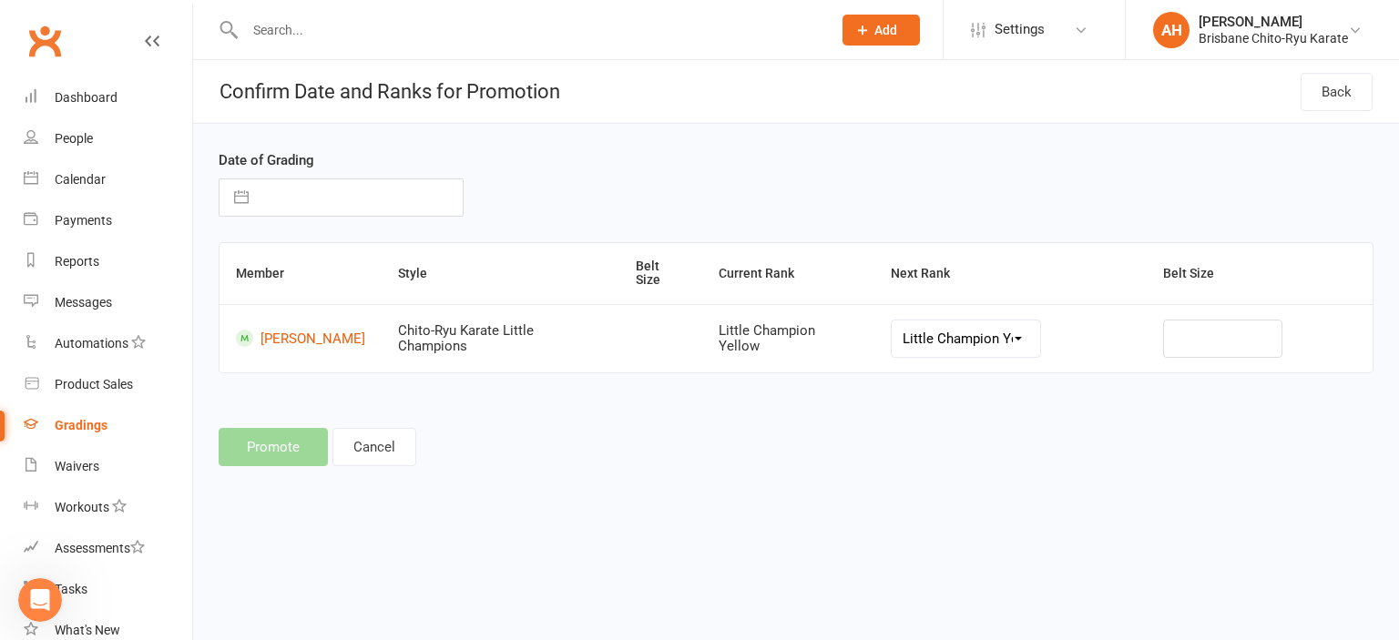
select select "9"
select select "2025"
select select "10"
select select "2025"
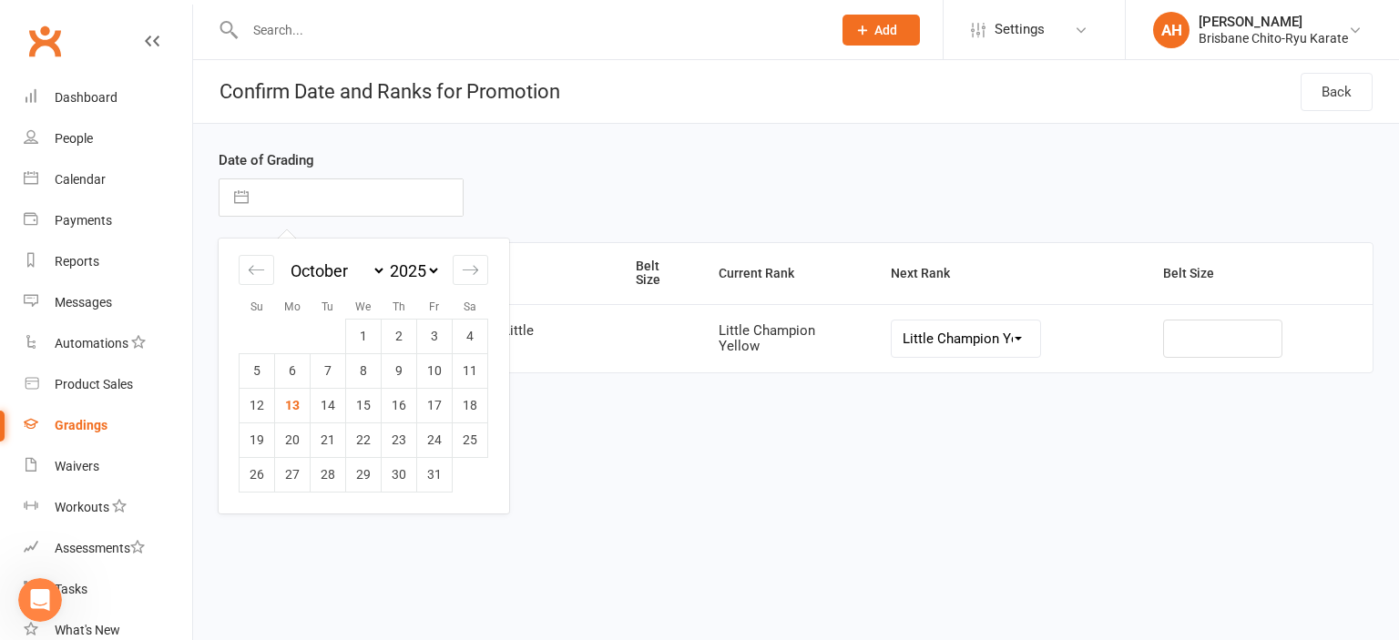
click at [346, 196] on input "text" at bounding box center [360, 197] width 205 height 36
click at [270, 281] on div "Move backward to switch to the previous month." at bounding box center [257, 270] width 36 height 30
select select "7"
select select "2025"
click at [270, 281] on div "Move backward to switch to the previous month." at bounding box center [257, 270] width 36 height 30
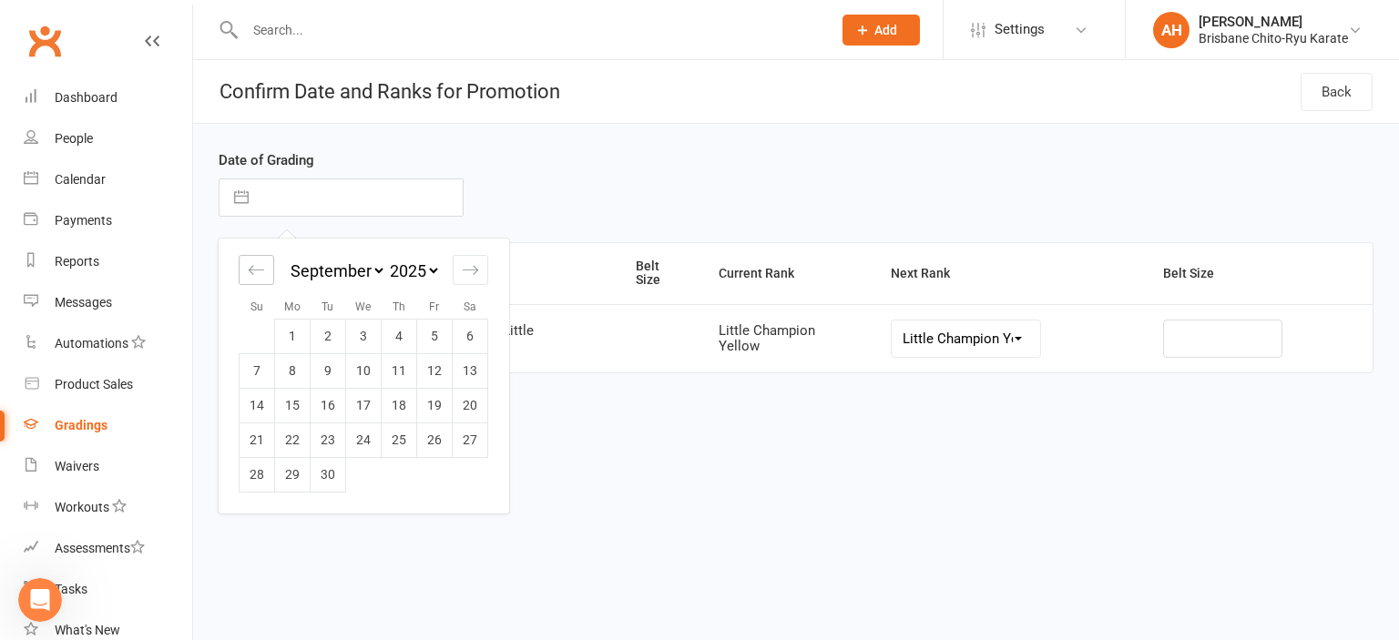
select select "6"
select select "2025"
click at [270, 281] on div "Move backward to switch to the previous month." at bounding box center [257, 270] width 36 height 30
select select "5"
select select "2025"
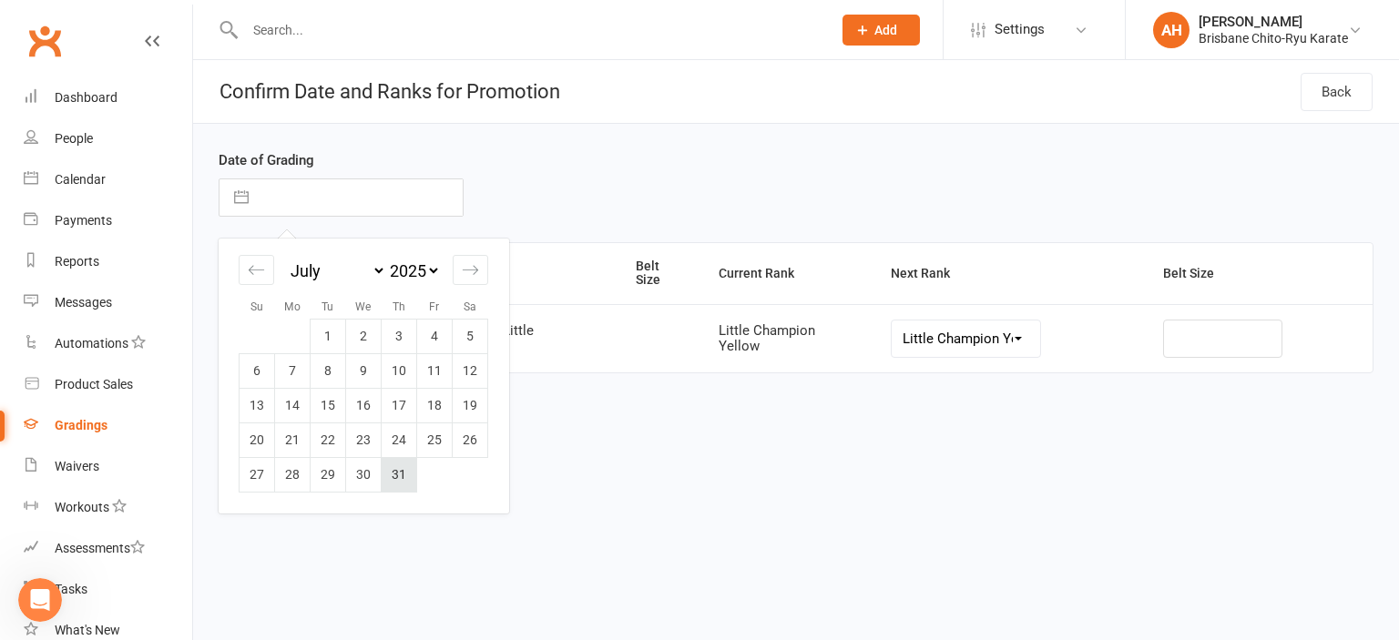
click at [402, 481] on td "31" at bounding box center [400, 474] width 36 height 35
type input "[DATE]"
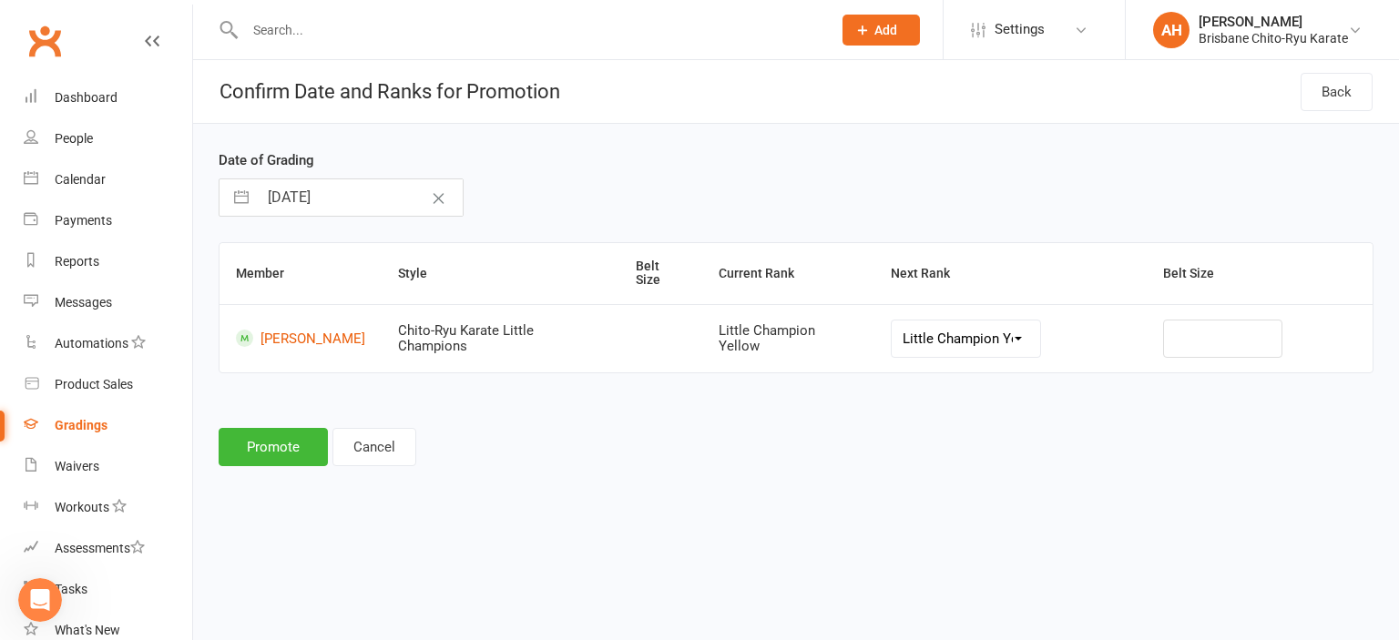
click at [273, 410] on div "Date of Grading [DATE] Navigate forward to interact with the calendar and selec…" at bounding box center [796, 310] width 1206 height 372
click at [273, 429] on button "Promote" at bounding box center [273, 447] width 109 height 38
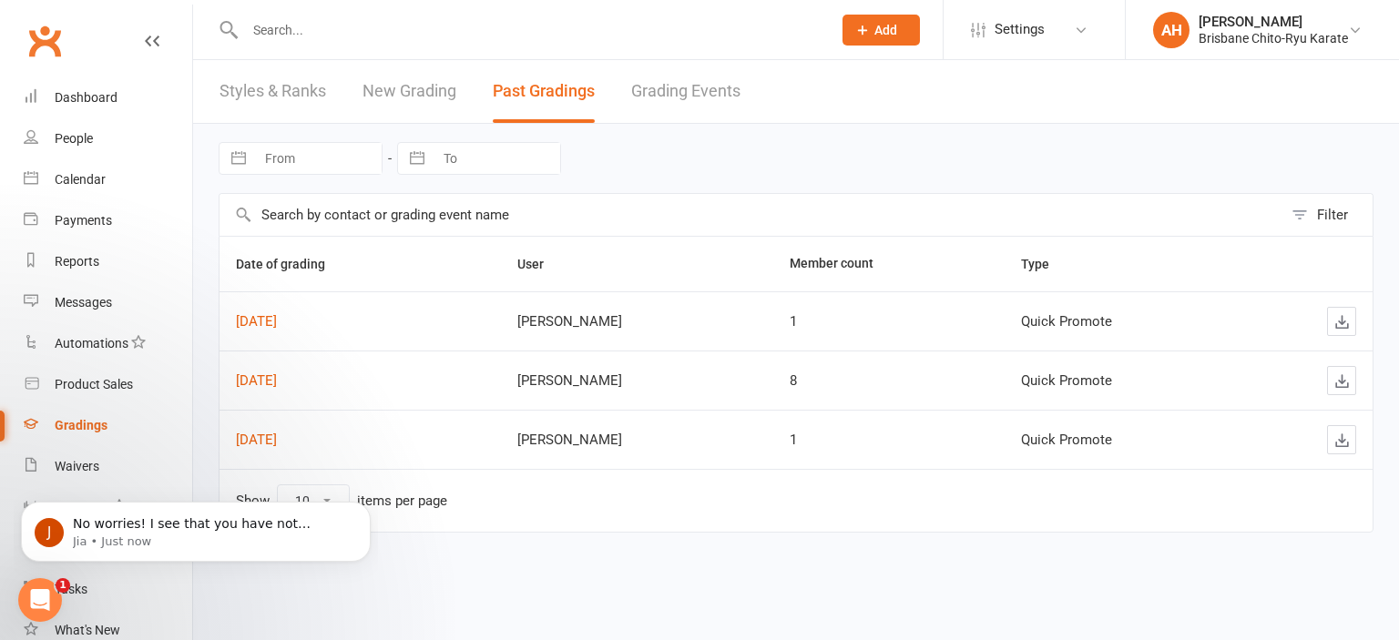
scroll to position [1939, 0]
click at [276, 532] on span "No worries! I see that you have not booked into an onboarding session. Feel fre…" at bounding box center [208, 605] width 270 height 178
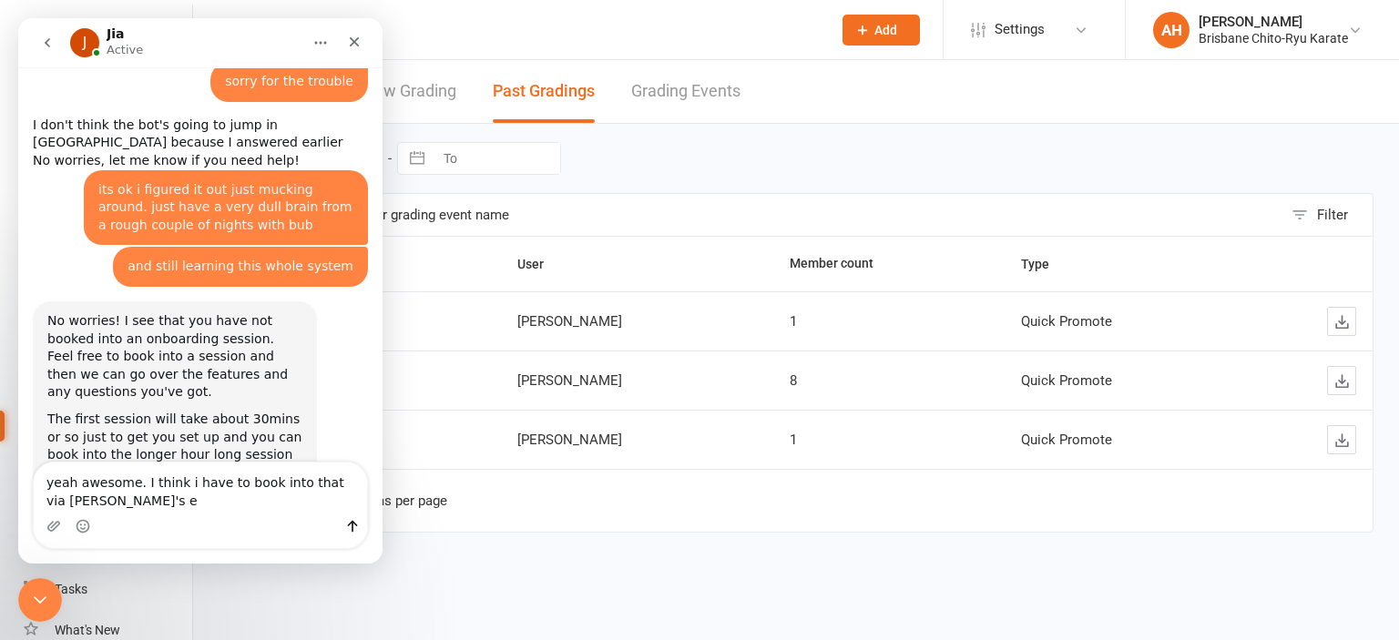
scroll to position [1969, 0]
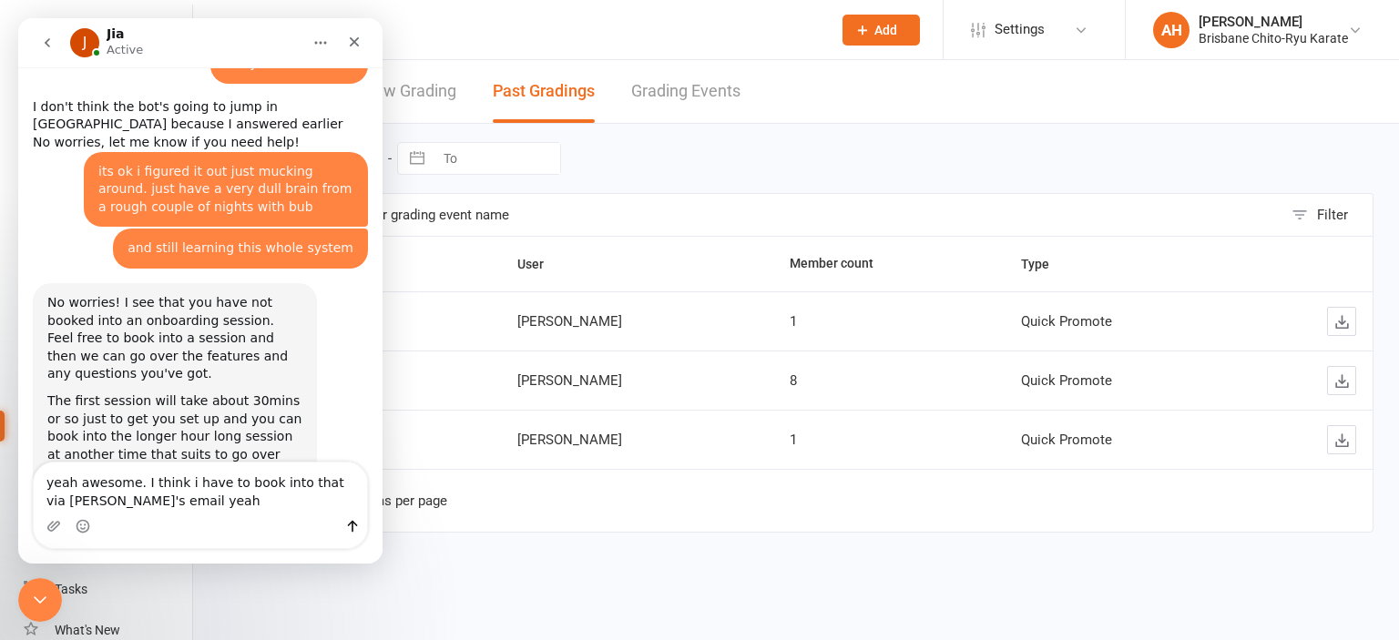
type textarea "yeah awesome. I think i have to book into that via [PERSON_NAME]'s email yeah?"
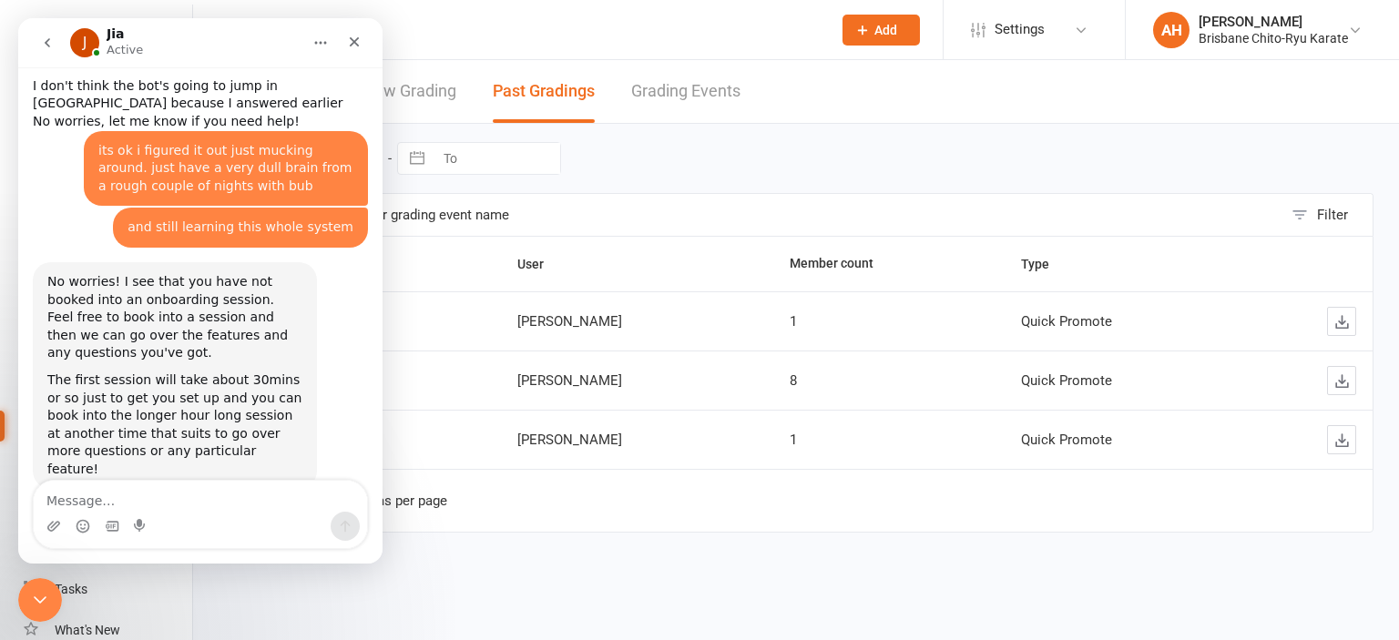
scroll to position [1993, 0]
click at [658, 584] on html "Prospect Member Non-attending contact Class / event Appointment Grading event T…" at bounding box center [699, 292] width 1399 height 584
click at [358, 44] on icon "Close" at bounding box center [354, 42] width 15 height 15
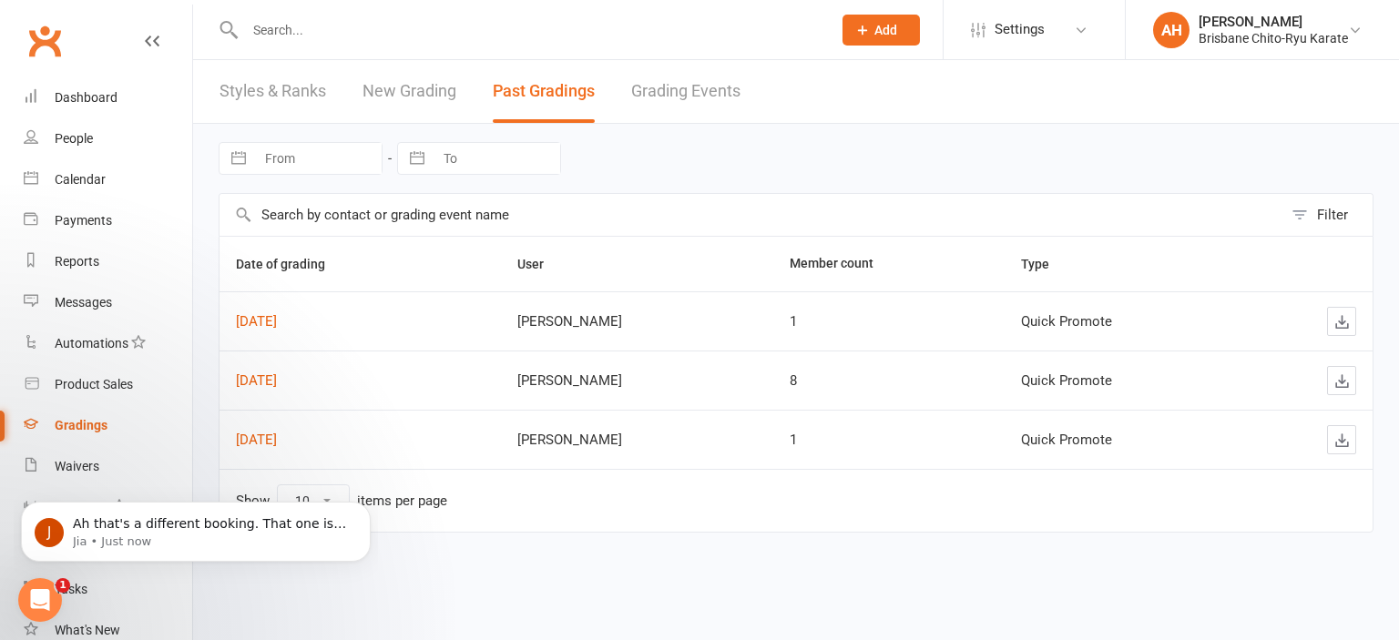
scroll to position [2146, 0]
click at [227, 521] on span "Ah that's a different booking. That one is a Sales demo booking. He has passed …" at bounding box center [209, 568] width 273 height 105
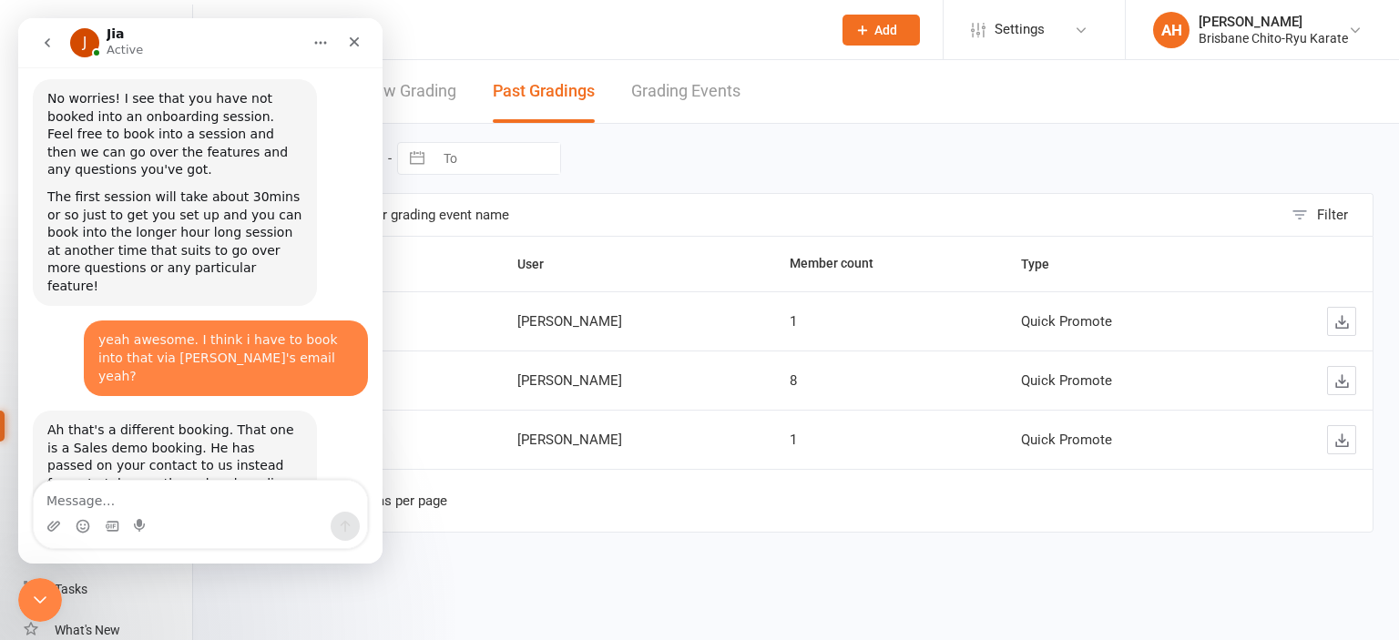
scroll to position [2176, 0]
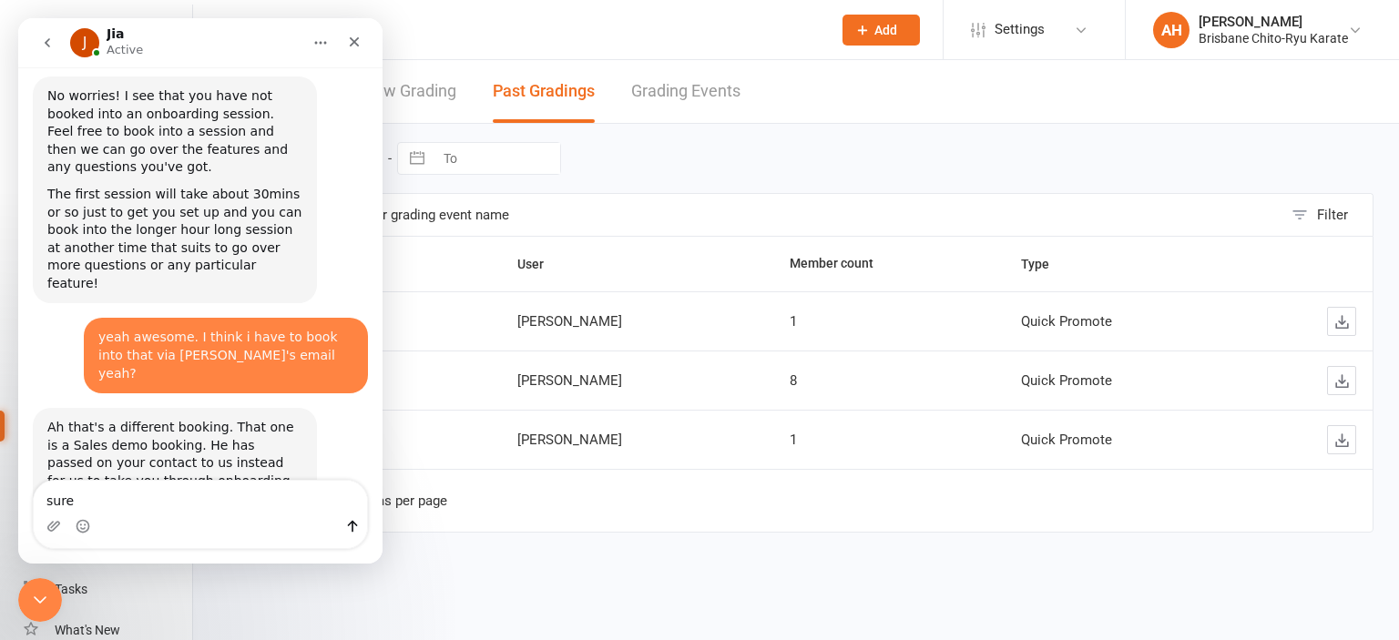
type textarea "sure"
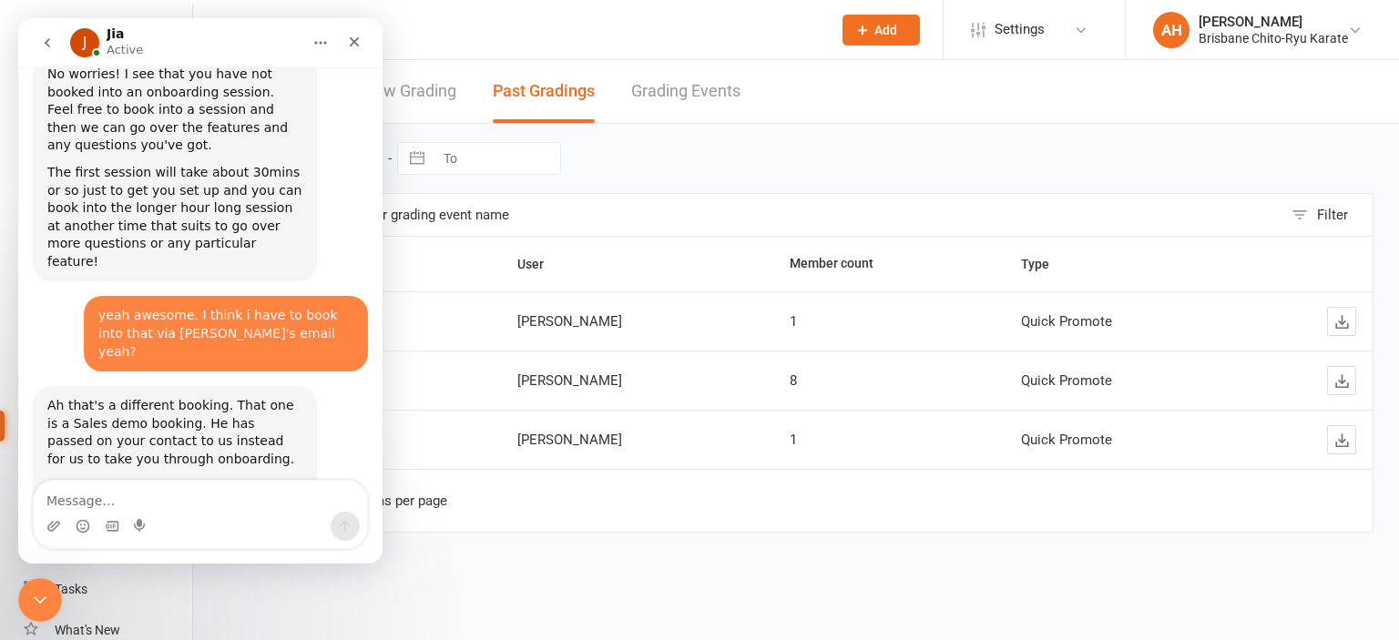
scroll to position [2200, 0]
click at [689, 535] on div "Date of grading User Member count Type [DATE] [PERSON_NAME] 1 Quick Promote [DA…" at bounding box center [796, 397] width 1155 height 322
click at [32, 594] on icon "Close Intercom Messenger" at bounding box center [37, 597] width 13 height 7
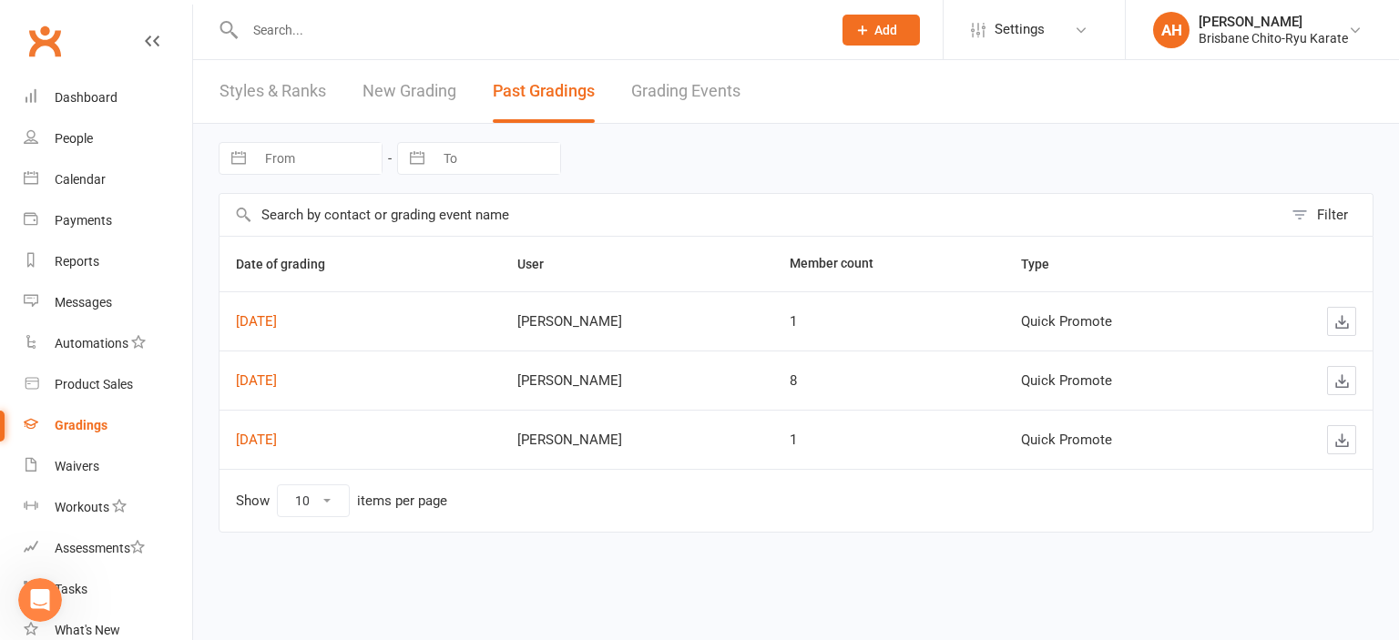
click at [430, 100] on link "New Grading" at bounding box center [409, 91] width 94 height 63
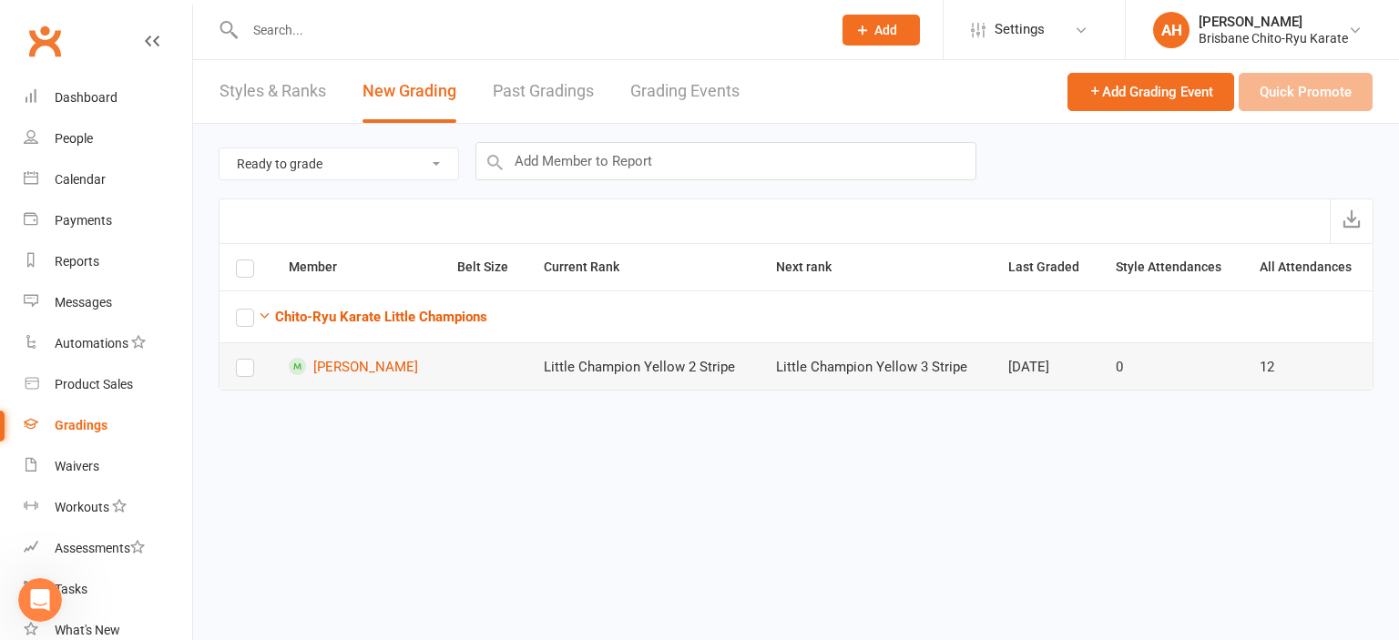
click at [251, 372] on label at bounding box center [245, 372] width 18 height 0
click at [251, 360] on input "checkbox" at bounding box center [245, 360] width 18 height 0
click at [1300, 86] on button "Quick Promote" at bounding box center [1306, 92] width 134 height 38
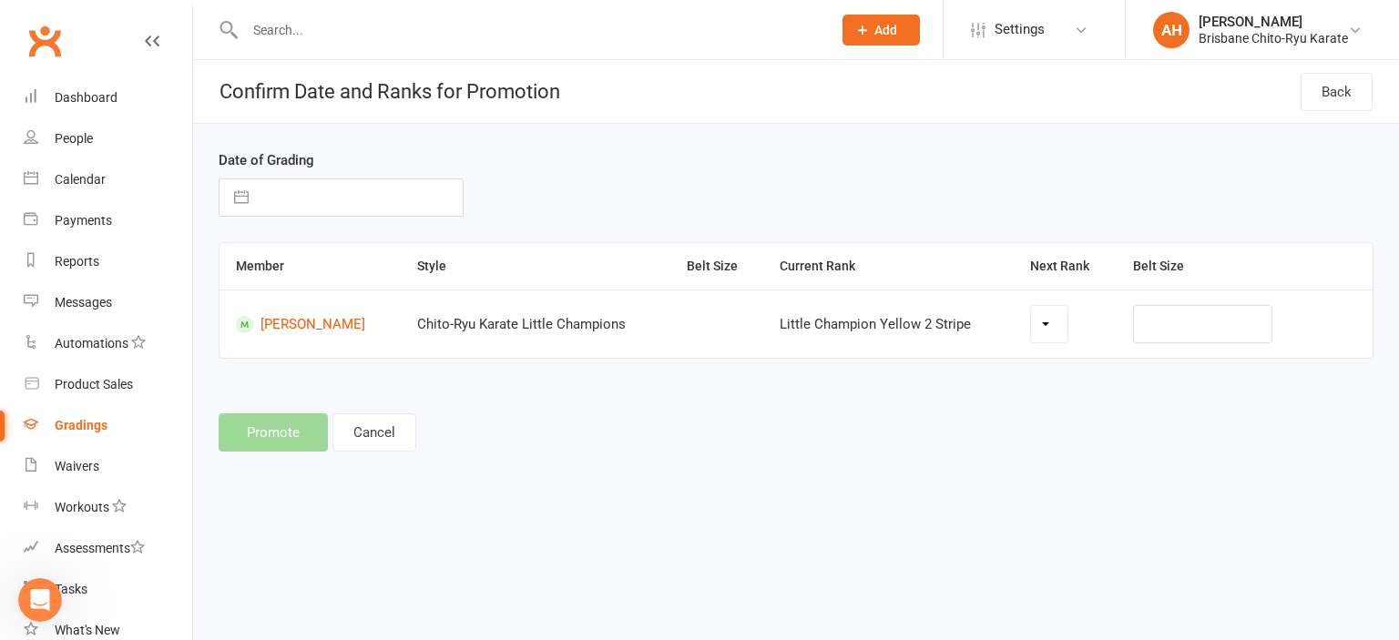
select select "45469"
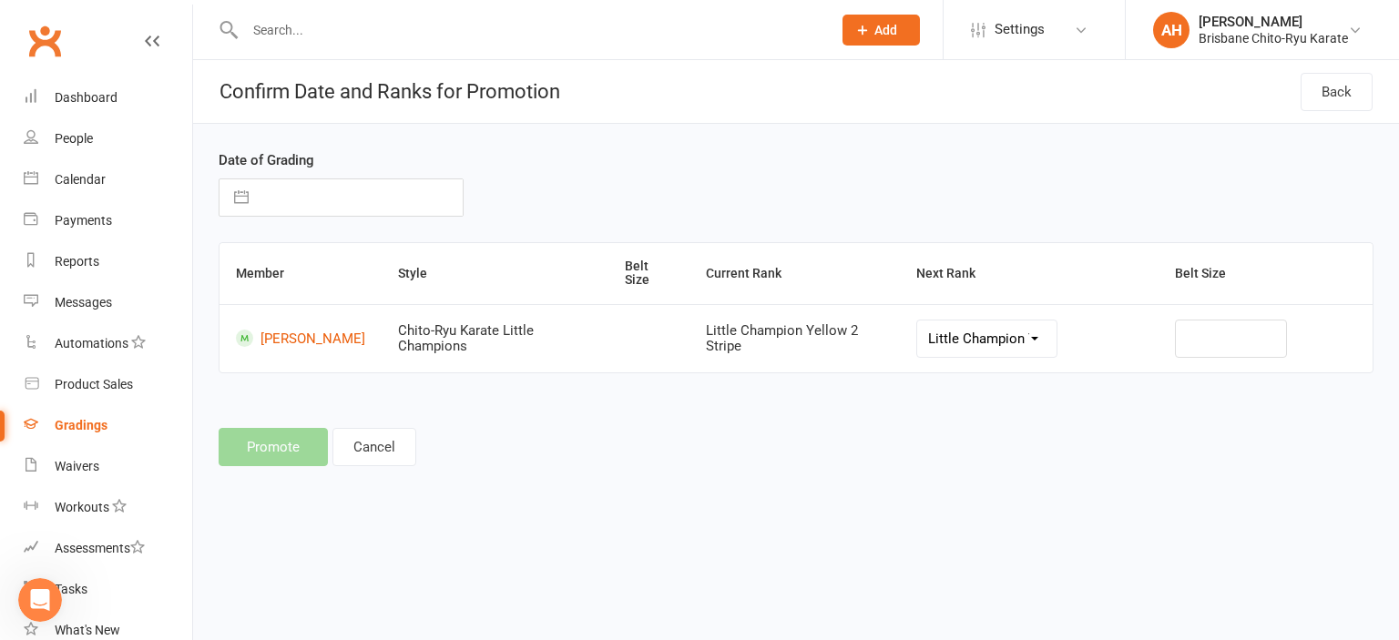
click at [1012, 330] on select "Little Champion Yellow 3 Stripe Little Champion Yellow 4 Stripe Little Champion…" at bounding box center [986, 339] width 139 height 36
click at [923, 321] on select "Little Champion Yellow 3 Stripe Little Champion Yellow 4 Stripe Little Champion…" at bounding box center [986, 339] width 139 height 36
click at [386, 189] on input "text" at bounding box center [360, 197] width 205 height 36
select select "8"
select select "2025"
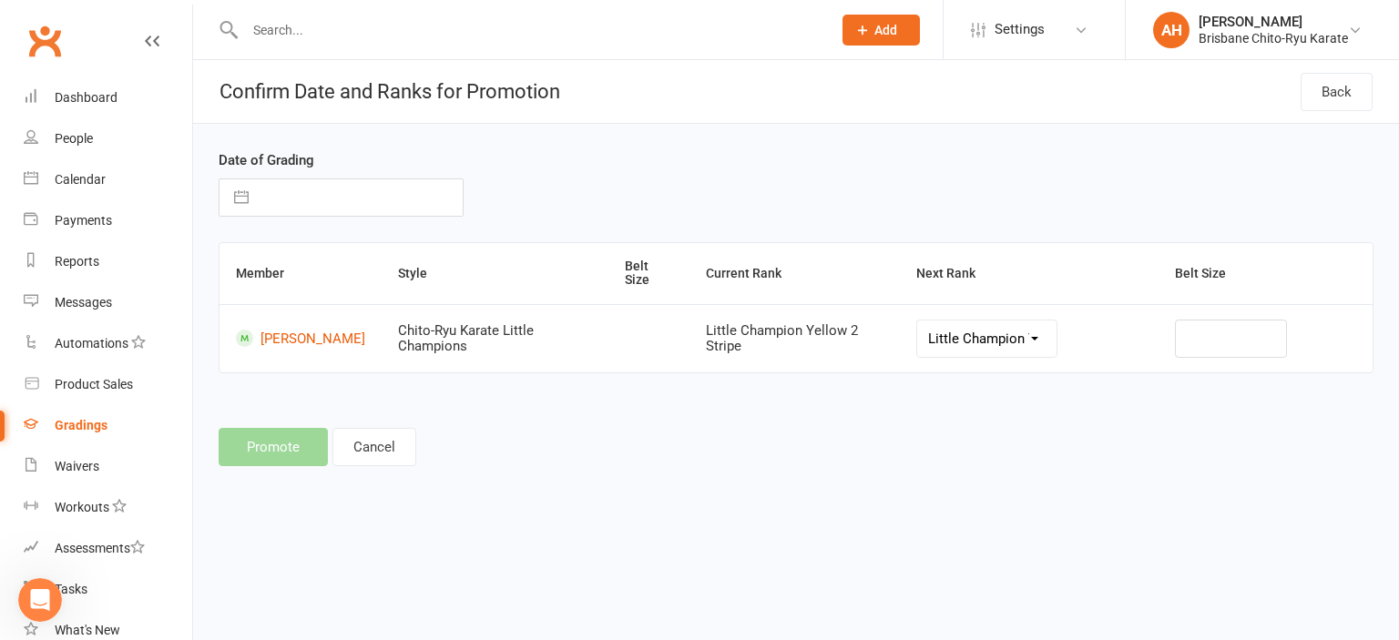
select select "9"
select select "2025"
select select "10"
select select "2025"
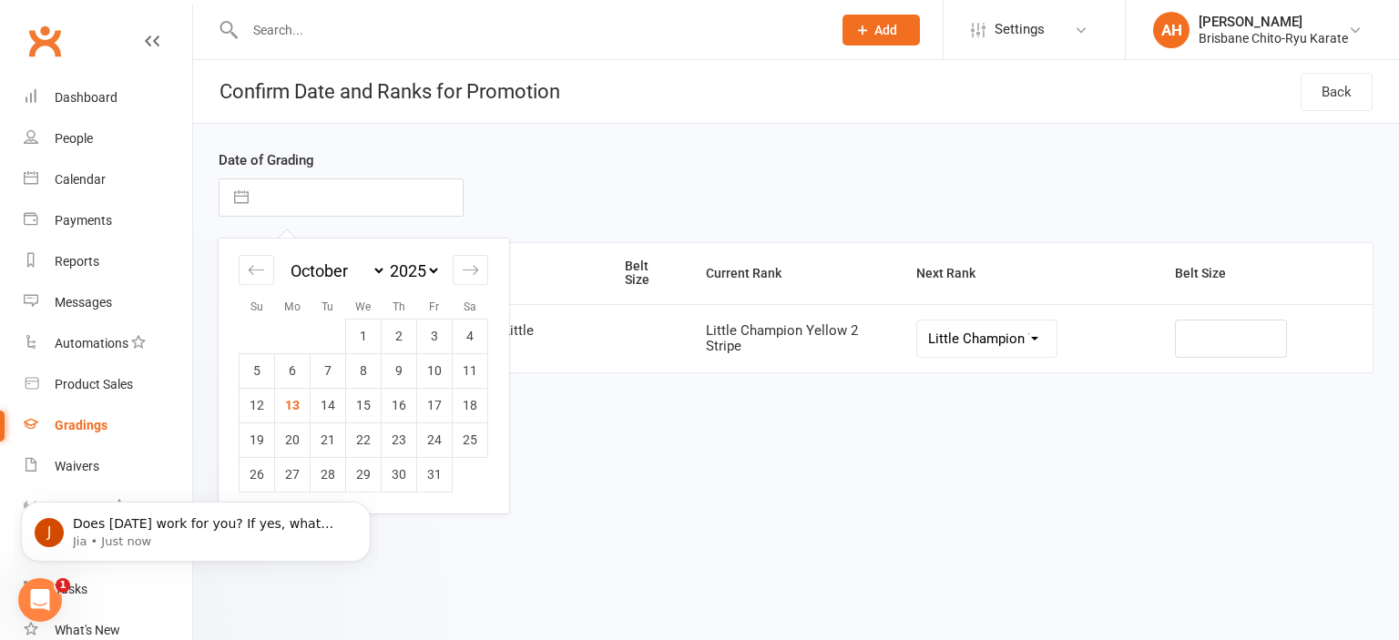
scroll to position [2272, 0]
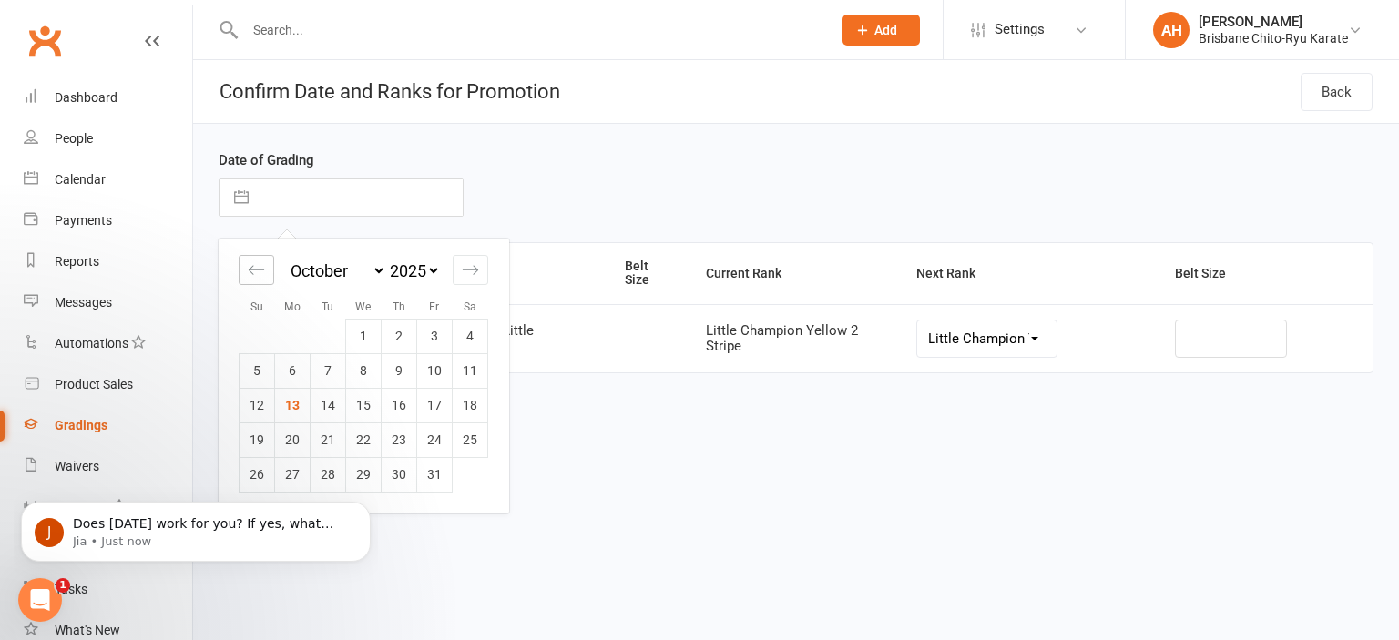
click at [258, 271] on icon "Move backward to switch to the previous month." at bounding box center [256, 269] width 17 height 17
select select "7"
select select "2025"
click at [400, 403] on td "18" at bounding box center [400, 405] width 36 height 35
type input "[DATE]"
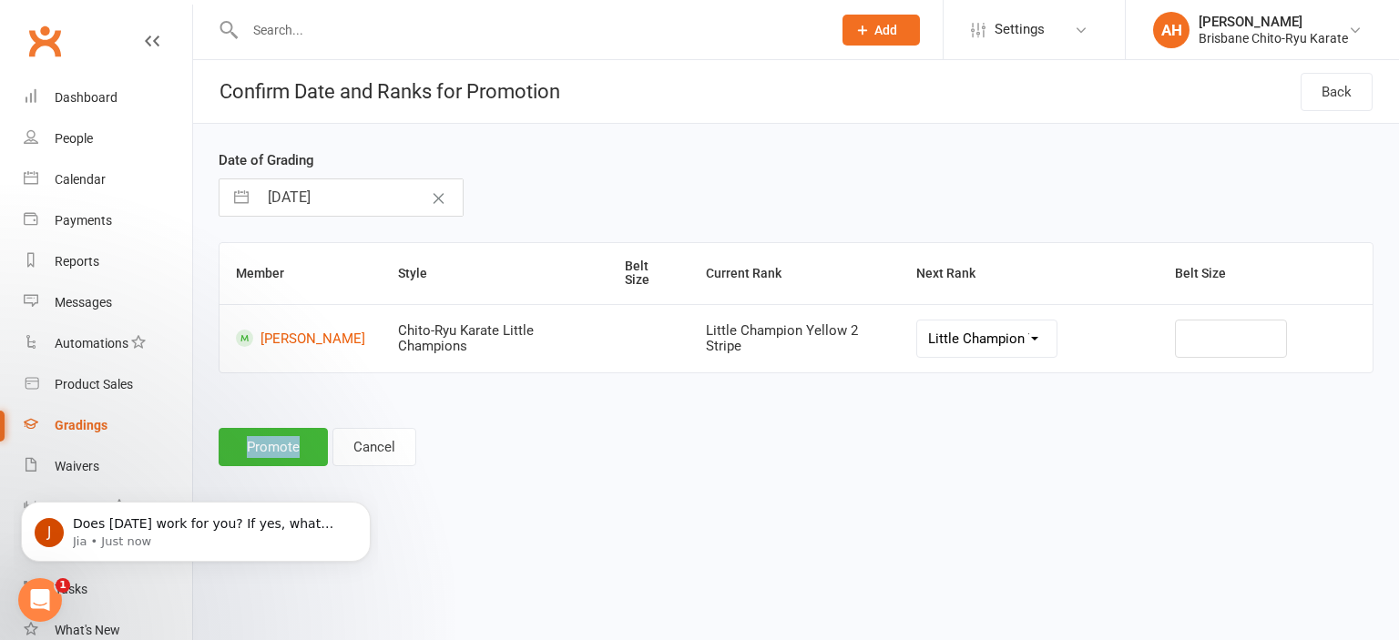
click at [400, 403] on div "Date of Grading [DATE] Navigate forward to interact with the calendar and selec…" at bounding box center [796, 310] width 1206 height 372
click at [173, 537] on p "Jia • Just now" at bounding box center [210, 542] width 275 height 16
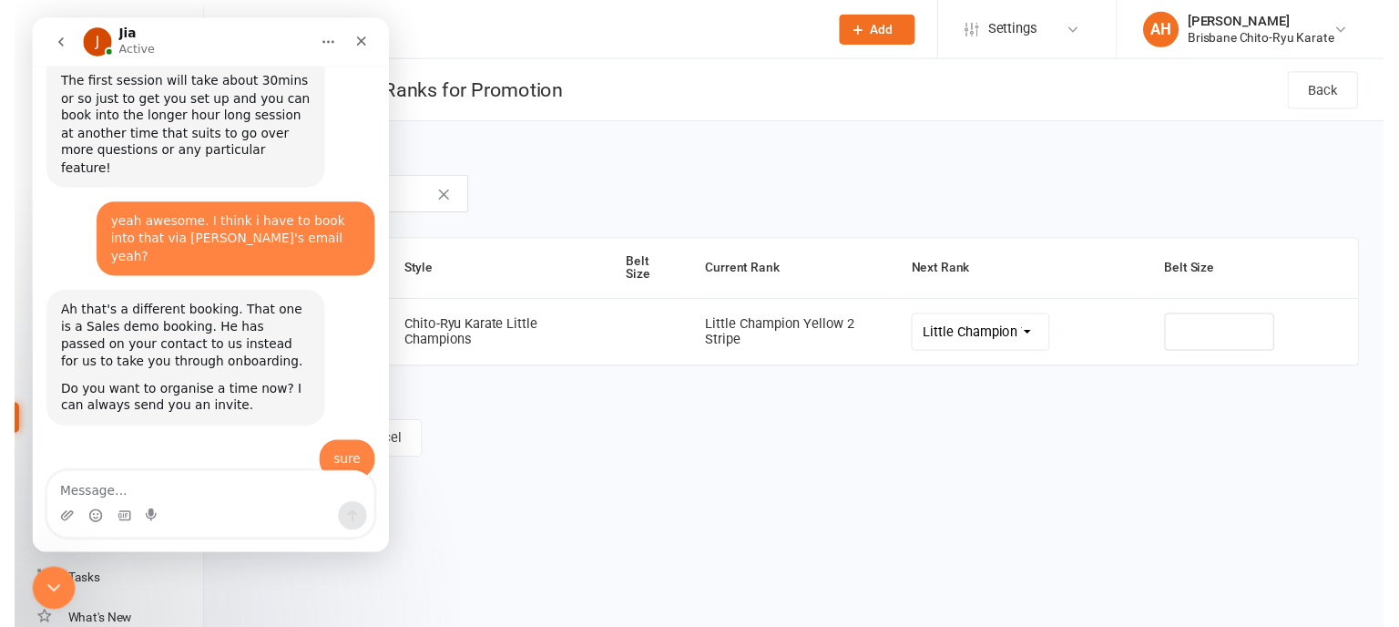
scroll to position [2302, 0]
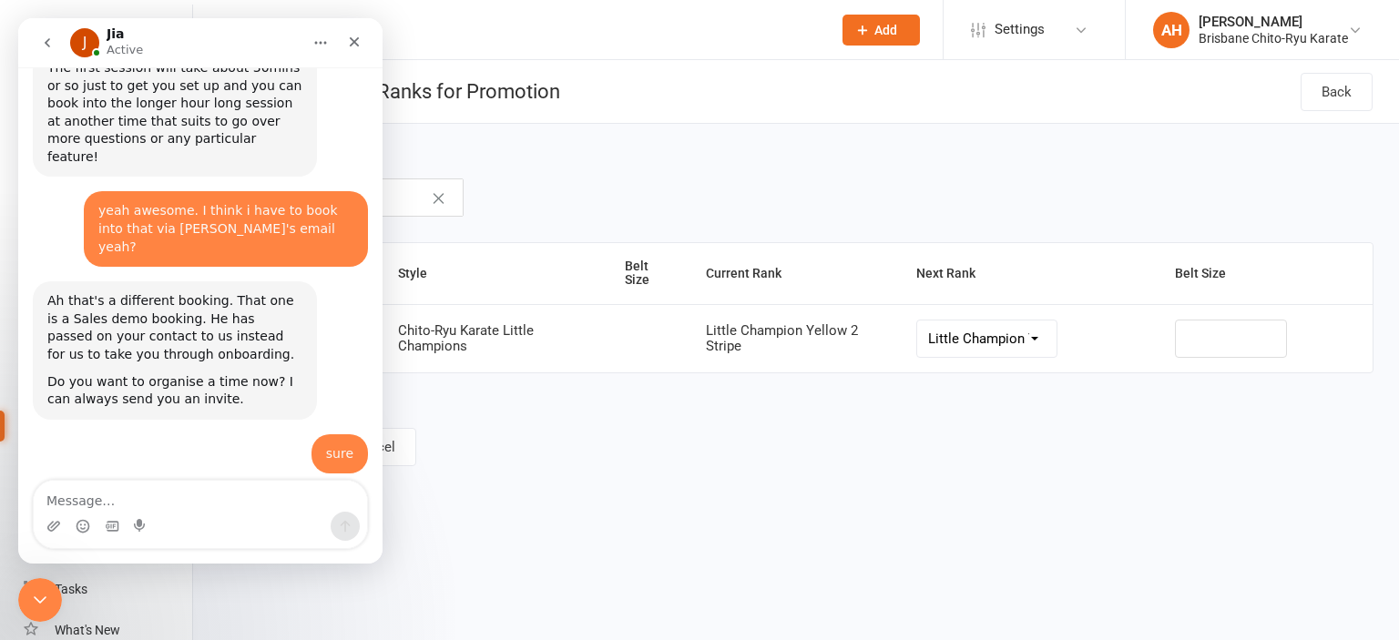
click at [565, 521] on html "Prospect Member Non-attending contact Class / event Appointment Grading event T…" at bounding box center [699, 260] width 1399 height 521
click at [579, 459] on div "Promote Cancel" at bounding box center [796, 447] width 1155 height 38
drag, startPoint x: 60, startPoint y: 589, endPoint x: 69, endPoint y: 571, distance: 20.4
click at [69, 571] on link "Tasks" at bounding box center [108, 589] width 168 height 41
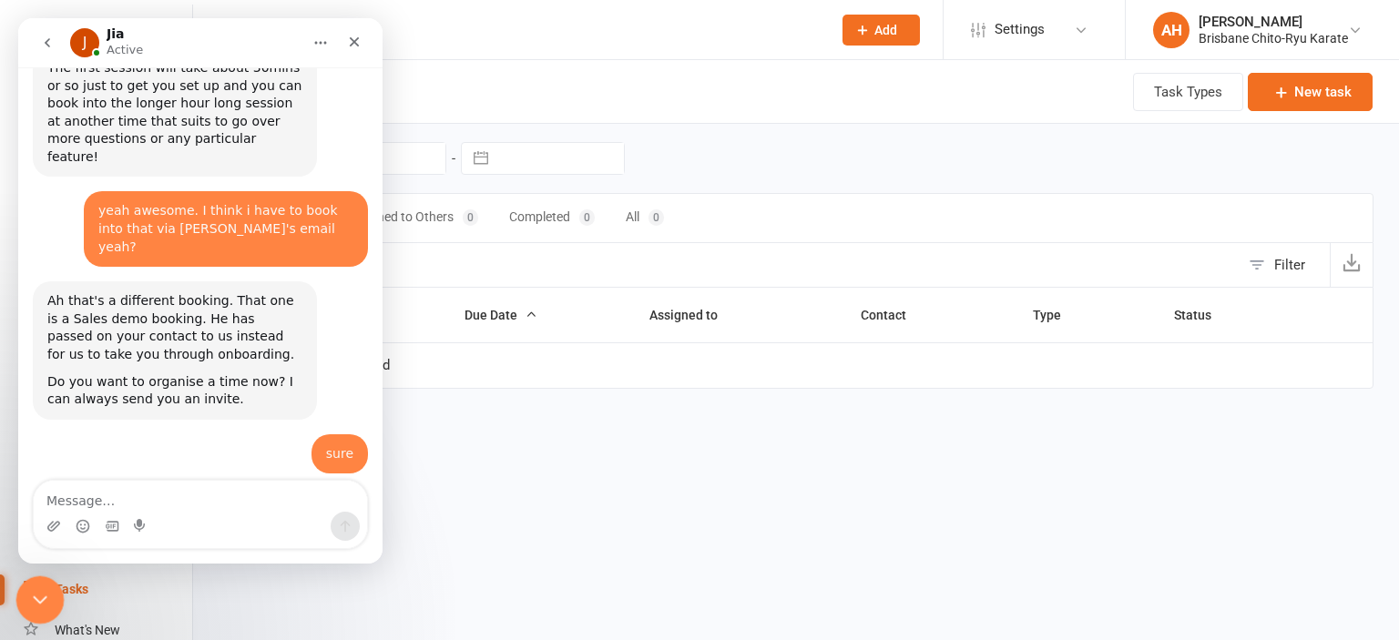
click at [38, 587] on icon "Close Intercom Messenger" at bounding box center [37, 597] width 22 height 22
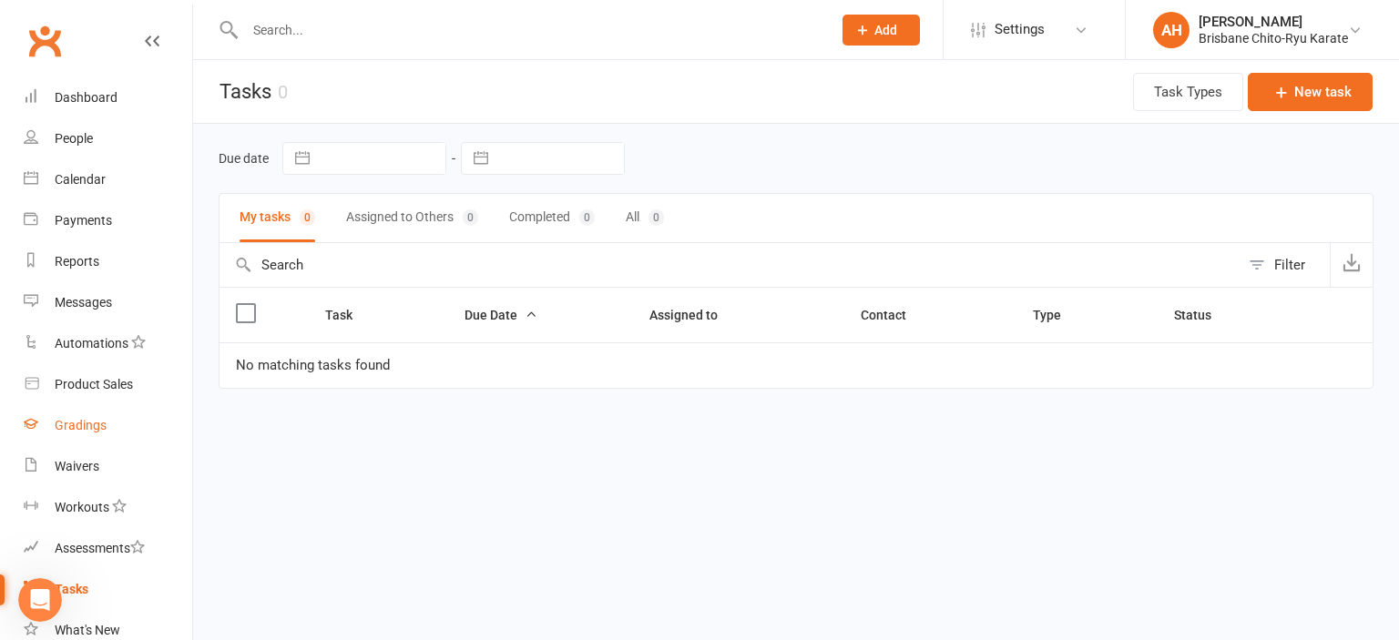
click at [99, 433] on div "Gradings" at bounding box center [81, 425] width 52 height 15
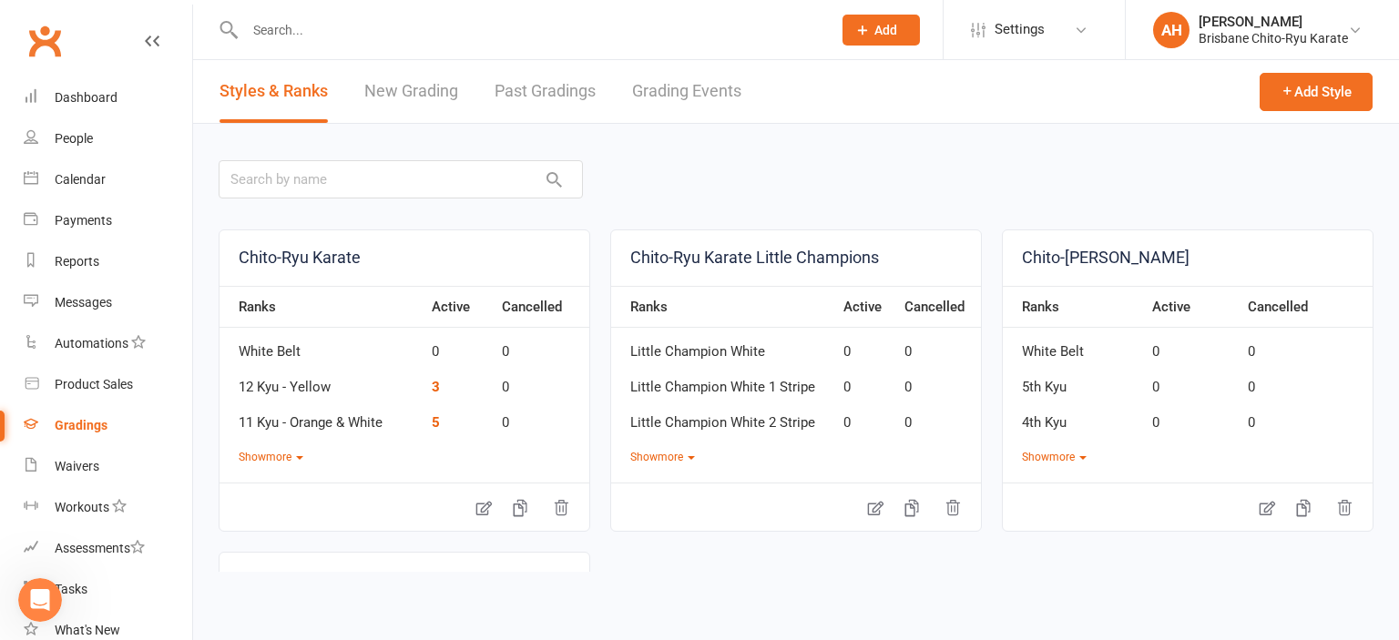
click at [433, 93] on link "New Grading" at bounding box center [411, 91] width 94 height 63
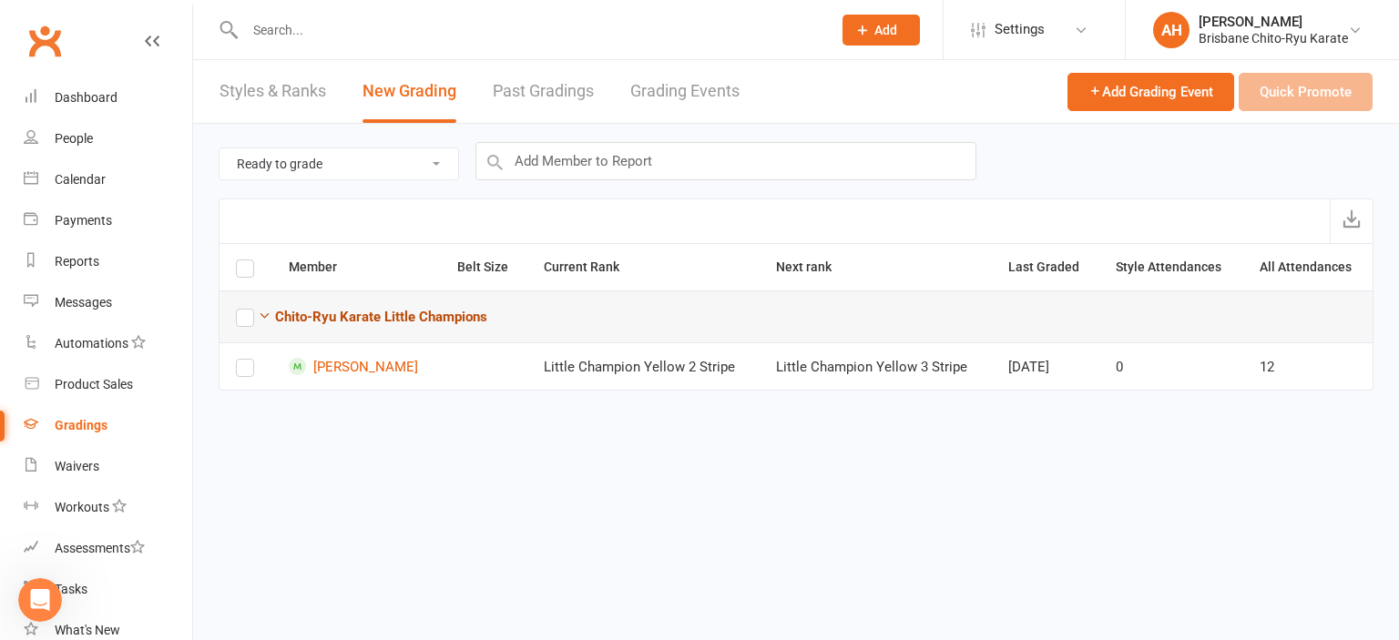
click at [262, 313] on icon "button" at bounding box center [265, 316] width 14 height 14
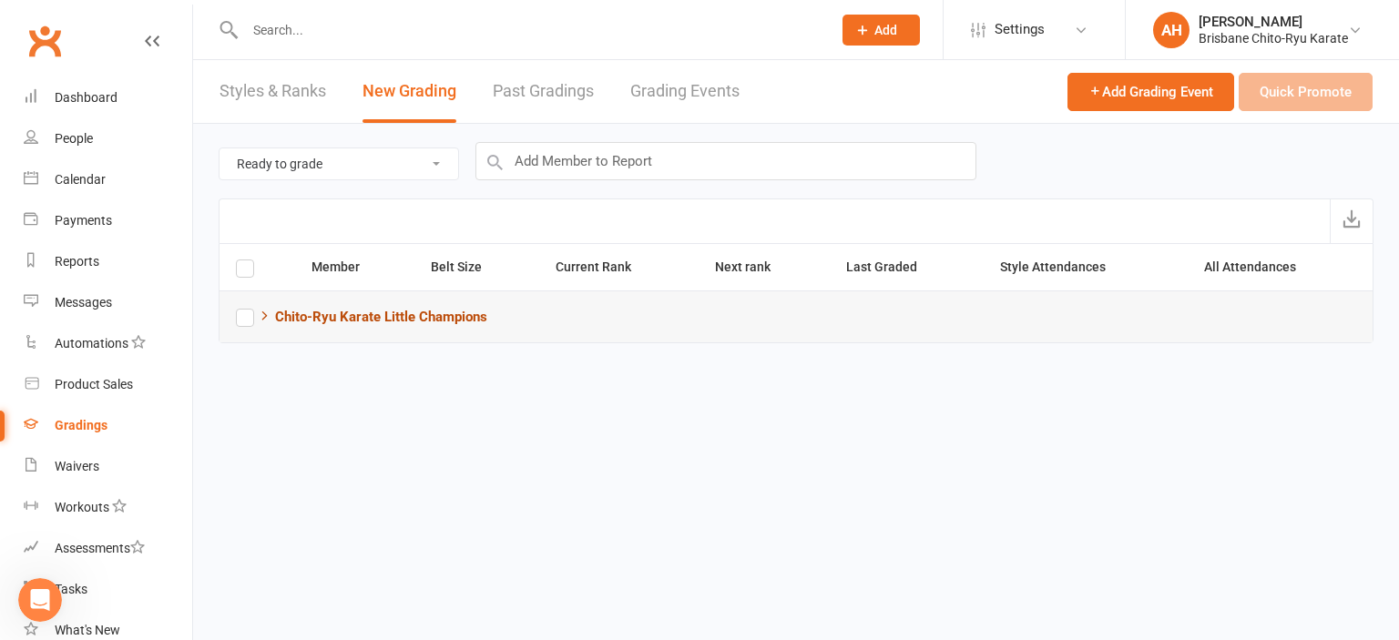
click at [262, 313] on icon "button" at bounding box center [265, 316] width 14 height 14
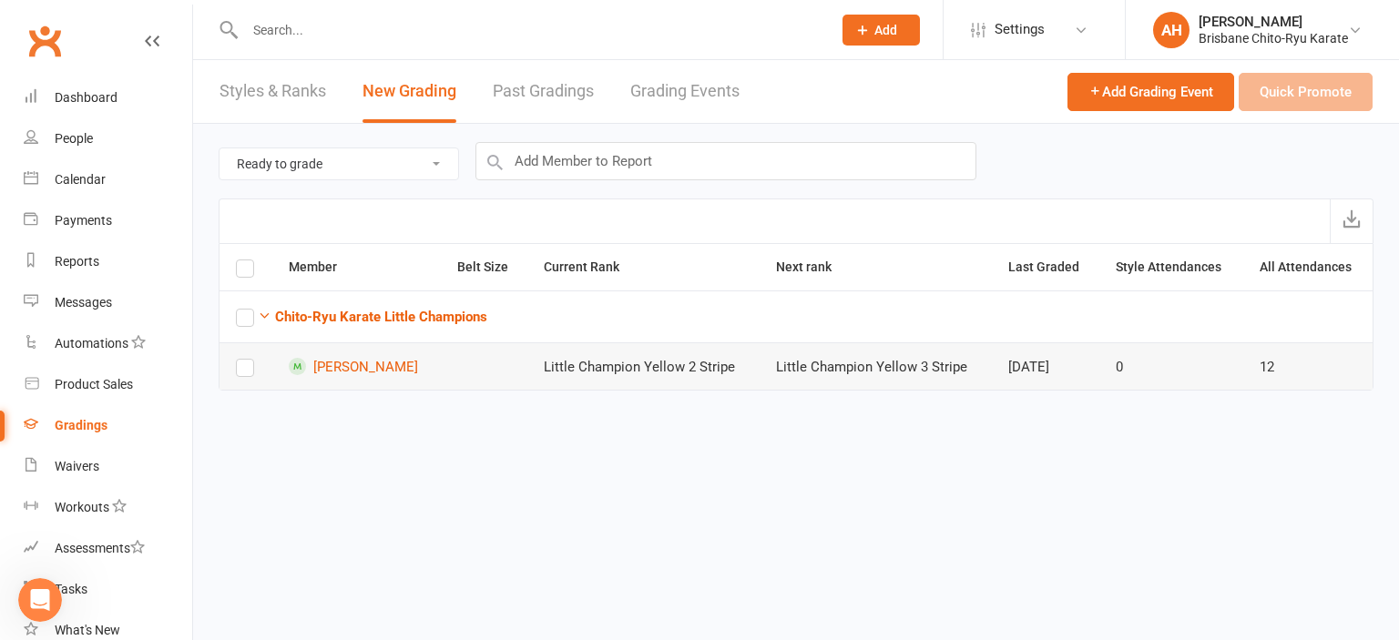
click at [244, 372] on label at bounding box center [245, 372] width 18 height 0
click at [244, 360] on input "checkbox" at bounding box center [245, 360] width 18 height 0
click at [1350, 101] on button "Quick Promote" at bounding box center [1306, 92] width 134 height 38
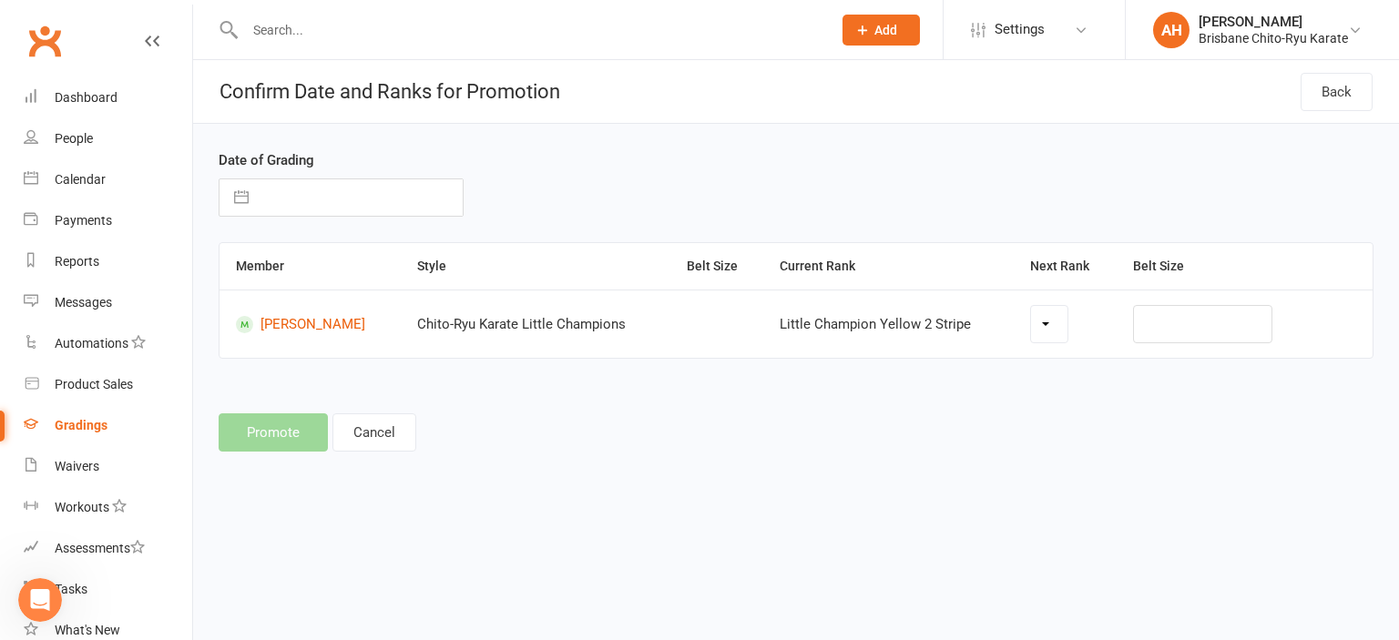
select select "45469"
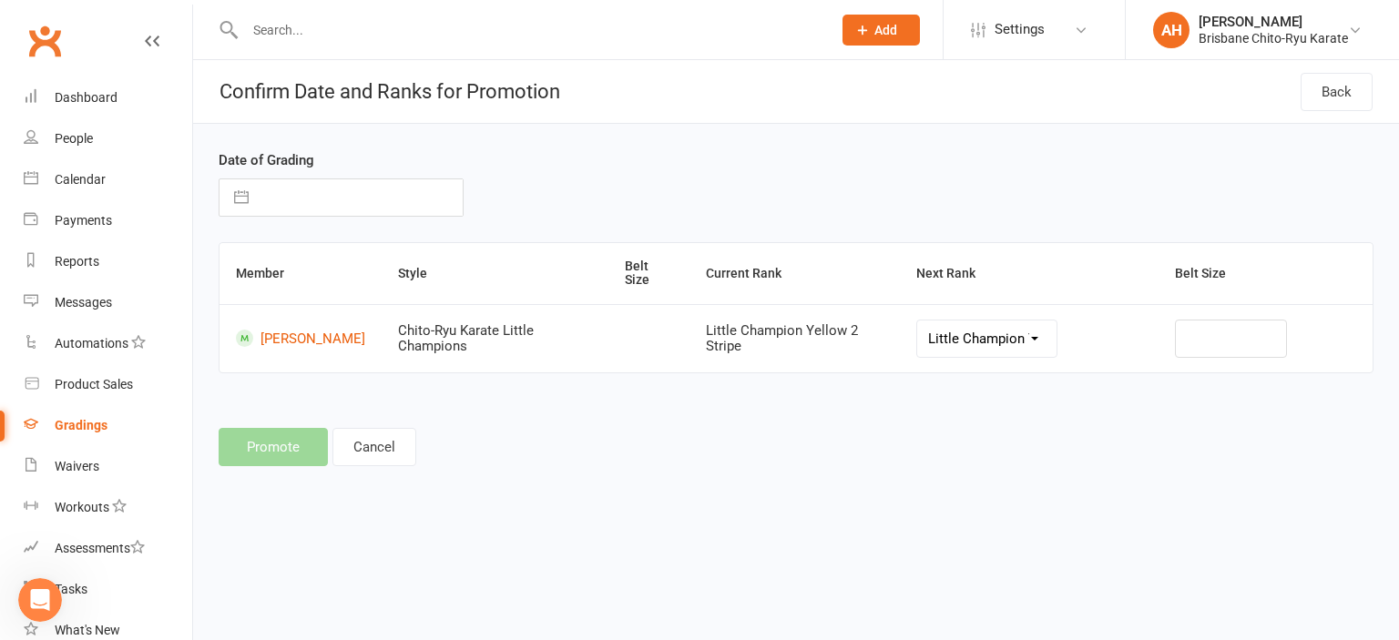
select select "8"
select select "2025"
select select "9"
select select "2025"
select select "10"
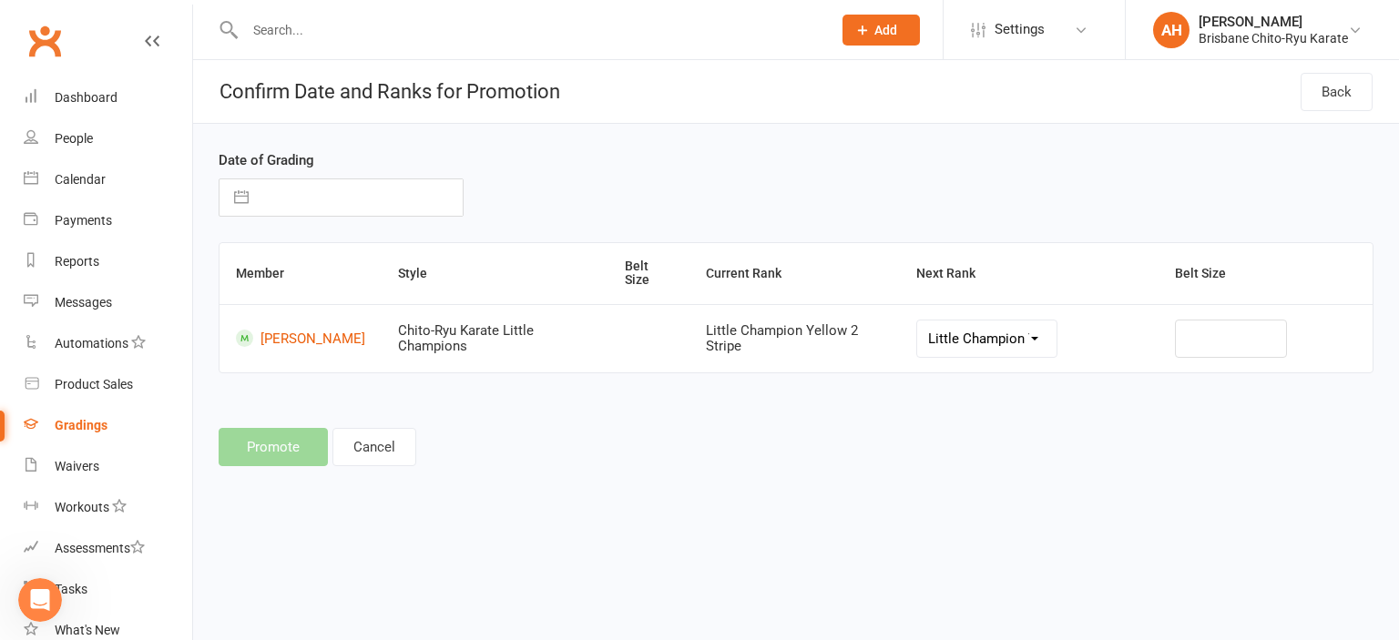
select select "2025"
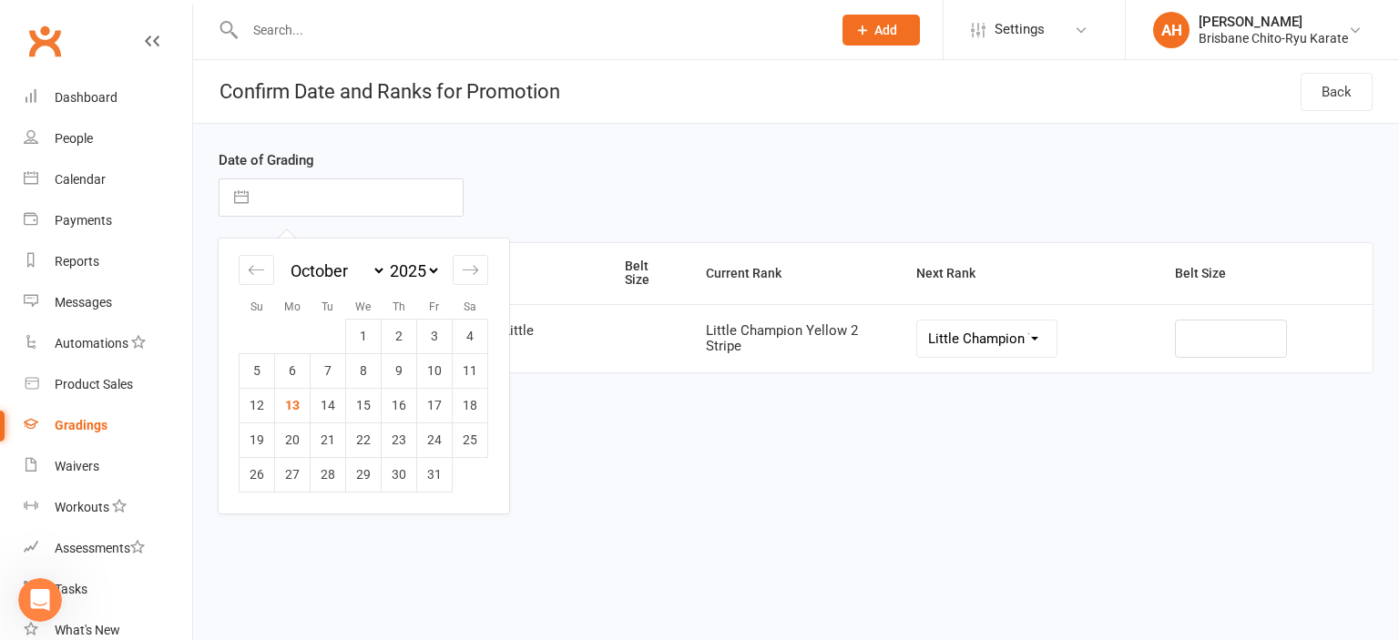
click at [310, 209] on input "text" at bounding box center [360, 197] width 205 height 36
click at [399, 330] on td "2" at bounding box center [400, 336] width 36 height 35
type input "[DATE]"
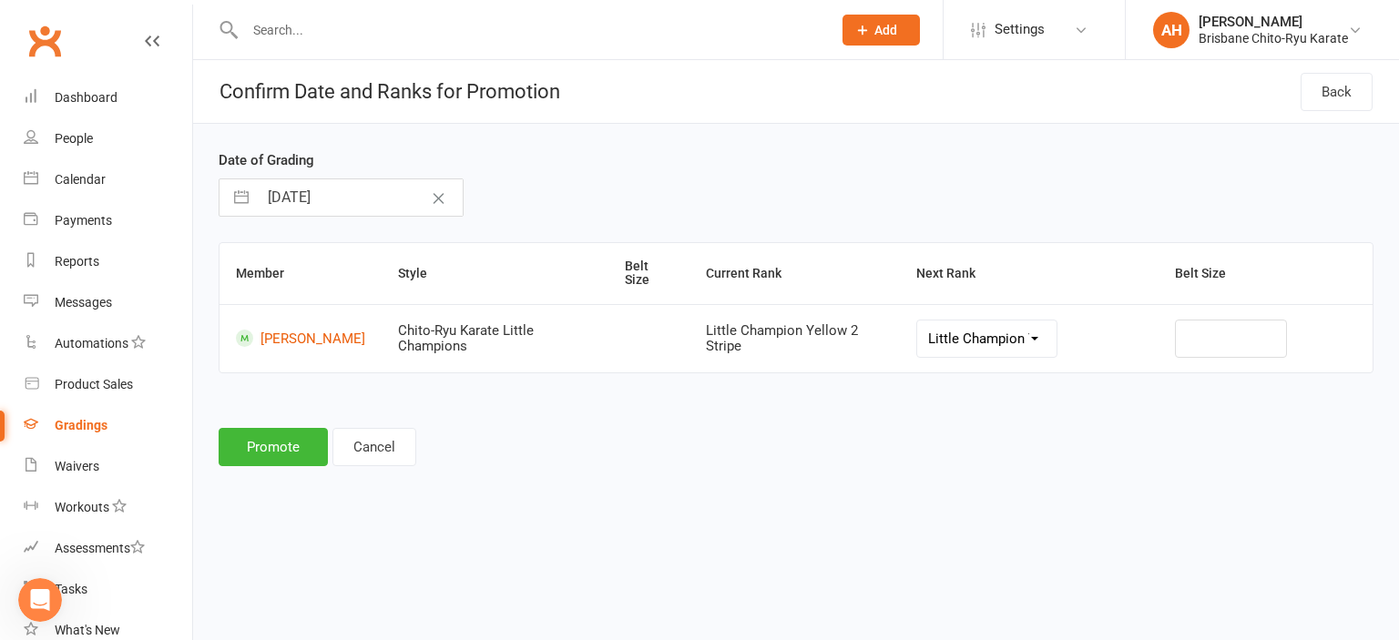
click at [1004, 336] on select "Little Champion Yellow 3 Stripe Little Champion Yellow 4 Stripe Little Champion…" at bounding box center [986, 339] width 139 height 36
click at [923, 321] on select "Little Champion Yellow 3 Stripe Little Champion Yellow 4 Stripe Little Champion…" at bounding box center [986, 339] width 139 height 36
click at [259, 438] on button "Promote" at bounding box center [273, 447] width 109 height 38
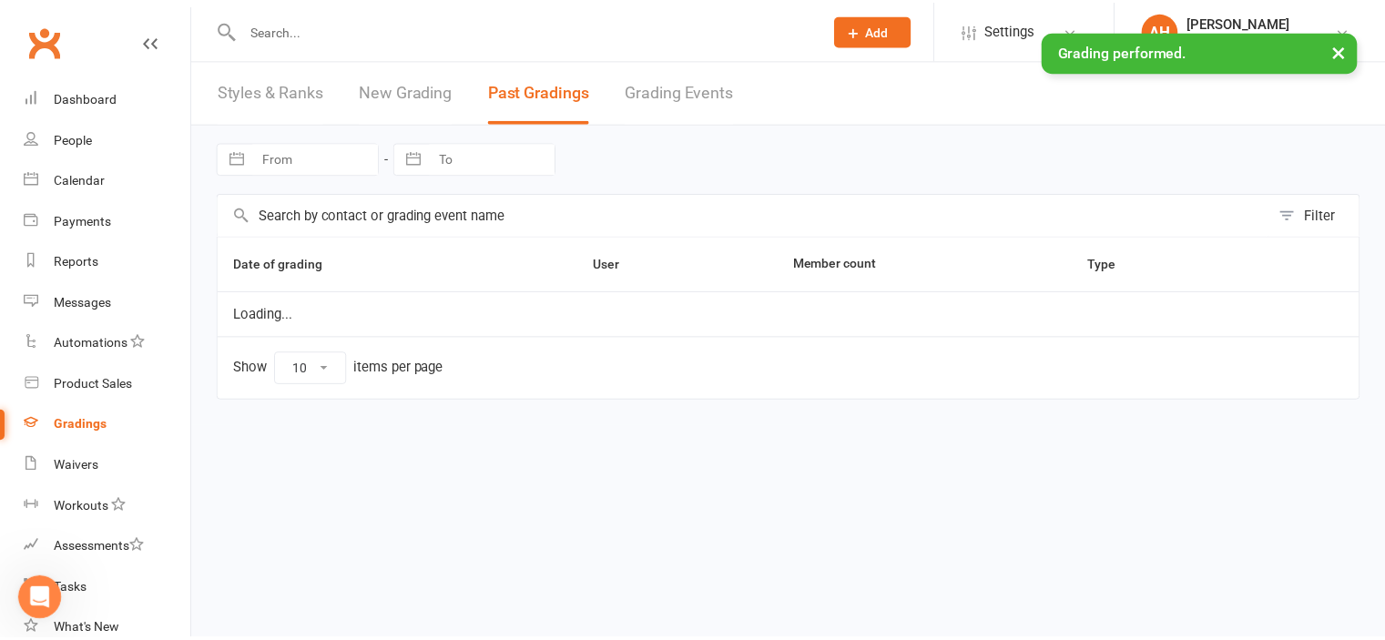
scroll to position [2302, 0]
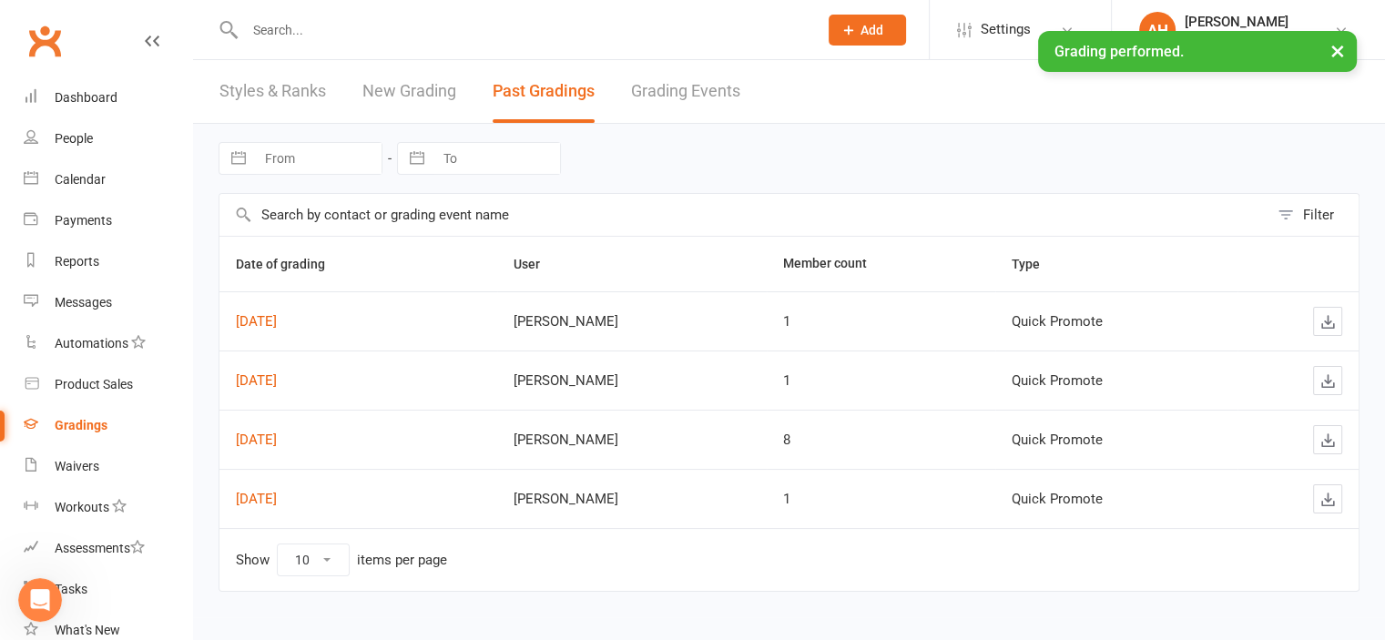
click at [424, 89] on link "New Grading" at bounding box center [409, 91] width 94 height 63
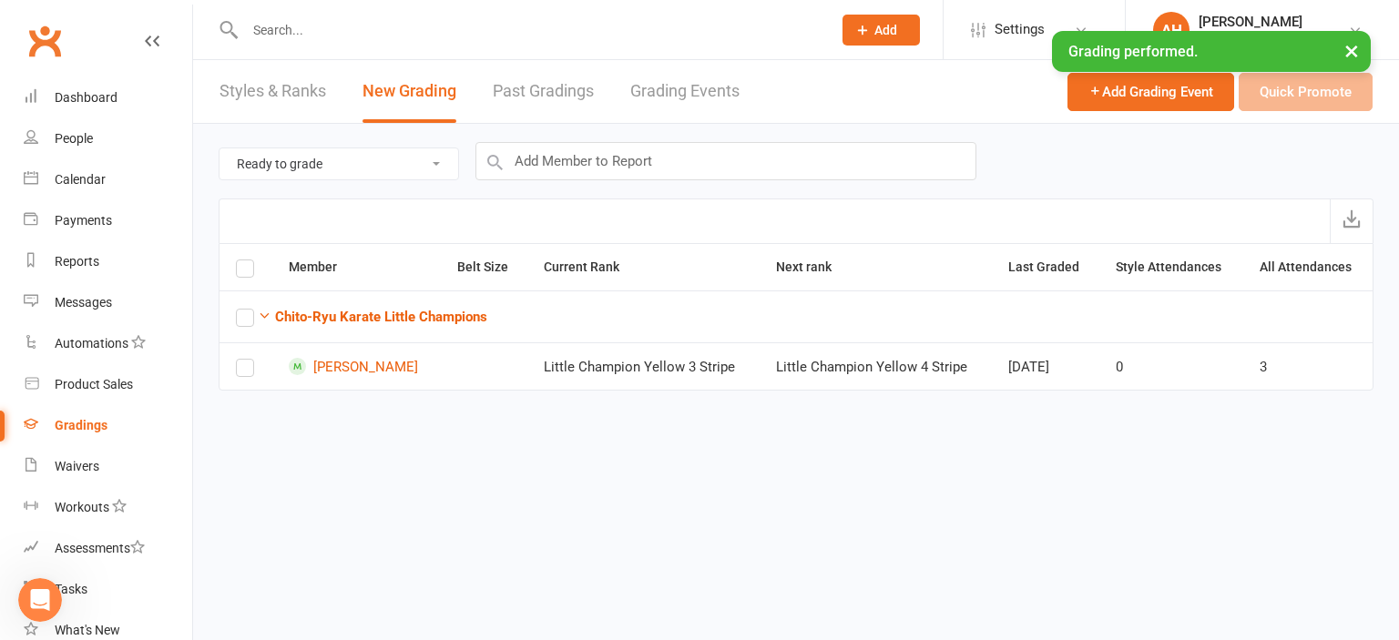
click at [361, 154] on select "Ready to grade All members enrolled in a style Active members enrolled in a sty…" at bounding box center [338, 163] width 239 height 31
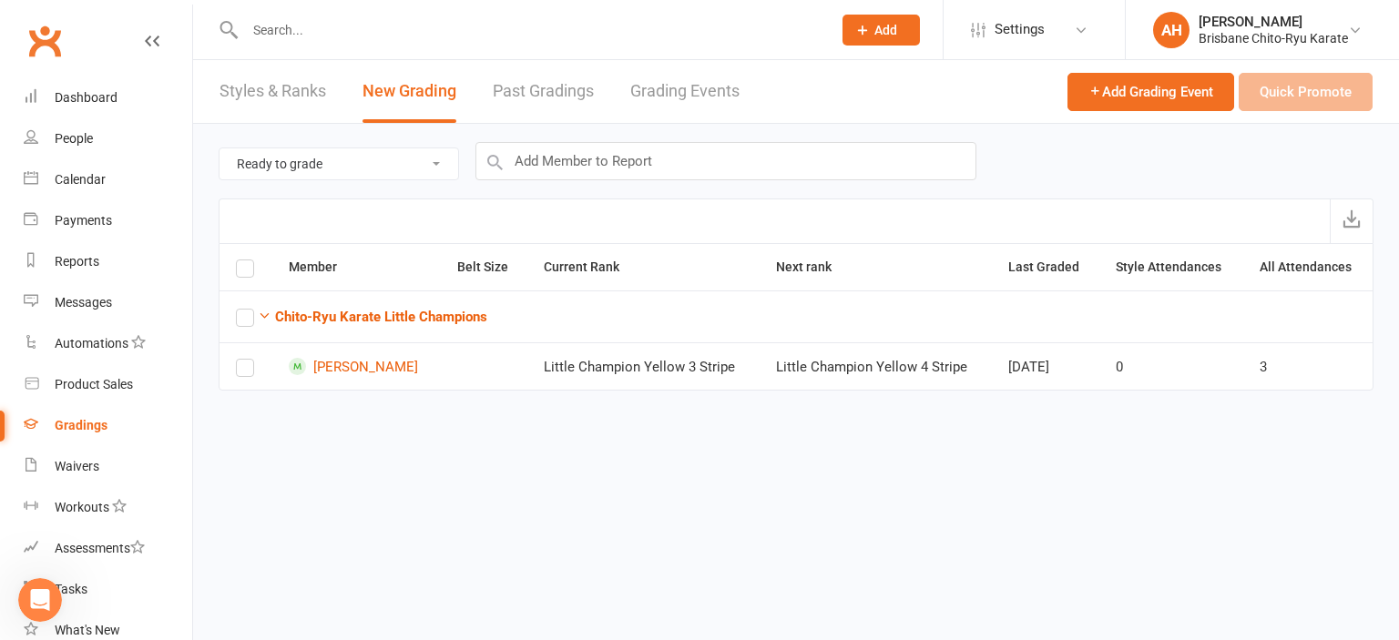
select select "all_members_in_style"
click at [219, 148] on select "Ready to grade All members enrolled in a style Active members enrolled in a sty…" at bounding box center [338, 163] width 239 height 31
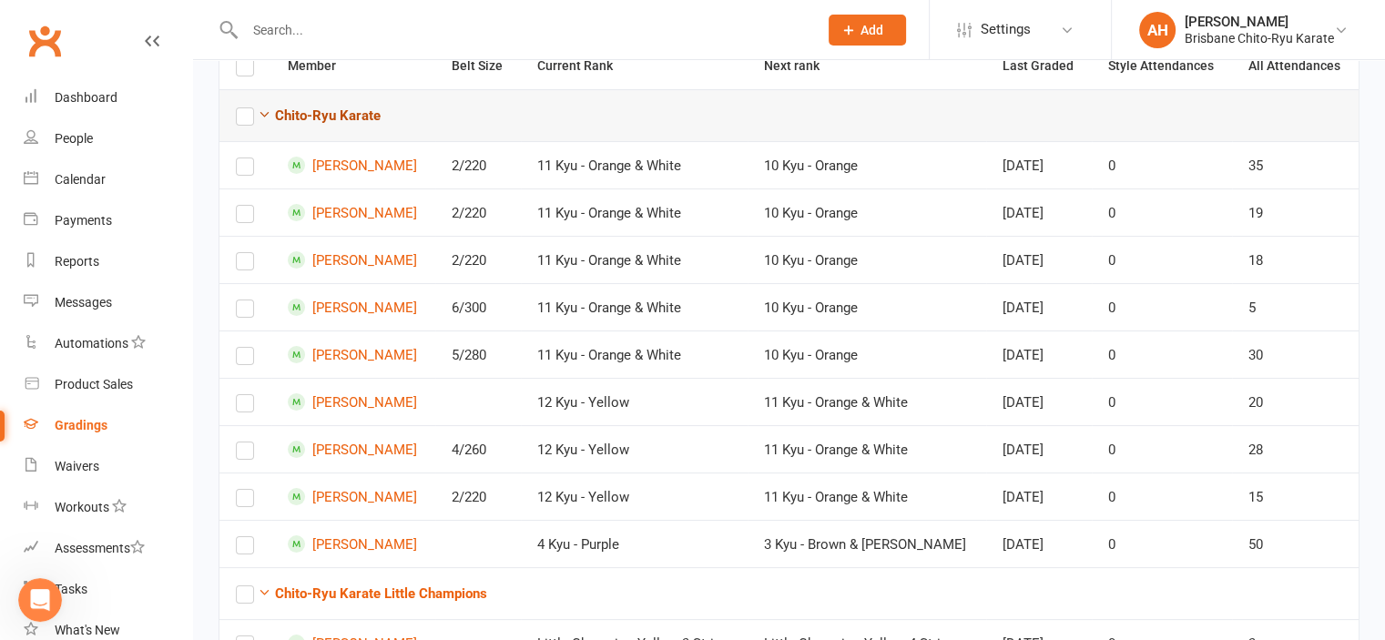
scroll to position [210, 0]
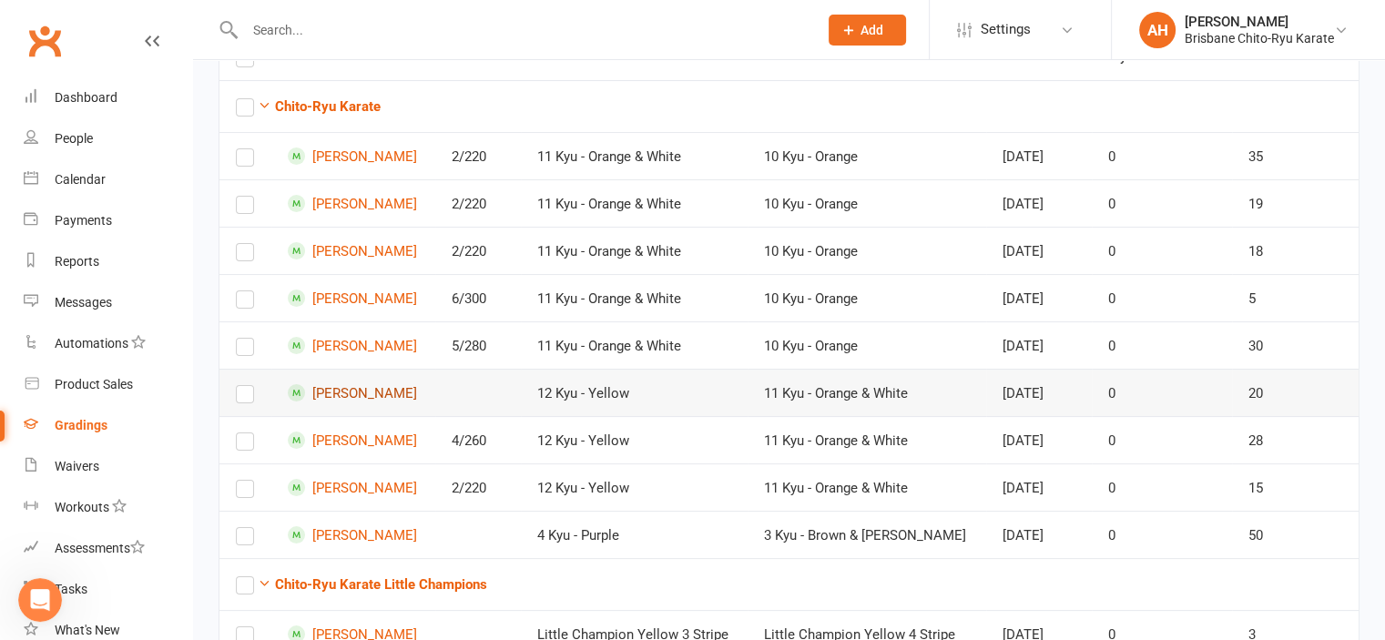
click at [370, 394] on link "[PERSON_NAME]" at bounding box center [354, 392] width 132 height 17
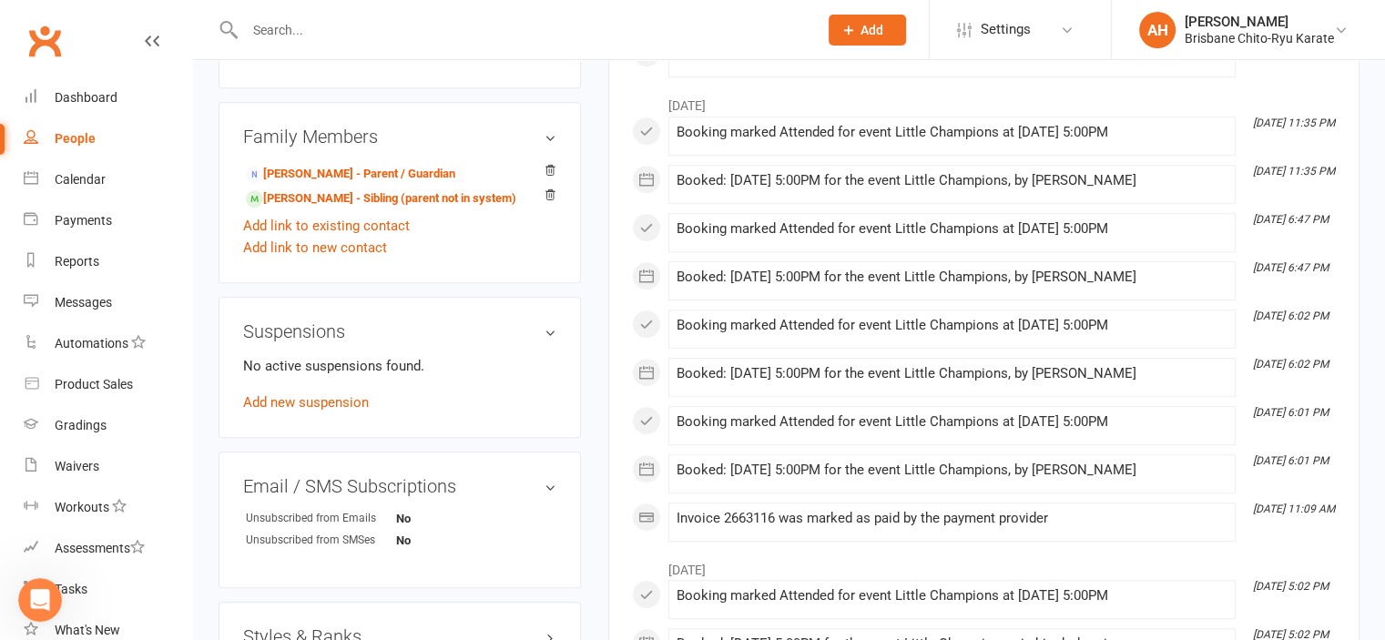
scroll to position [1515, 0]
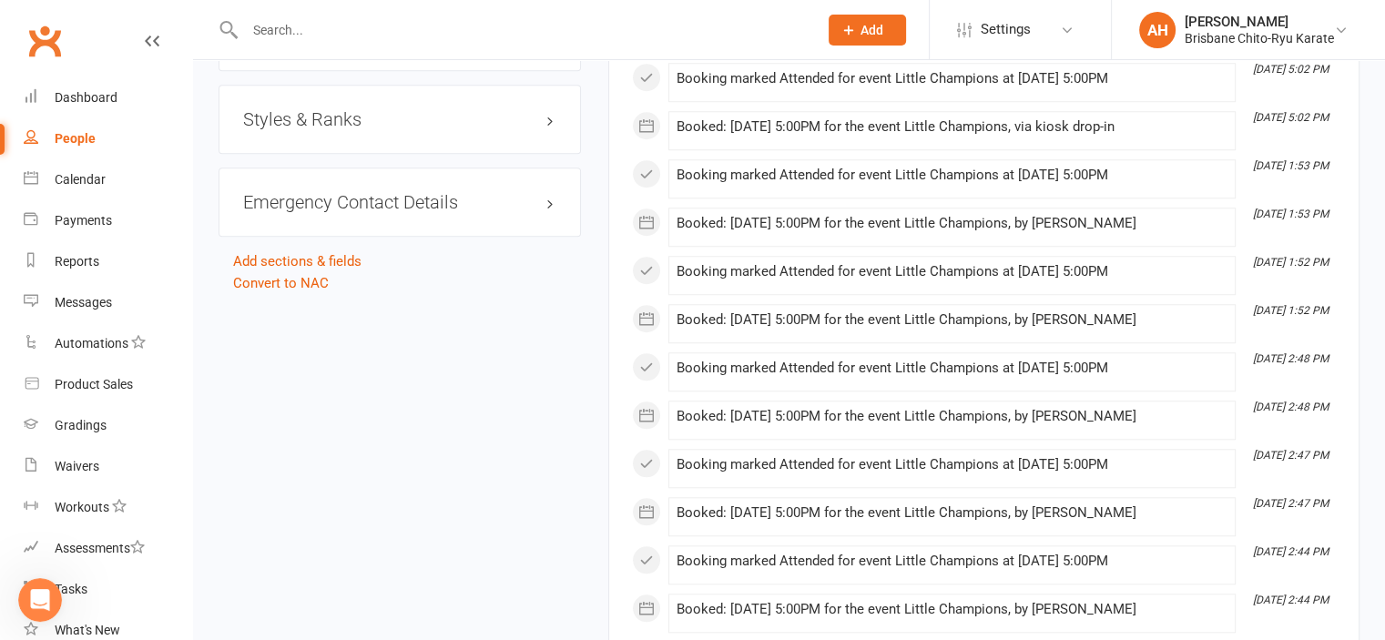
click at [345, 116] on h3 "Styles & Ranks" at bounding box center [399, 119] width 313 height 20
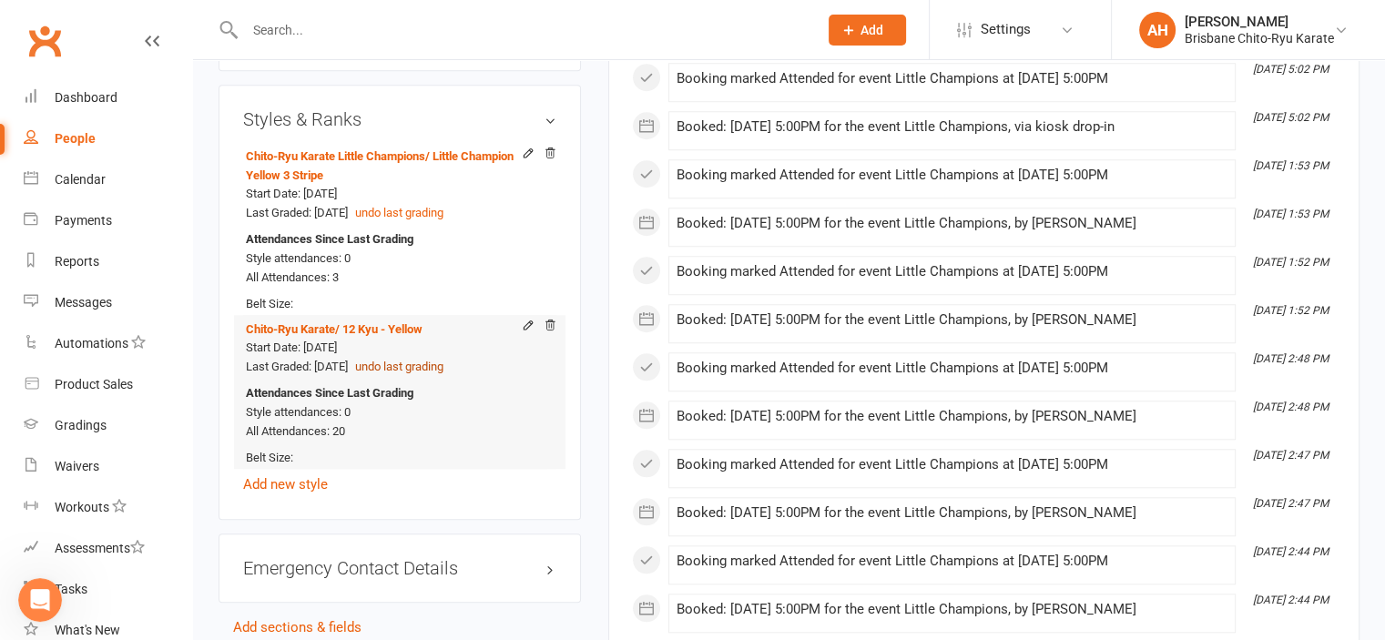
click at [410, 368] on button "undo last grading" at bounding box center [399, 367] width 88 height 19
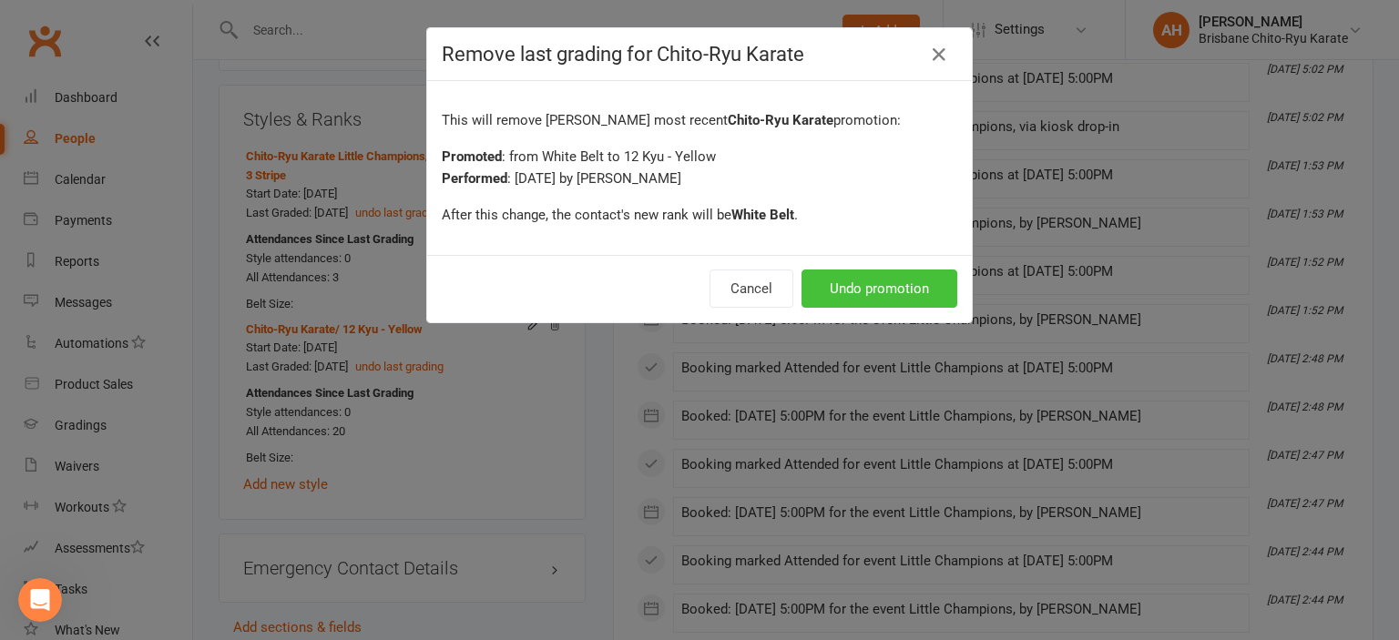
click at [818, 290] on button "Undo promotion" at bounding box center [879, 289] width 156 height 38
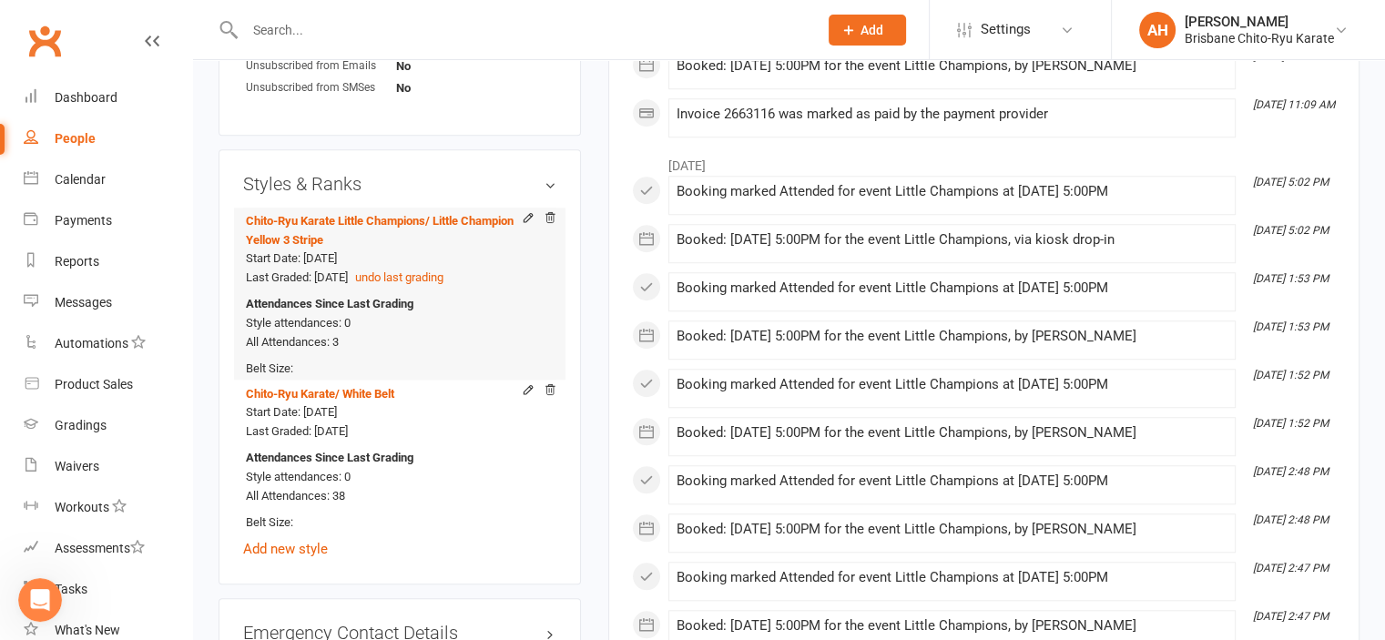
scroll to position [1457, 0]
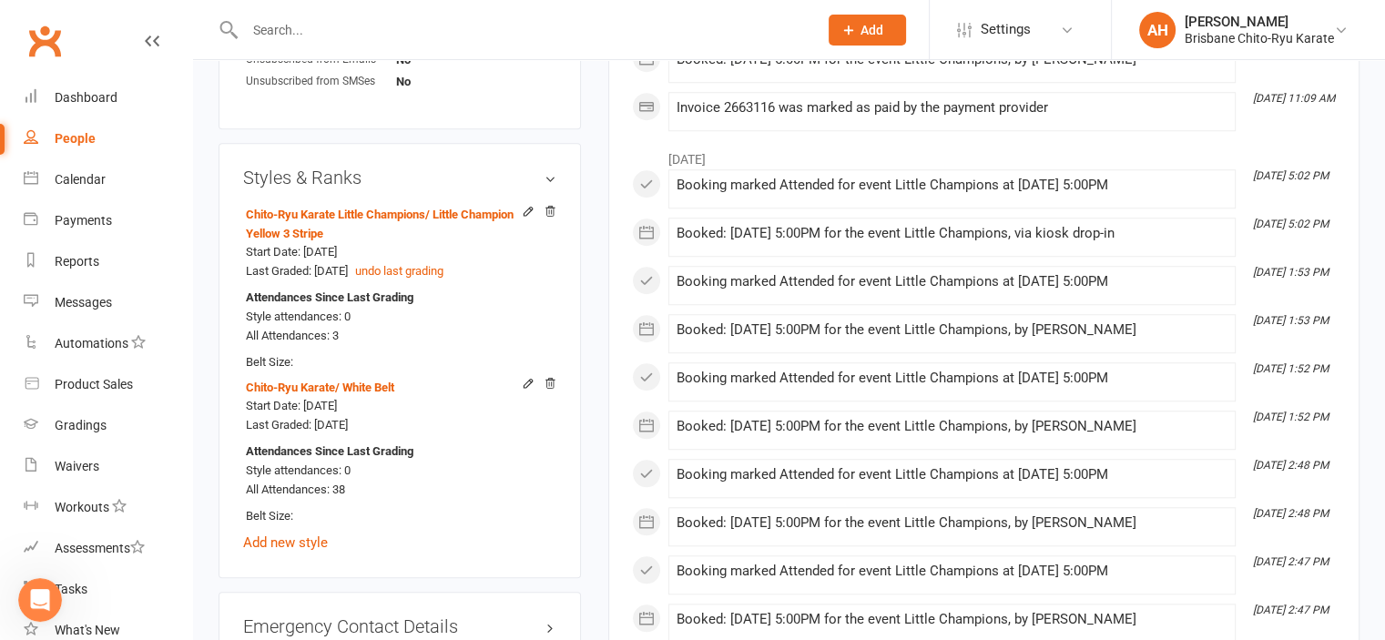
click at [511, 175] on h3 "Styles & Ranks" at bounding box center [399, 178] width 313 height 20
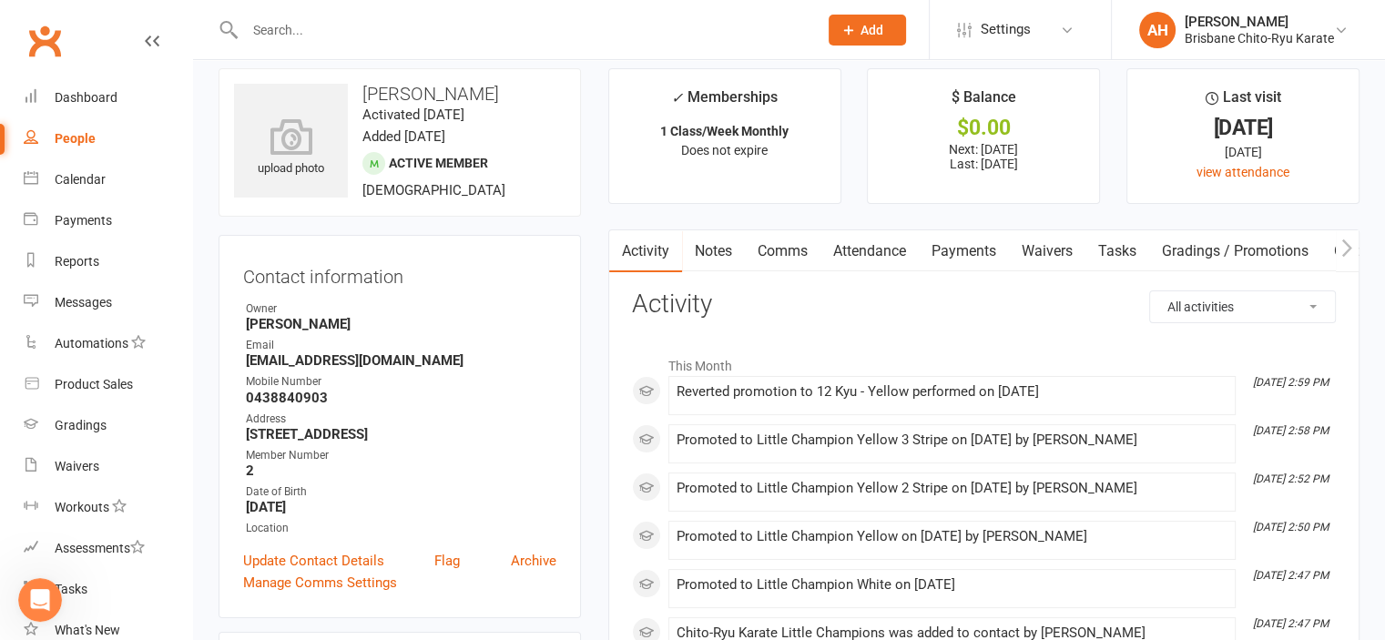
scroll to position [16, 0]
click at [71, 136] on div "People" at bounding box center [75, 138] width 41 height 15
select select "50"
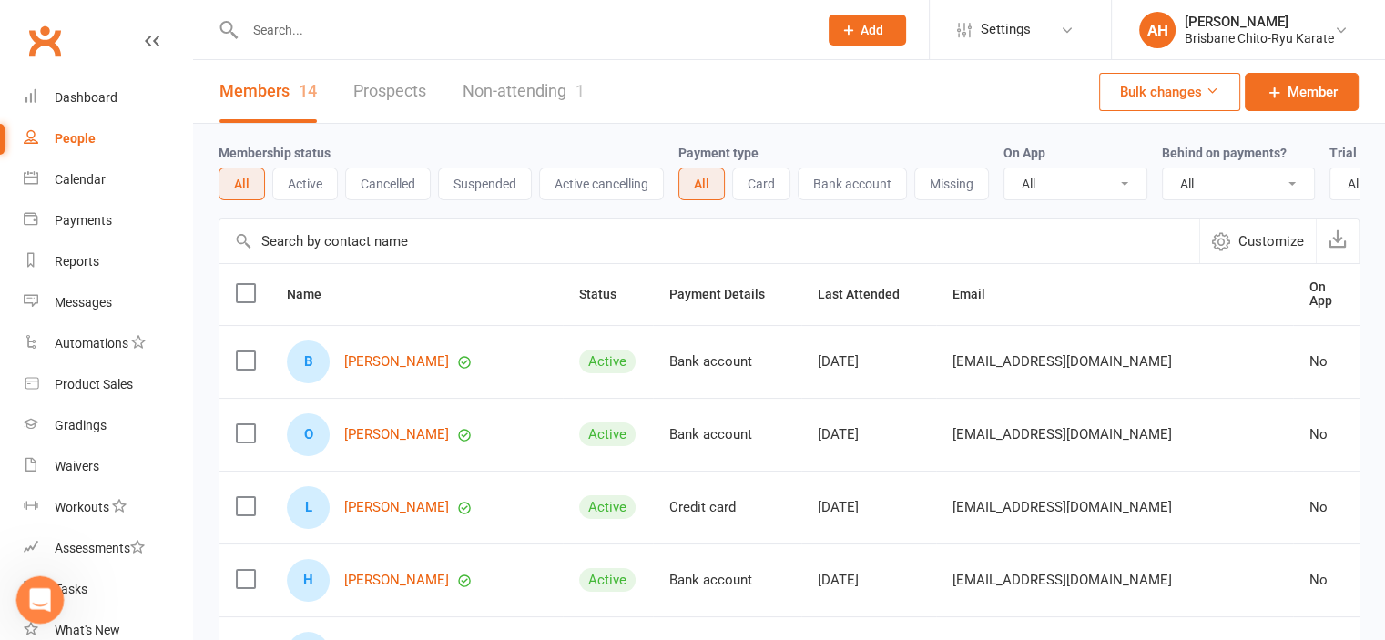
click at [45, 592] on icon "Open Intercom Messenger" at bounding box center [38, 598] width 30 height 30
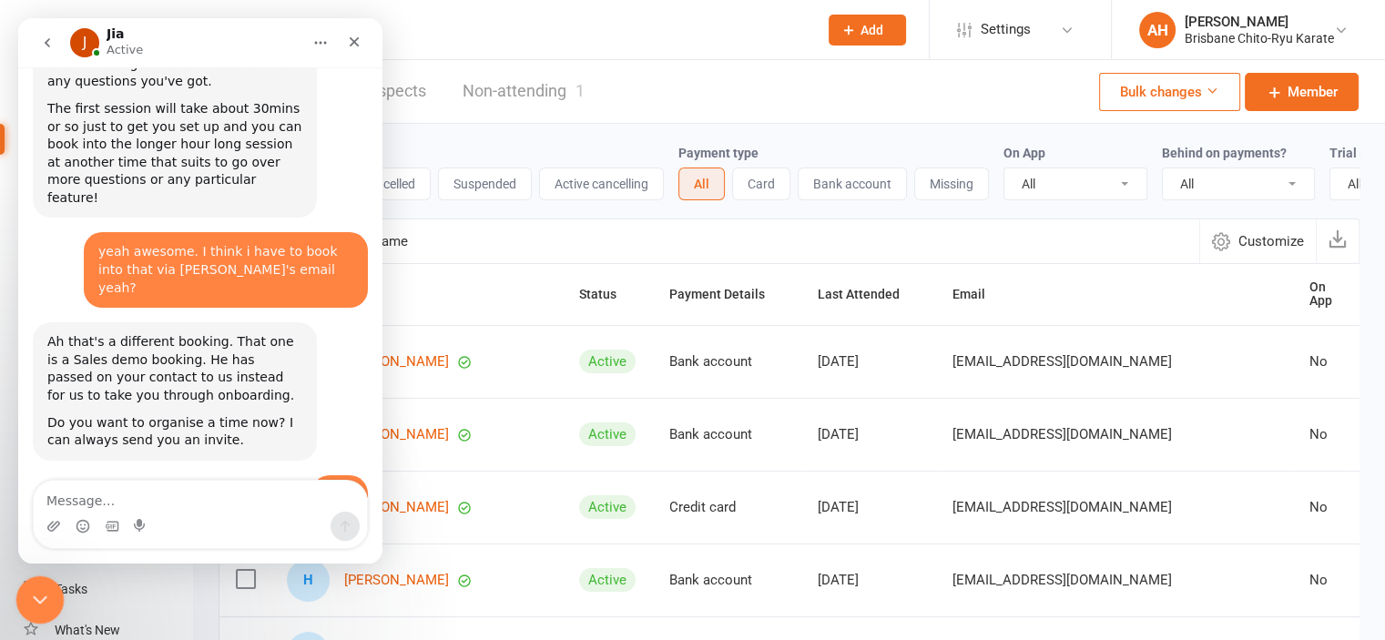
scroll to position [2272, 0]
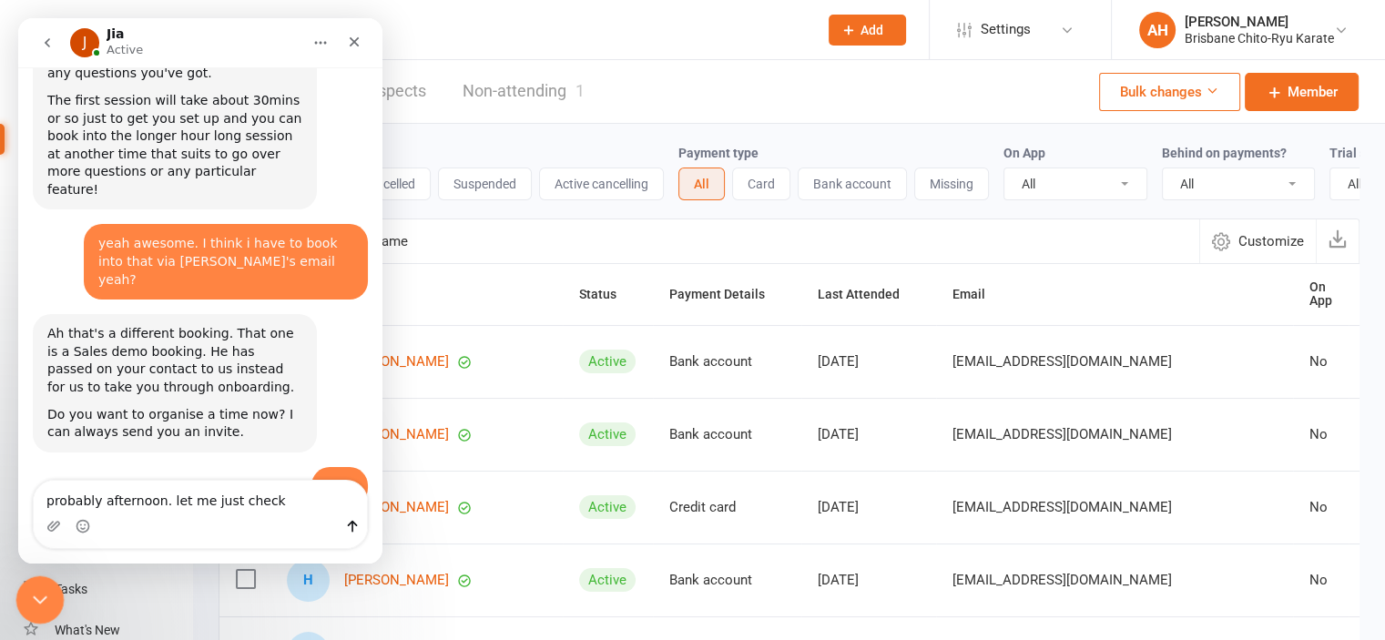
type textarea "probably afternoon. let me just check"
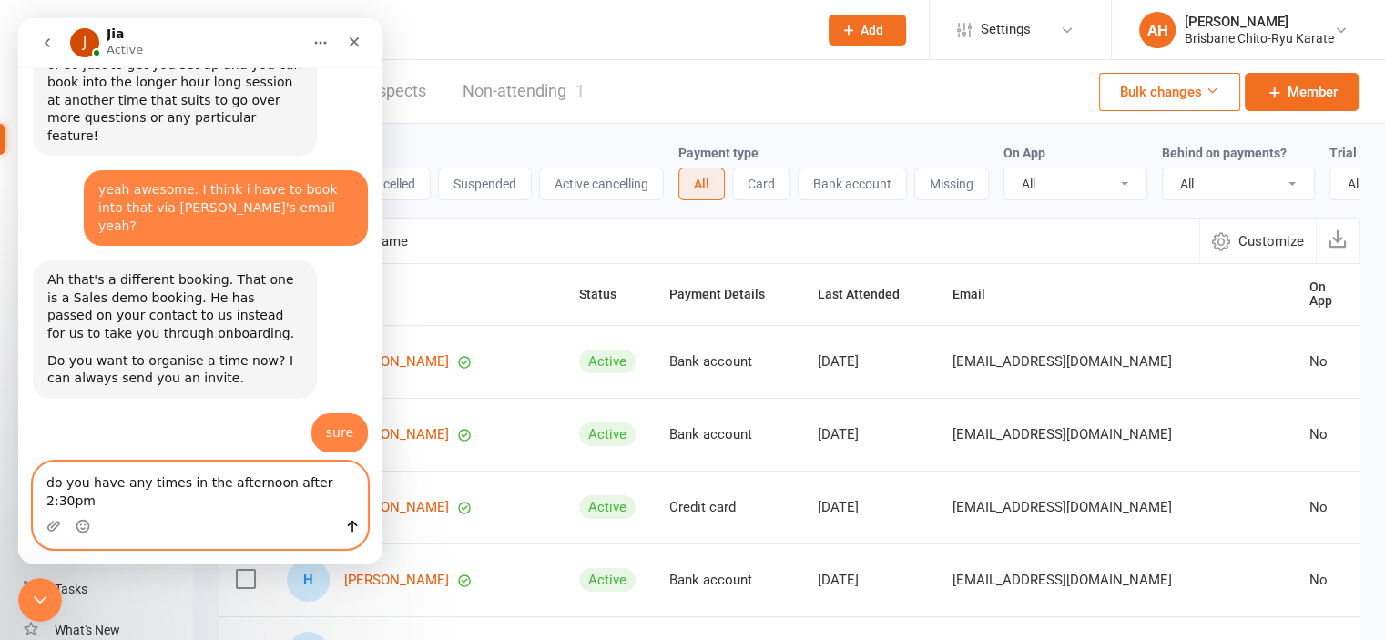
type textarea "do you have any times in the afternoon after 2:30pm?"
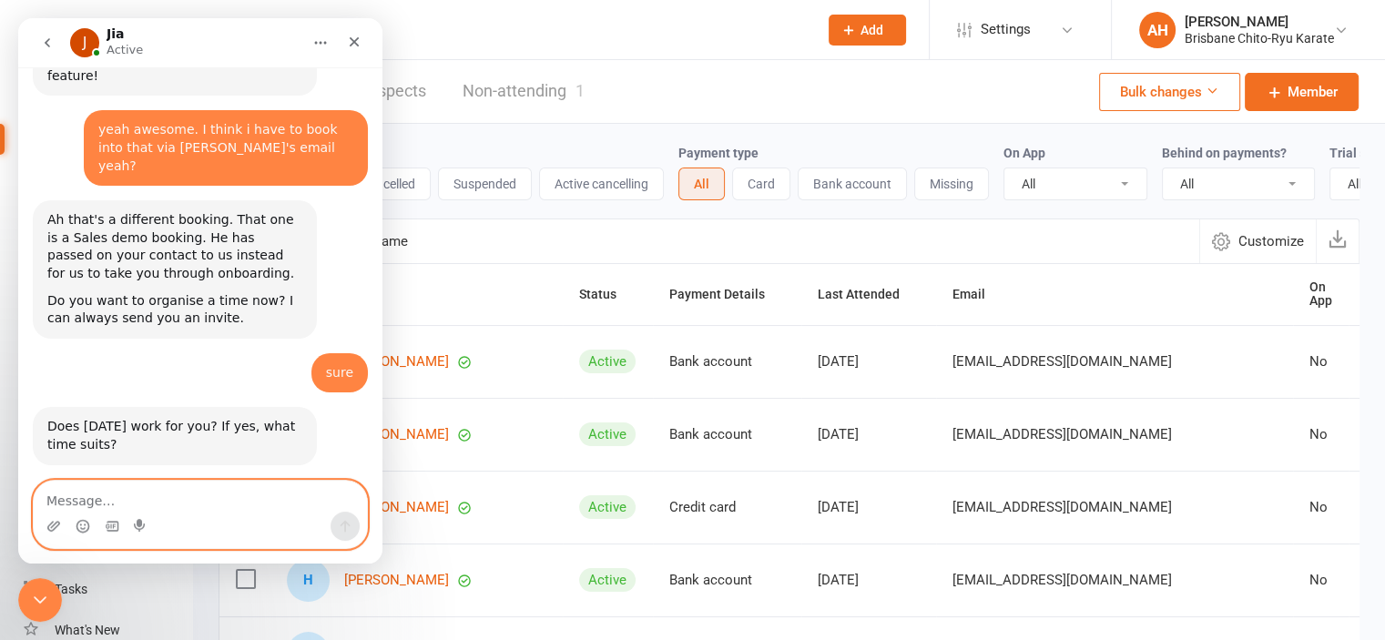
scroll to position [2440, 0]
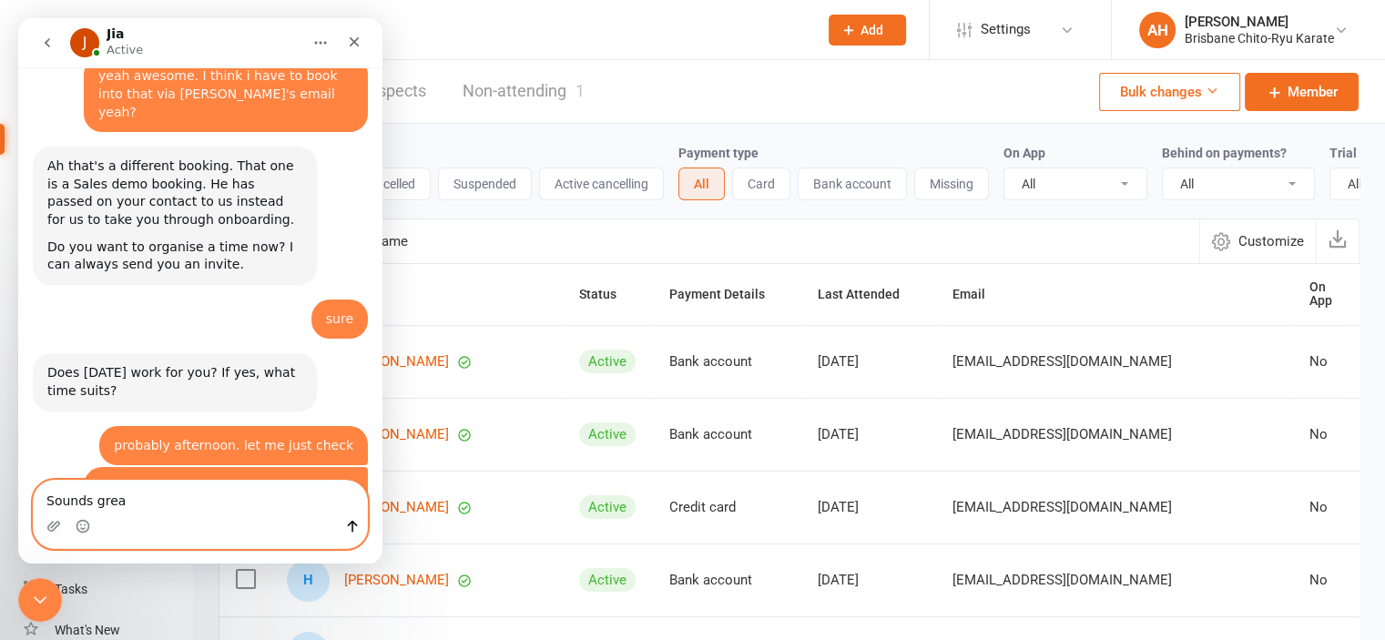
type textarea "Sounds great"
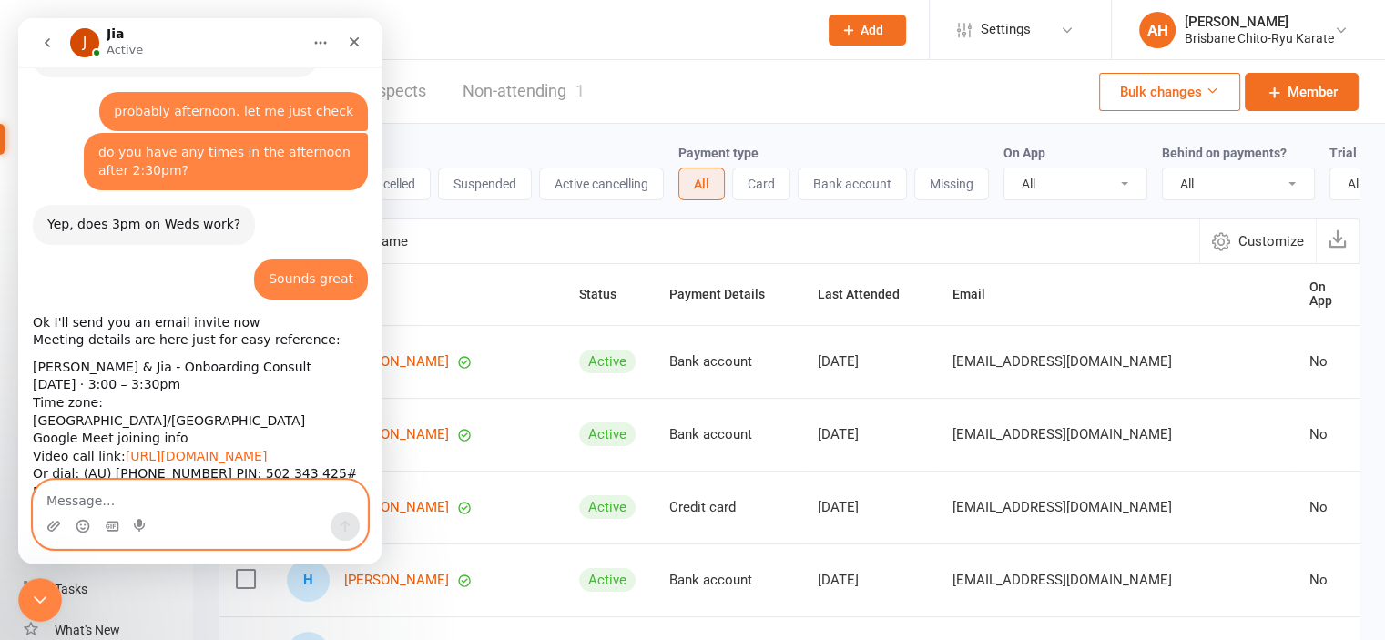
scroll to position [2796, 0]
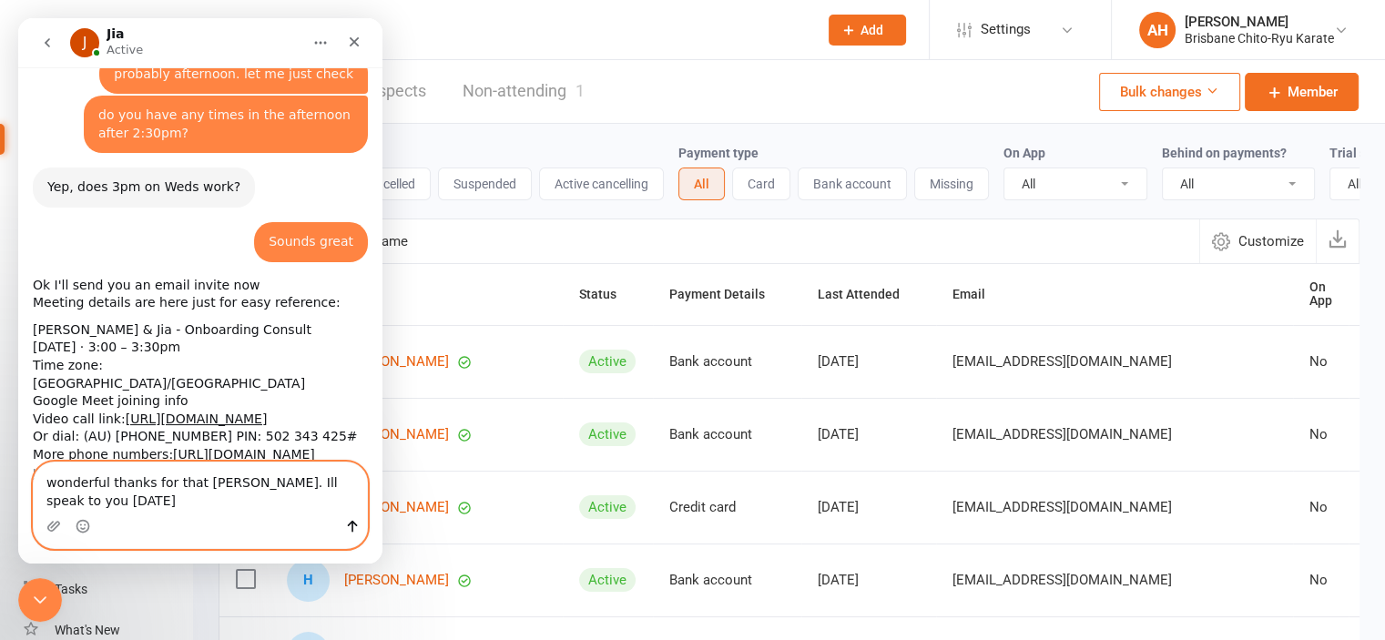
type textarea "wonderful thanks for that [PERSON_NAME]. Ill speak to you [DATE]!"
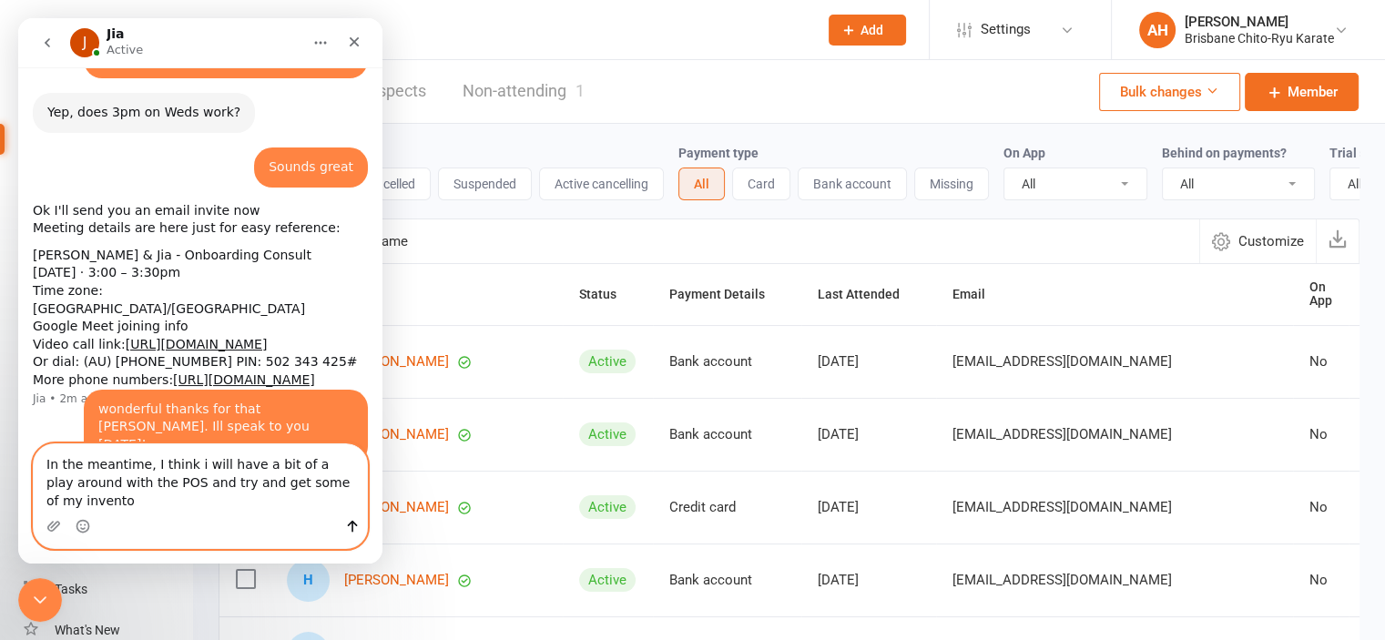
scroll to position [2904, 0]
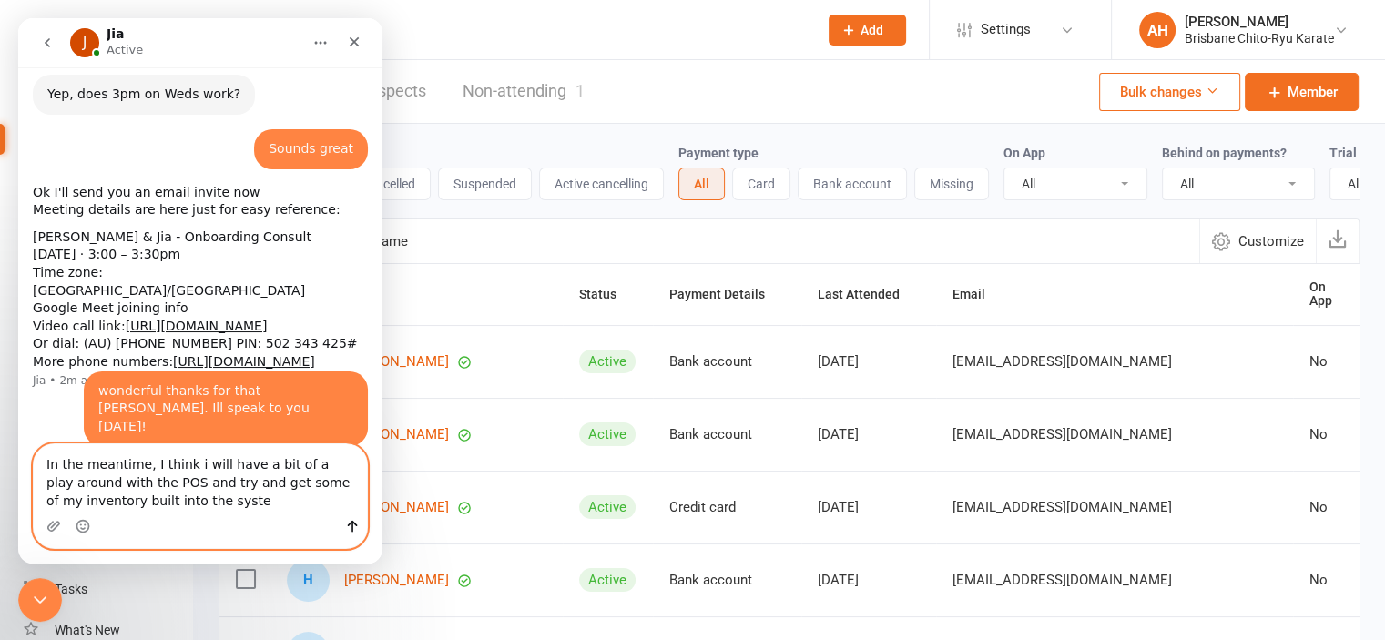
type textarea "In the meantime, I think i will have a bit of a play around with the POS and tr…"
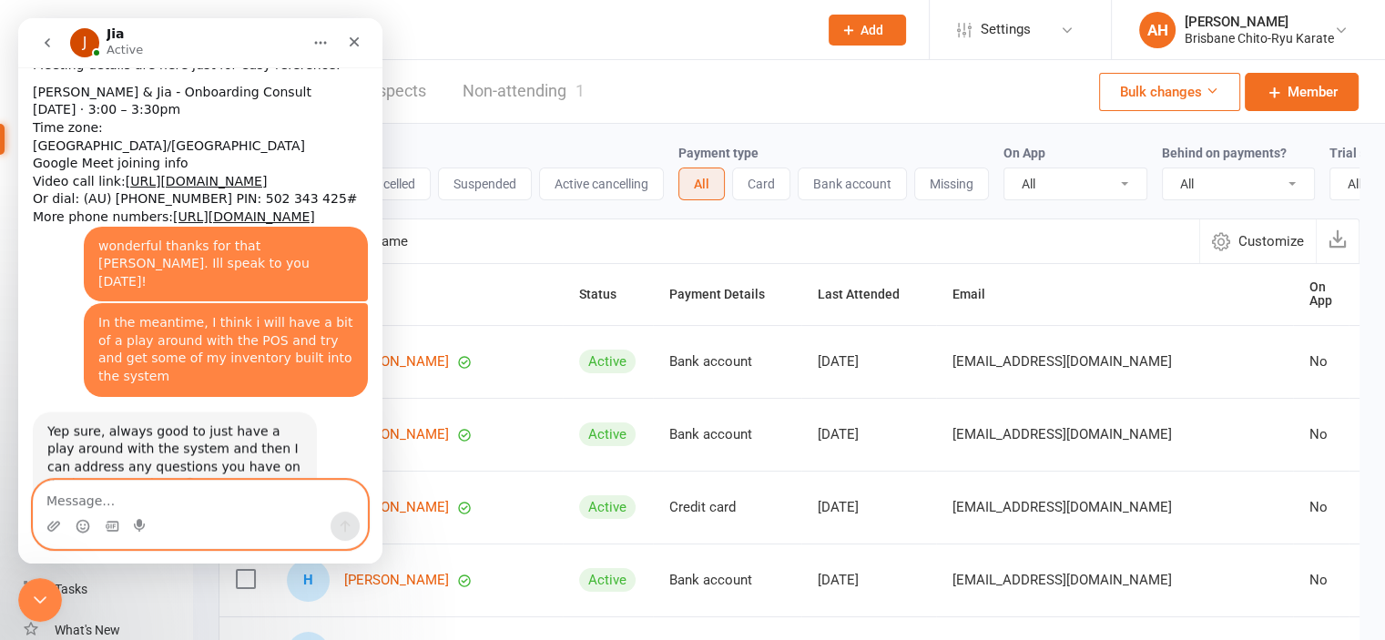
scroll to position [3053, 0]
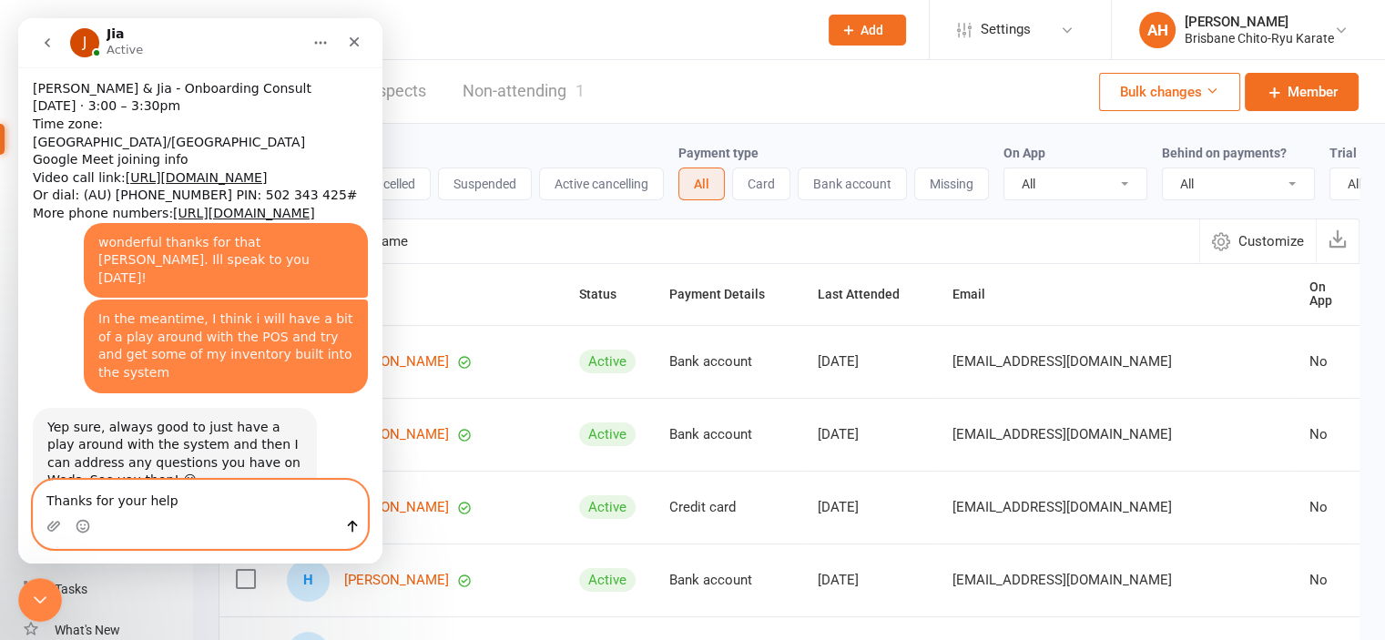
type textarea "Thanks for your help!"
